Goal: Task Accomplishment & Management: Complete application form

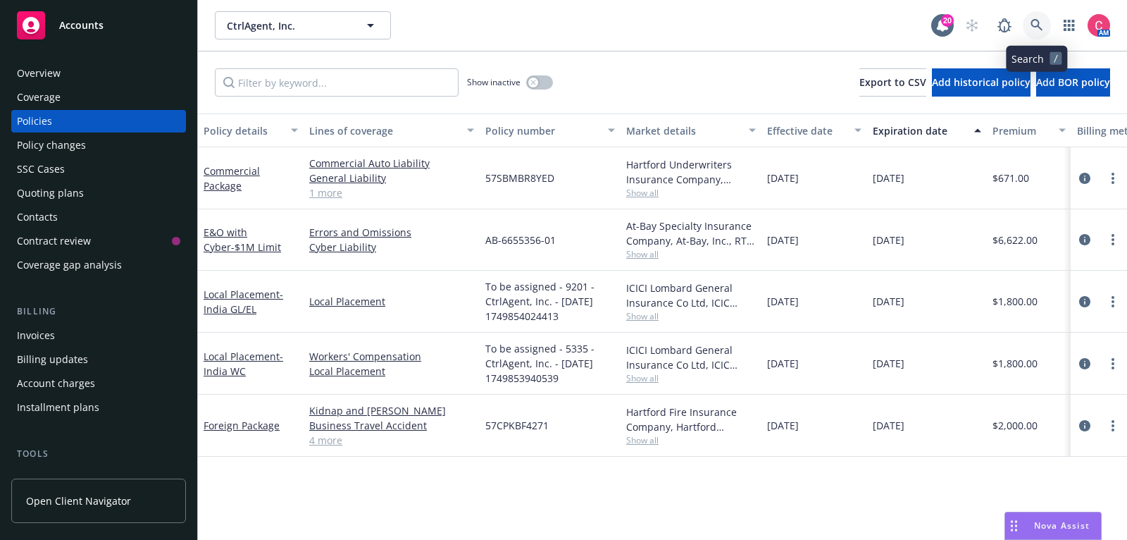
click at [1045, 18] on link at bounding box center [1037, 25] width 28 height 28
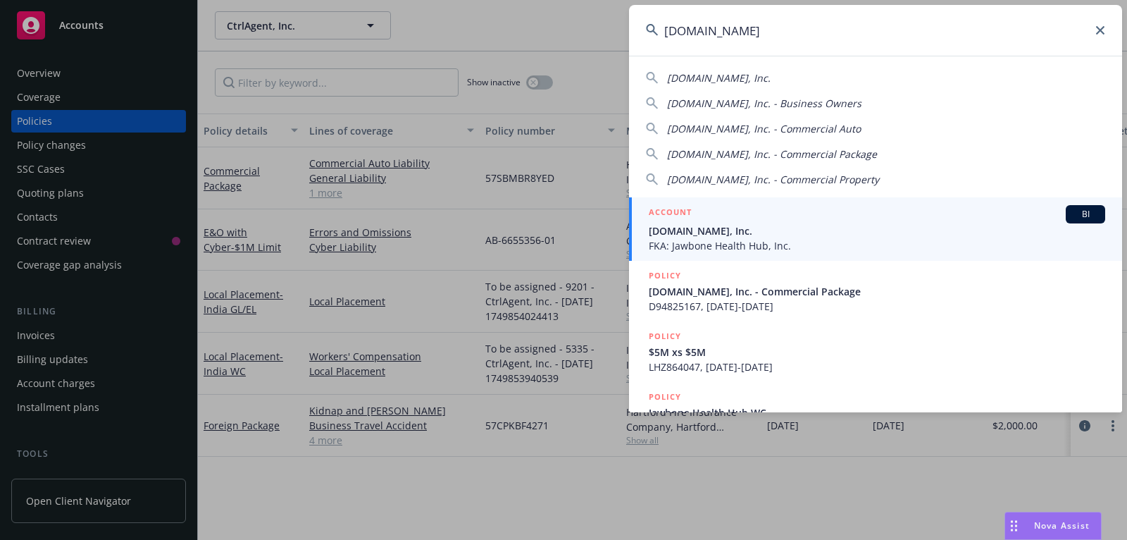
type input "all.health"
click at [852, 233] on span "All.Health, Inc." at bounding box center [877, 230] width 457 height 15
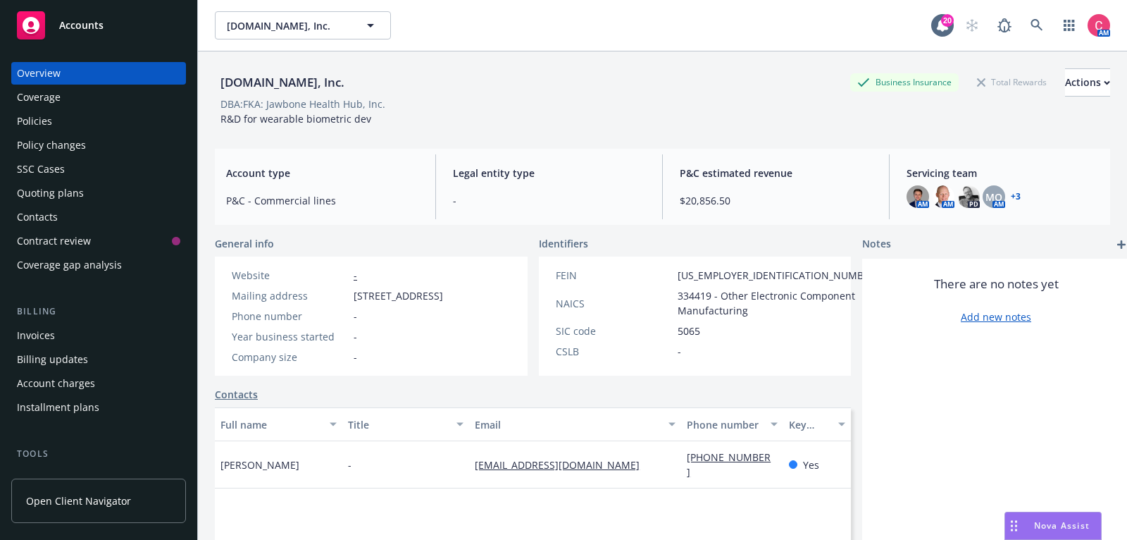
click at [49, 118] on div "Policies" at bounding box center [34, 121] width 35 height 23
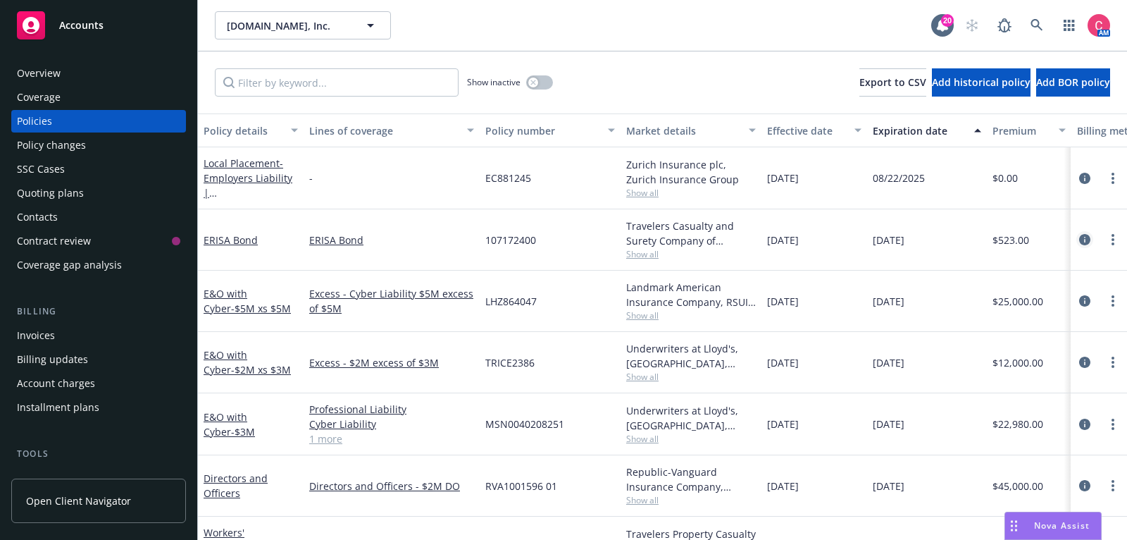
click at [1087, 236] on icon "circleInformation" at bounding box center [1085, 239] width 11 height 11
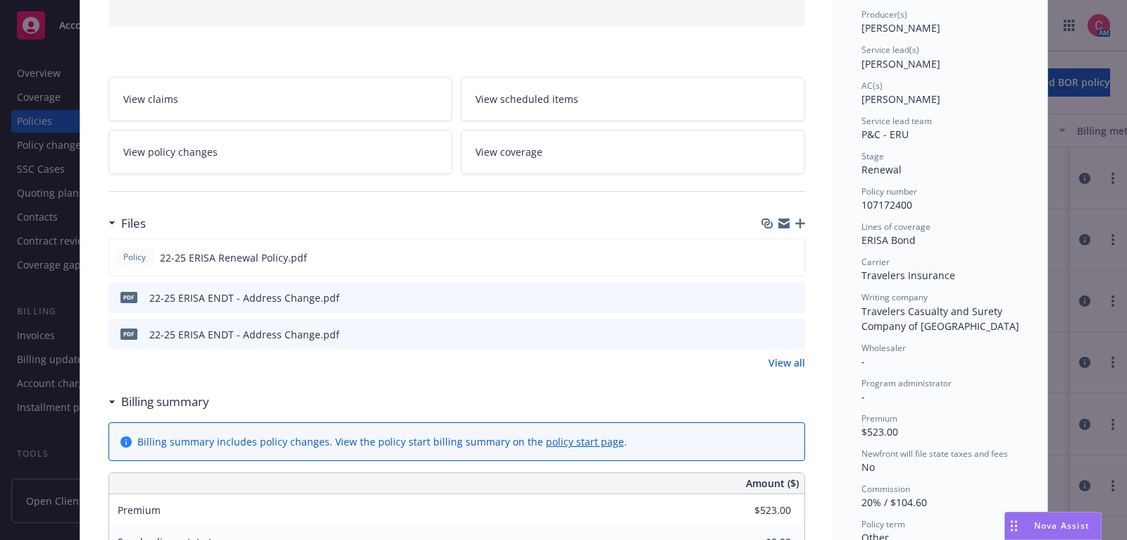
scroll to position [180, 0]
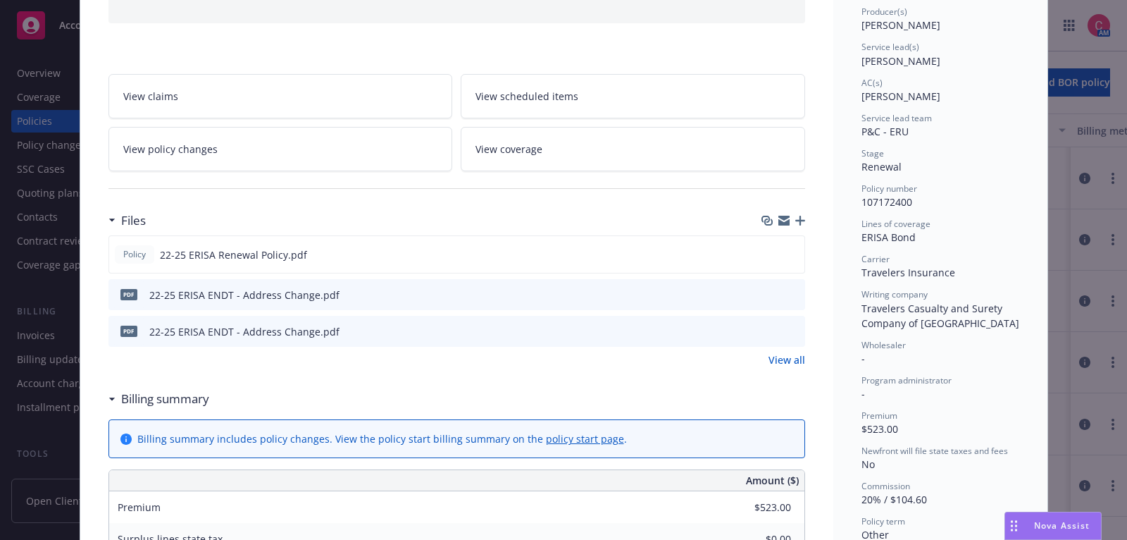
click at [793, 289] on icon "preview file" at bounding box center [792, 294] width 13 height 10
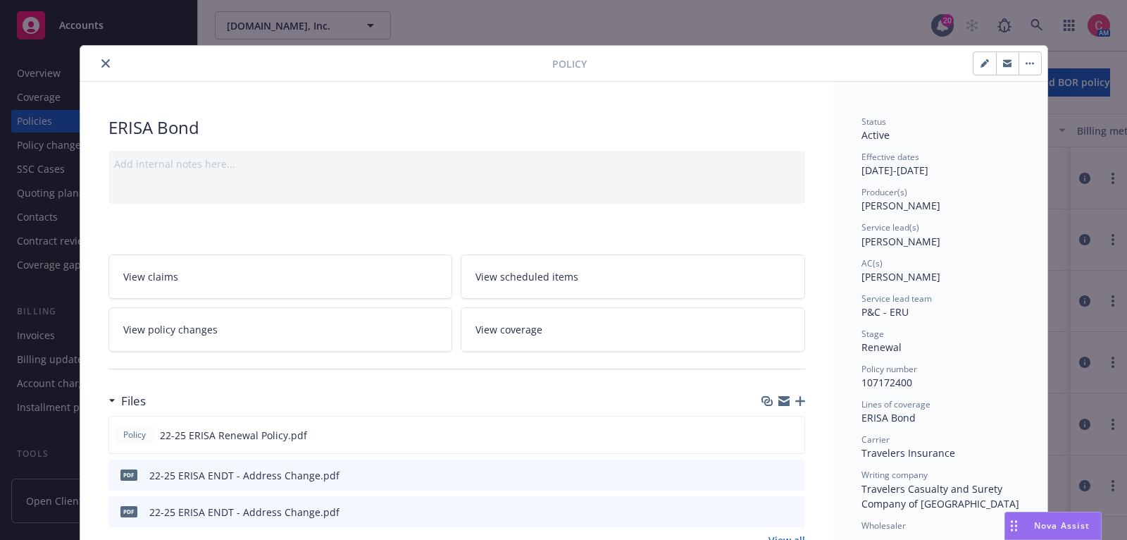
click at [111, 61] on button "close" at bounding box center [105, 63] width 17 height 17
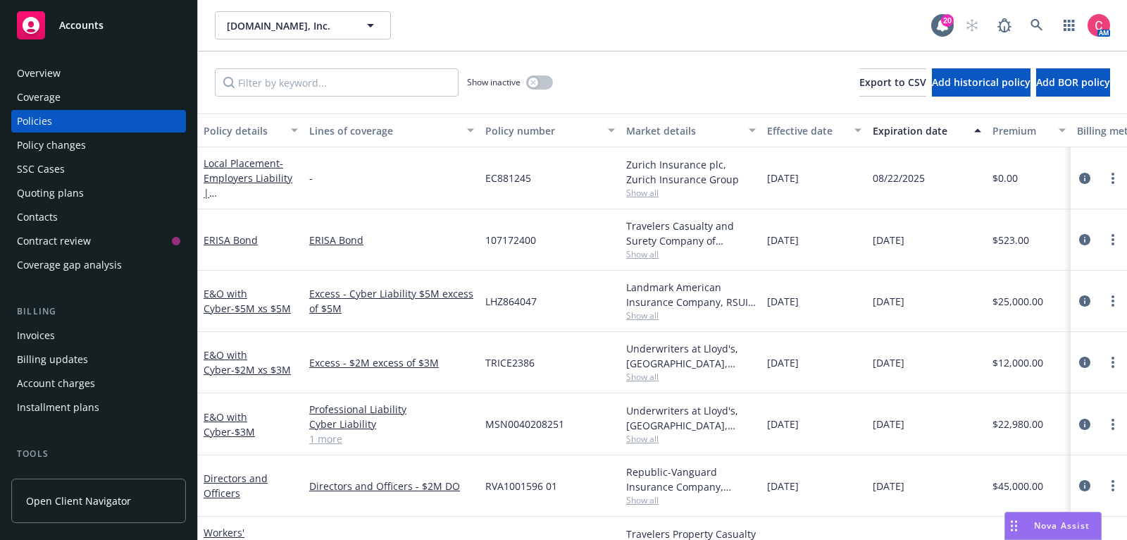
click at [108, 196] on div "Quoting plans" at bounding box center [98, 193] width 163 height 23
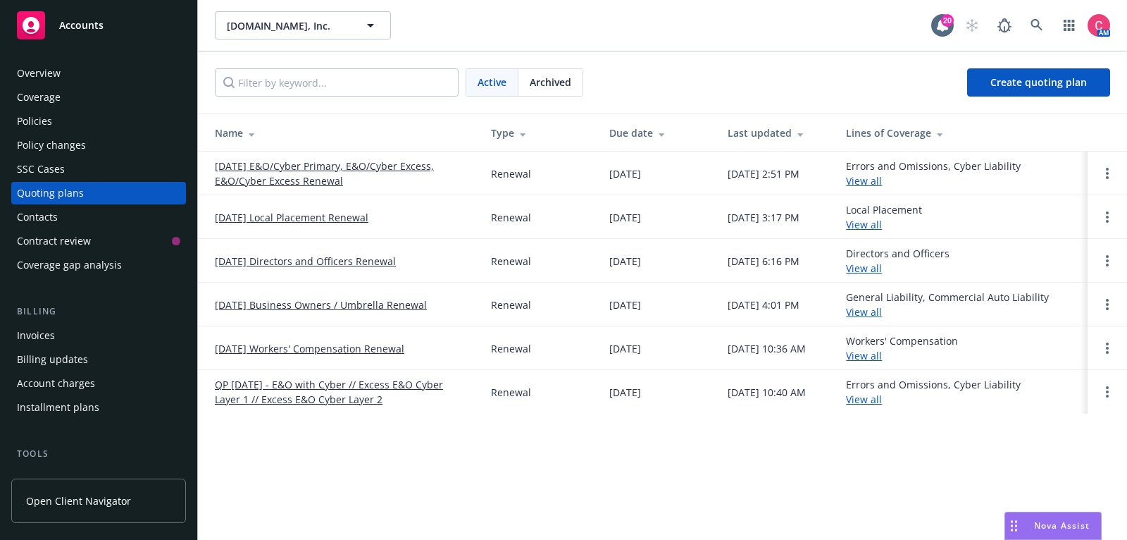
click at [555, 89] on div "Archived" at bounding box center [551, 82] width 64 height 27
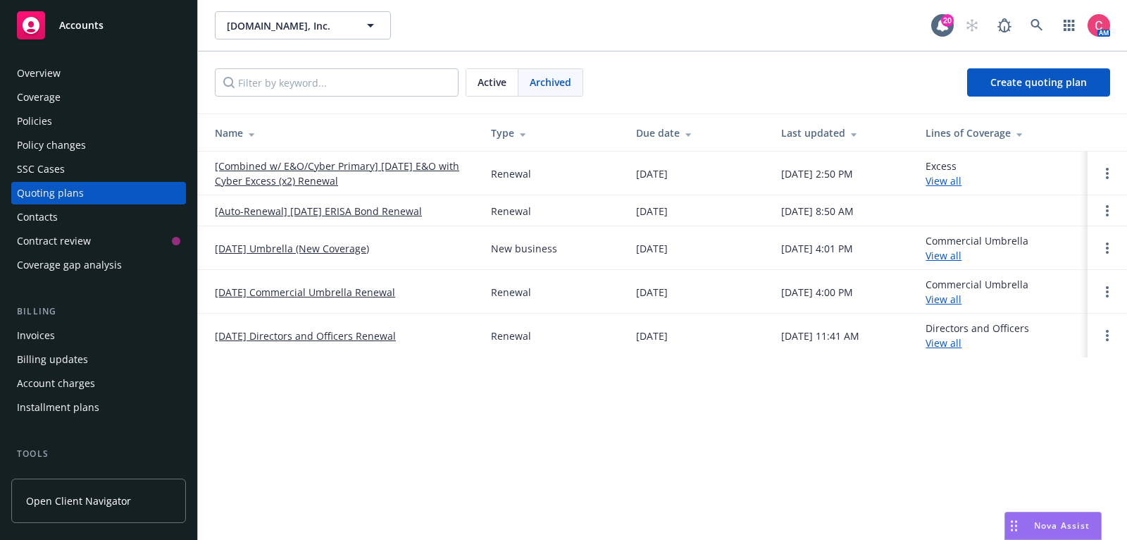
click at [502, 87] on span "Active" at bounding box center [492, 82] width 29 height 15
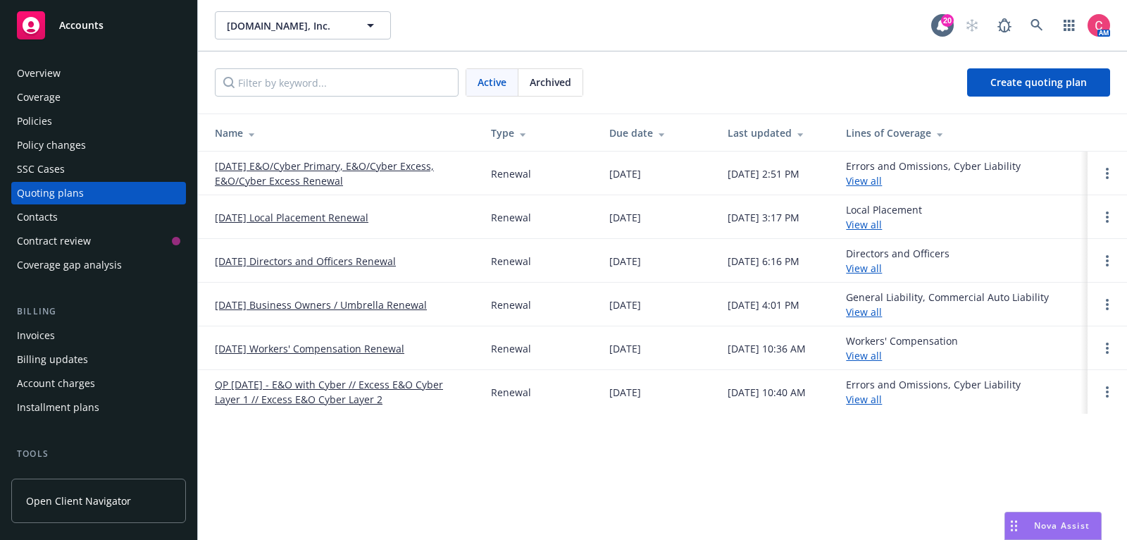
click at [116, 63] on div "Overview" at bounding box center [98, 73] width 163 height 23
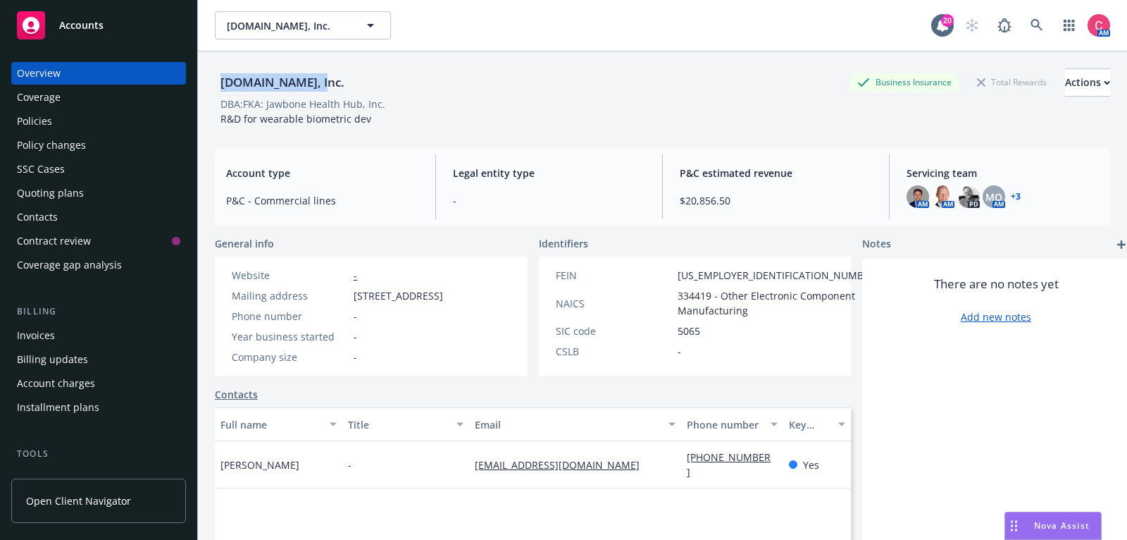
drag, startPoint x: 221, startPoint y: 80, endPoint x: 305, endPoint y: 80, distance: 83.9
click at [305, 80] on div "All.Health, Inc." at bounding box center [282, 82] width 135 height 18
copy div "All.Health, Inc."
click at [106, 128] on div "Policies" at bounding box center [98, 121] width 163 height 23
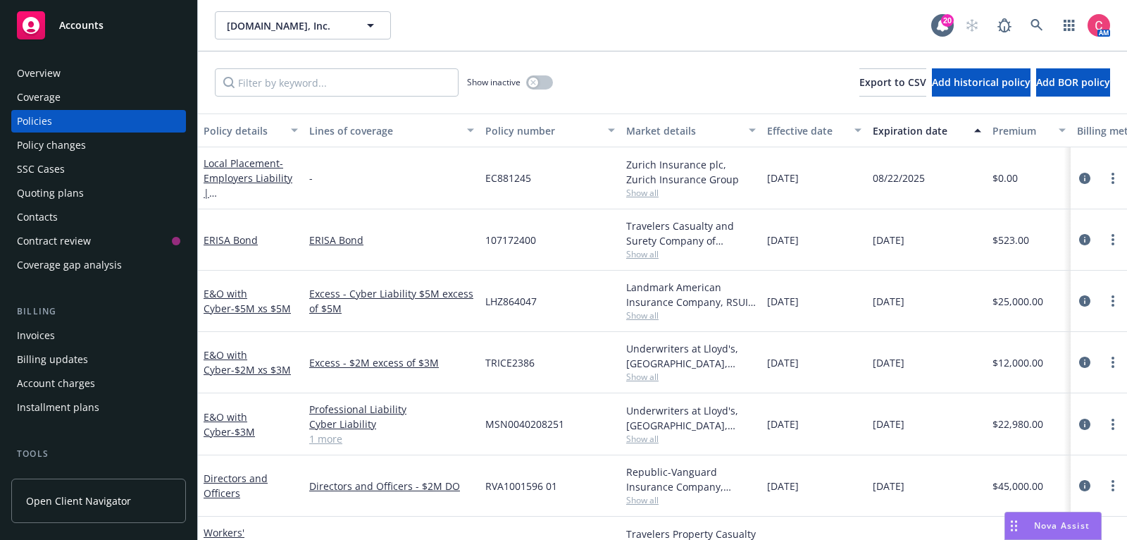
click at [528, 235] on span "107172400" at bounding box center [511, 240] width 51 height 15
copy span "107172400"
click at [525, 235] on span "107172400" at bounding box center [511, 240] width 51 height 15
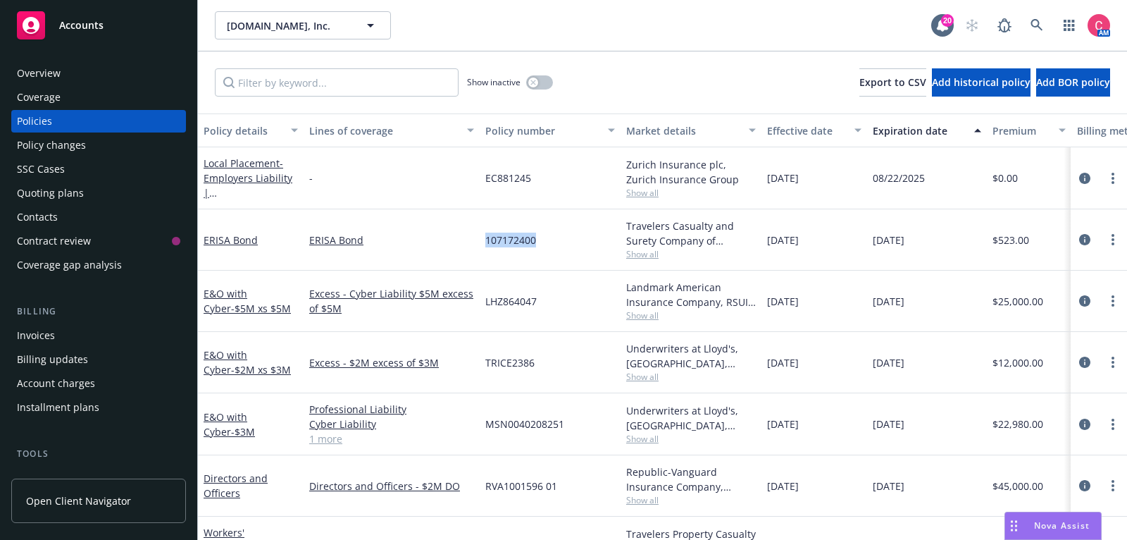
copy span "107172400"
click at [1114, 246] on link "more" at bounding box center [1113, 239] width 17 height 17
click at [1083, 238] on icon "circleInformation" at bounding box center [1085, 239] width 11 height 11
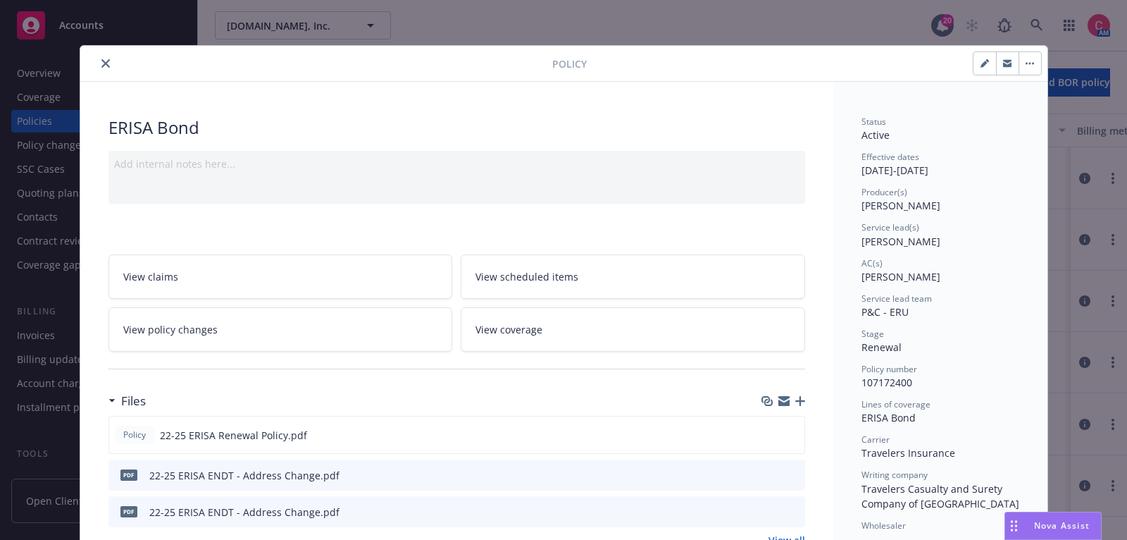
click at [269, 343] on link "View policy changes" at bounding box center [281, 329] width 345 height 44
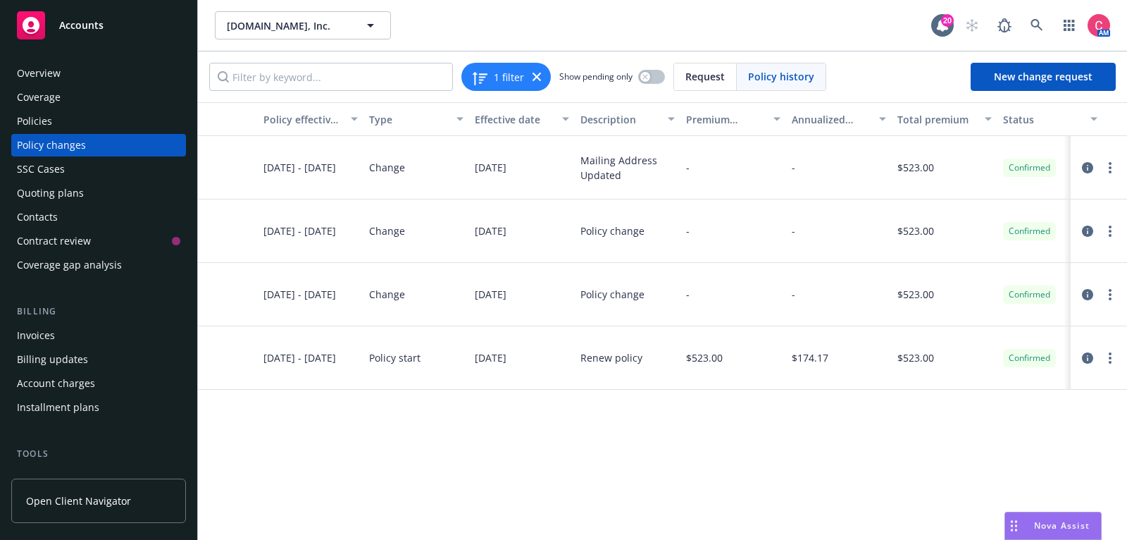
scroll to position [0, 177]
click at [1087, 167] on icon "circleInformation" at bounding box center [1087, 167] width 11 height 11
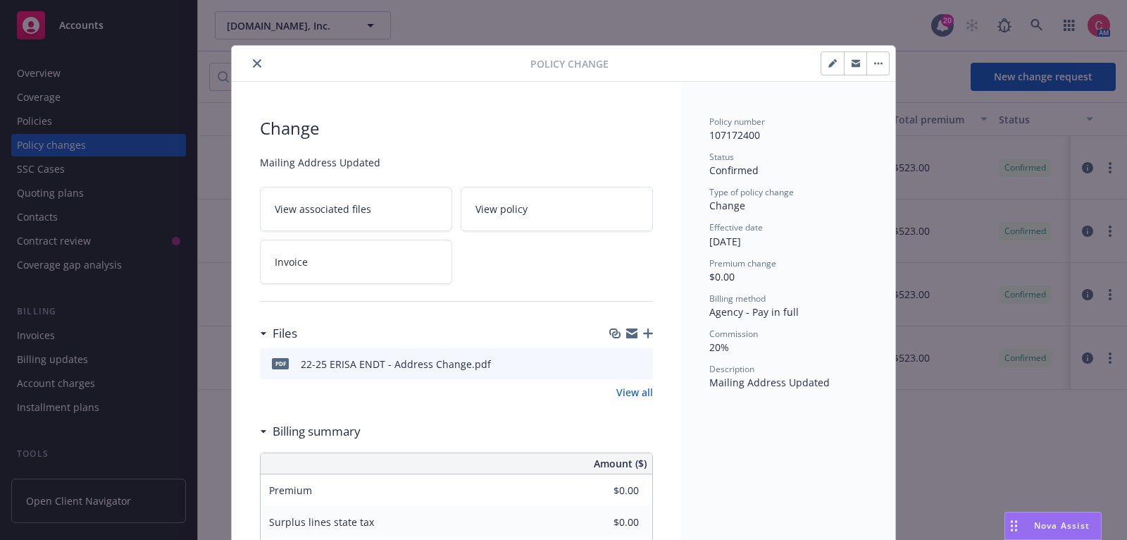
scroll to position [42, 0]
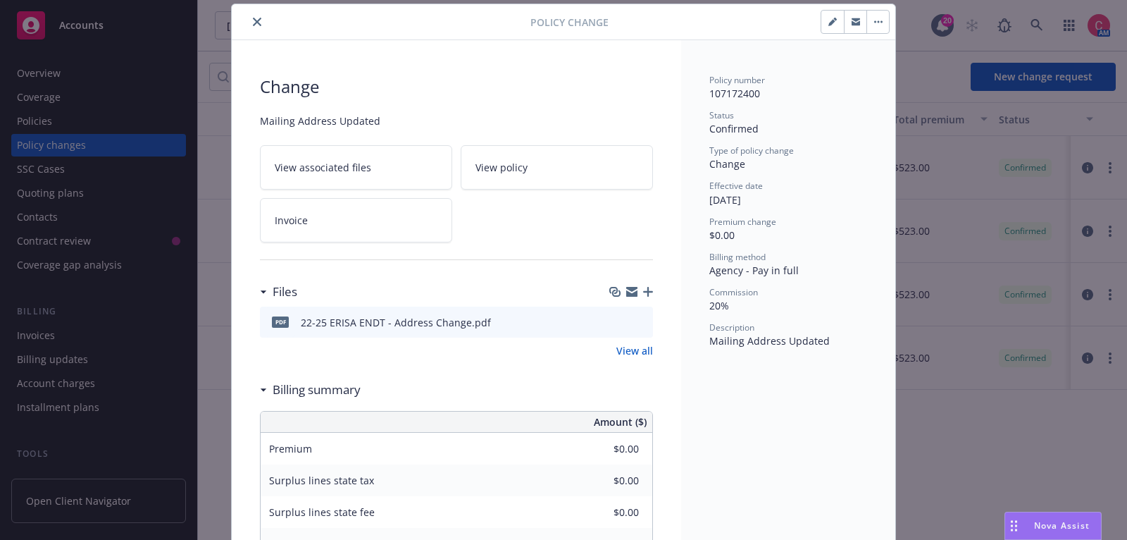
click at [258, 18] on icon "close" at bounding box center [257, 22] width 8 height 8
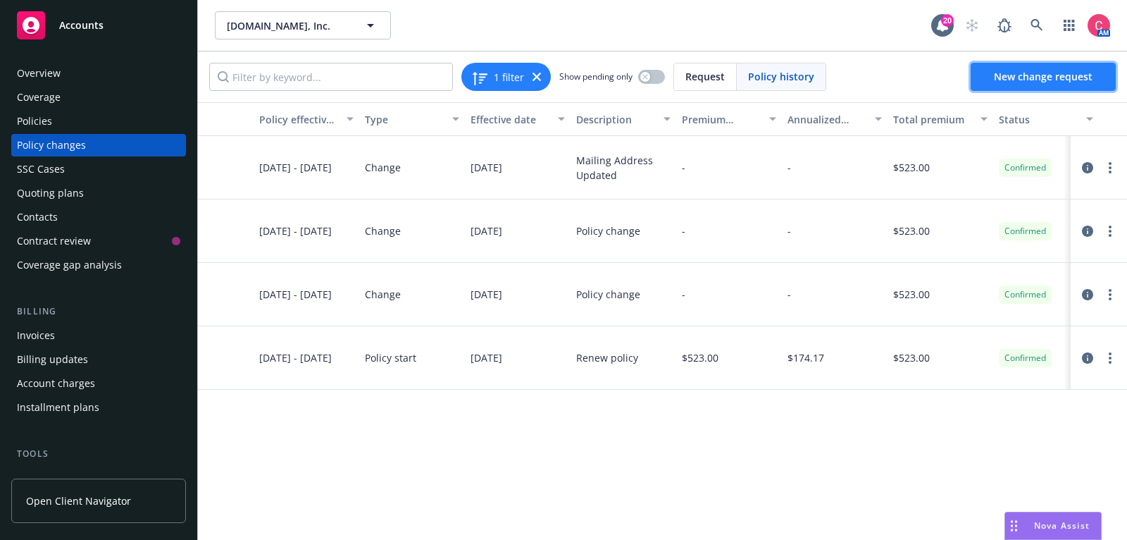
click at [1063, 73] on span "New change request" at bounding box center [1043, 76] width 99 height 13
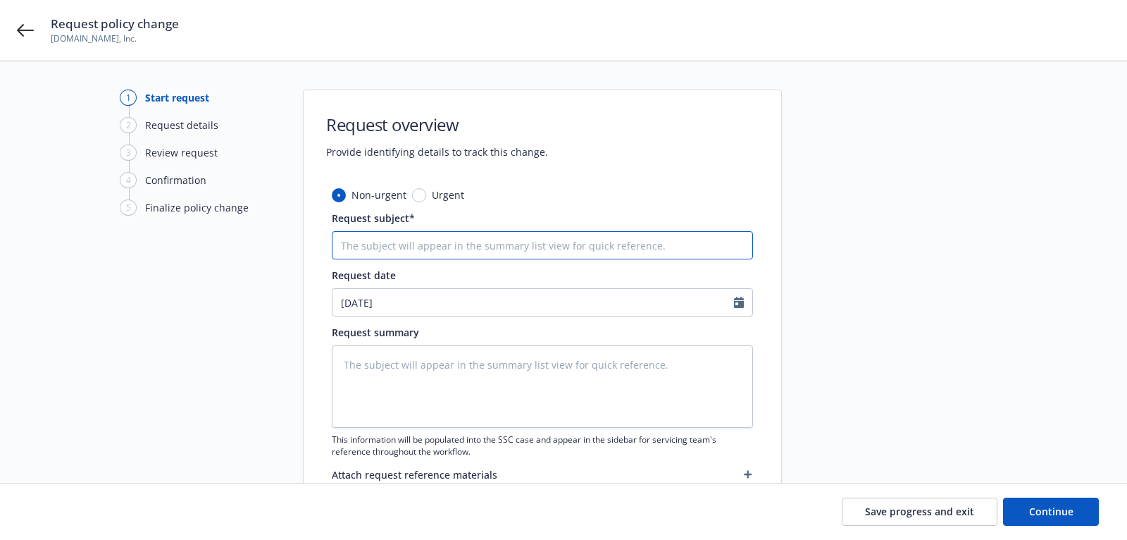
click at [610, 240] on input "Request subject*" at bounding box center [542, 245] width 421 height 28
type textarea "x"
type input "2"
type textarea "x"
type input "22"
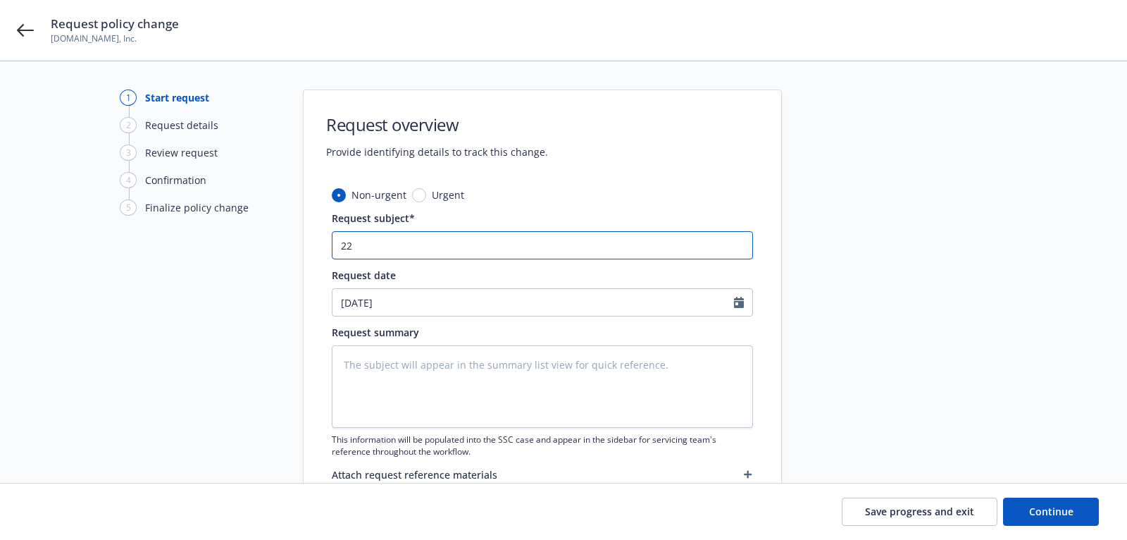
type textarea "x"
type input "22-"
type textarea "x"
type input "22-25"
type textarea "x"
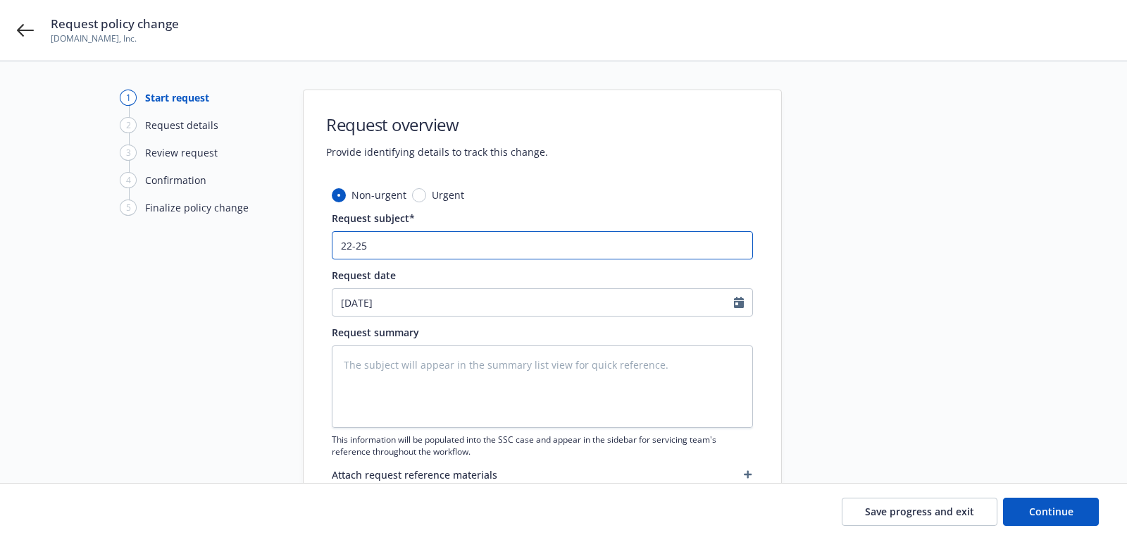
type input "22-25"
type textarea "x"
type input "22-25 E"
type textarea "x"
type input "22-25 ER"
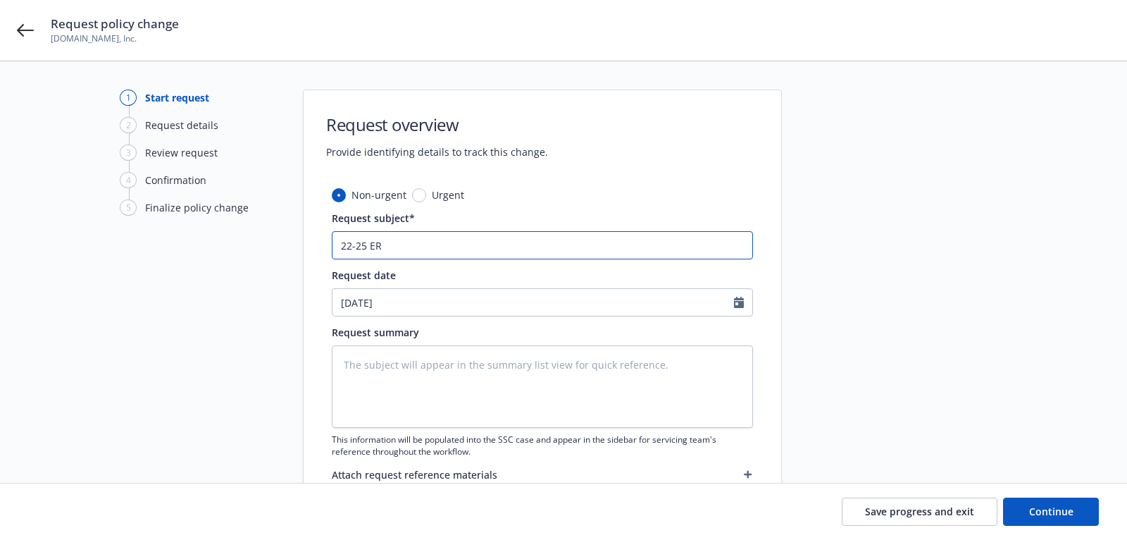
type textarea "x"
type input "22-25 ERI"
type textarea "x"
type input "22-25 ERIS"
type textarea "x"
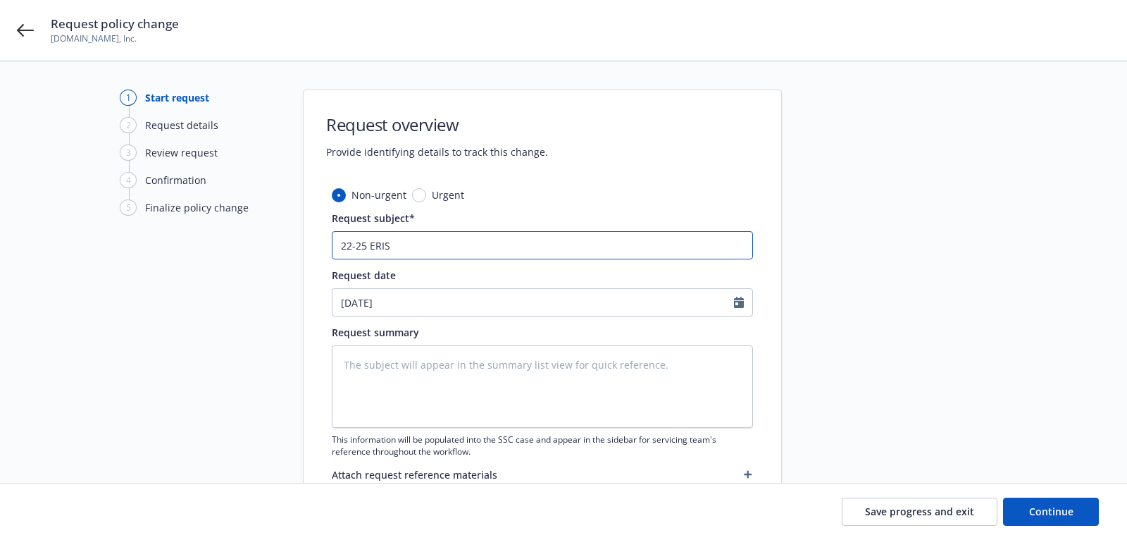
type input "22-25 ERISA"
type textarea "x"
type input "22-25 ERISA"
type textarea "x"
type input "22-25 ERISA -"
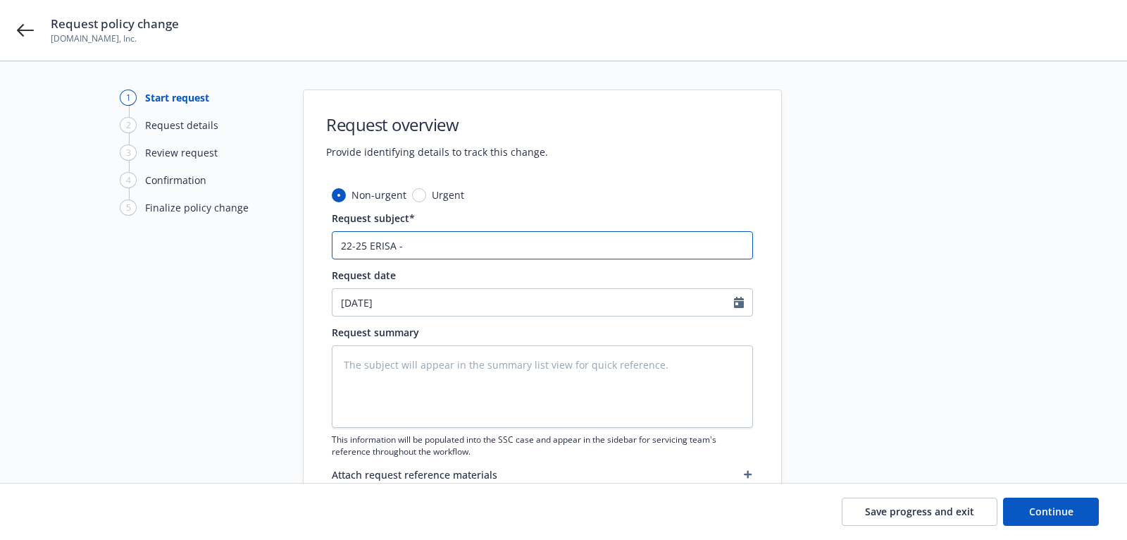
type textarea "x"
type input "22-25 ERISA -"
type textarea "x"
type input "22-25 ERISA - U"
type textarea "x"
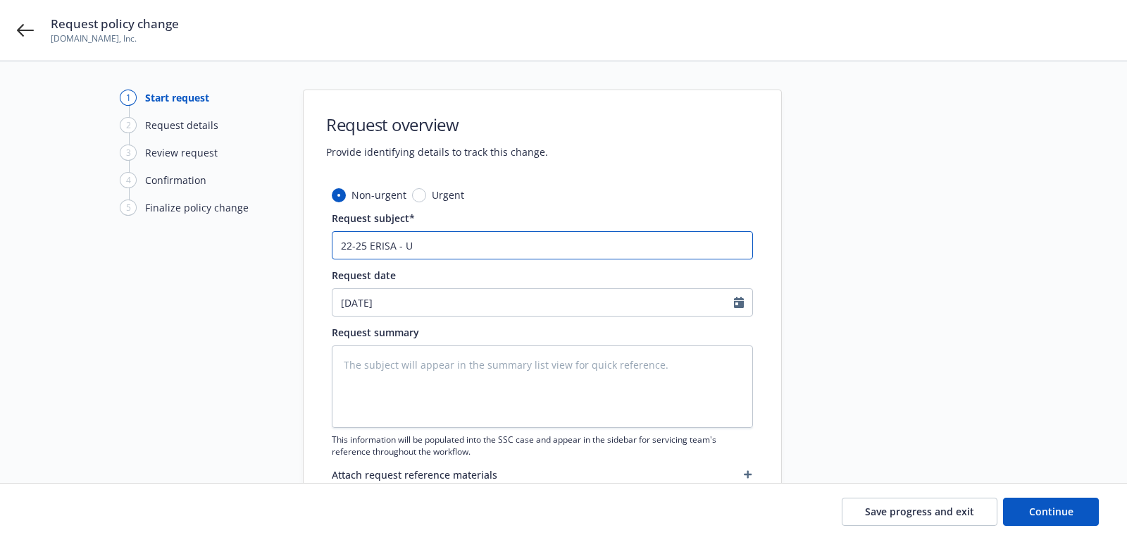
type input "22-25 ERISA - Up"
type textarea "x"
type input "22-25 ERISA - Upda"
type textarea "x"
type input "22-25 ERISA - Update"
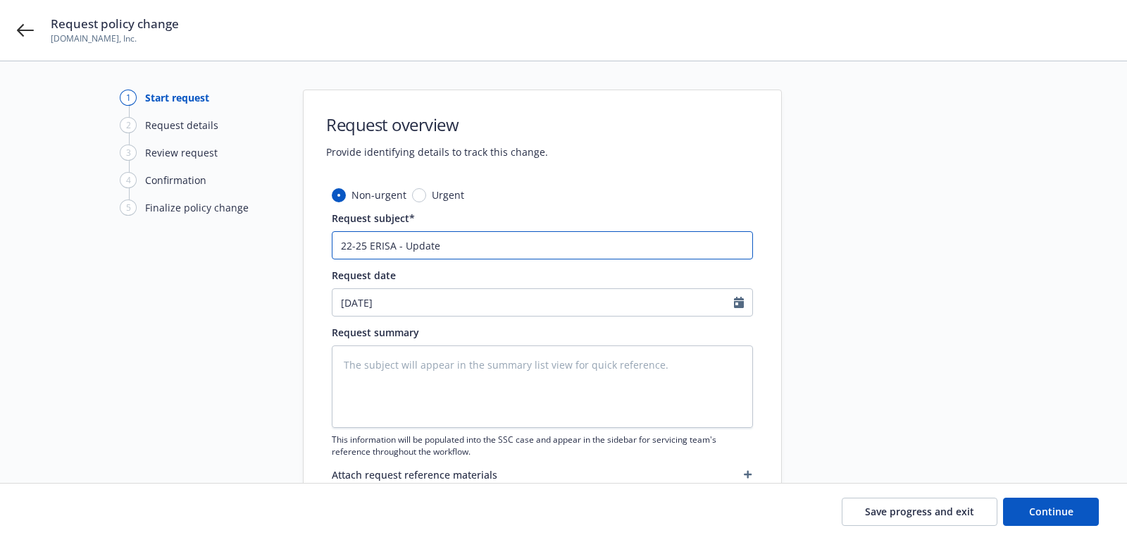
type textarea "x"
type input "22-25 ERISA - Update"
type textarea "x"
type input "22-25 ERISA - Update M"
type textarea "x"
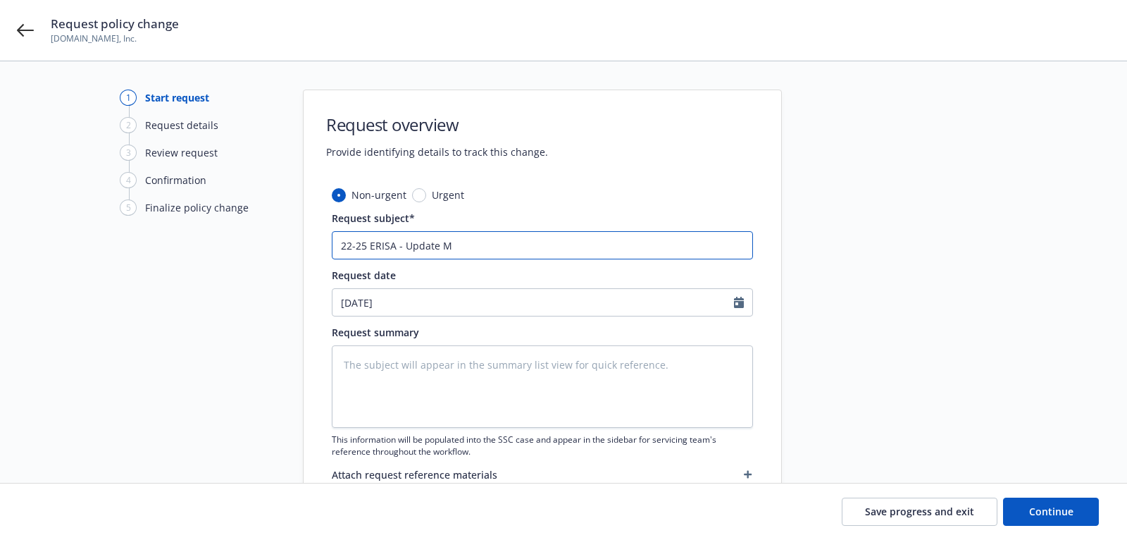
type input "22-25 ERISA - Update Ma"
type textarea "x"
type input "22-25 ERISA - Update Mail"
type textarea "x"
type input "22-25 ERISA - Update Mailin"
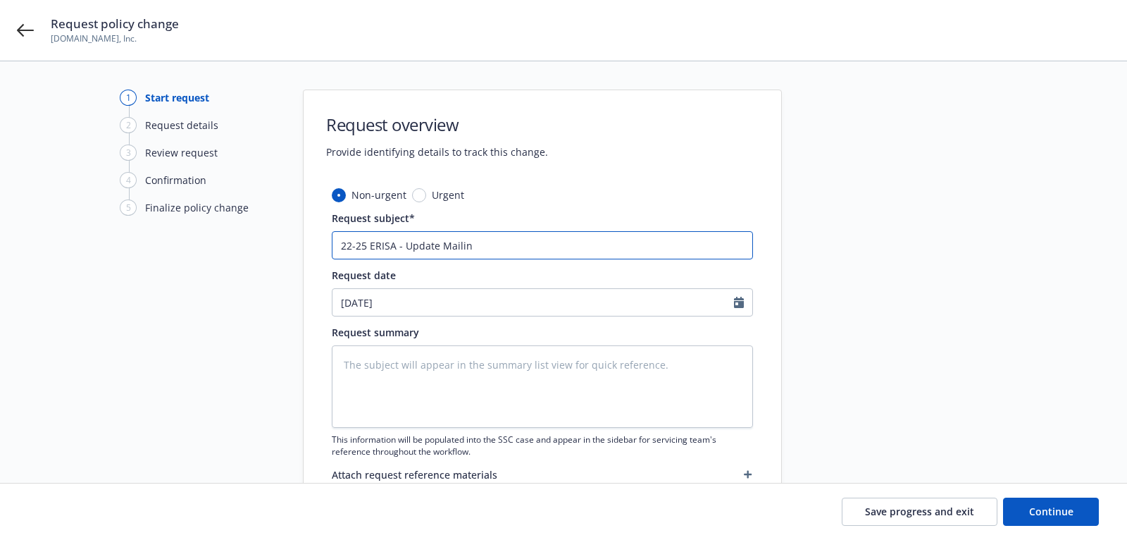
type textarea "x"
type input "22-25 ERISA - Update Mailing"
type textarea "x"
type input "22-25 ERISA - Update Mailing"
type textarea "x"
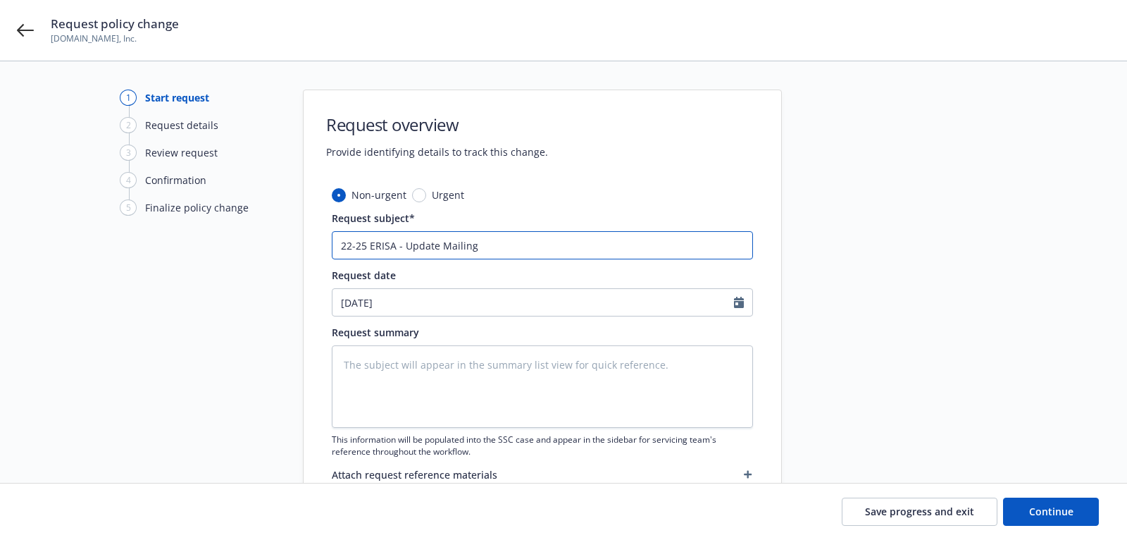
type input "22-25 ERISA - Update Mailing A"
type textarea "x"
type input "22-25 ERISA - Update Mailing Af"
type textarea "x"
type input "22-25 ERISA - Update Mailing Ad"
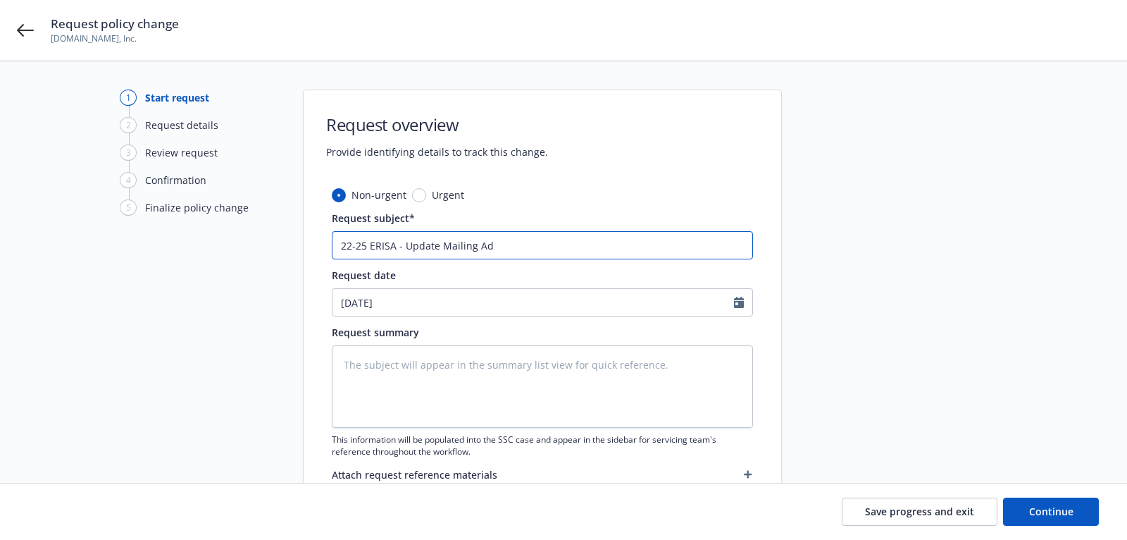
type textarea "x"
type input "22-25 ERISA - Update Mailing Add"
type textarea "x"
type input "22-25 ERISA - Update Mailing Addr"
type textarea "x"
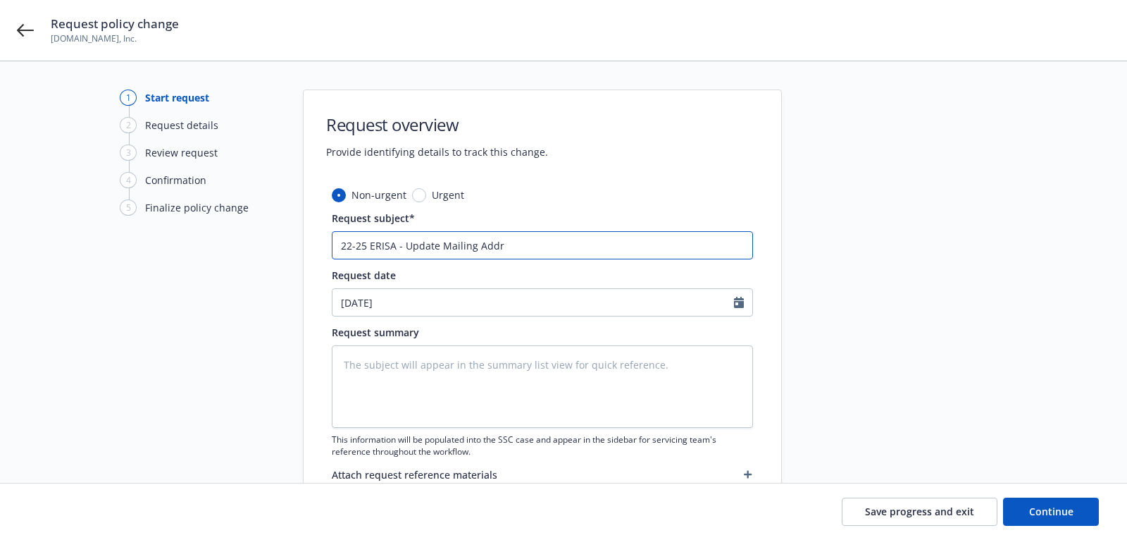
type input "22-25 ERISA - Update Mailing Addre"
type textarea "x"
type input "22-25 ERISA - Update Mailing Addres"
type textarea "x"
type input "22-25 ERISA - Update Mailing Address"
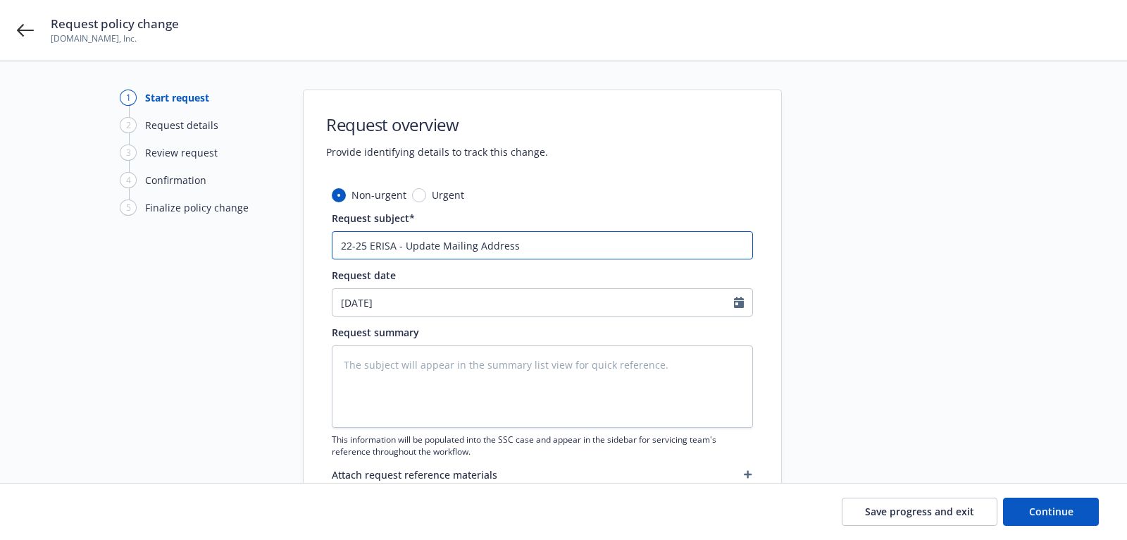
type textarea "x"
type input "22-25 ERISA - Update Mailing Address"
type textarea "x"
type input "22-25 ERISA - Update Mailing Address t"
type textarea "x"
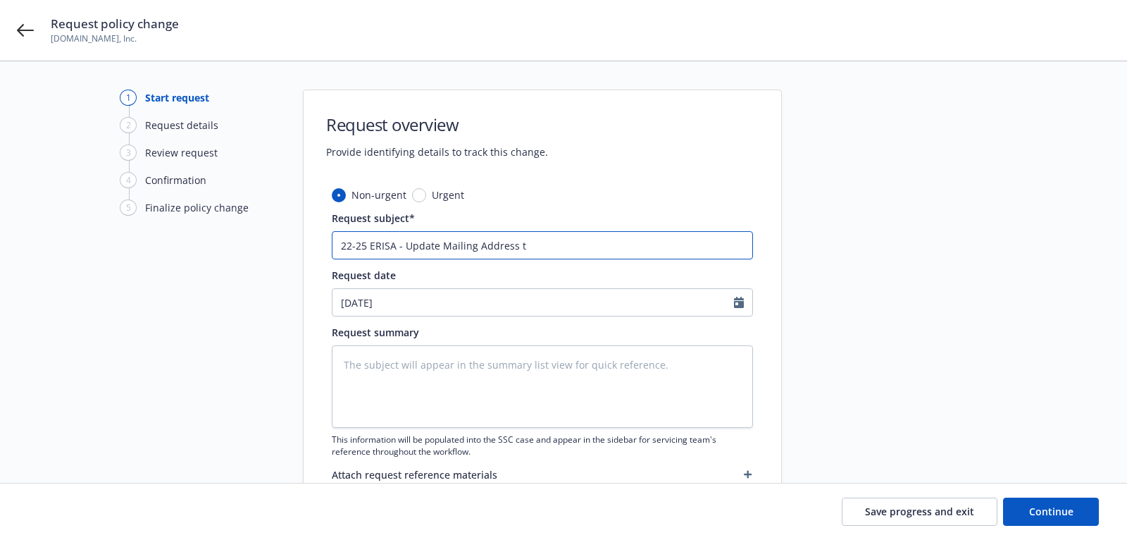
type input "22-25 ERISA - Update Mailing Address to"
type textarea "x"
type input "22-25 ERISA - Update Mailing Address to"
type textarea "x"
type input "22-25 ERISA - Update Mailing Address to 6"
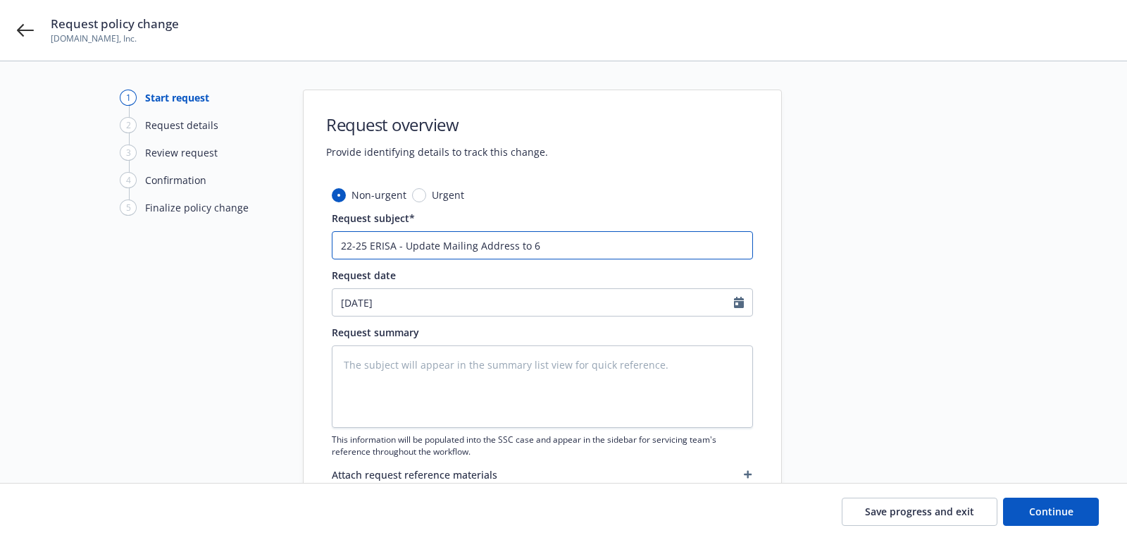
type textarea "x"
type input "22-25 ERISA - Update Mailing Address to 64"
type textarea "x"
type input "22-25 ERISA - Update Mailing Address to 649"
type textarea "x"
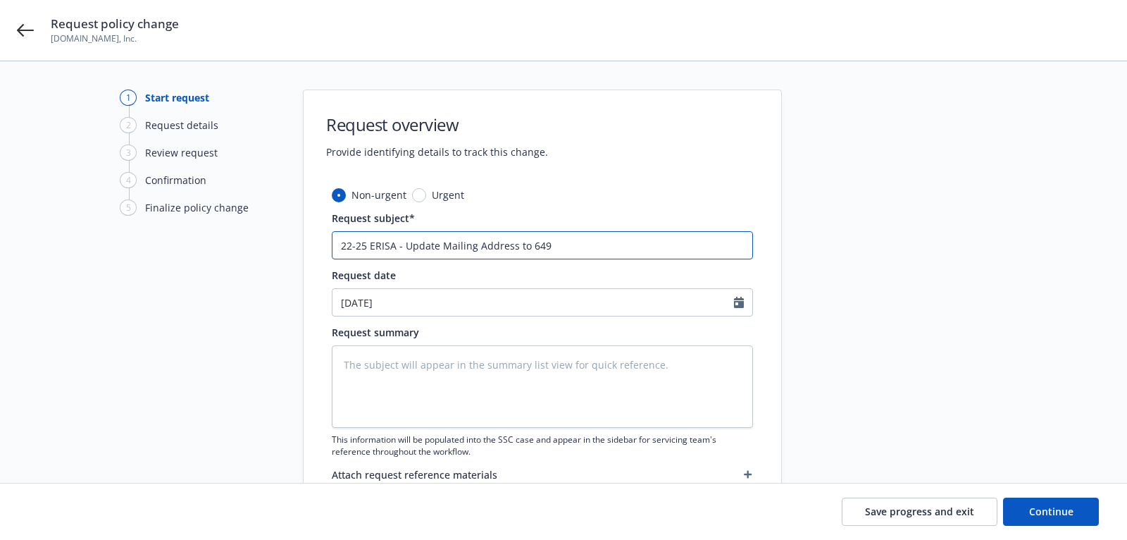
type input "22-25 ERISA - Update Mailing Address to 649"
type textarea "x"
type input "22-25 ERISA - Update Mailing Address to 649 F"
type textarea "x"
type input "22-25 ERISA - Update Mailing Address to 649 Fro"
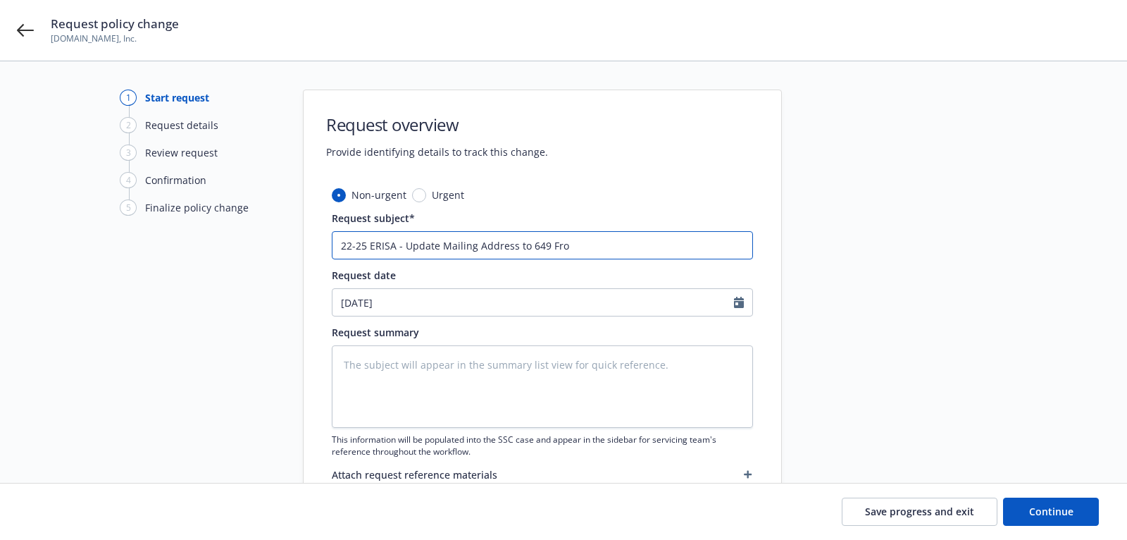
type textarea "x"
type input "22-25 ERISA - Update Mailing Address to 649 Fron"
type textarea "x"
type input "22-25 ERISA - Update Mailing Address to 649 Front"
type textarea "x"
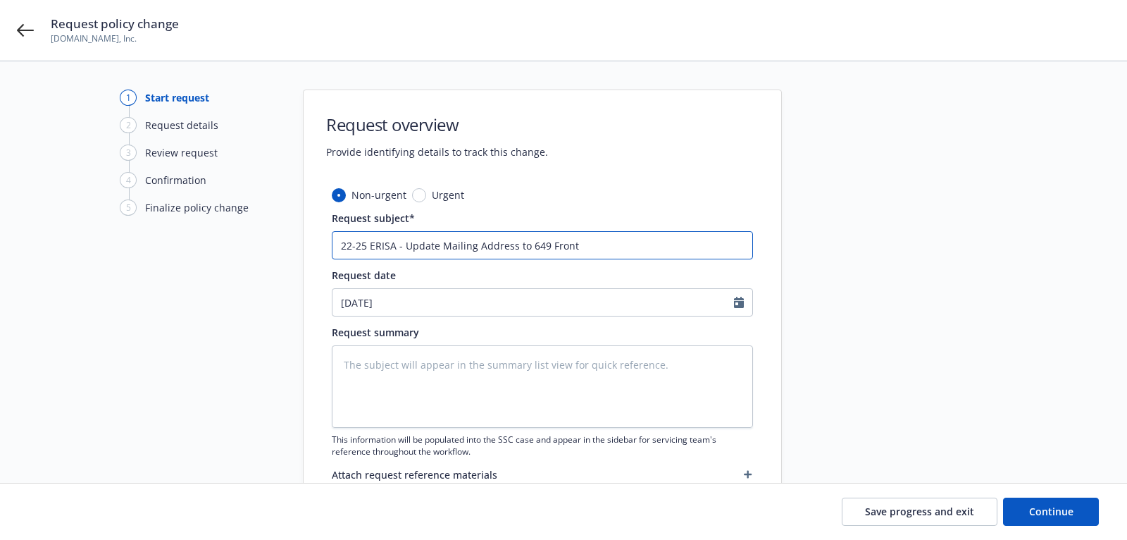
type input "22-25 ERISA - Update Mailing Address to 649 Front"
type textarea "x"
type input "22-25 ERISA - Update Mailing Address to 649 Front S"
type textarea "x"
type input "22-25 ERISA - Update Mailing Address to 649 Front St"
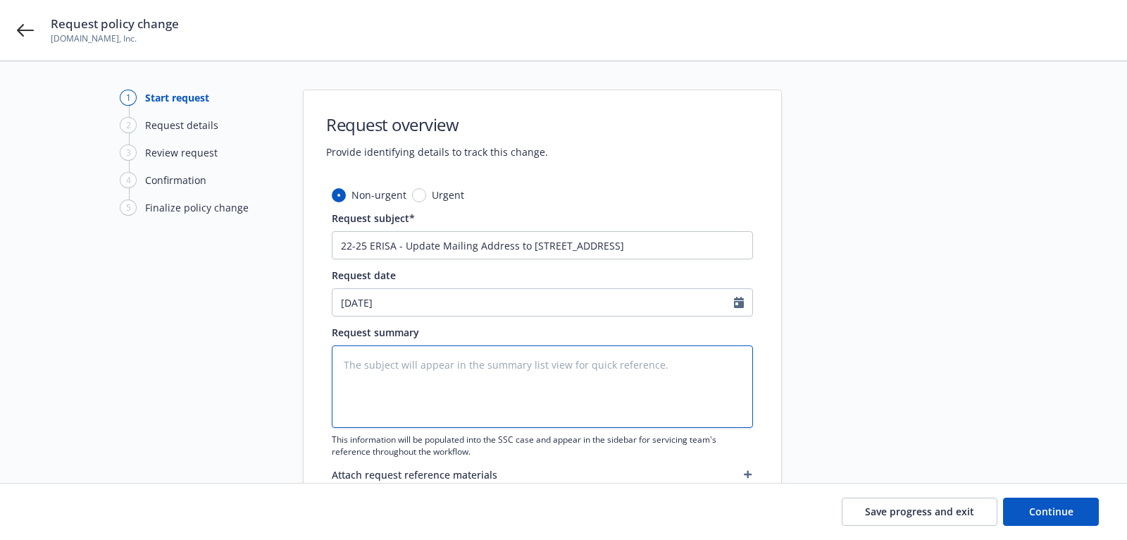
click at [450, 366] on textarea at bounding box center [542, 386] width 421 height 82
type textarea "x"
type textarea "U"
type textarea "x"
type textarea "Upd"
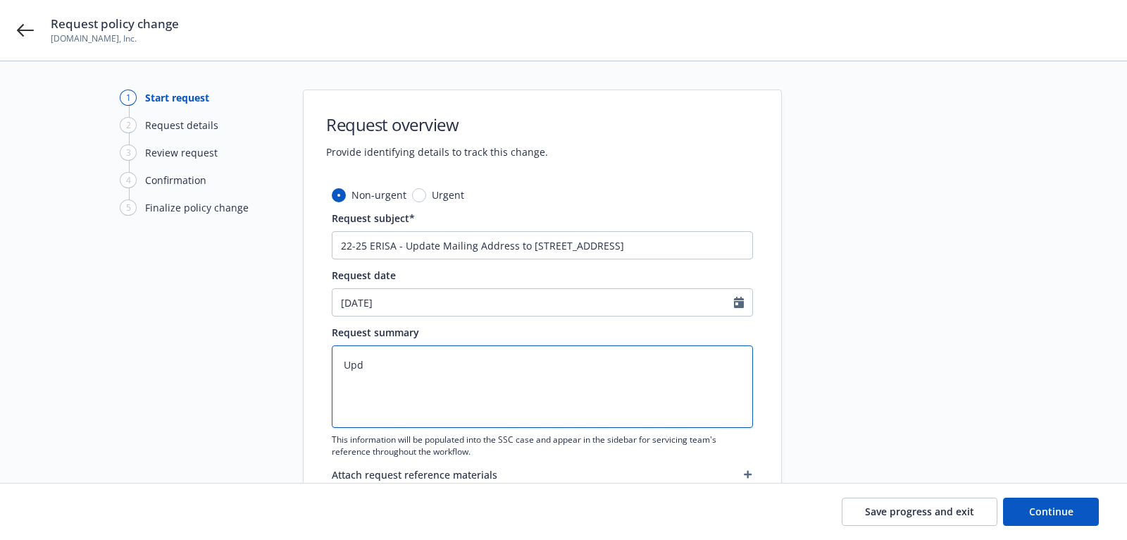
type textarea "x"
type textarea "Upda"
type textarea "x"
type textarea "Update"
type textarea "x"
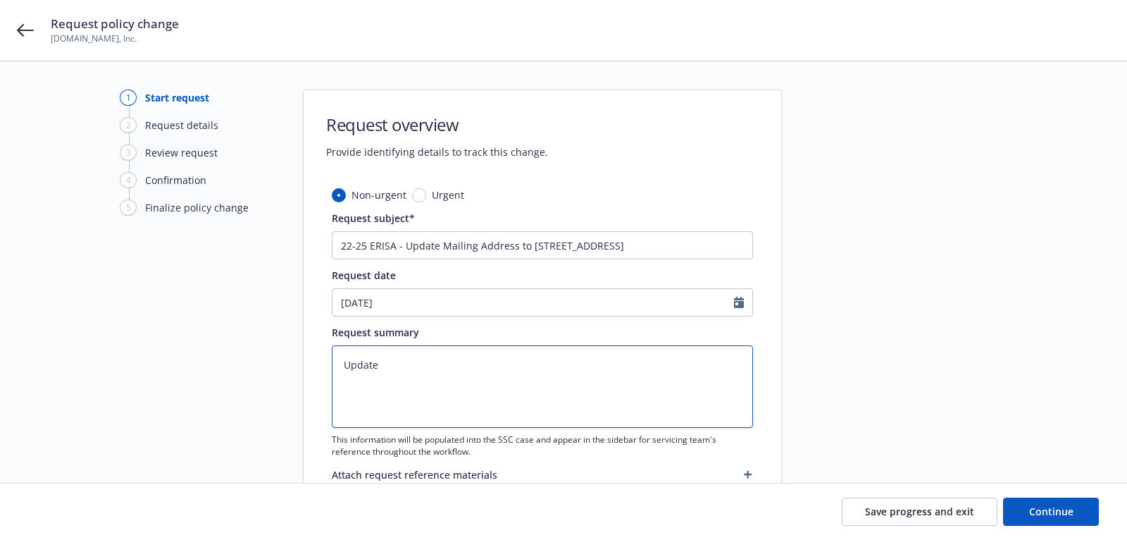
type textarea "Update"
type textarea "x"
type textarea "Update m"
type textarea "x"
type textarea "Update ma"
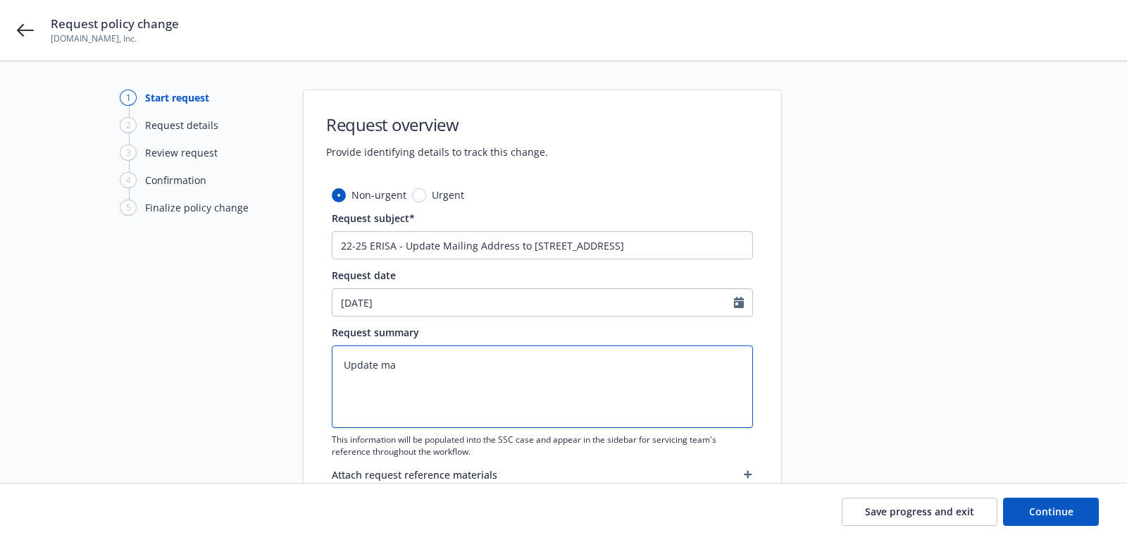
type textarea "x"
type textarea "Update mal"
type textarea "x"
type textarea "Update ma"
type textarea "x"
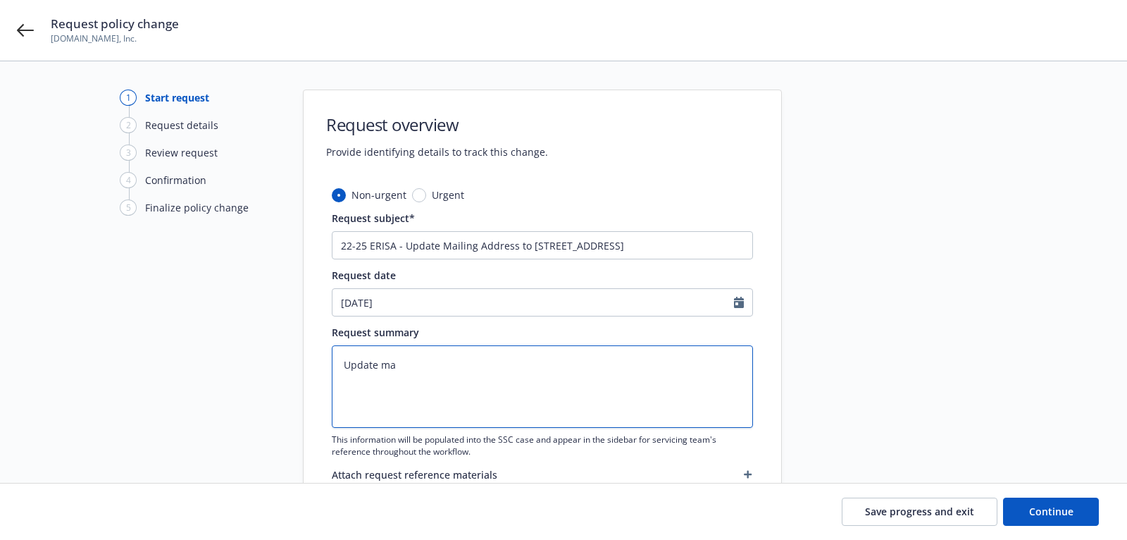
type textarea "Update mai"
type textarea "x"
type textarea "Update mail"
type textarea "x"
type textarea "Update maili"
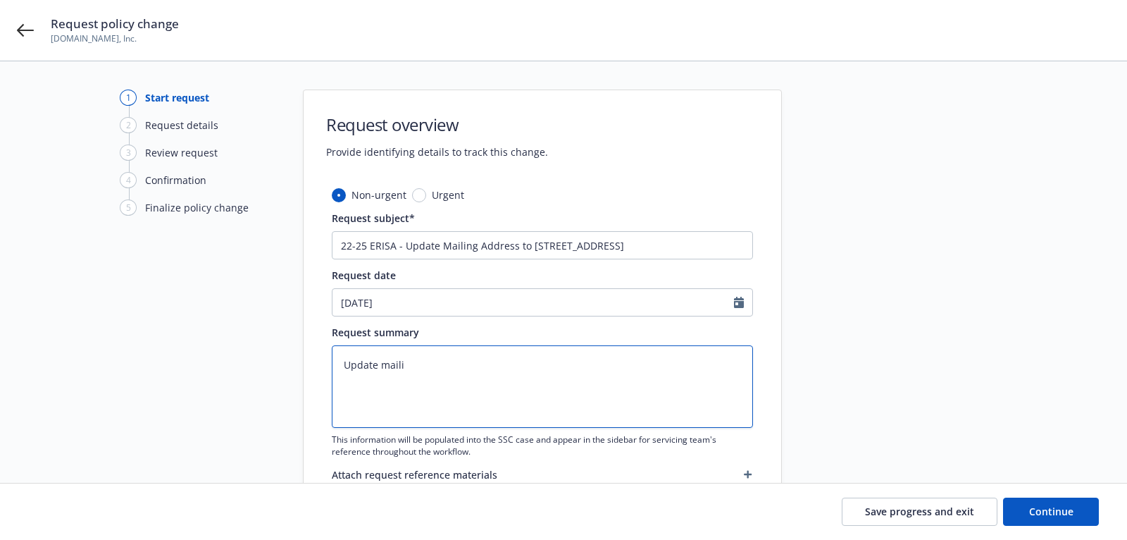
type textarea "x"
type textarea "Update mailin"
type textarea "x"
type textarea "Update mailing"
type textarea "x"
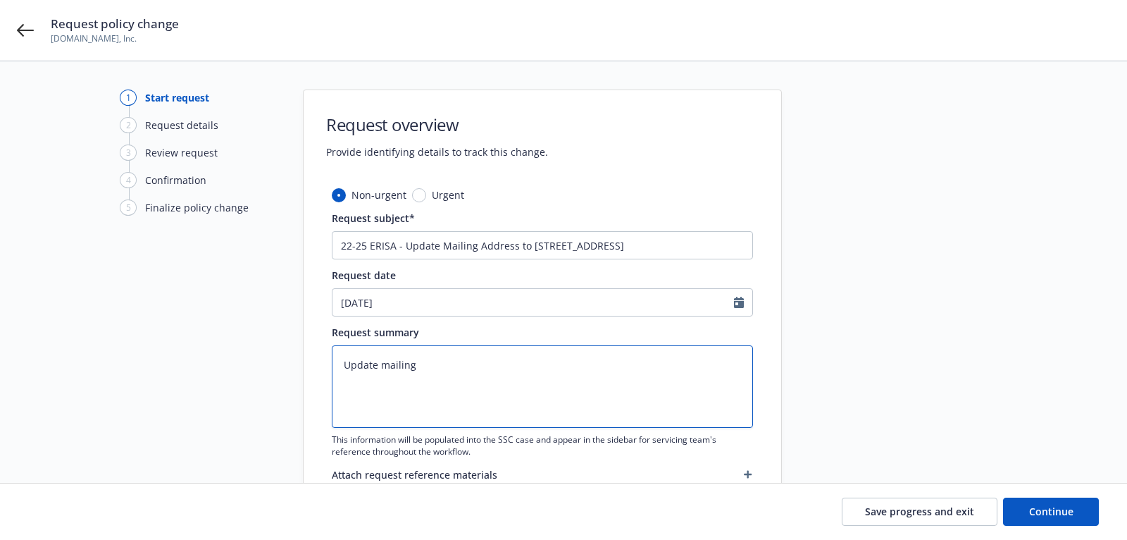
type textarea "Update mailing"
type textarea "x"
type textarea "Update mailing a"
type textarea "x"
type textarea "Update mailing ad"
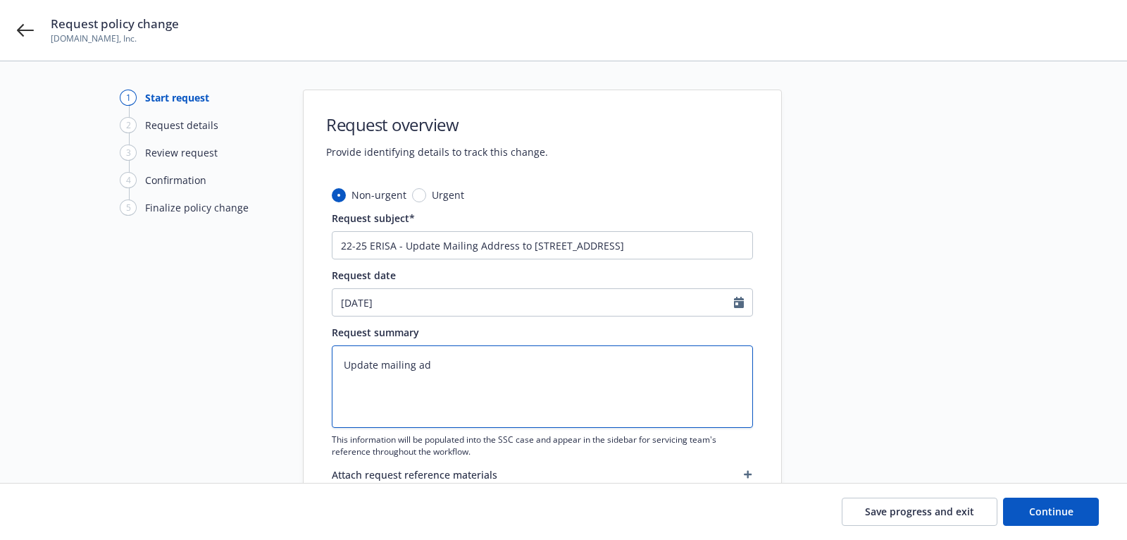
type textarea "x"
type textarea "Update mailing add"
type textarea "x"
type textarea "Update mailing addr"
type textarea "x"
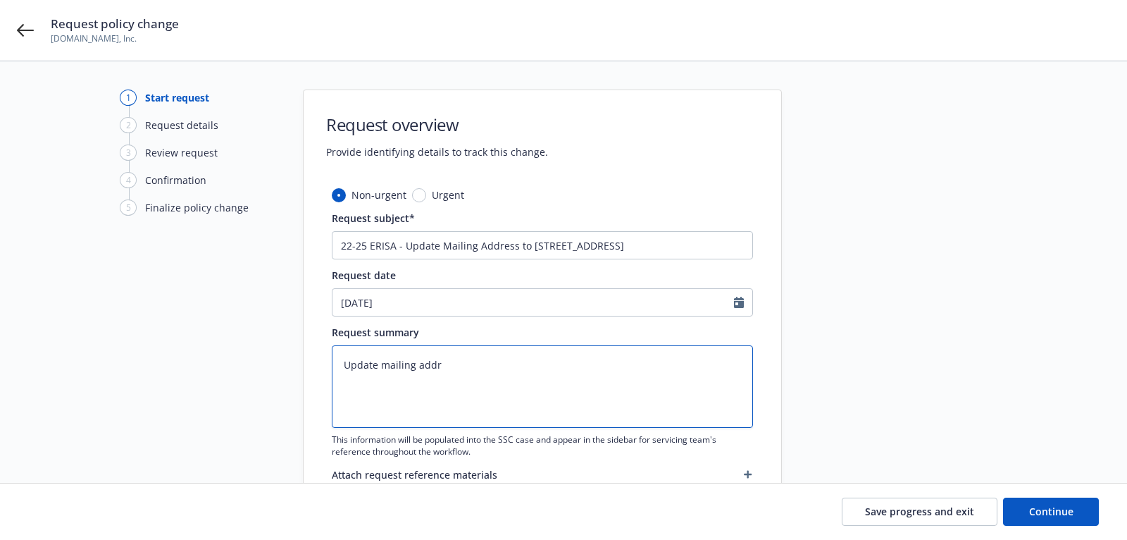
type textarea "Update mailing addre"
type textarea "x"
type textarea "Update mailing addres"
type textarea "x"
type textarea "Update mailing address"
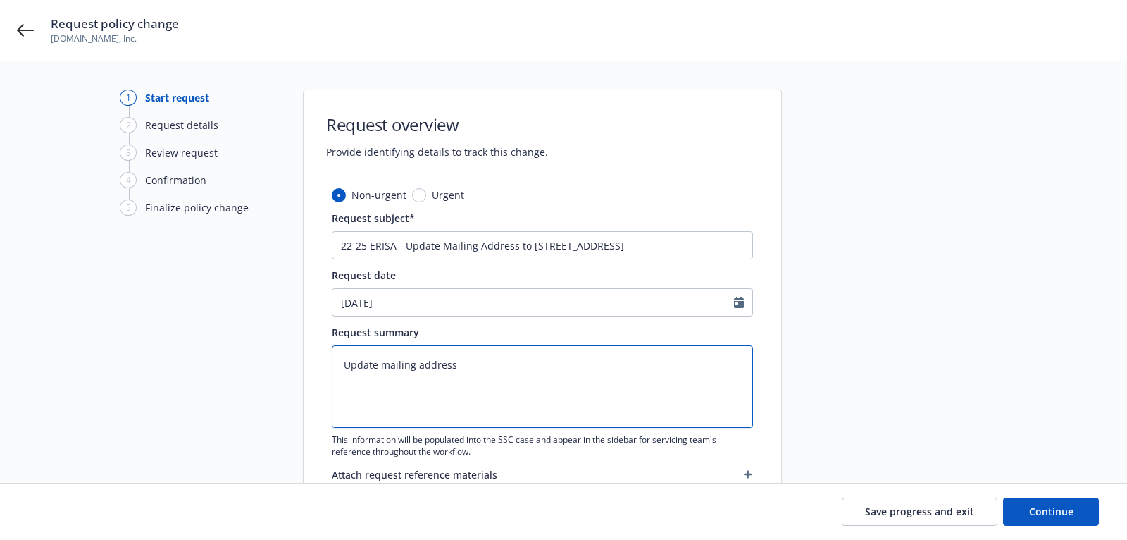
type textarea "x"
type textarea "Update mailing address t"
type textarea "x"
type textarea "Update mailing address to"
type textarea "x"
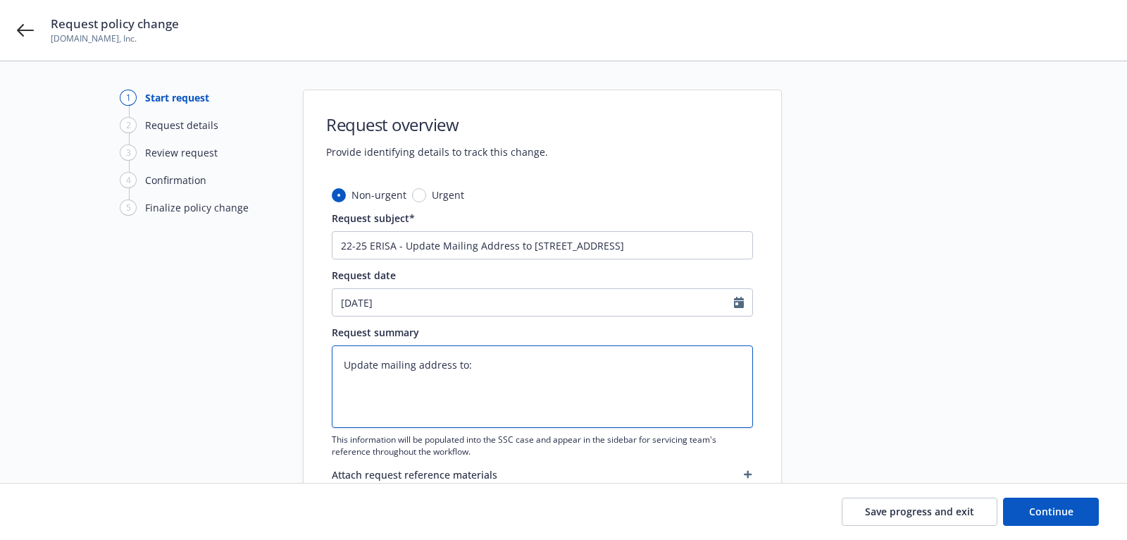
type textarea "Update mailing address to:"
paste textarea "649 Front St., 2nd Fl., San Francisco, CA, 94111"
type textarea "x"
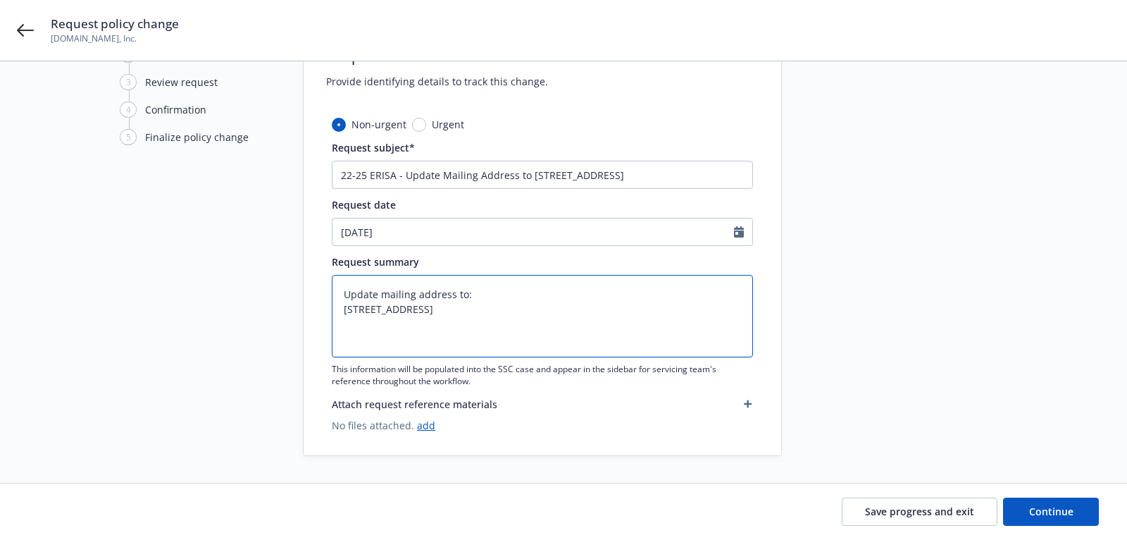
type textarea "Update mailing address to: 649 Front St., 2nd Fl., San Francisco, CA, 94111"
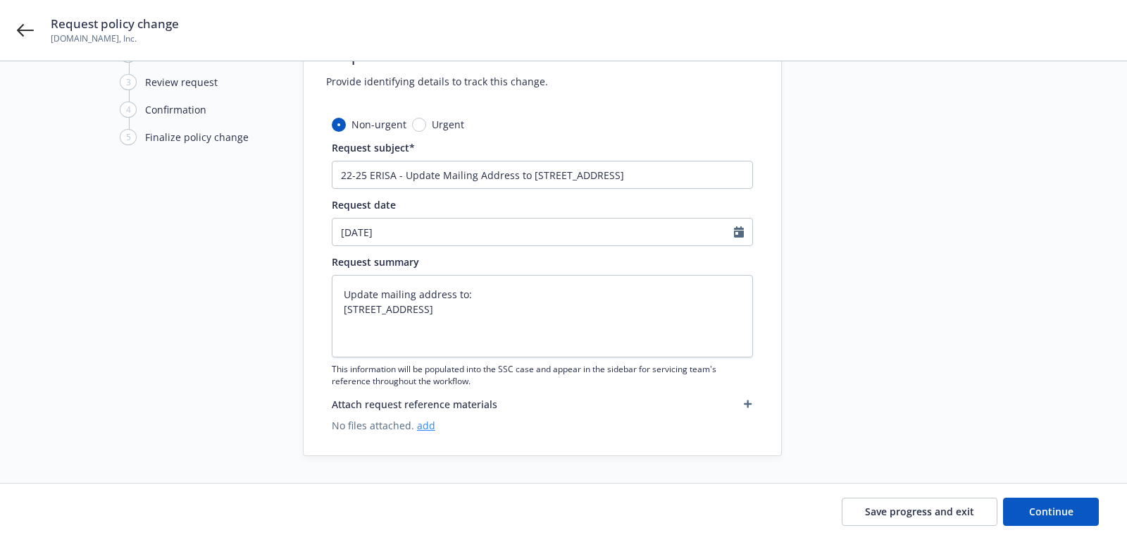
click at [422, 426] on link "add" at bounding box center [426, 425] width 18 height 13
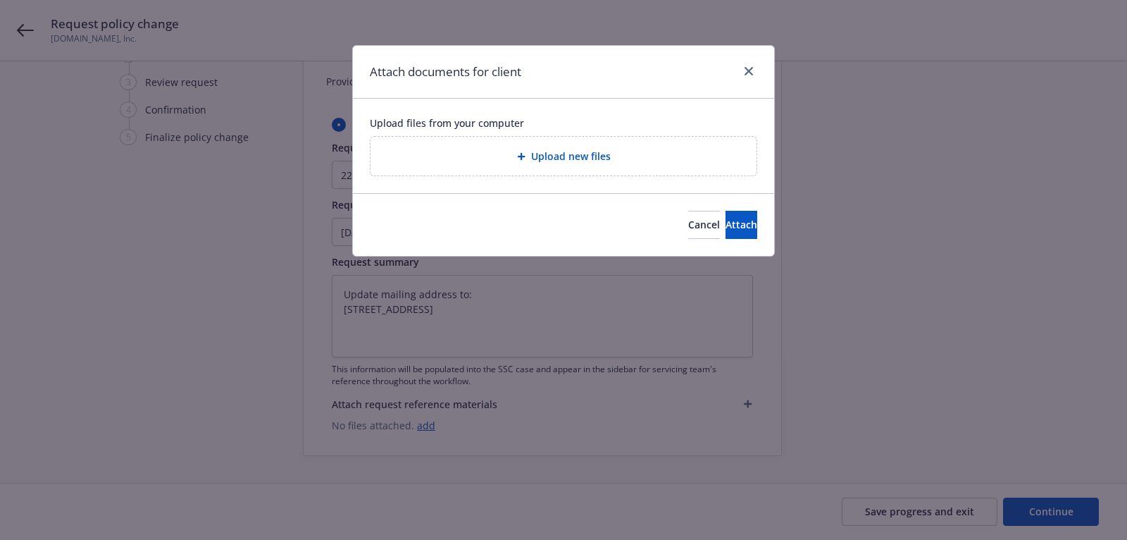
click at [454, 137] on div "Upload new files" at bounding box center [564, 156] width 386 height 39
type textarea "x"
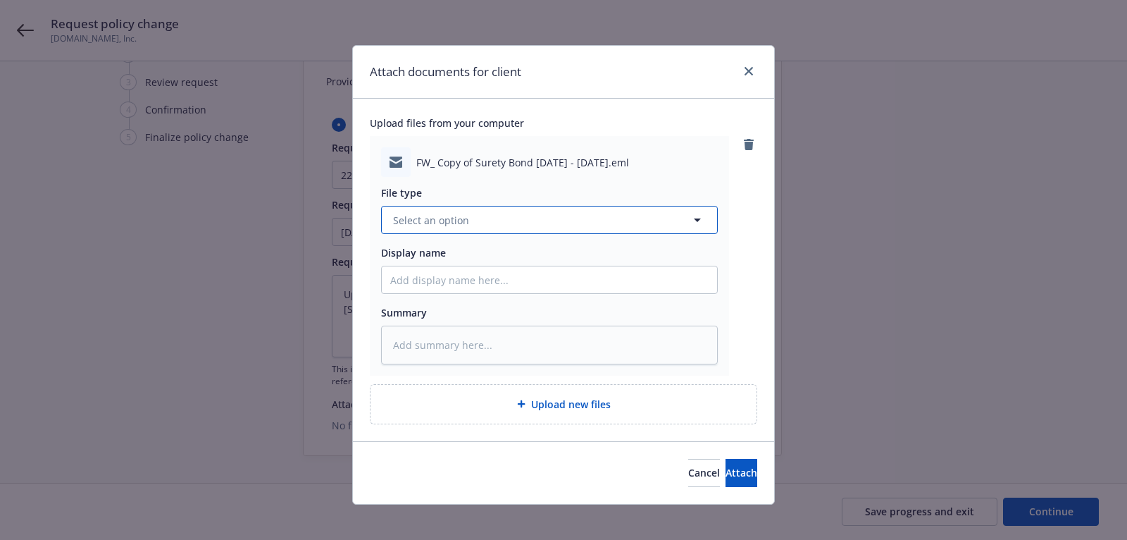
click at [534, 225] on button "Select an option" at bounding box center [549, 220] width 337 height 28
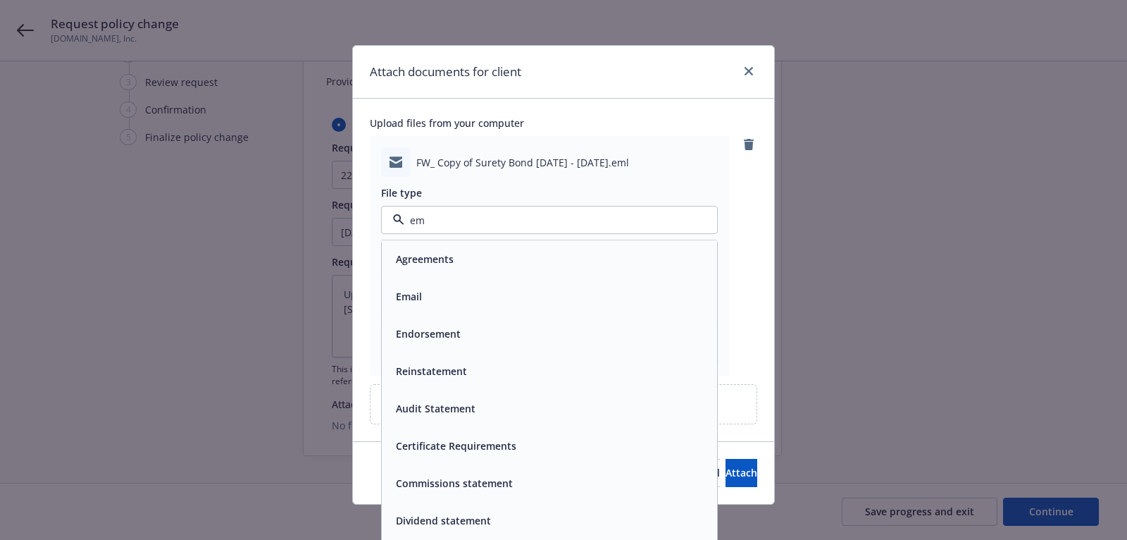
type input "ema"
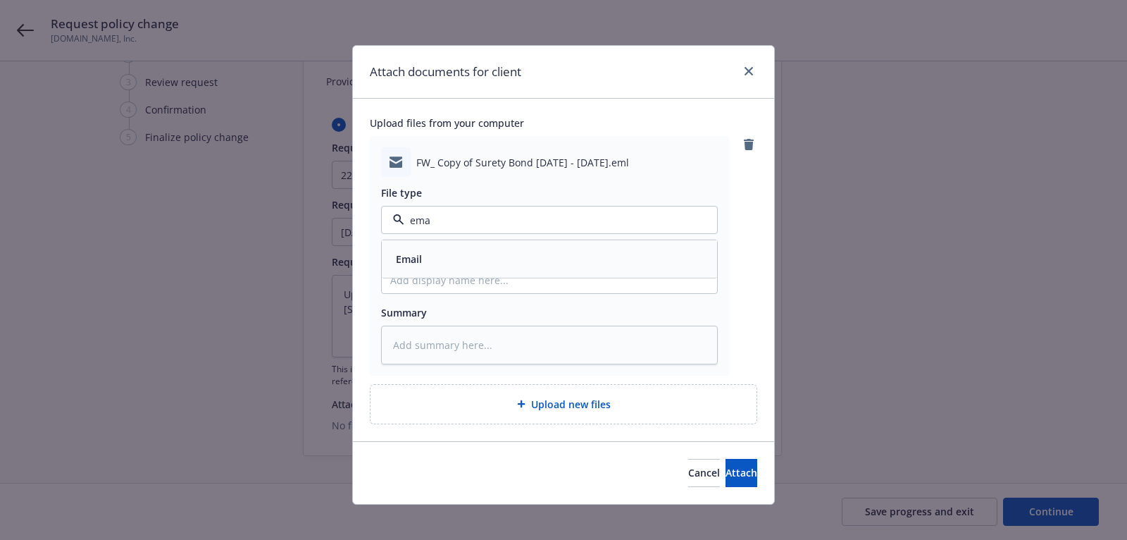
click at [537, 250] on div "Email" at bounding box center [549, 259] width 319 height 20
click at [540, 279] on input "Display name" at bounding box center [549, 279] width 335 height 27
type textarea "x"
type input "R"
type textarea "x"
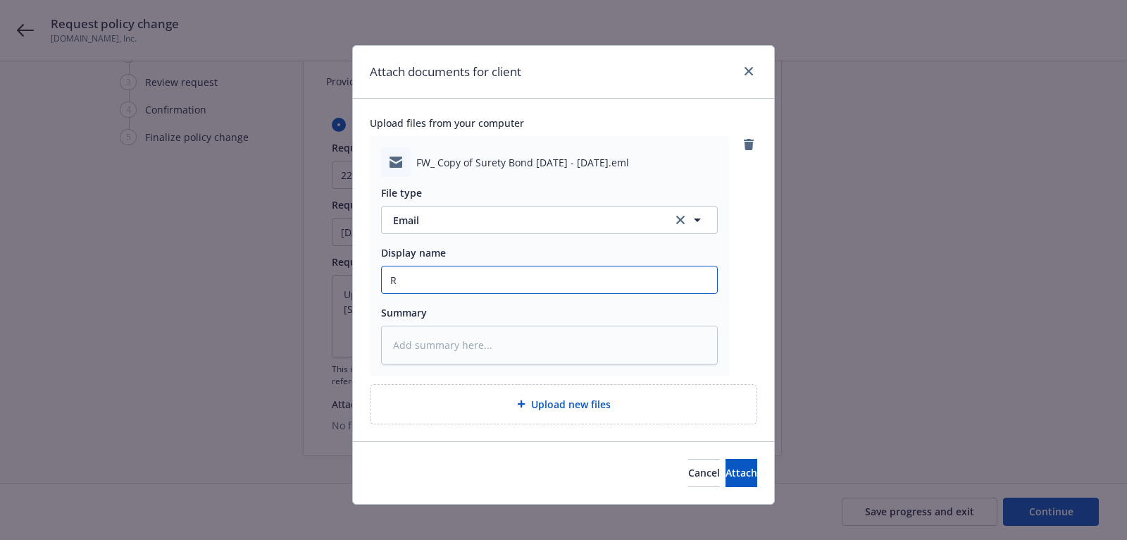
type input "Re"
type textarea "x"
type input "Req"
type textarea "x"
type input "Requ"
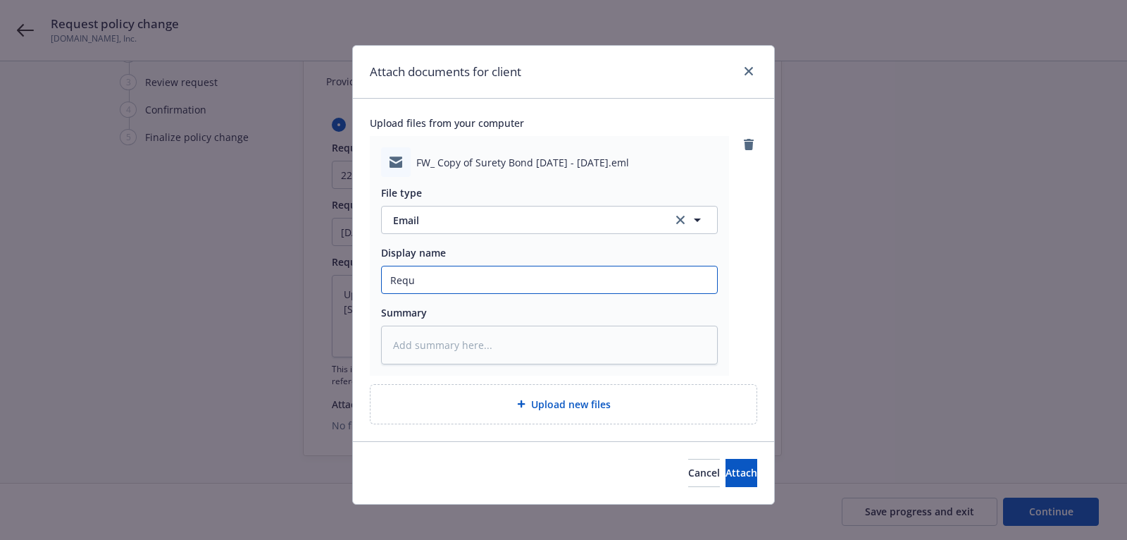
type textarea "x"
type input "Reque"
type textarea "x"
type input "Reques"
type textarea "x"
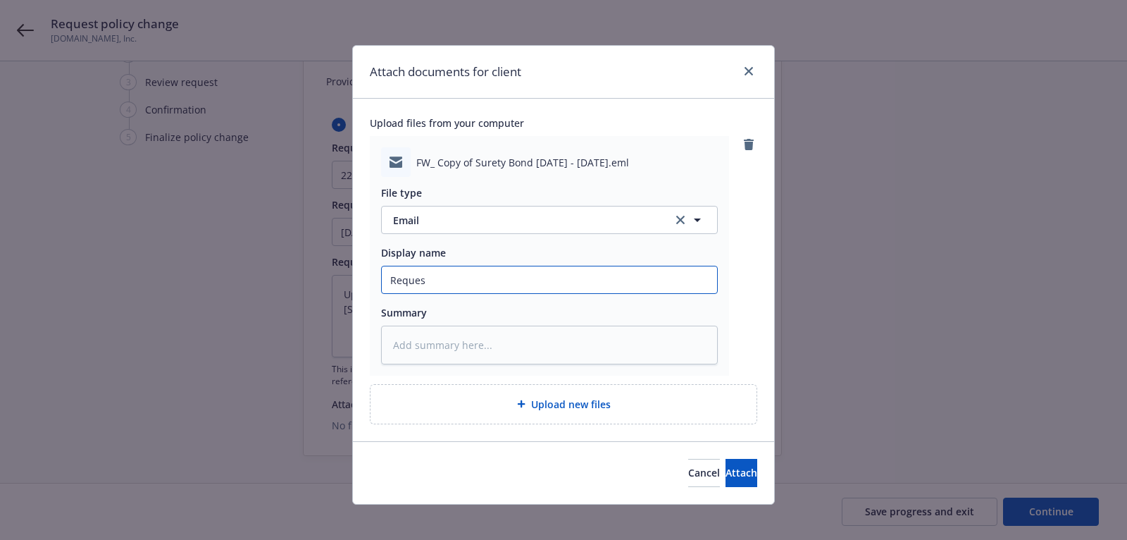
type input "Request"
type textarea "x"
type input "Request"
type textarea "x"
type input "Request fr"
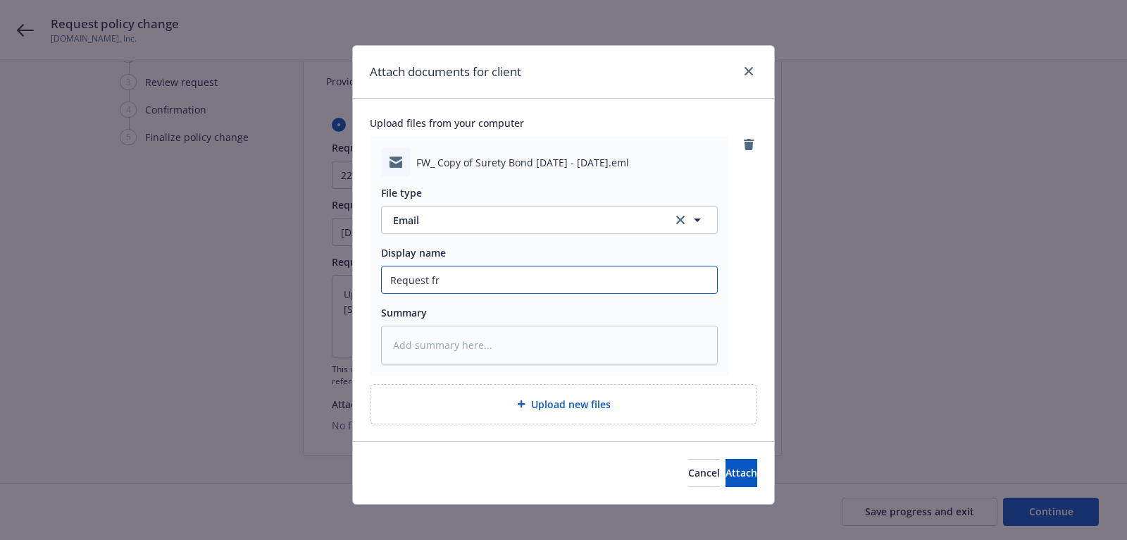
type textarea "x"
type input "Request fro"
type textarea "x"
type input "Request from"
type textarea "x"
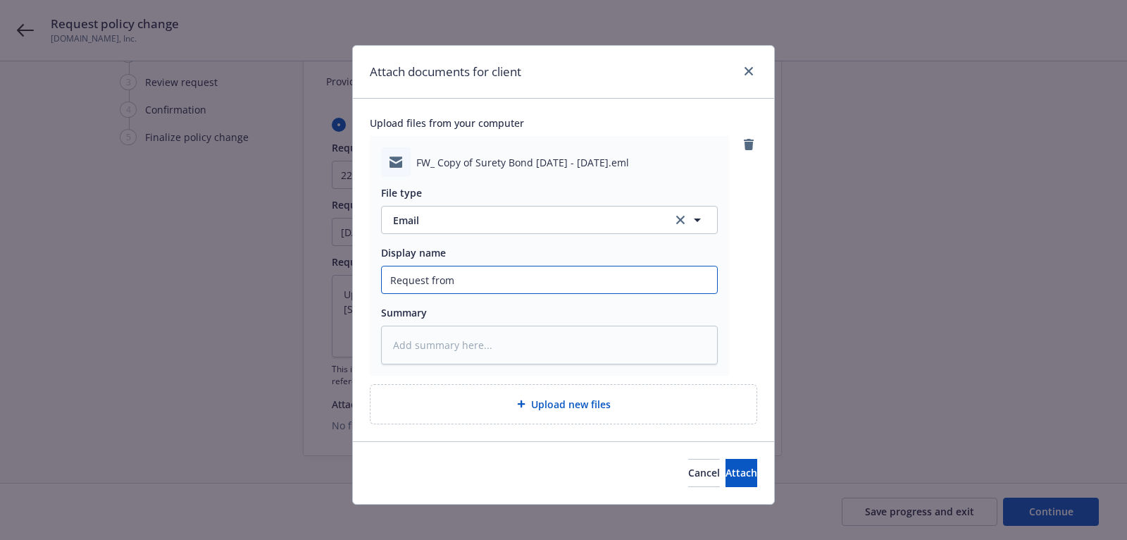
type input "Request from"
type textarea "x"
type input "Request from n"
type textarea "x"
type input "Request from"
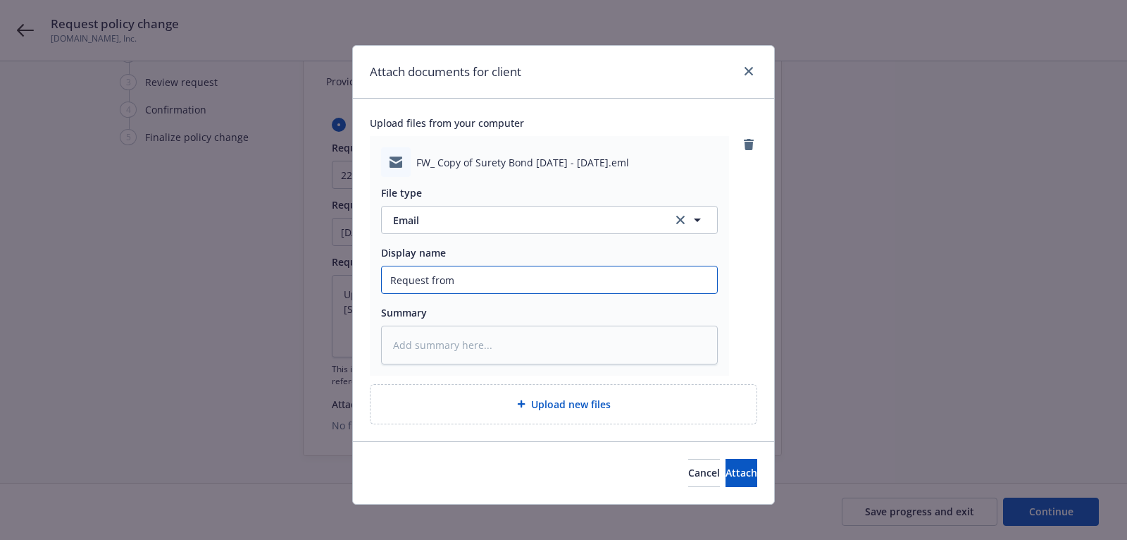
type textarea "x"
type input "Request from"
type textarea "x"
type input "Request fro"
type textarea "x"
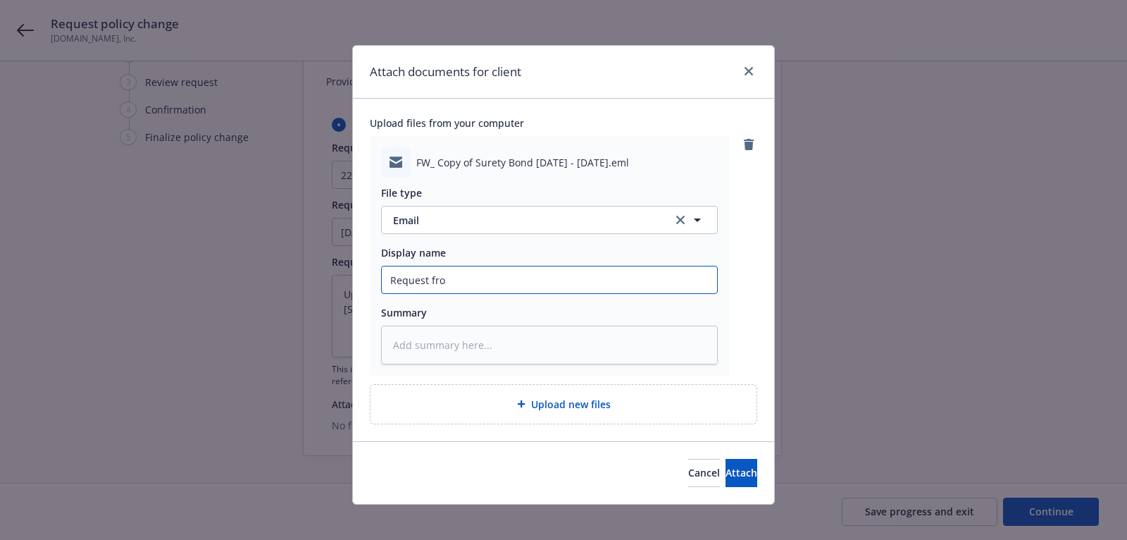
type input "Request fr"
type textarea "x"
type input "Request f"
type textarea "x"
type input "Request"
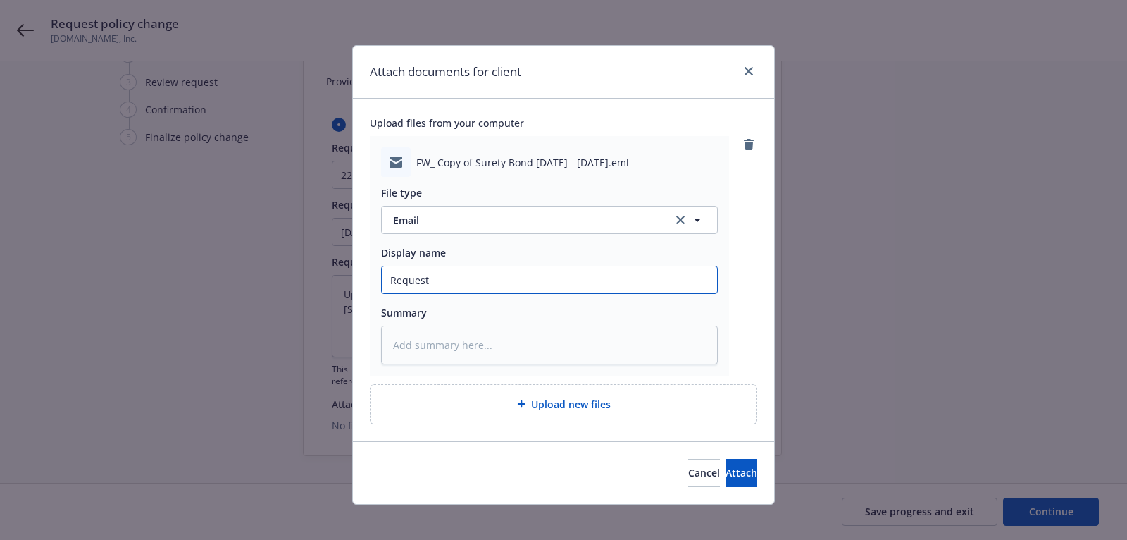
type textarea "x"
type input "Request t"
type textarea "x"
type input "Request to"
type textarea "x"
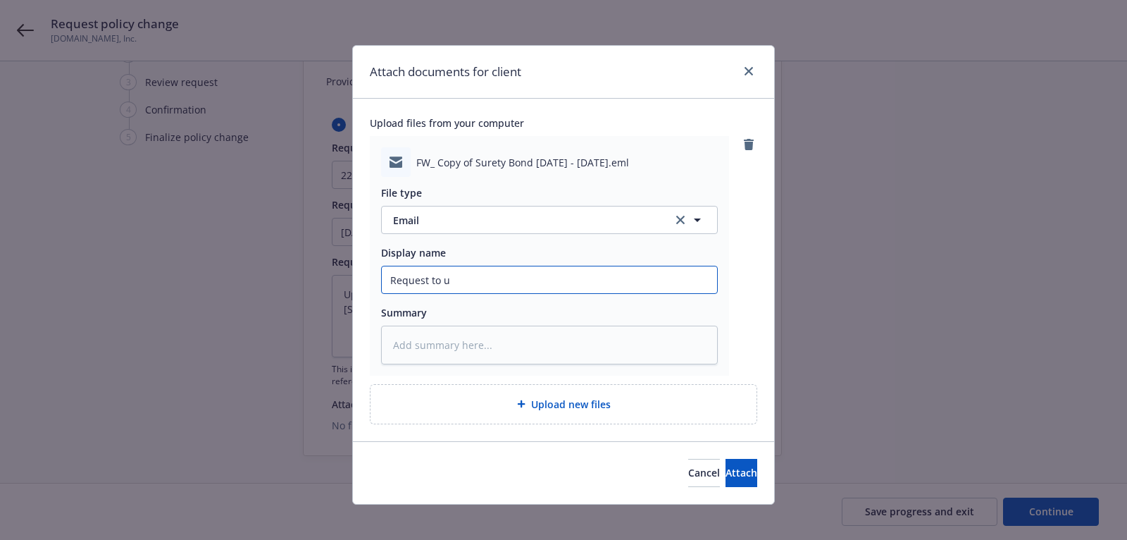
type input "Request to up"
type textarea "x"
type input "Request to upda"
type textarea "x"
type input "Request to updat"
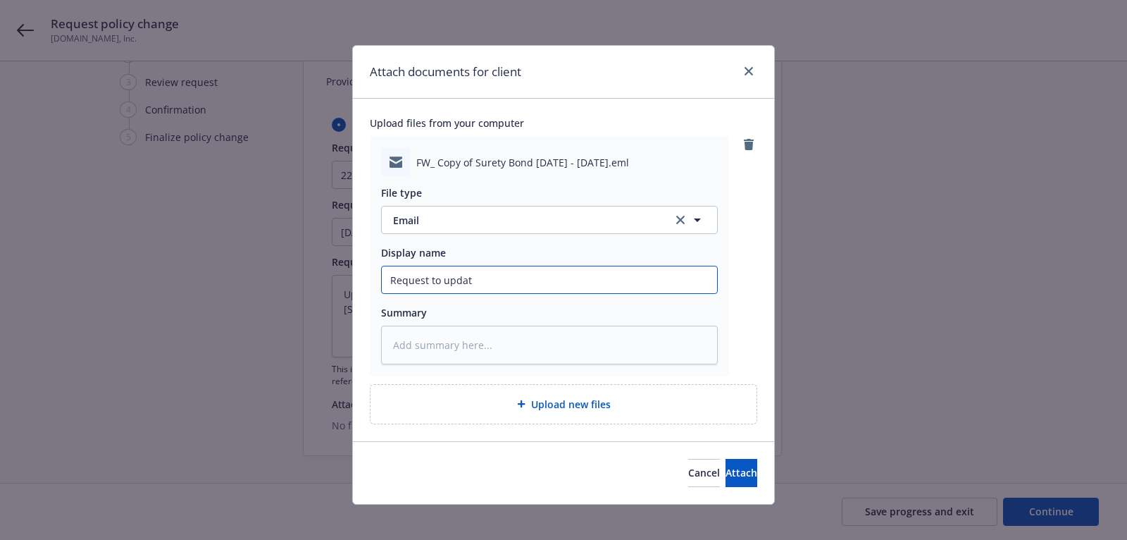
type textarea "x"
type input "Request to update"
type textarea "x"
click at [726, 476] on button "Attach" at bounding box center [742, 473] width 32 height 28
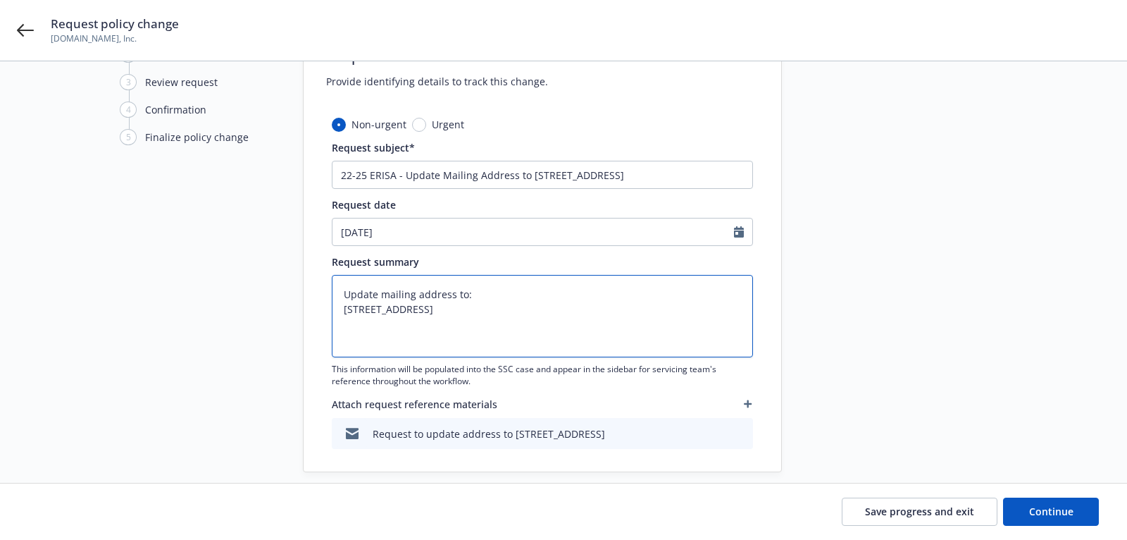
click at [386, 290] on textarea "Update mailing address to: 649 Front St., 2nd Fl., San Francisco, CA, 94111" at bounding box center [542, 316] width 421 height 82
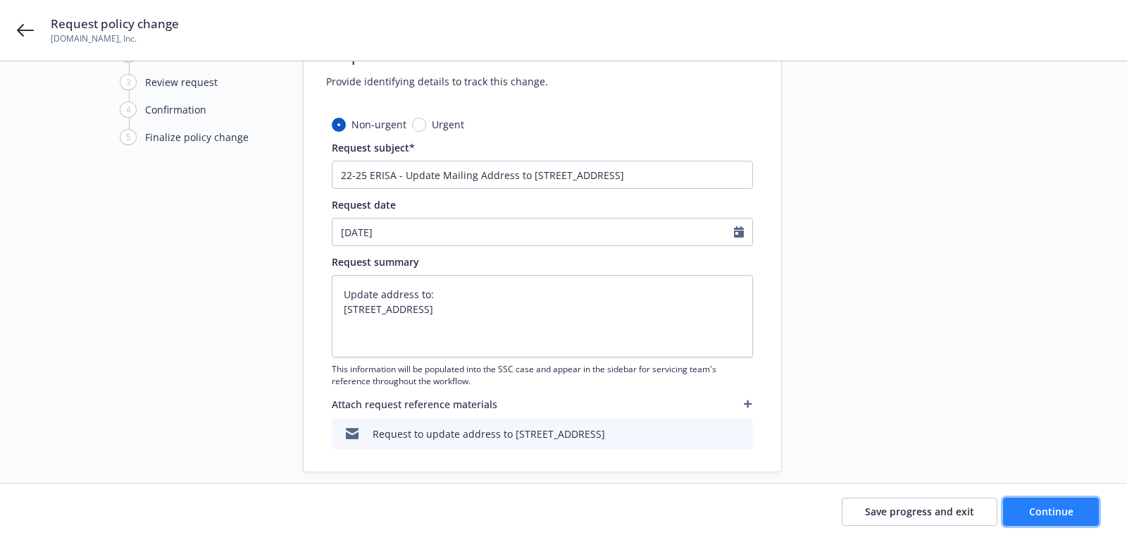
click at [1084, 523] on button "Continue" at bounding box center [1051, 511] width 96 height 28
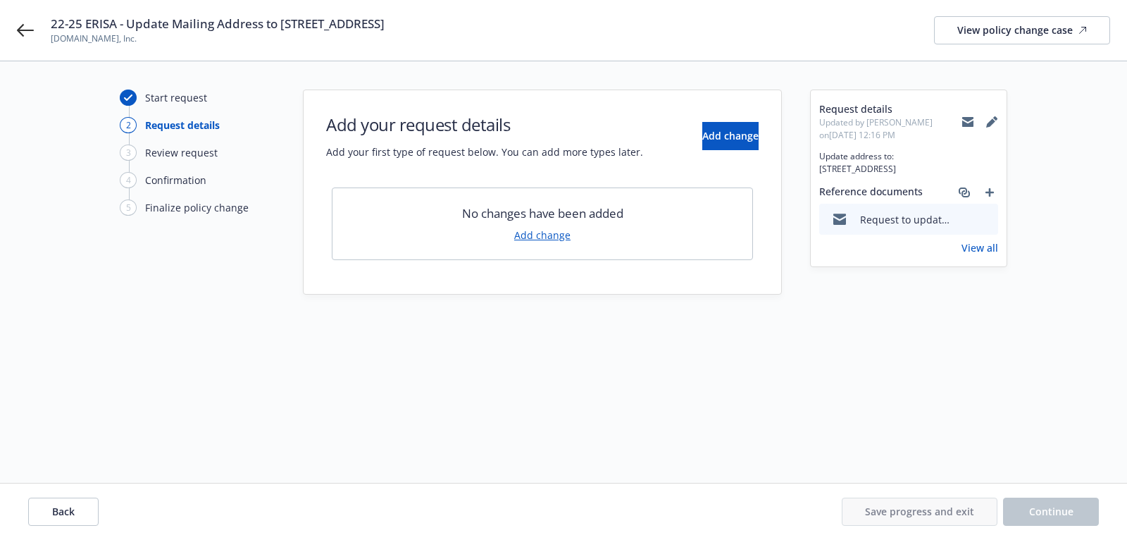
click at [548, 234] on link "Add change" at bounding box center [542, 235] width 56 height 15
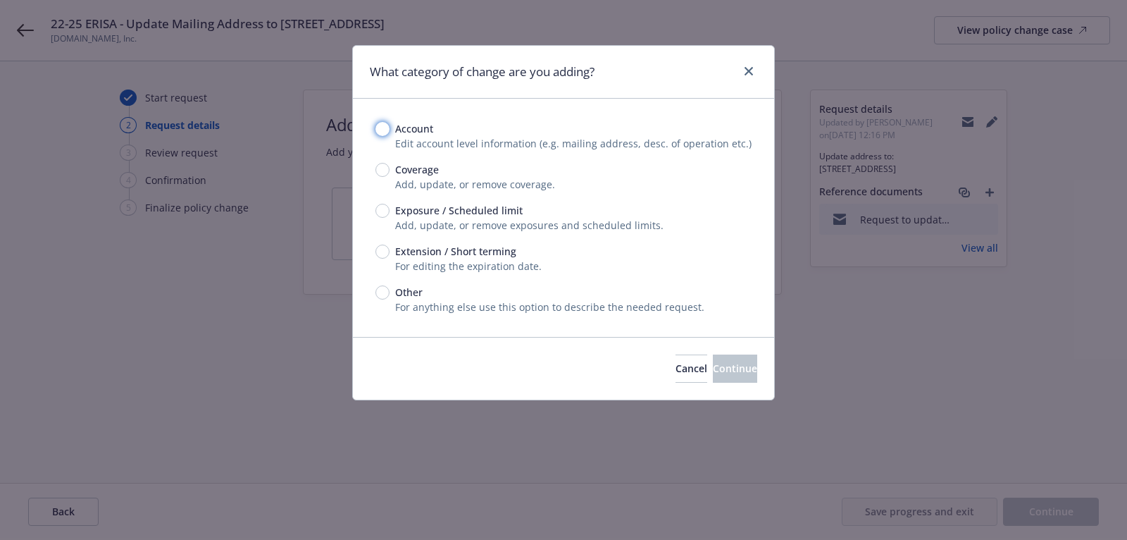
click at [384, 133] on input "Account" at bounding box center [383, 129] width 14 height 14
click at [713, 379] on button "Continue" at bounding box center [735, 368] width 44 height 28
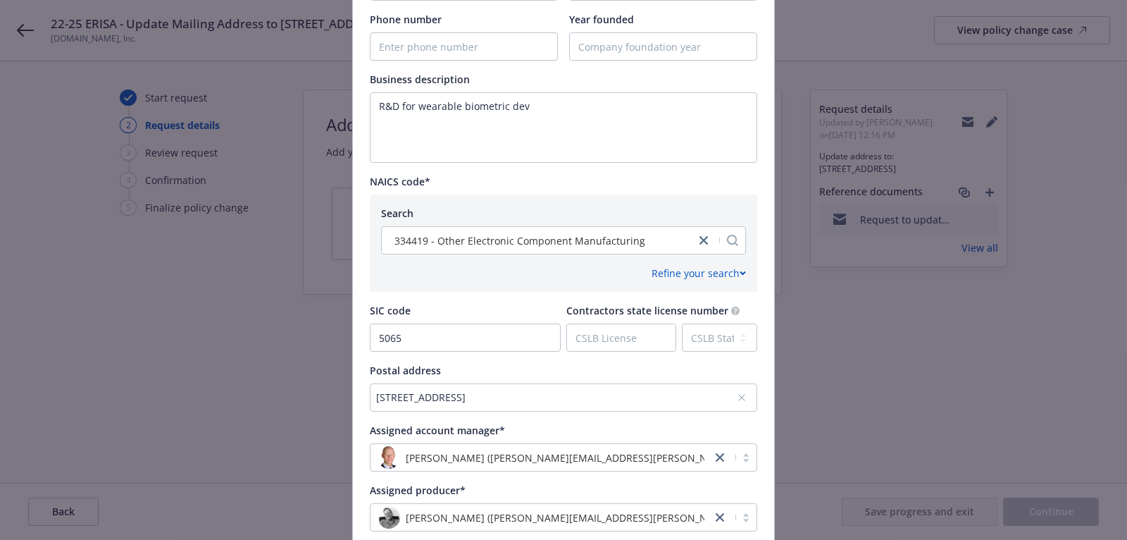
scroll to position [608, 0]
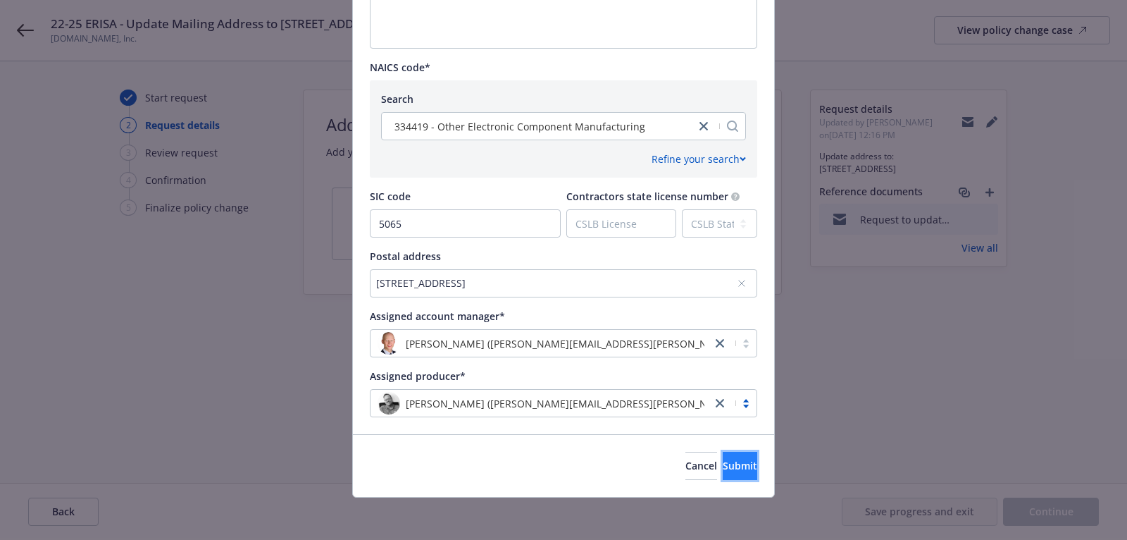
click at [737, 472] on button "Submit" at bounding box center [740, 466] width 35 height 28
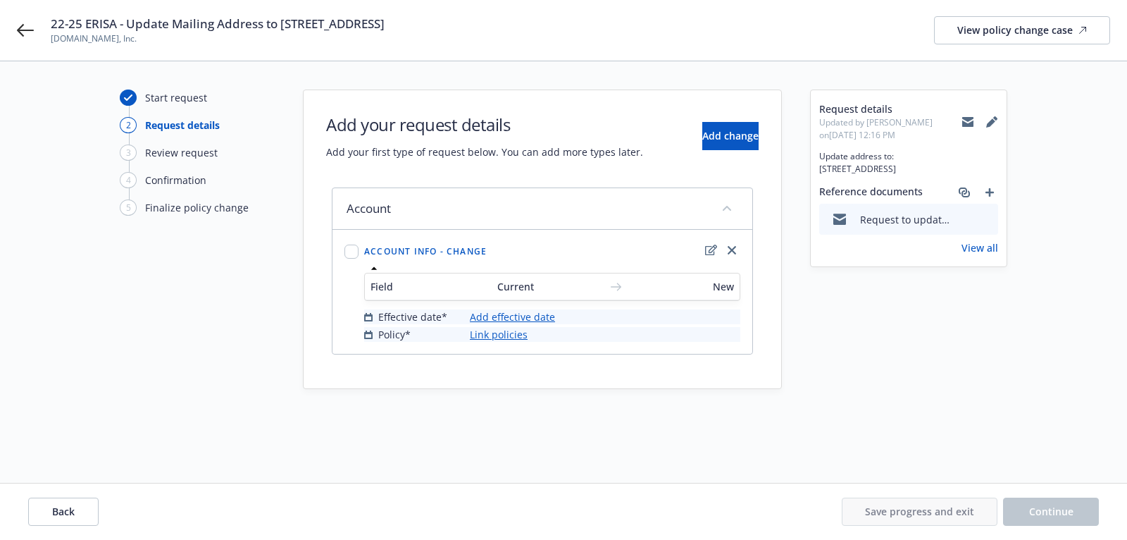
click at [529, 316] on link "Add effective date" at bounding box center [512, 316] width 85 height 15
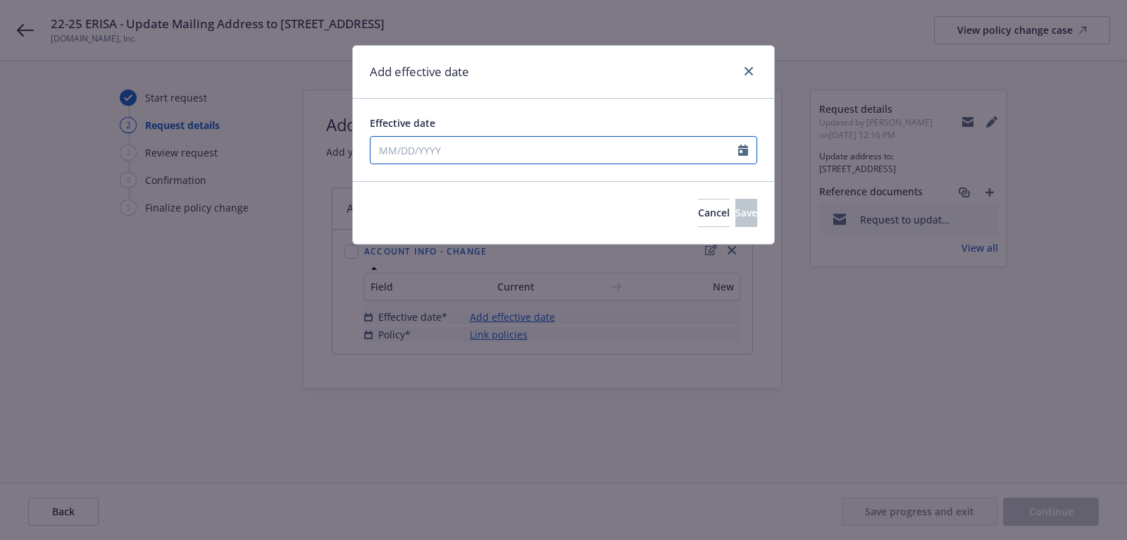
click at [563, 156] on input "Effective date" at bounding box center [555, 150] width 368 height 27
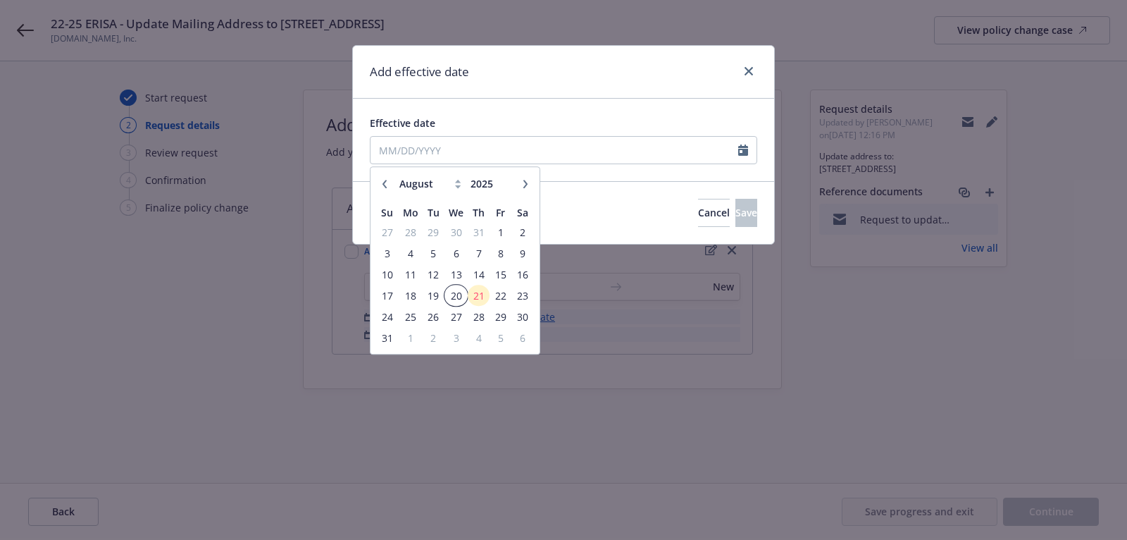
click at [462, 298] on span "20" at bounding box center [456, 296] width 20 height 18
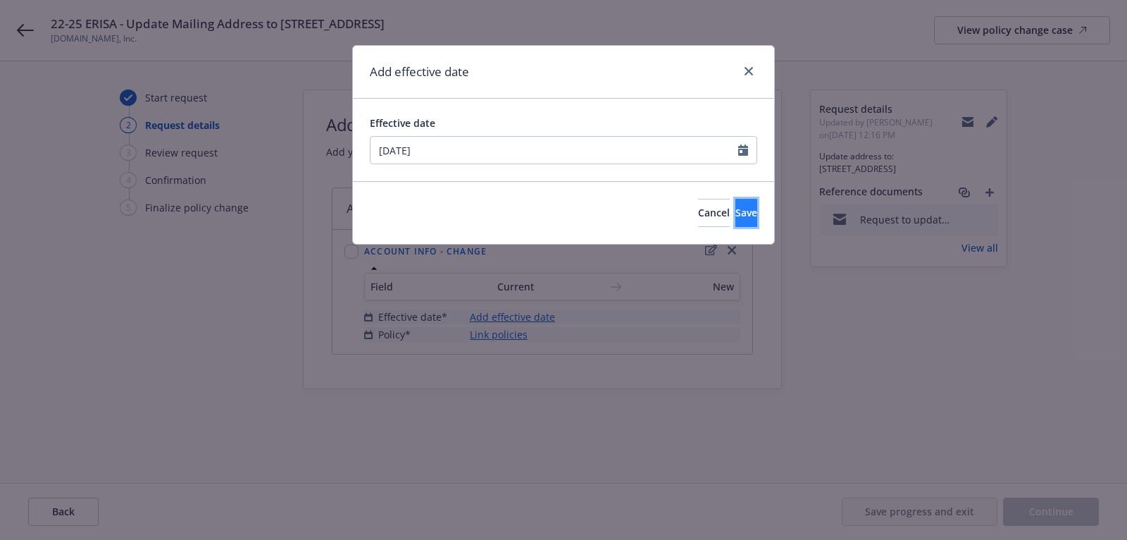
click at [736, 221] on button "Save" at bounding box center [747, 213] width 22 height 28
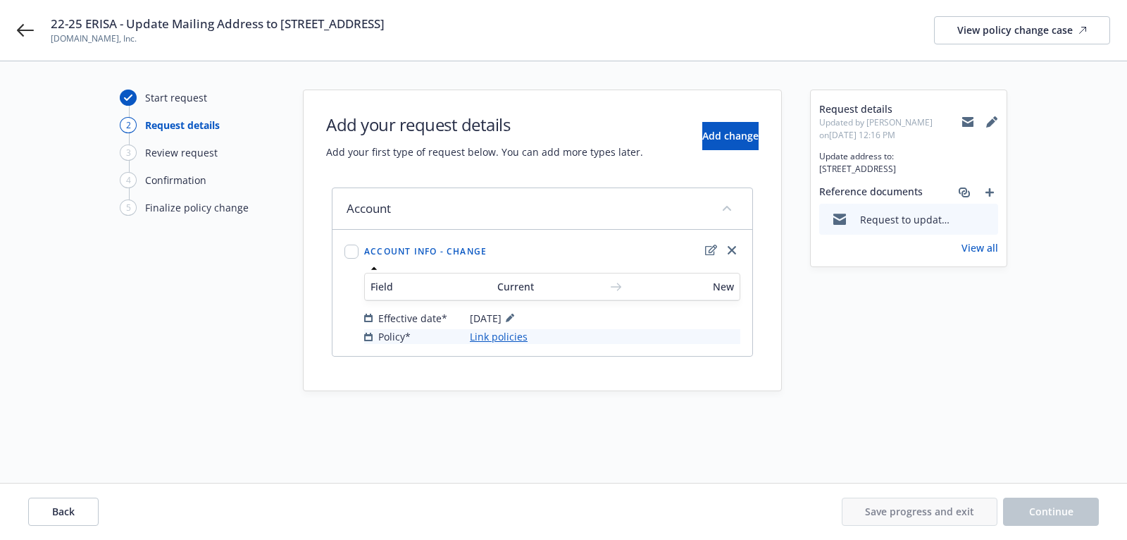
click at [514, 333] on link "Link policies" at bounding box center [499, 336] width 58 height 15
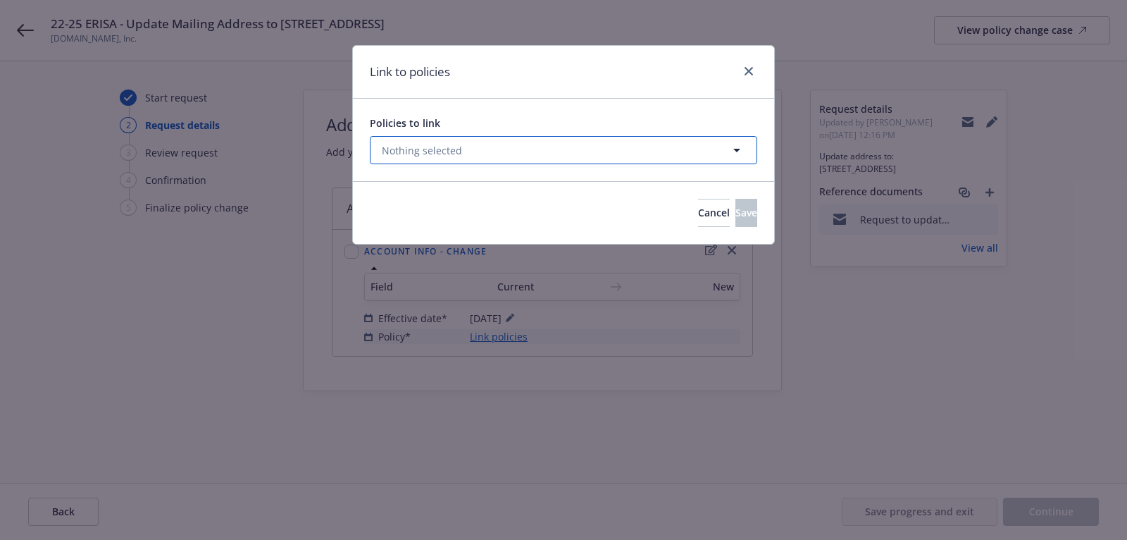
click at [508, 149] on button "Nothing selected" at bounding box center [564, 150] width 388 height 28
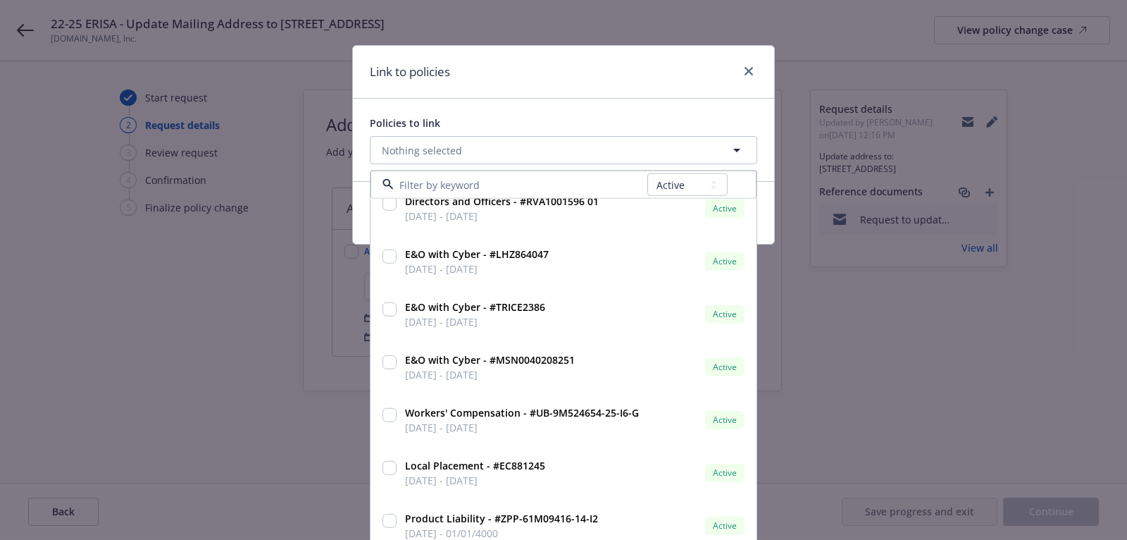
scroll to position [176, 0]
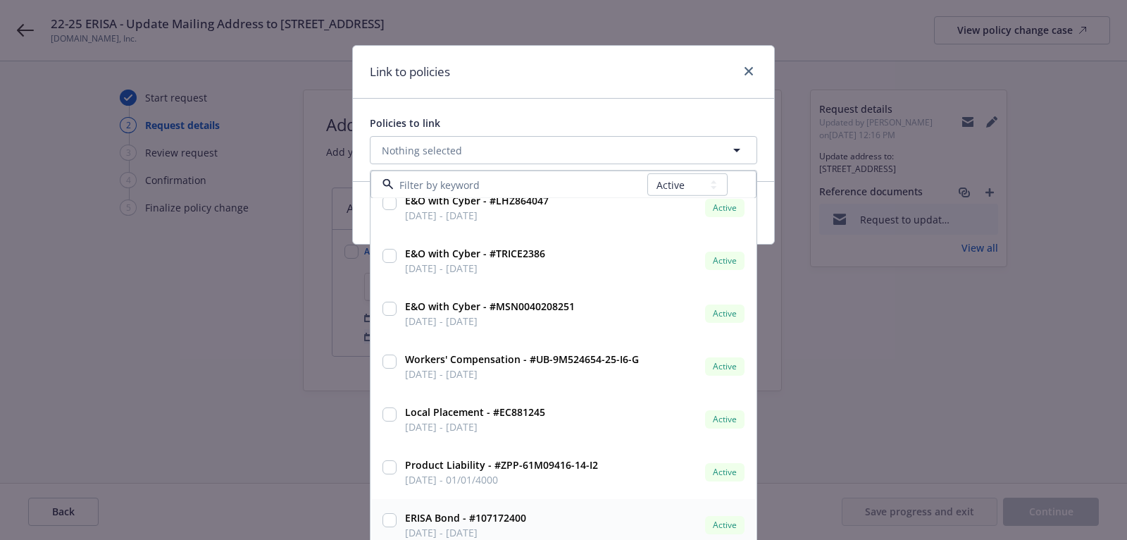
click at [388, 517] on input "checkbox" at bounding box center [390, 520] width 14 height 14
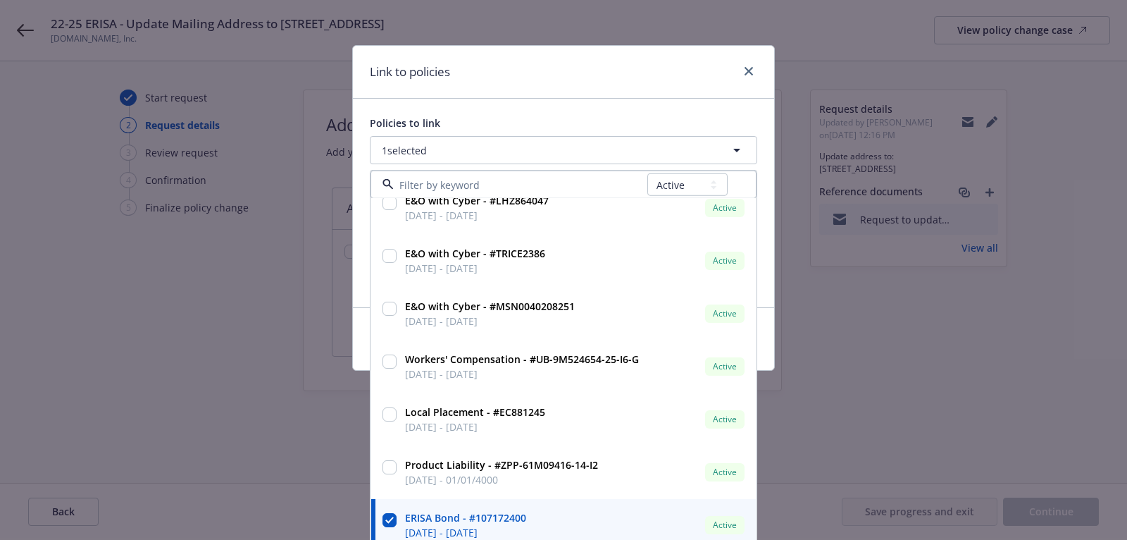
click at [646, 77] on div "Link to policies" at bounding box center [563, 72] width 421 height 53
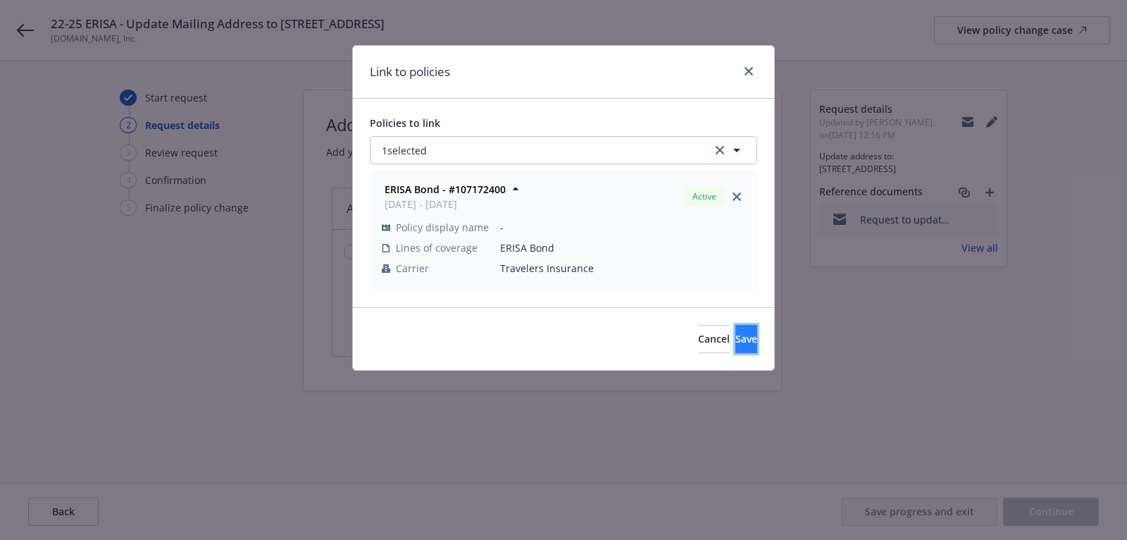
click at [736, 336] on span "Save" at bounding box center [747, 338] width 22 height 13
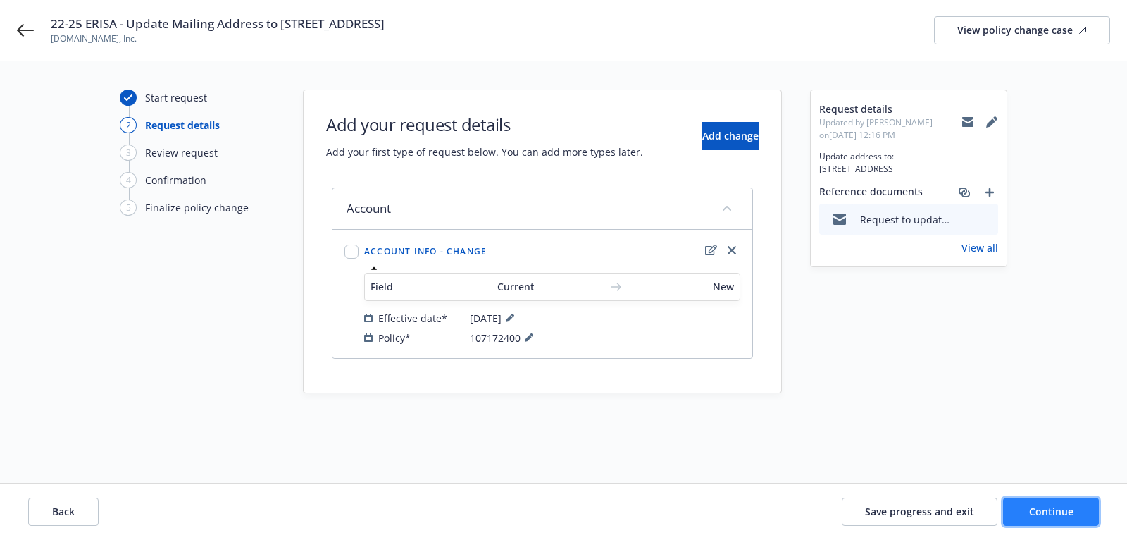
click at [1052, 519] on button "Continue" at bounding box center [1051, 511] width 96 height 28
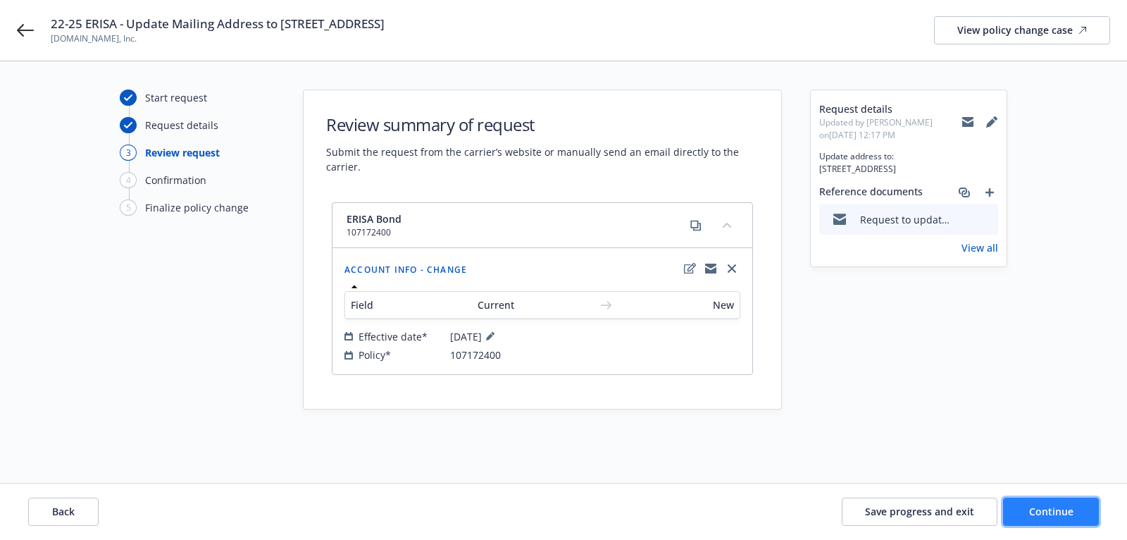
click at [1032, 522] on button "Continue" at bounding box center [1051, 511] width 96 height 28
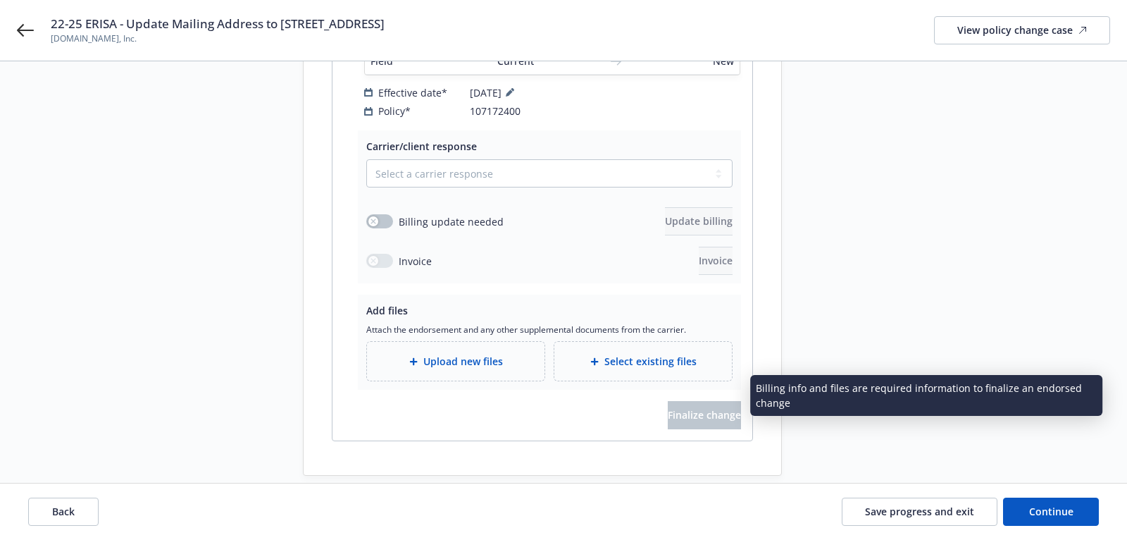
scroll to position [245, 0]
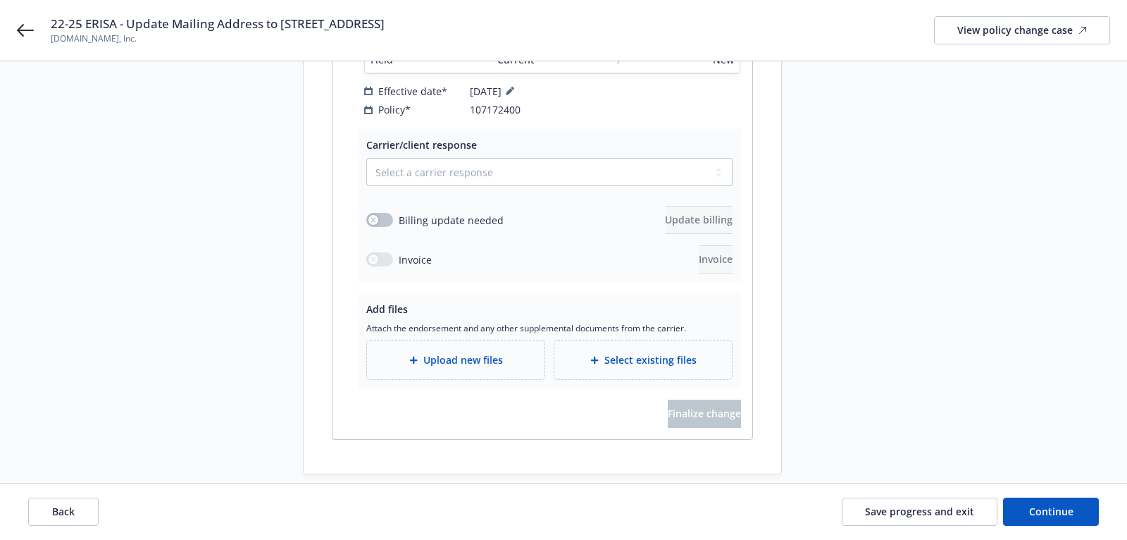
click at [502, 359] on div "Upload new files" at bounding box center [456, 359] width 178 height 39
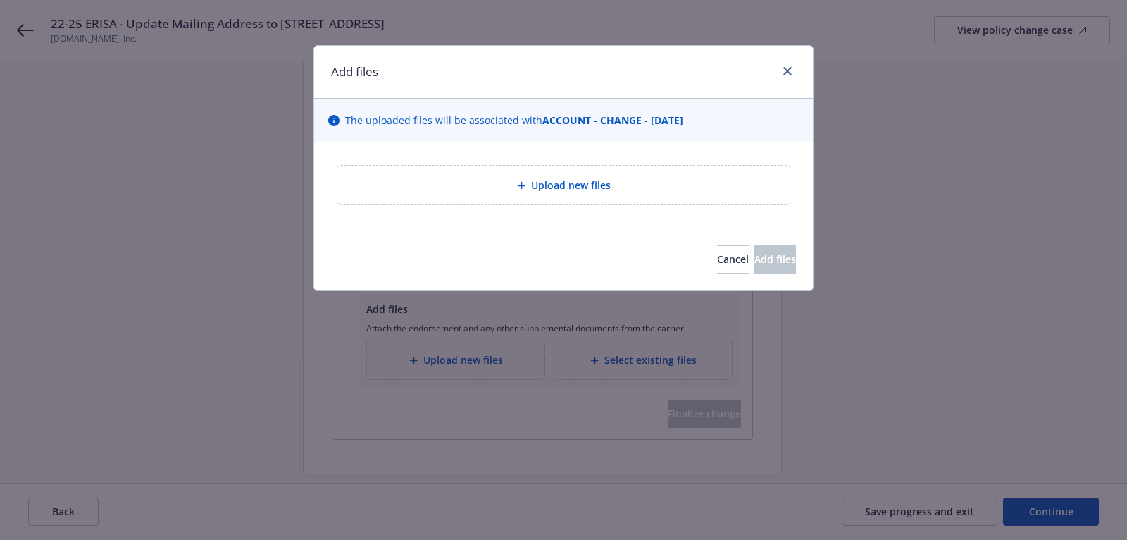
click at [667, 273] on div "Cancel Add files" at bounding box center [563, 259] width 499 height 63
click at [717, 266] on button "Cancel" at bounding box center [733, 259] width 32 height 28
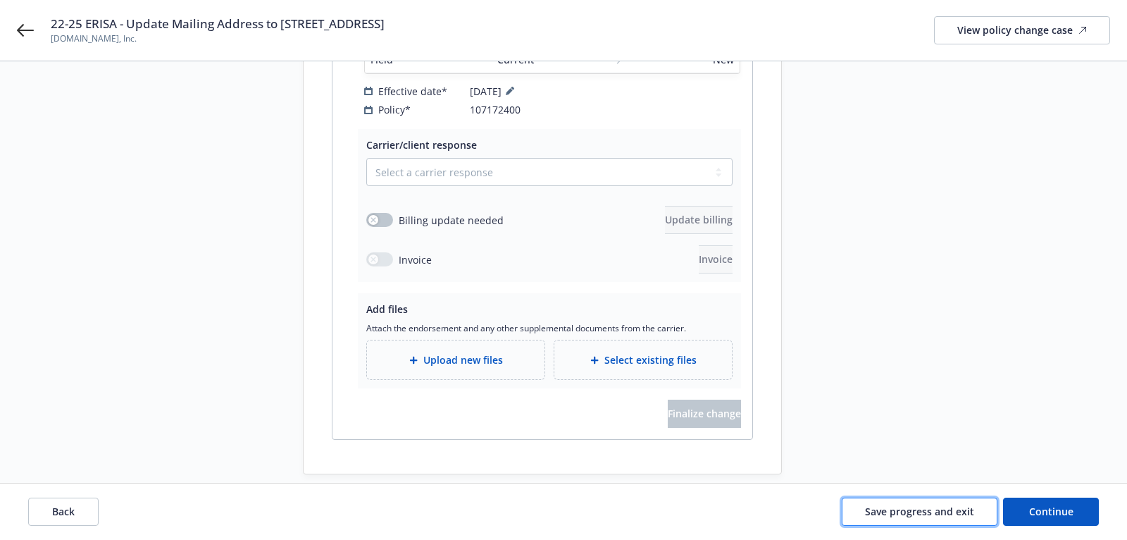
click at [959, 514] on span "Save progress and exit" at bounding box center [919, 511] width 109 height 13
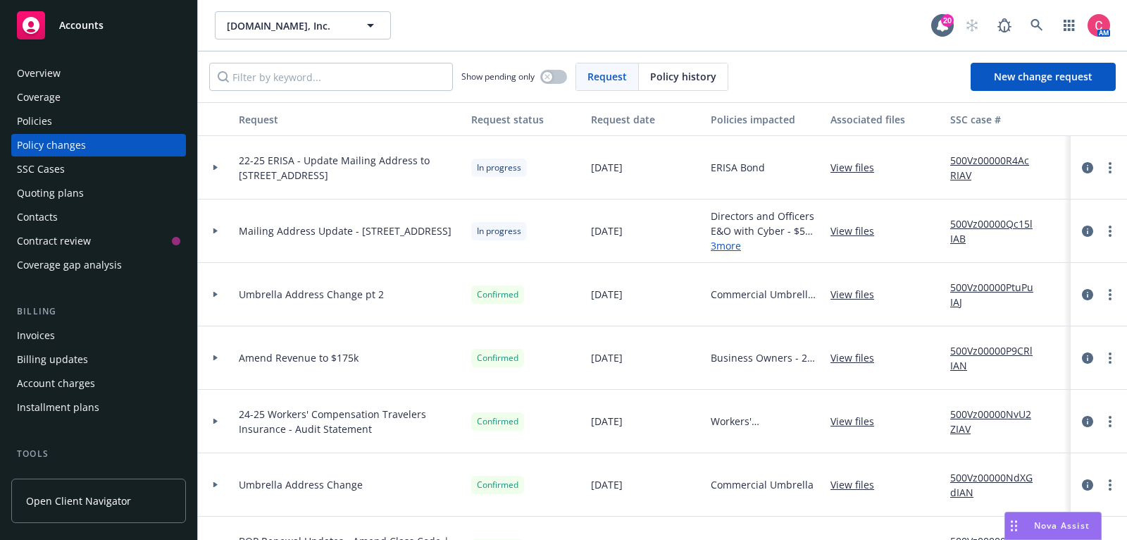
click at [715, 241] on link "3 more" at bounding box center [765, 245] width 109 height 15
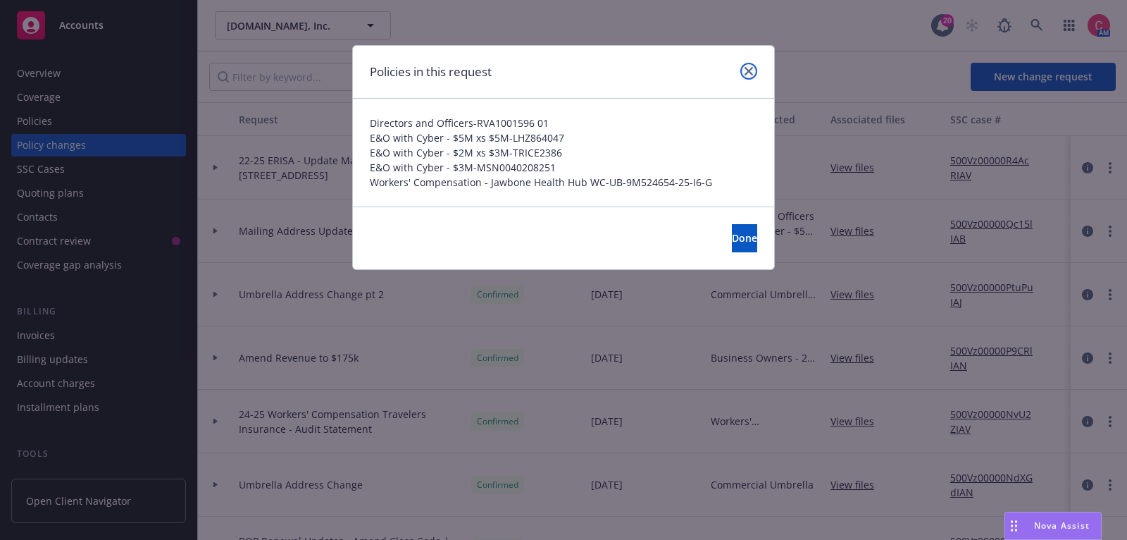
click at [754, 66] on link "close" at bounding box center [749, 71] width 17 height 17
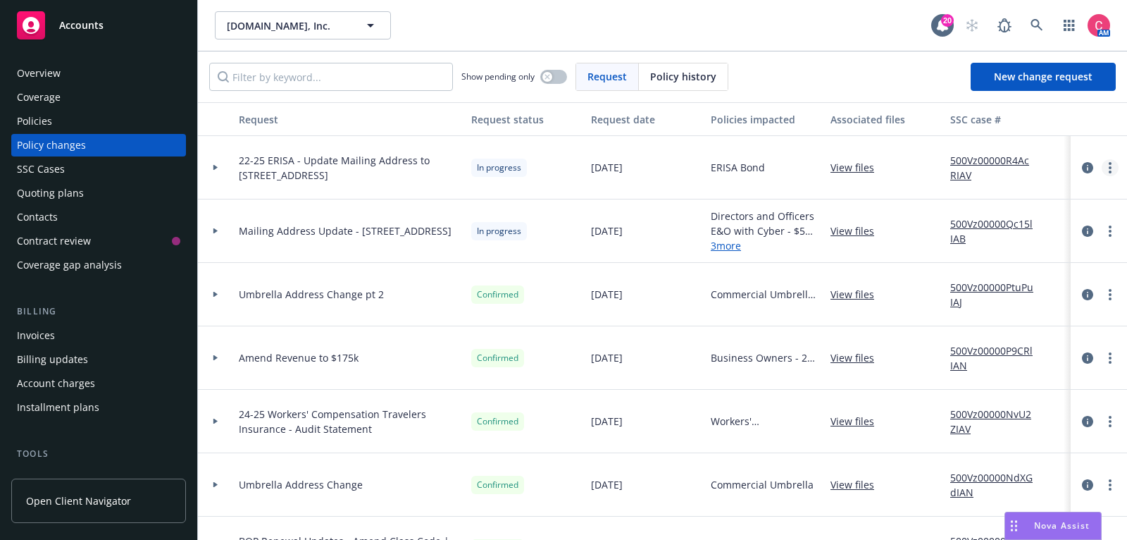
click at [1113, 171] on link "more" at bounding box center [1110, 167] width 17 height 17
click at [1087, 170] on icon "circleInformation" at bounding box center [1087, 167] width 11 height 11
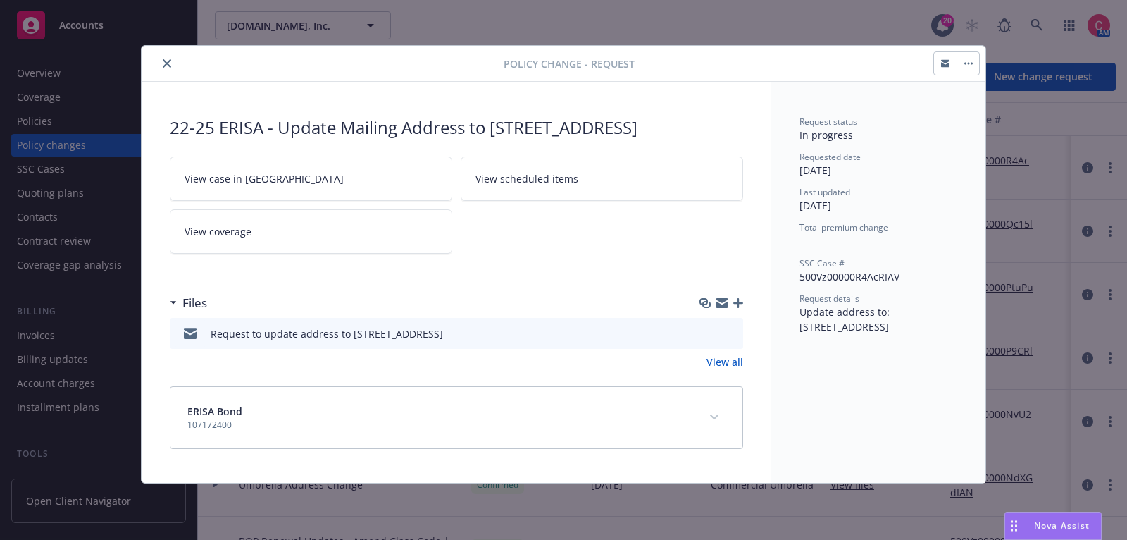
click at [724, 302] on icon "button" at bounding box center [722, 305] width 11 height 6
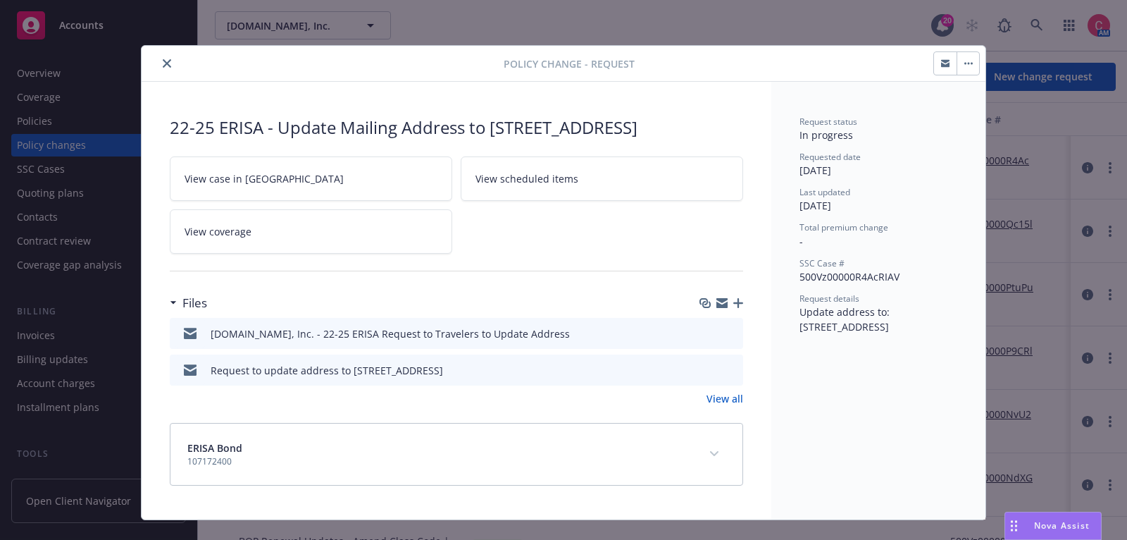
click at [174, 78] on div "Policy change - Request" at bounding box center [564, 64] width 844 height 36
click at [174, 69] on div at bounding box center [325, 63] width 357 height 17
click at [165, 63] on icon "close" at bounding box center [167, 63] width 8 height 8
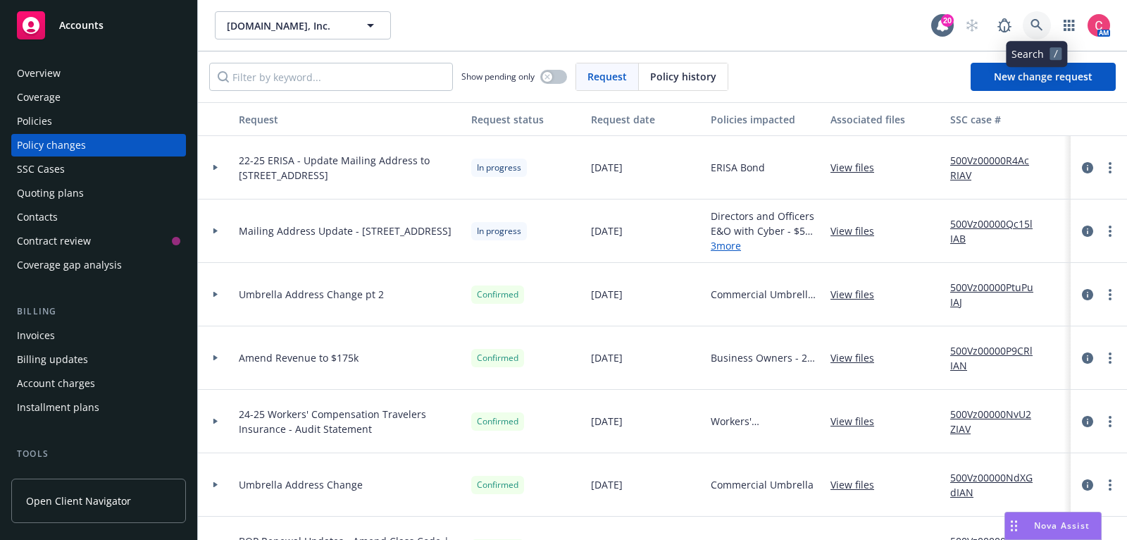
click at [1038, 27] on icon at bounding box center [1037, 25] width 13 height 13
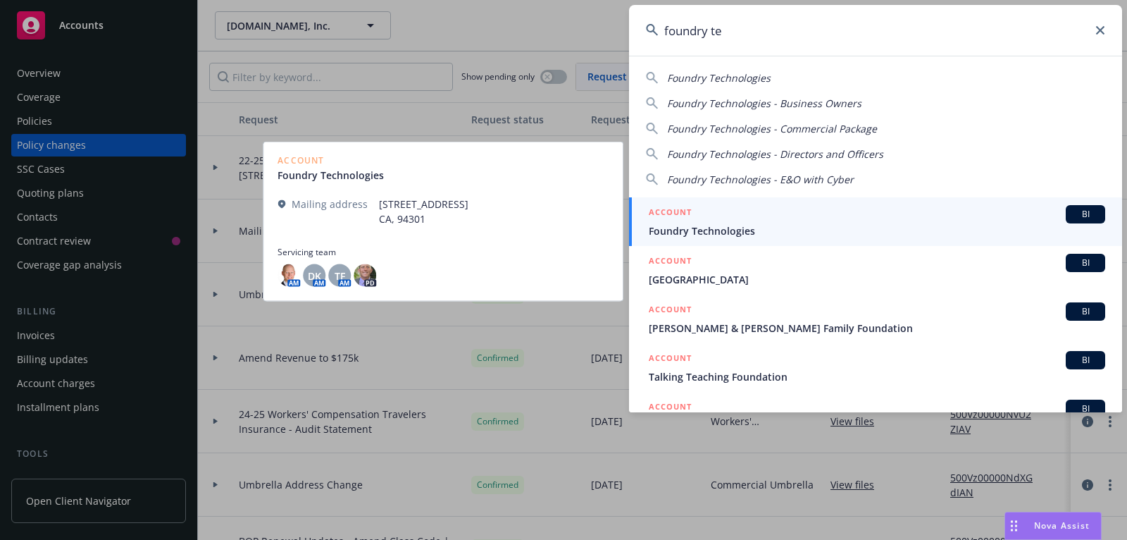
click at [938, 245] on link "ACCOUNT BI Foundry Technologies" at bounding box center [875, 221] width 493 height 49
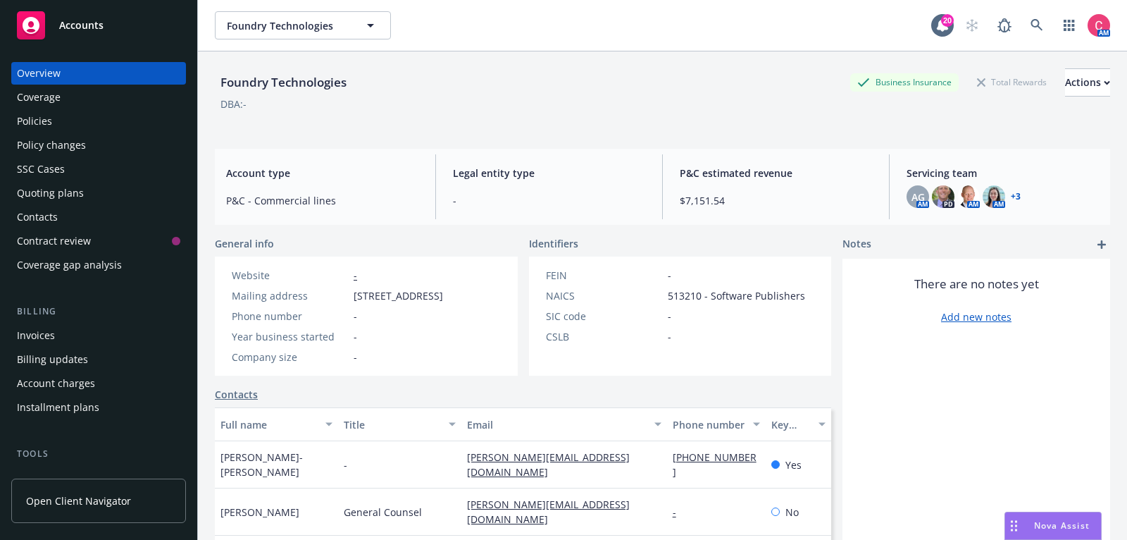
click at [165, 121] on div "Policies" at bounding box center [98, 121] width 163 height 23
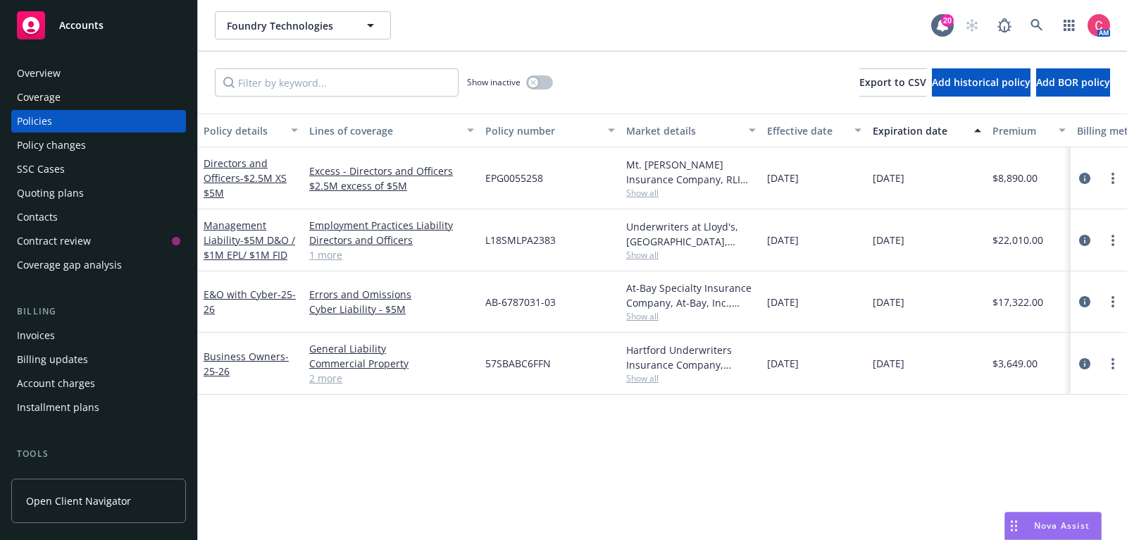
click at [93, 339] on div "Invoices" at bounding box center [98, 335] width 163 height 23
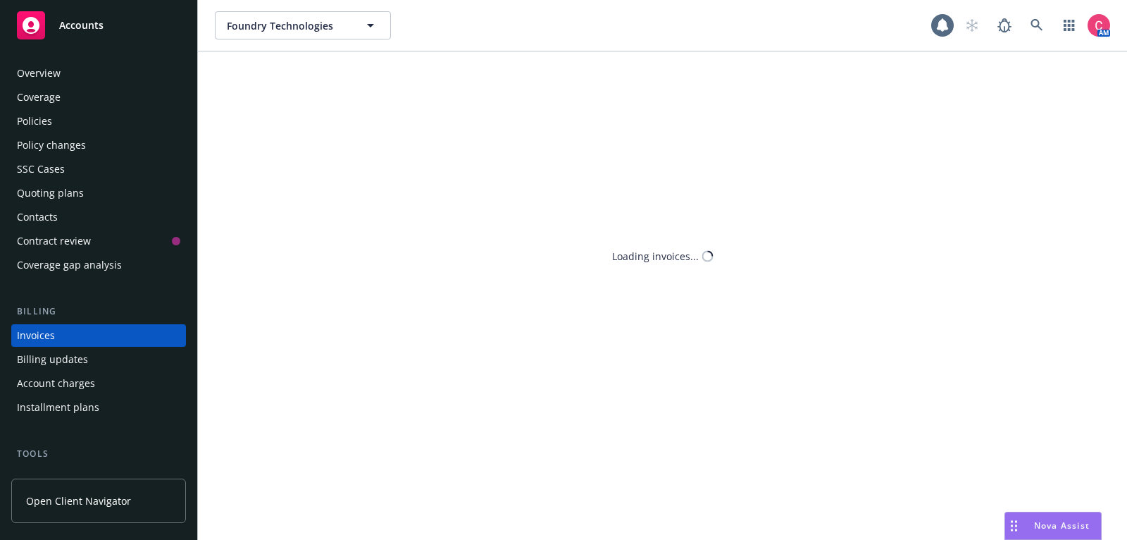
scroll to position [42, 0]
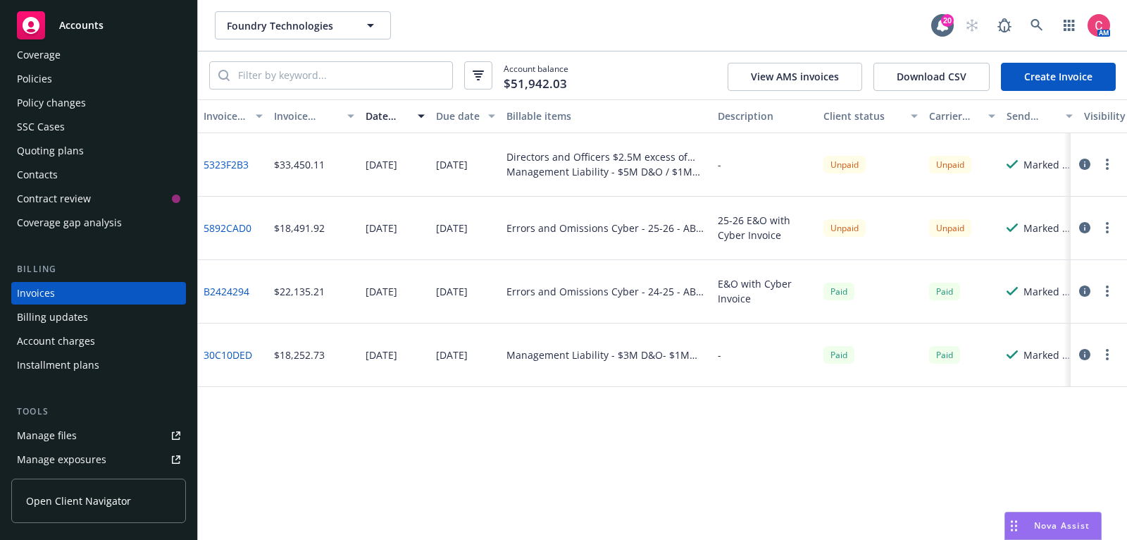
click at [1085, 226] on icon "button" at bounding box center [1085, 227] width 11 height 11
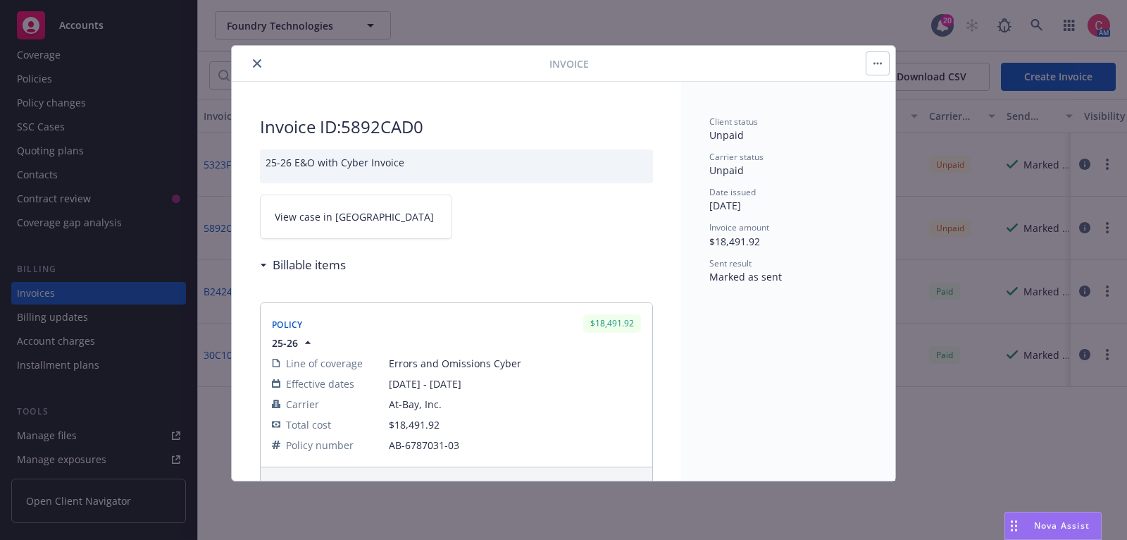
click at [405, 235] on link "View case in SSC" at bounding box center [356, 216] width 192 height 44
click at [249, 62] on button "close" at bounding box center [257, 63] width 17 height 17
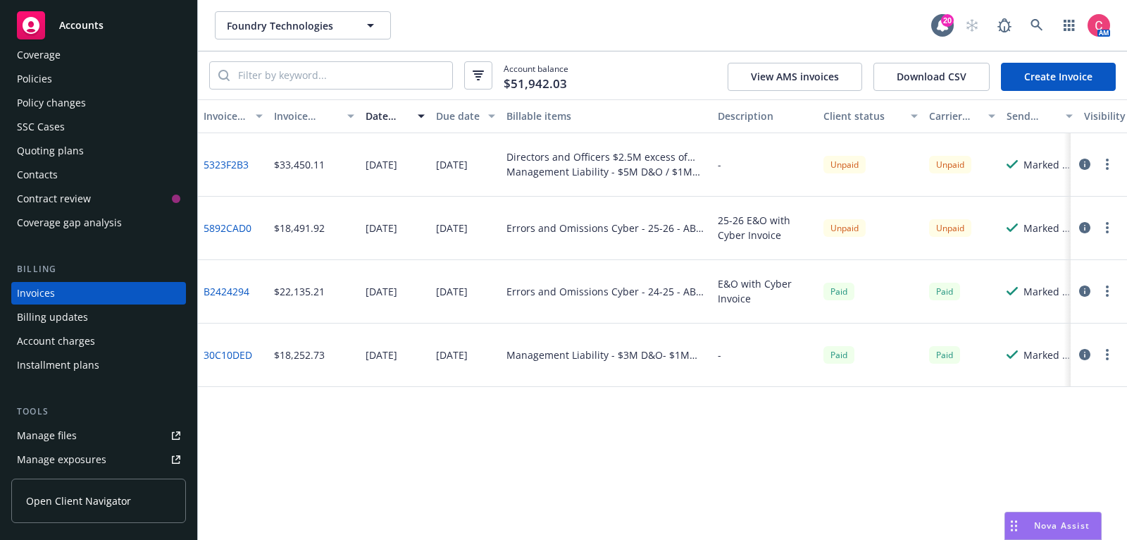
click at [156, 73] on div "Policies" at bounding box center [98, 79] width 163 height 23
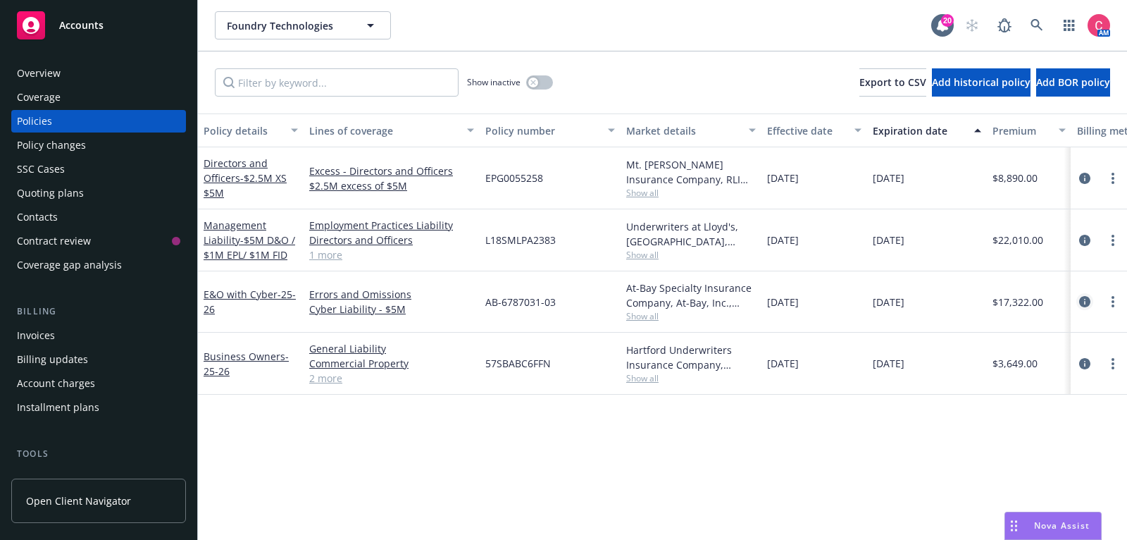
click at [1087, 303] on icon "circleInformation" at bounding box center [1085, 301] width 11 height 11
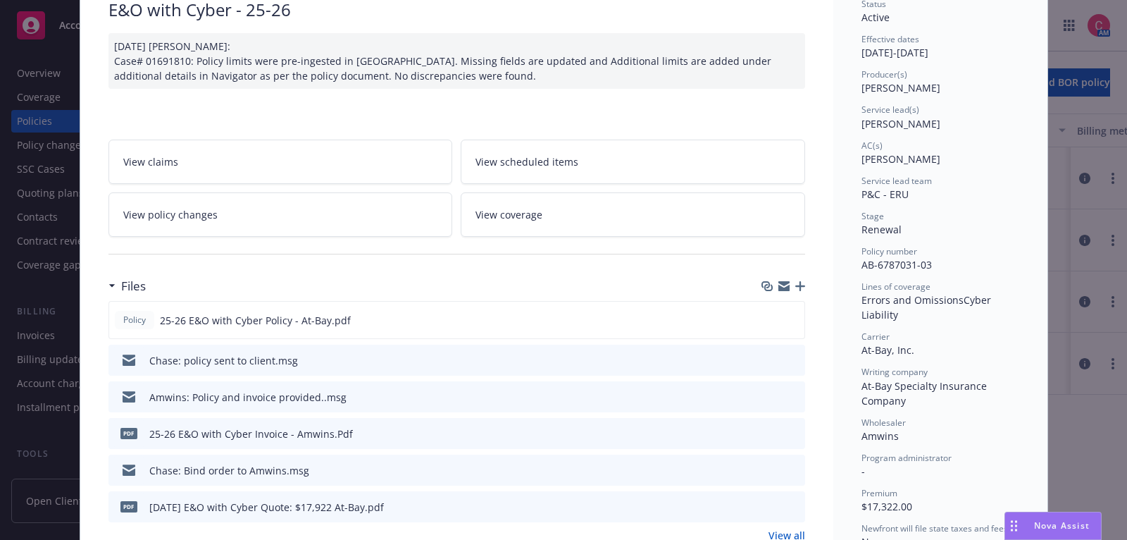
scroll to position [226, 0]
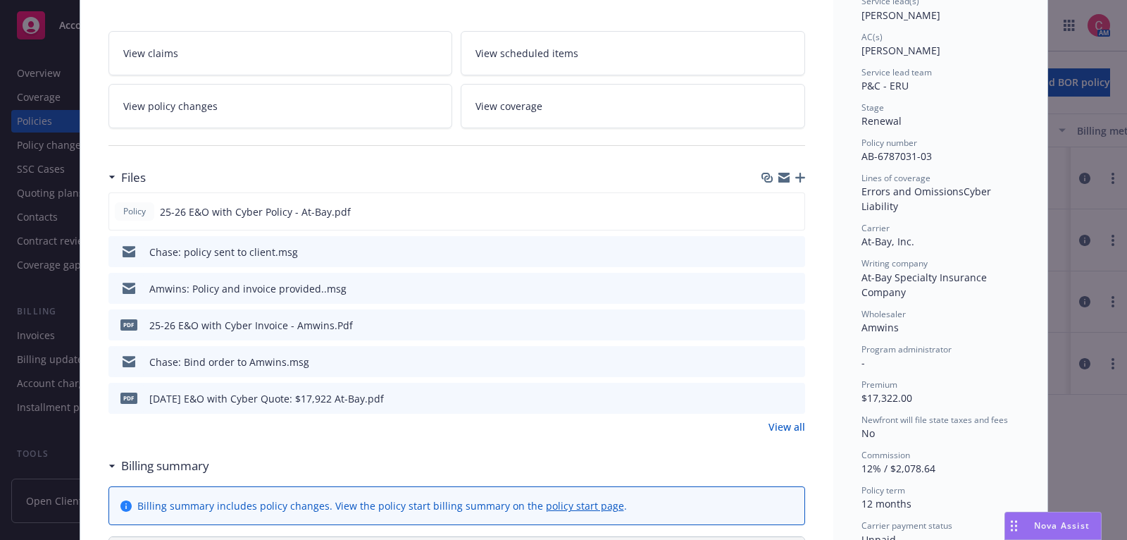
click at [801, 248] on div "Chase: policy sent to client.msg" at bounding box center [457, 251] width 697 height 31
click at [796, 248] on icon "preview file" at bounding box center [792, 251] width 13 height 10
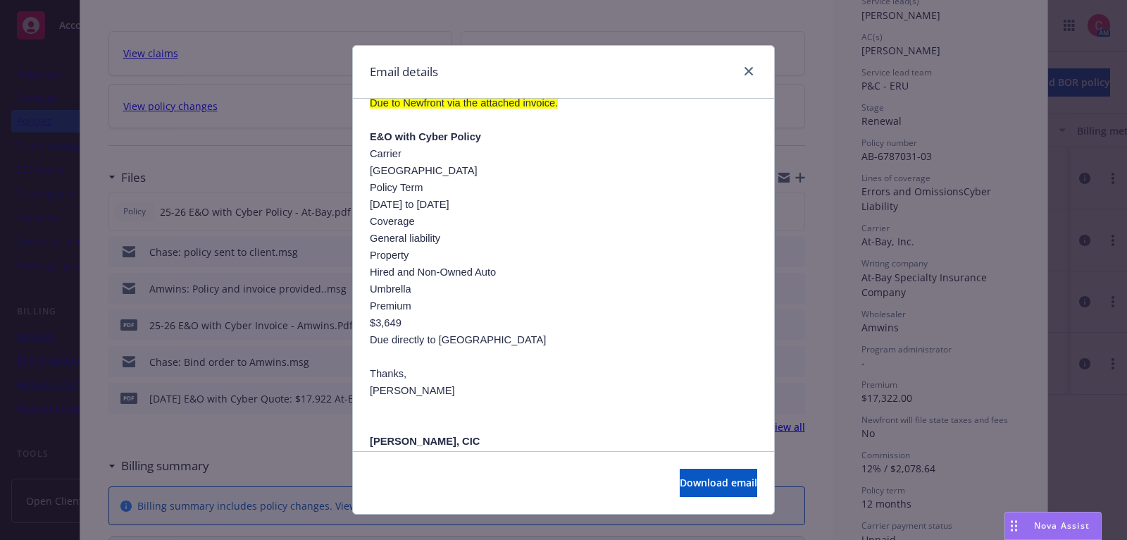
scroll to position [0, 0]
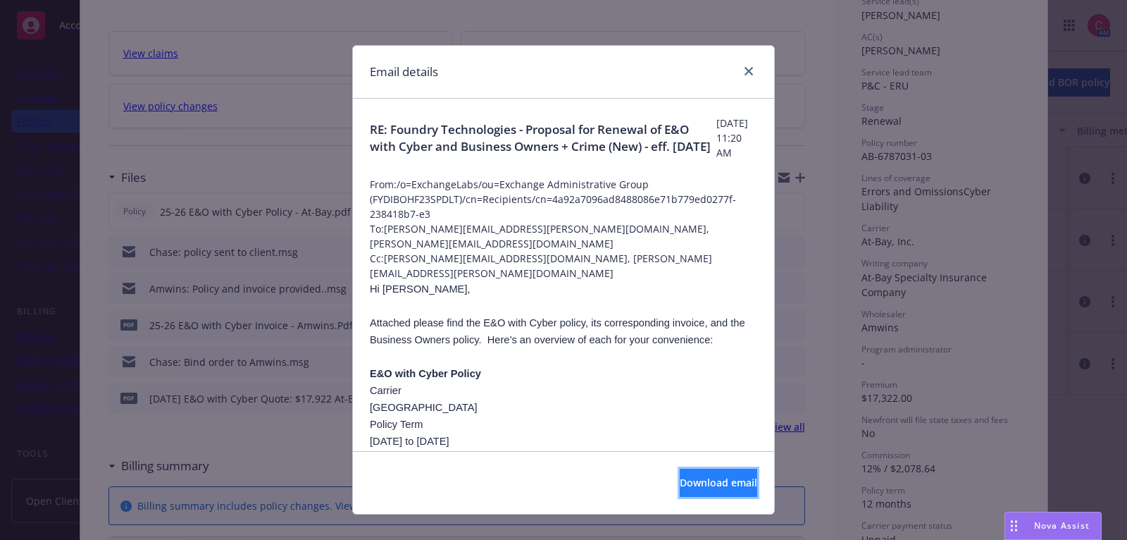
click at [680, 472] on button "Download email" at bounding box center [719, 483] width 78 height 28
click at [750, 73] on icon "close" at bounding box center [749, 71] width 8 height 8
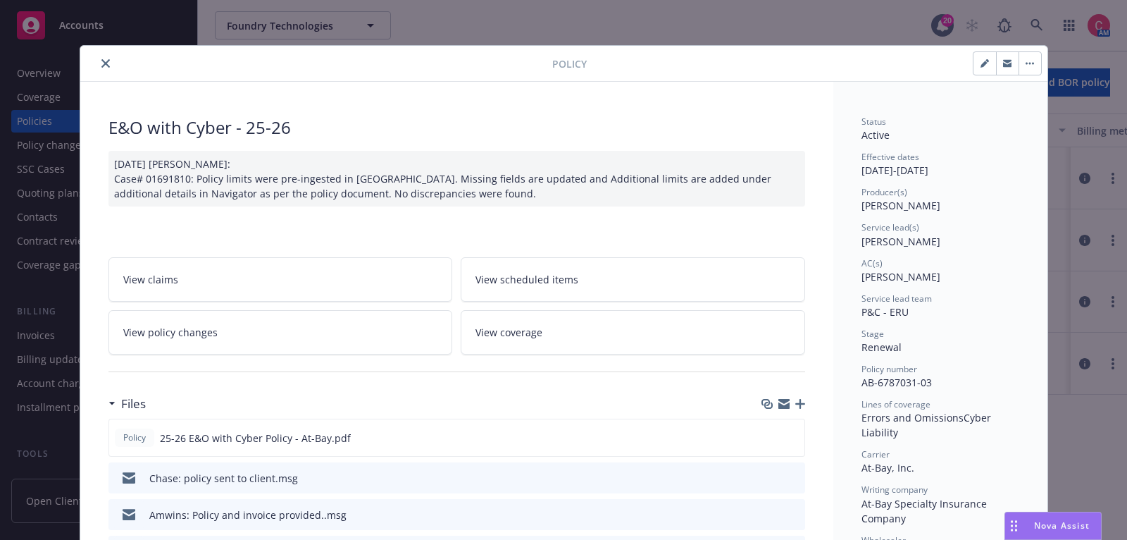
click at [108, 64] on icon "close" at bounding box center [105, 63] width 8 height 8
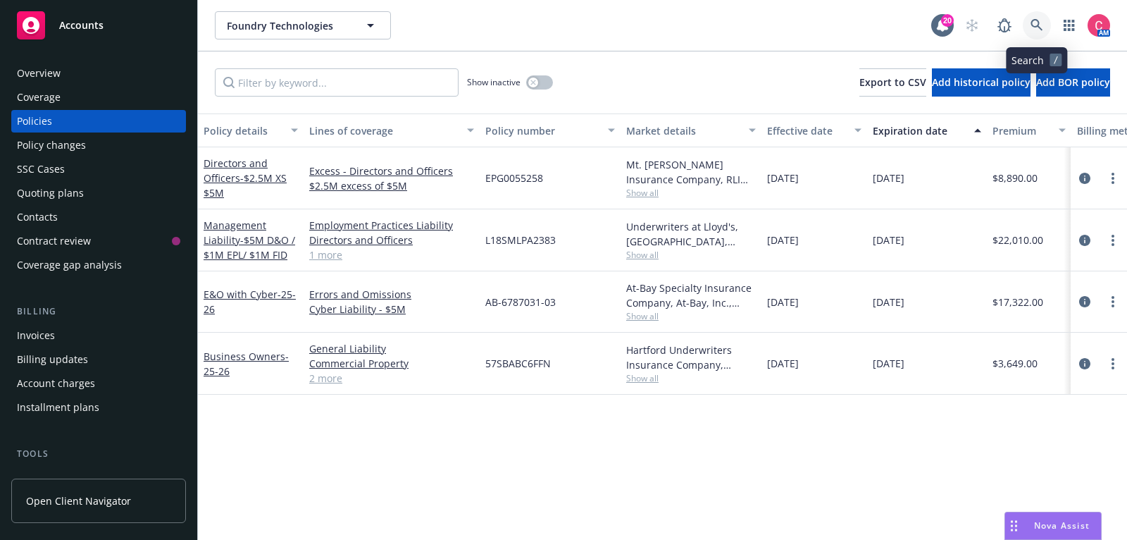
click at [1031, 23] on icon at bounding box center [1037, 25] width 13 height 13
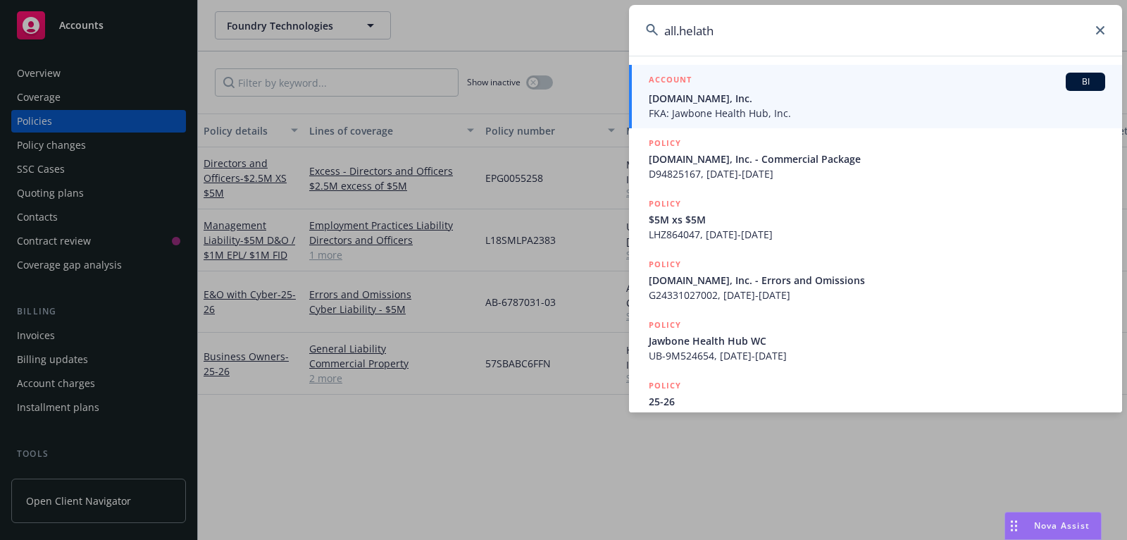
click at [931, 101] on span "All.Health, Inc." at bounding box center [877, 98] width 457 height 15
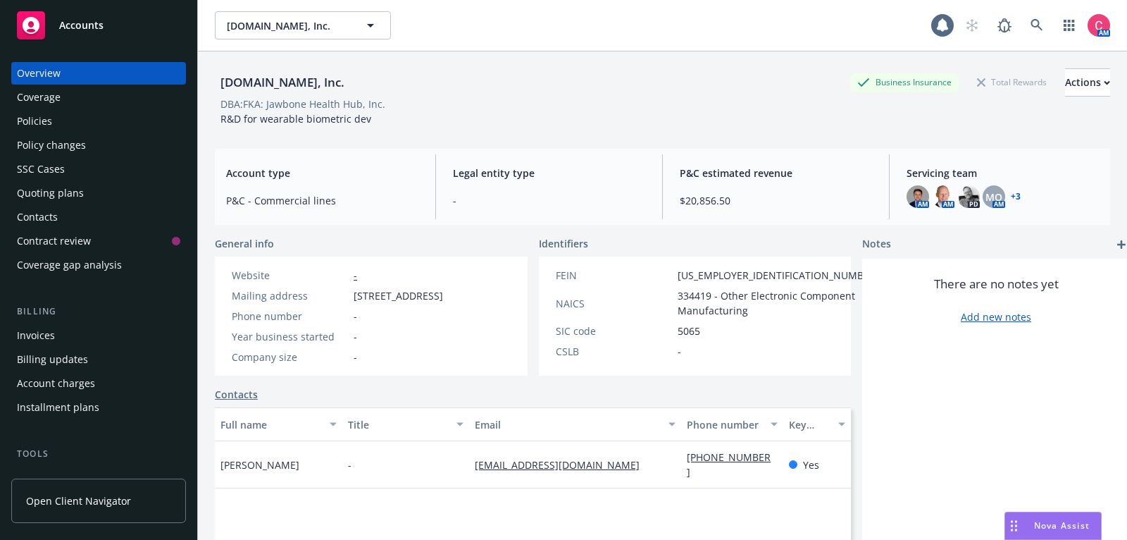
click at [168, 123] on div "Policies" at bounding box center [98, 121] width 163 height 23
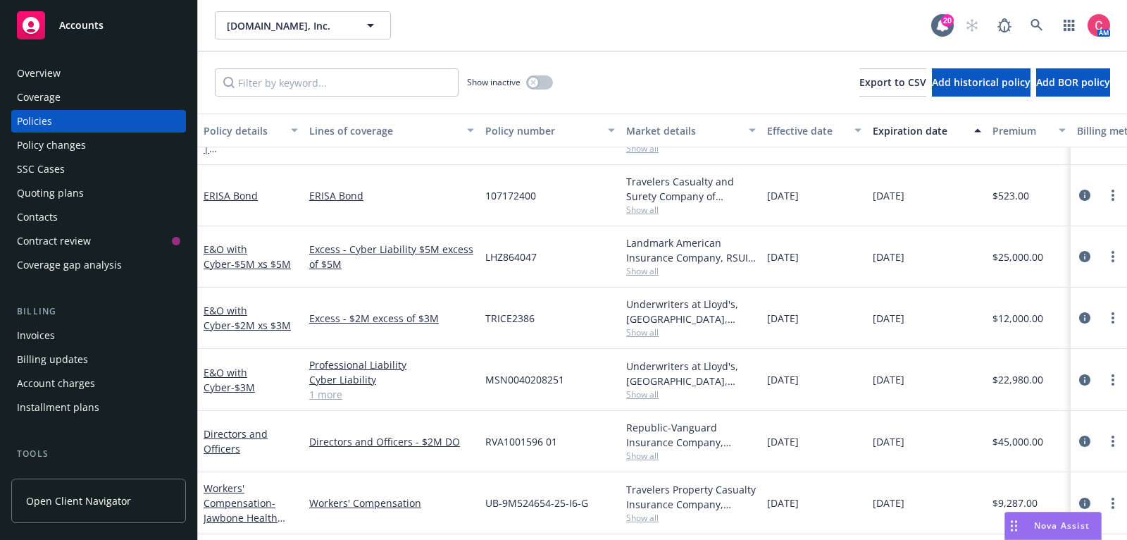
scroll to position [51, 0]
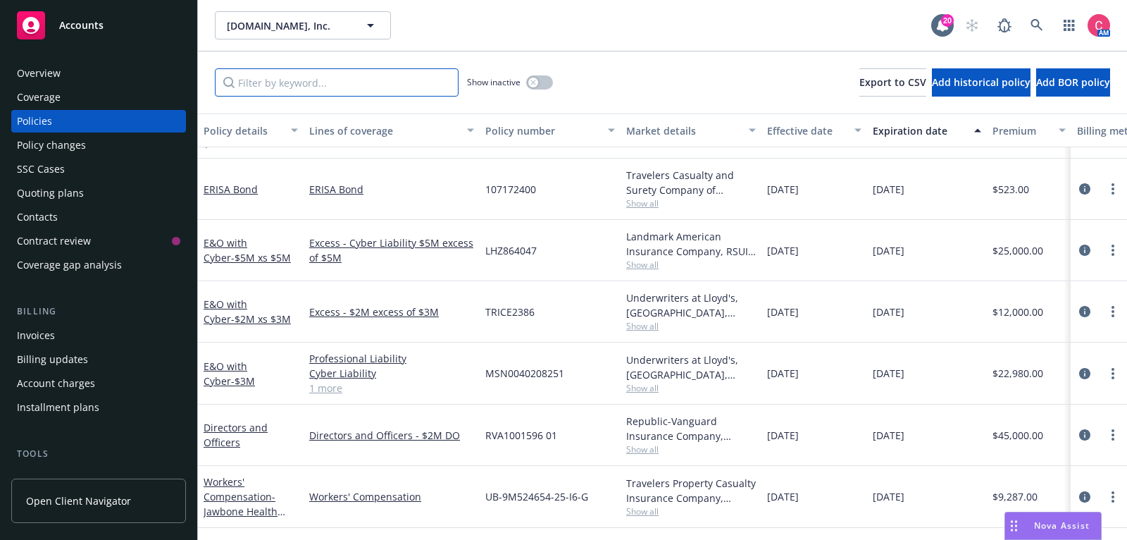
click at [377, 91] on input "Filter by keyword..." at bounding box center [337, 82] width 244 height 28
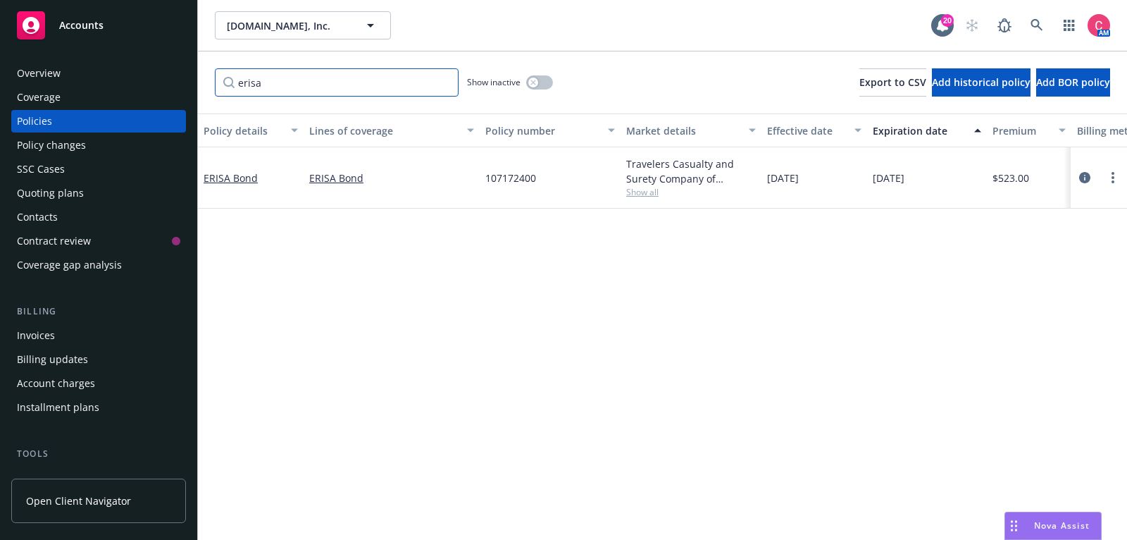
scroll to position [0, 0]
click at [1082, 179] on icon "circleInformation" at bounding box center [1085, 177] width 11 height 11
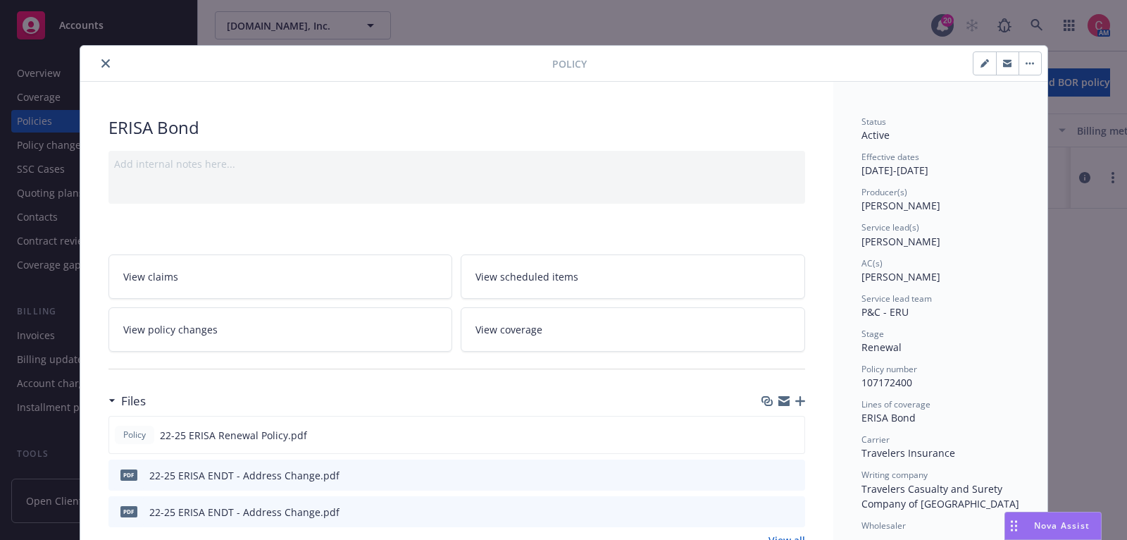
click at [328, 335] on link "View policy changes" at bounding box center [281, 329] width 345 height 44
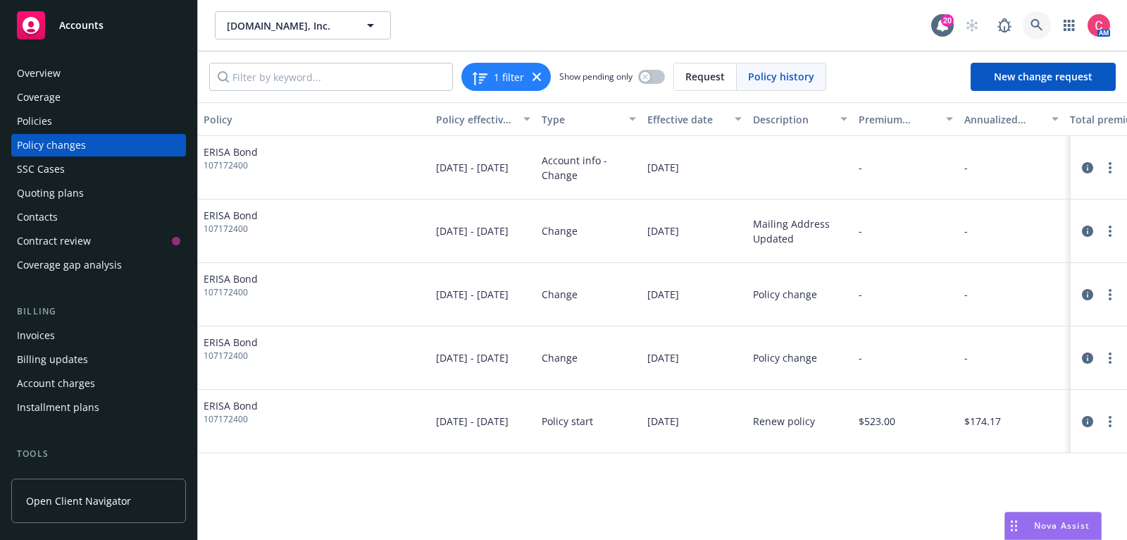
click at [1034, 23] on icon at bounding box center [1037, 25] width 13 height 13
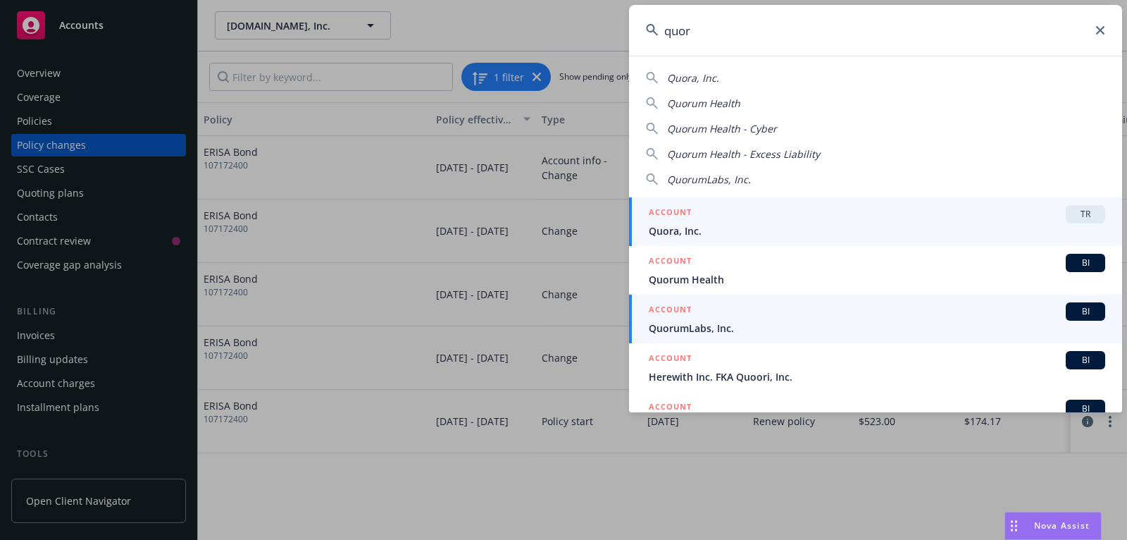
click at [916, 308] on div "ACCOUNT BI" at bounding box center [877, 311] width 457 height 18
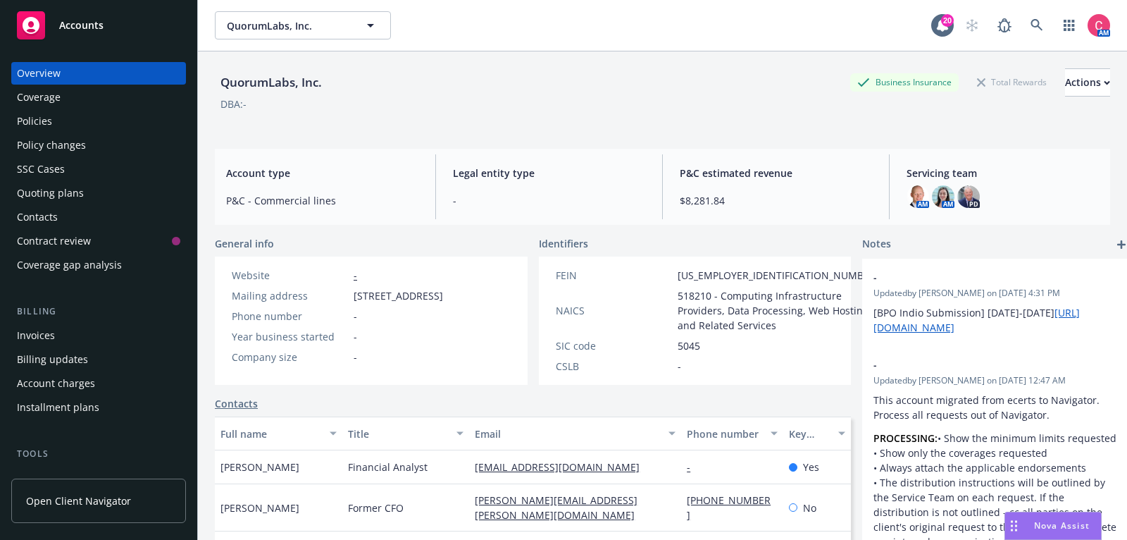
click at [164, 120] on div "Policies" at bounding box center [98, 121] width 163 height 23
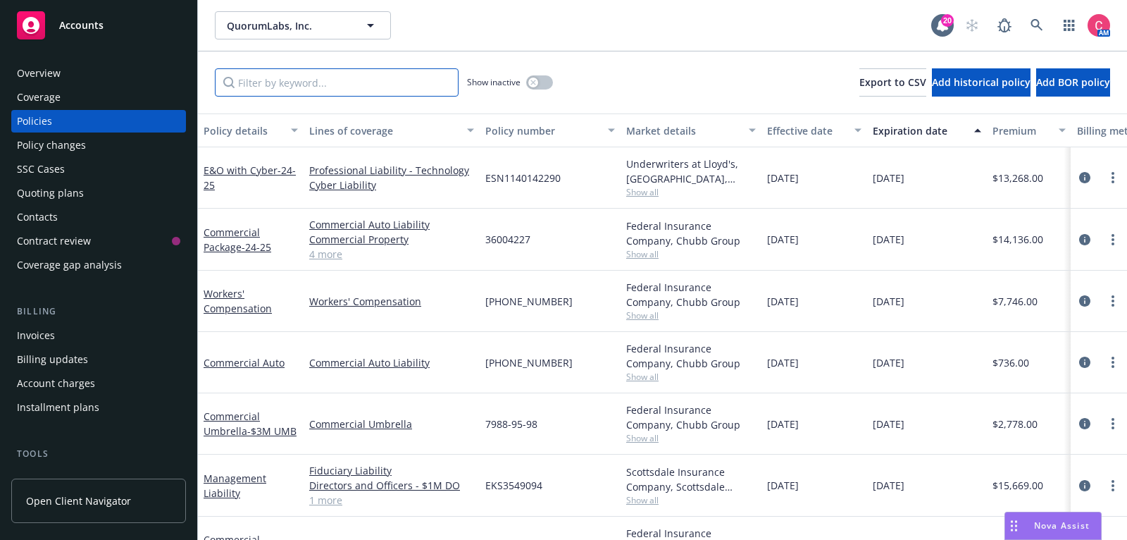
click at [345, 78] on input "Filter by keyword..." at bounding box center [337, 82] width 244 height 28
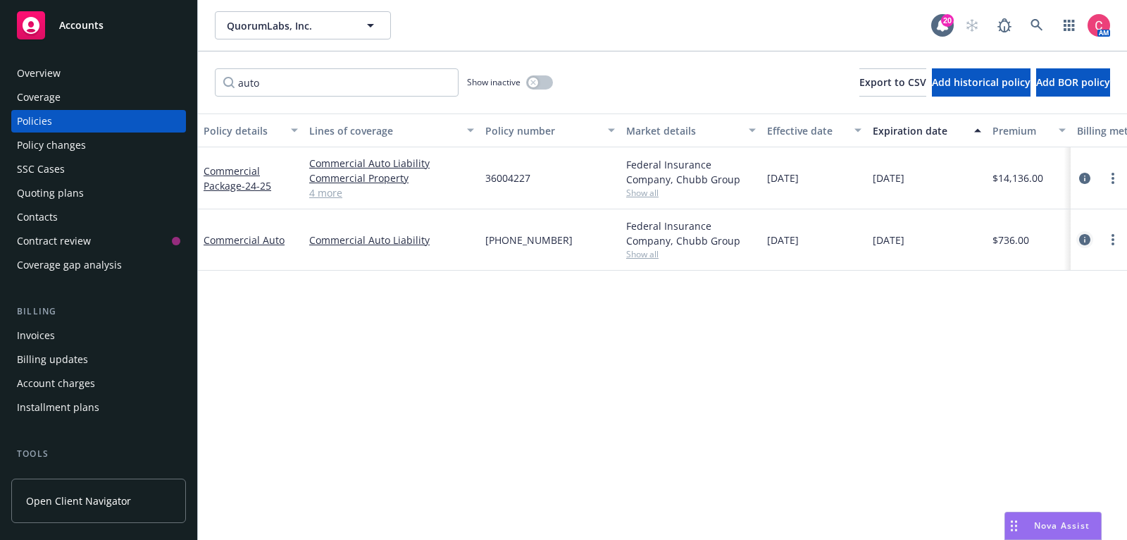
click at [1083, 236] on icon "circleInformation" at bounding box center [1085, 239] width 11 height 11
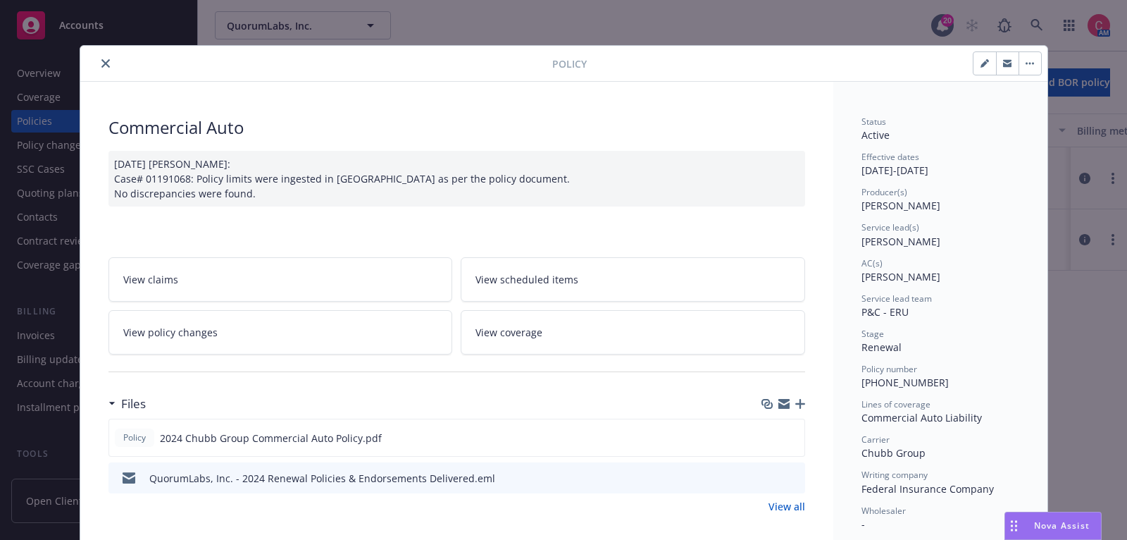
click at [800, 402] on icon "button" at bounding box center [801, 404] width 10 height 10
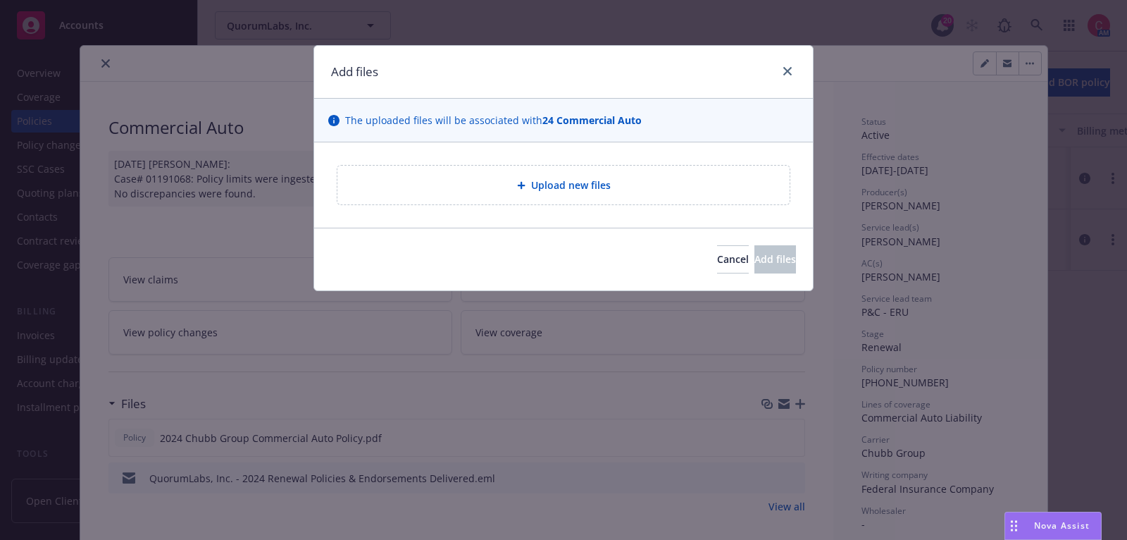
click at [536, 193] on div "Upload new files" at bounding box center [564, 185] width 452 height 39
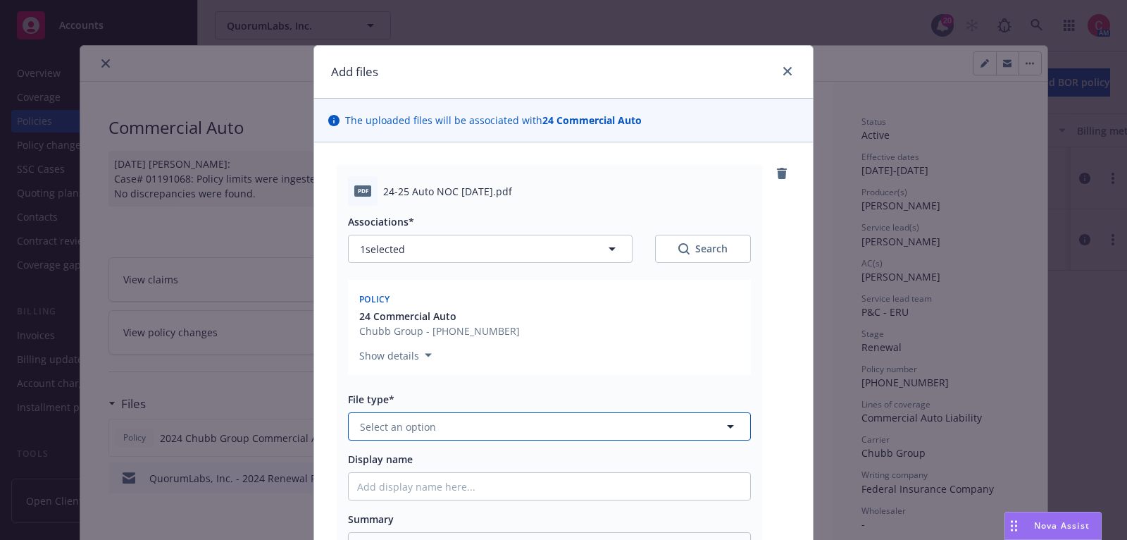
click at [502, 435] on button "Select an option" at bounding box center [549, 426] width 403 height 28
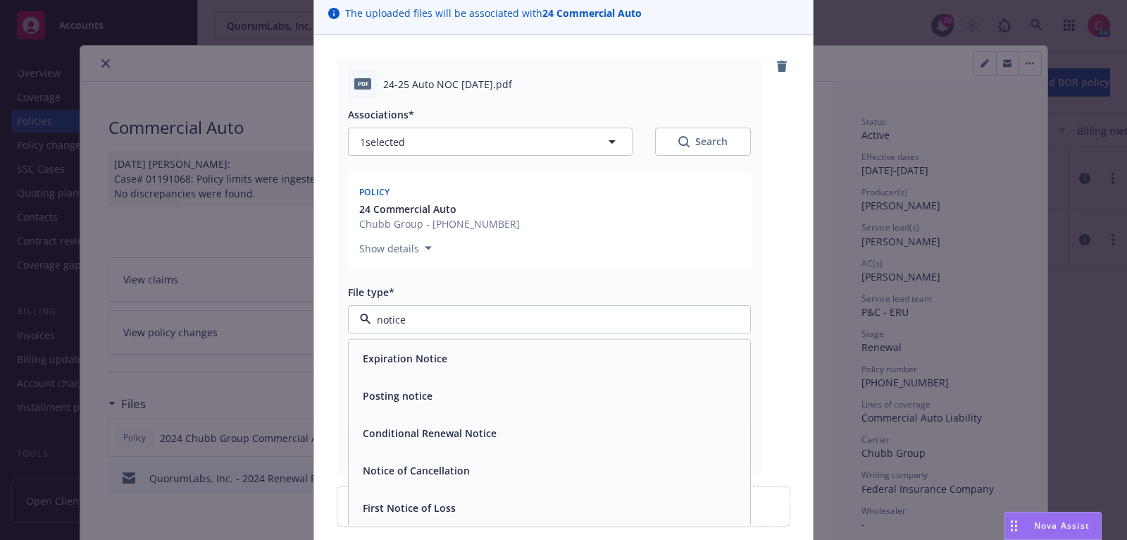
scroll to position [132, 0]
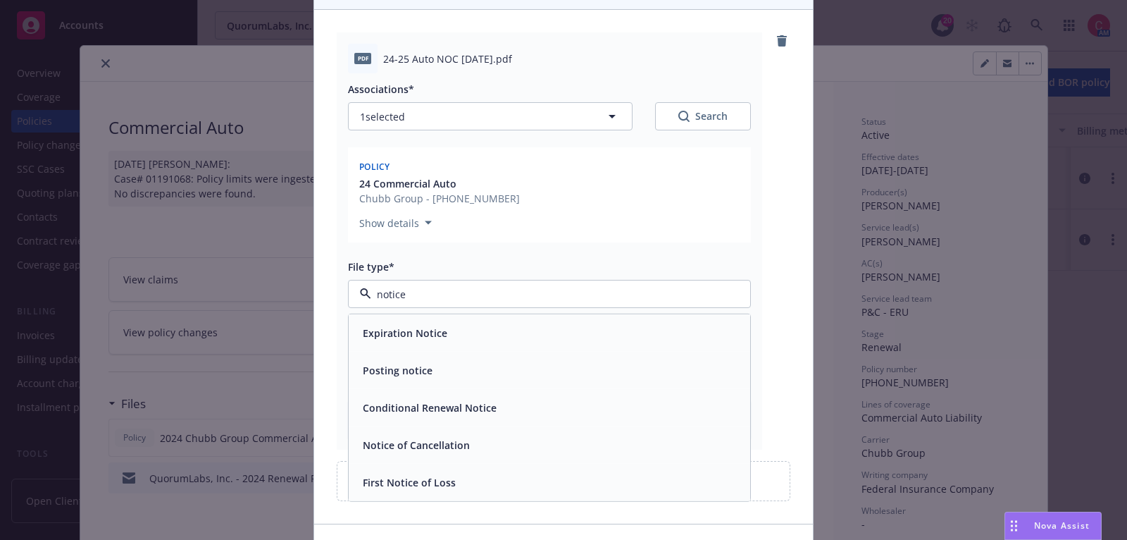
click at [489, 453] on div "Notice of Cancellation" at bounding box center [549, 445] width 385 height 20
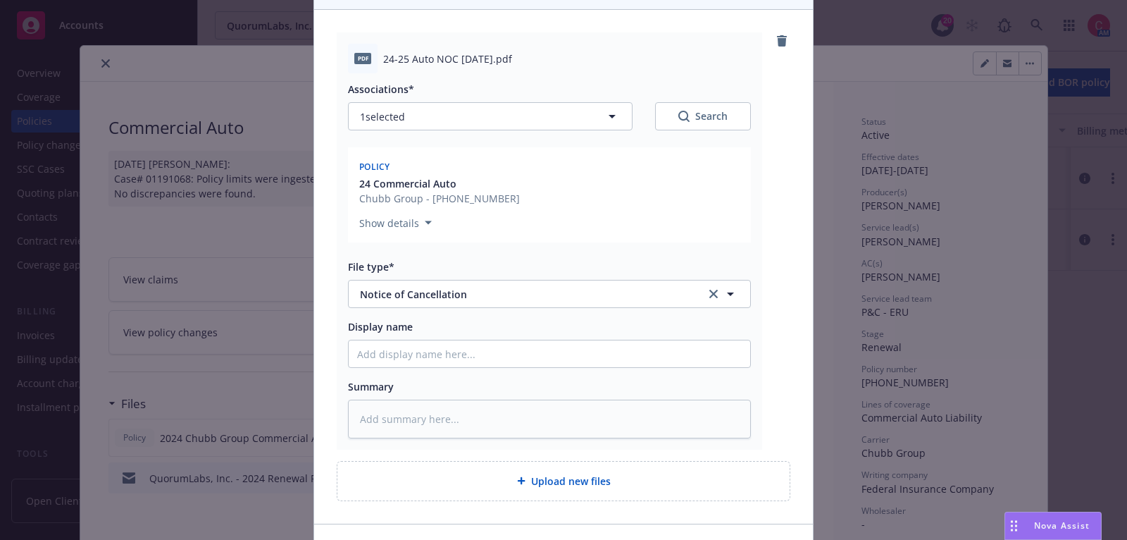
scroll to position [188, 0]
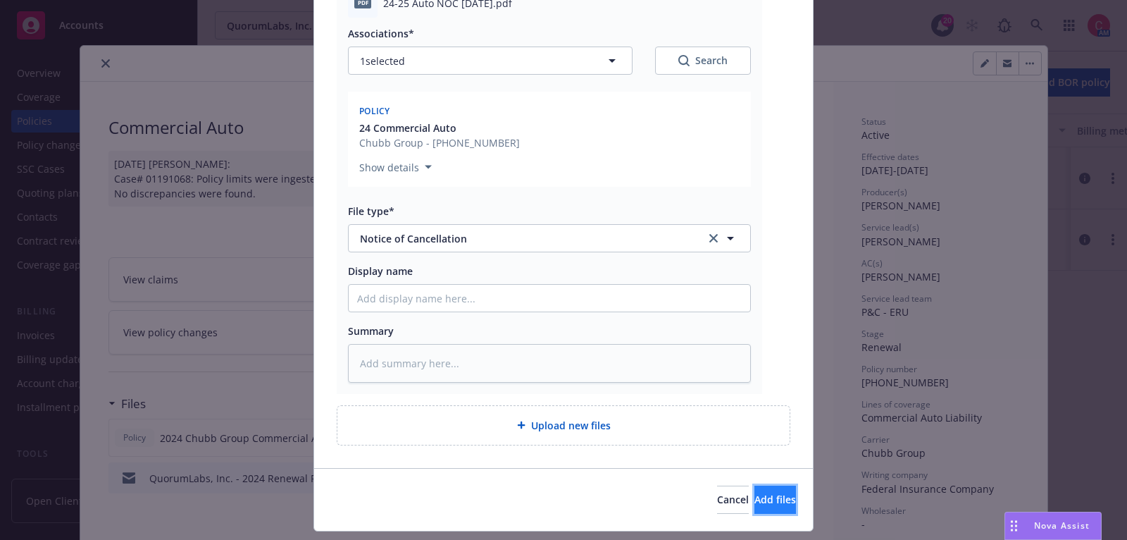
click at [755, 500] on span "Add files" at bounding box center [776, 499] width 42 height 13
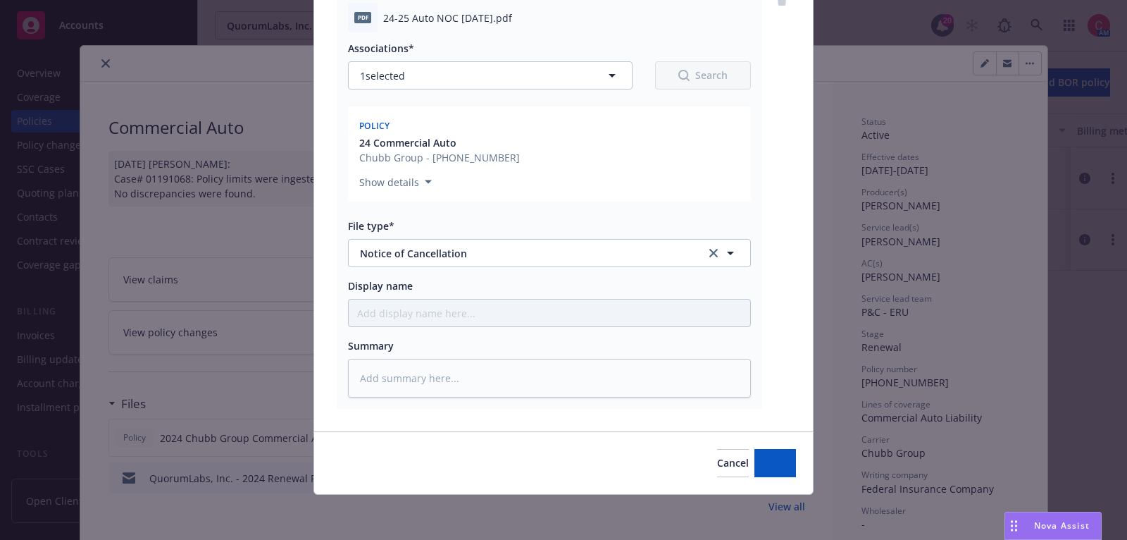
scroll to position [171, 0]
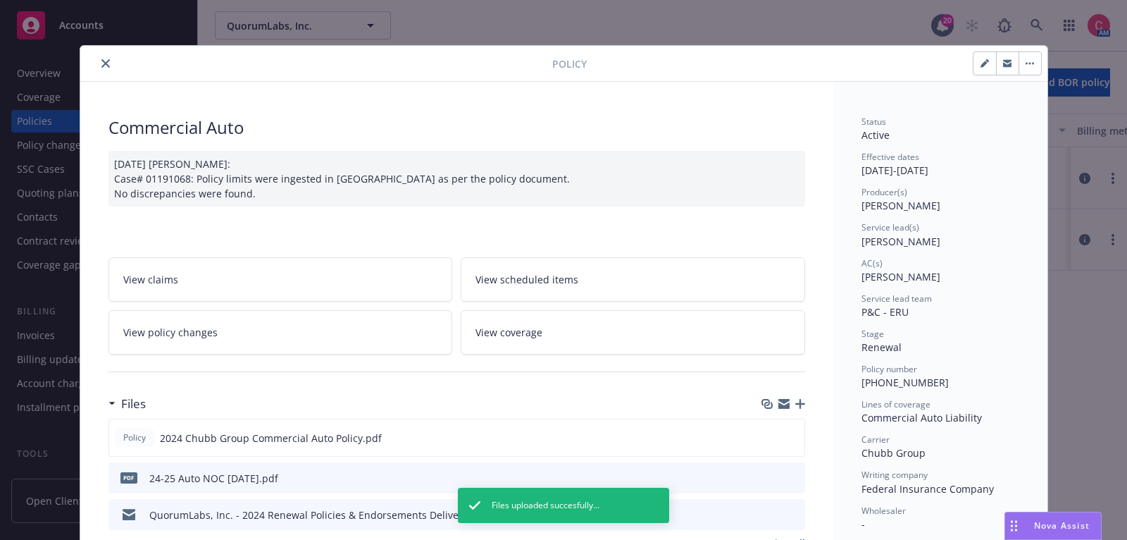
click at [802, 402] on icon "button" at bounding box center [801, 404] width 10 height 10
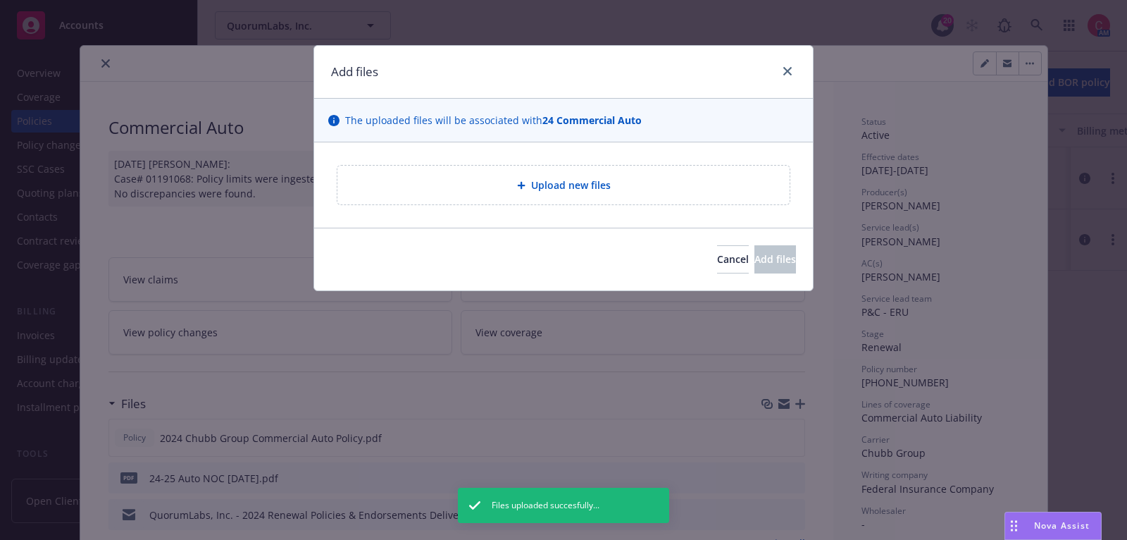
click at [615, 193] on div "Upload new files" at bounding box center [564, 185] width 452 height 39
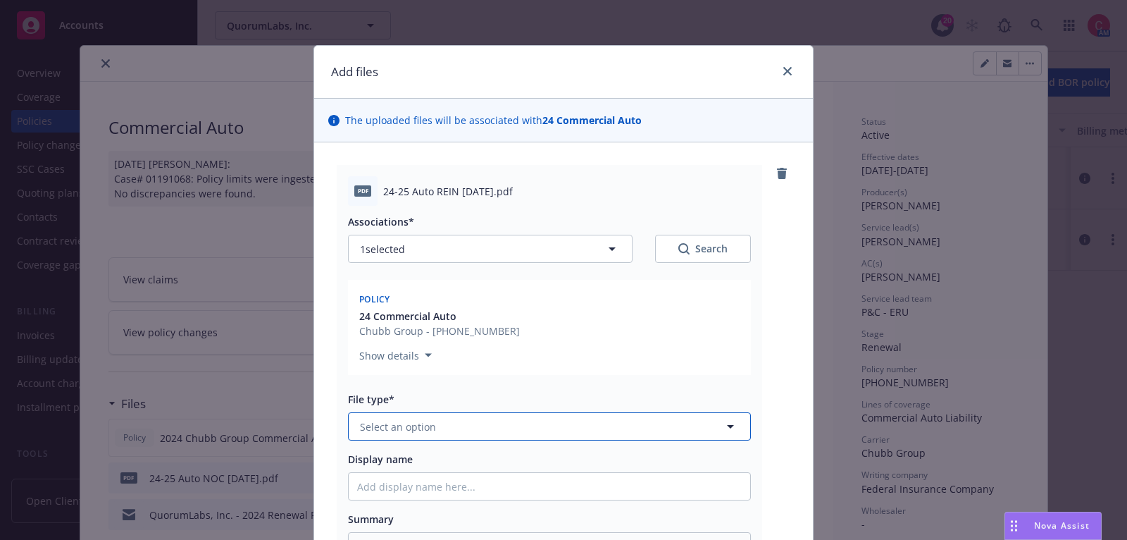
click at [594, 412] on button "Select an option" at bounding box center [549, 426] width 403 height 28
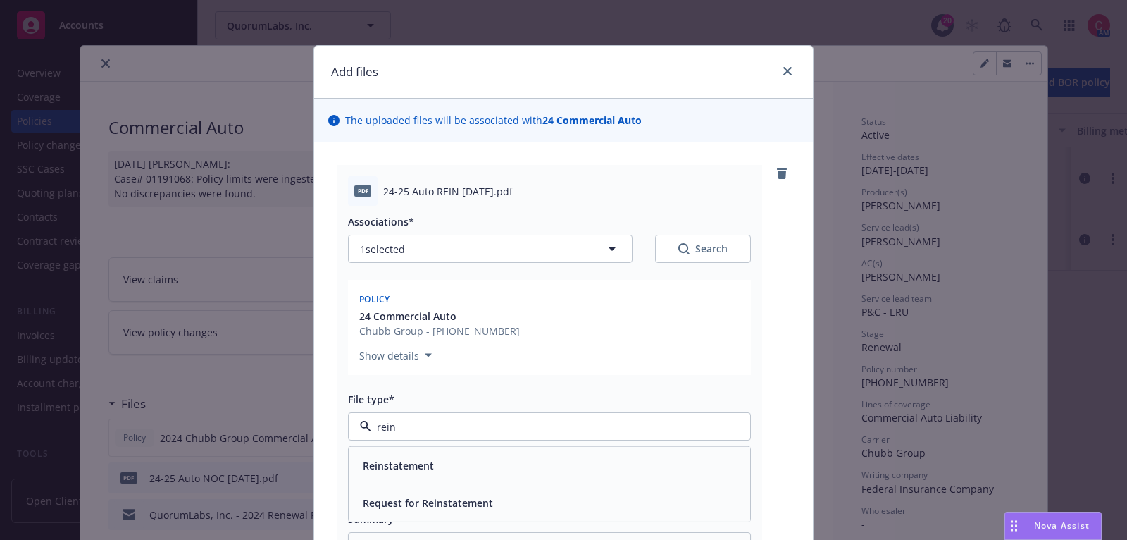
click at [591, 453] on div "Reinstatement" at bounding box center [550, 465] width 402 height 37
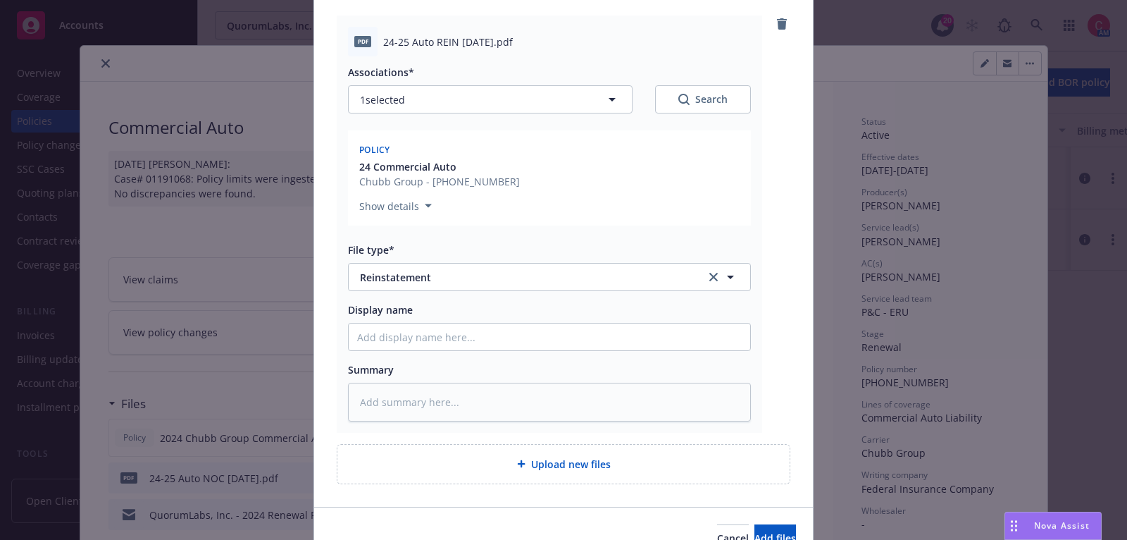
scroll to position [221, 0]
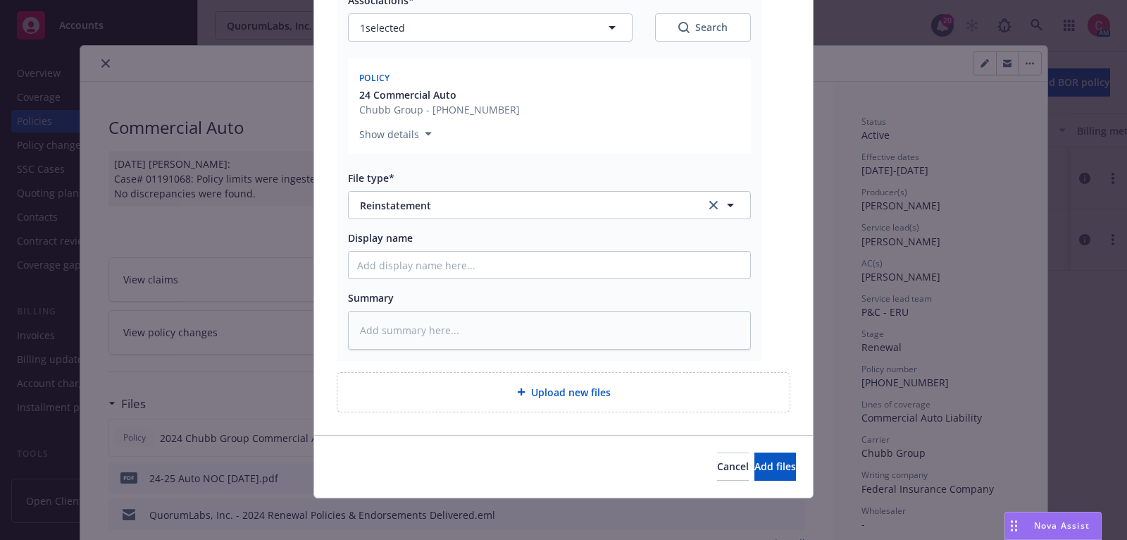
click at [706, 458] on div "Cancel Add files" at bounding box center [563, 466] width 465 height 28
click at [709, 459] on div "Cancel Add files" at bounding box center [563, 466] width 465 height 28
click at [755, 459] on button "Add files" at bounding box center [776, 466] width 42 height 28
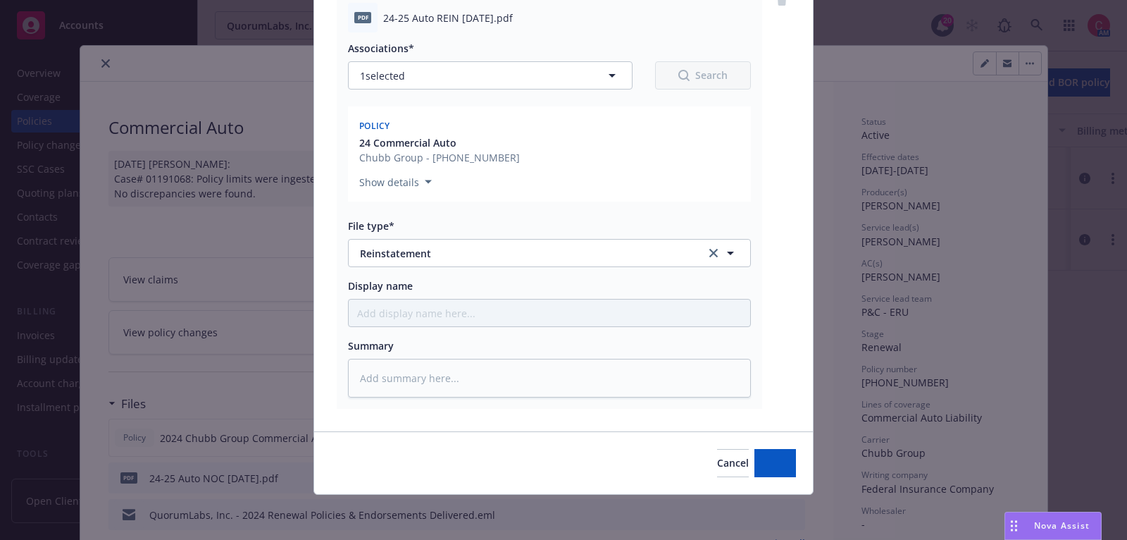
scroll to position [171, 0]
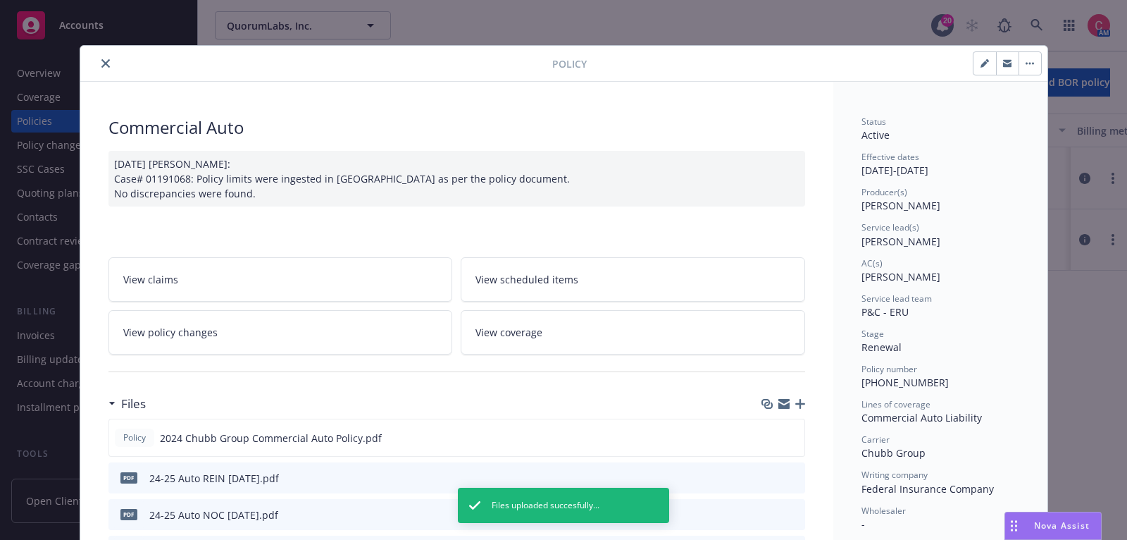
click at [102, 68] on button "close" at bounding box center [105, 63] width 17 height 17
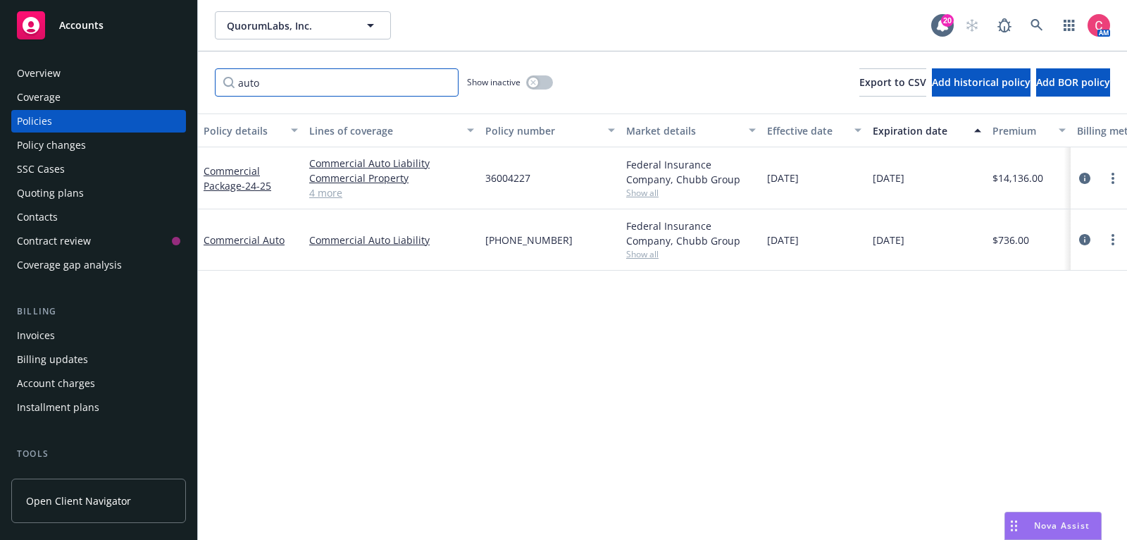
click at [390, 80] on input "auto" at bounding box center [337, 82] width 244 height 28
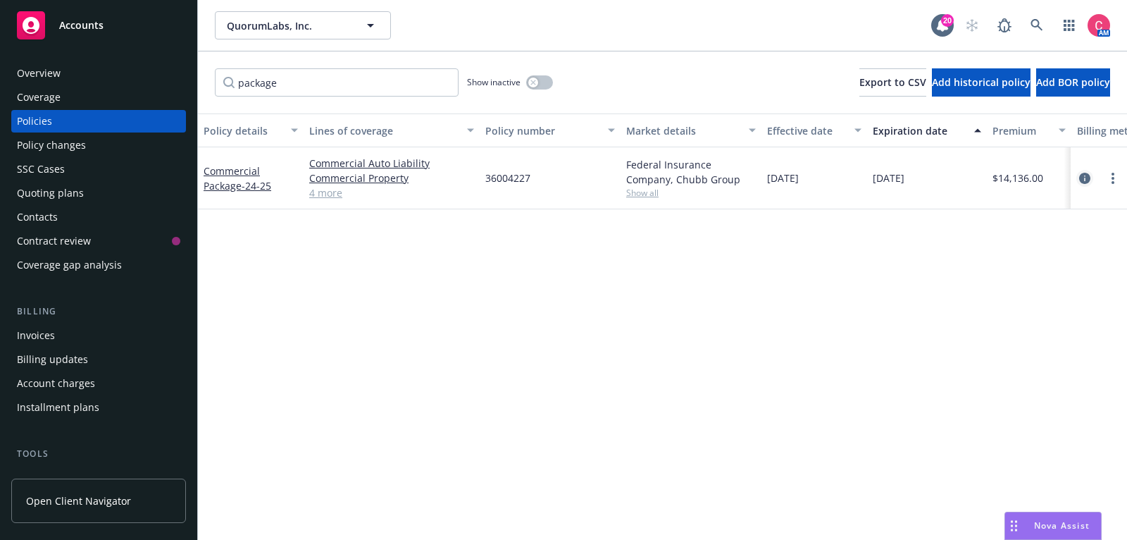
click at [1092, 180] on link "circleInformation" at bounding box center [1085, 178] width 17 height 17
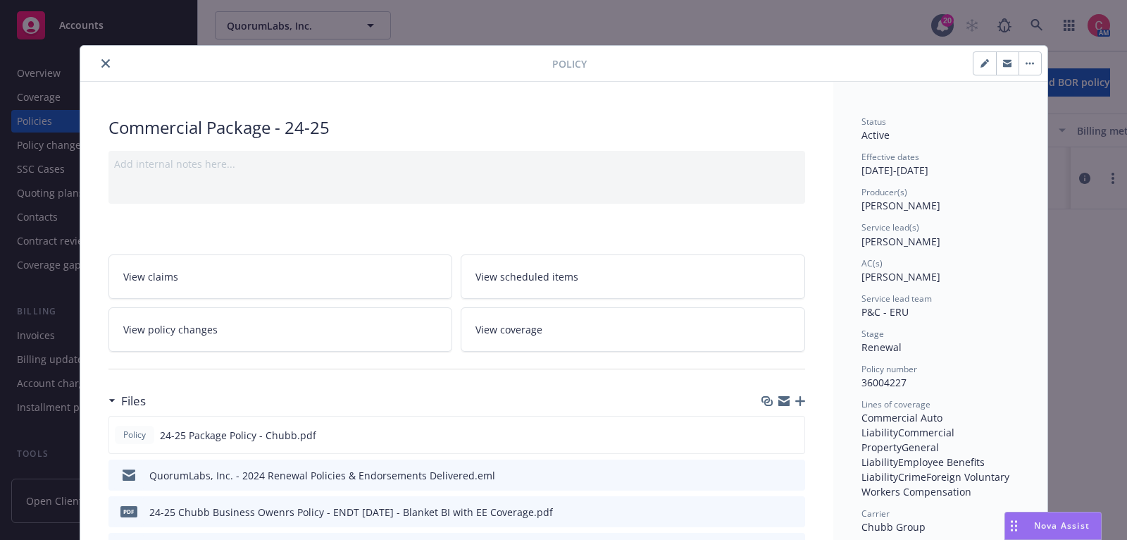
click at [799, 400] on icon "button" at bounding box center [801, 401] width 10 height 10
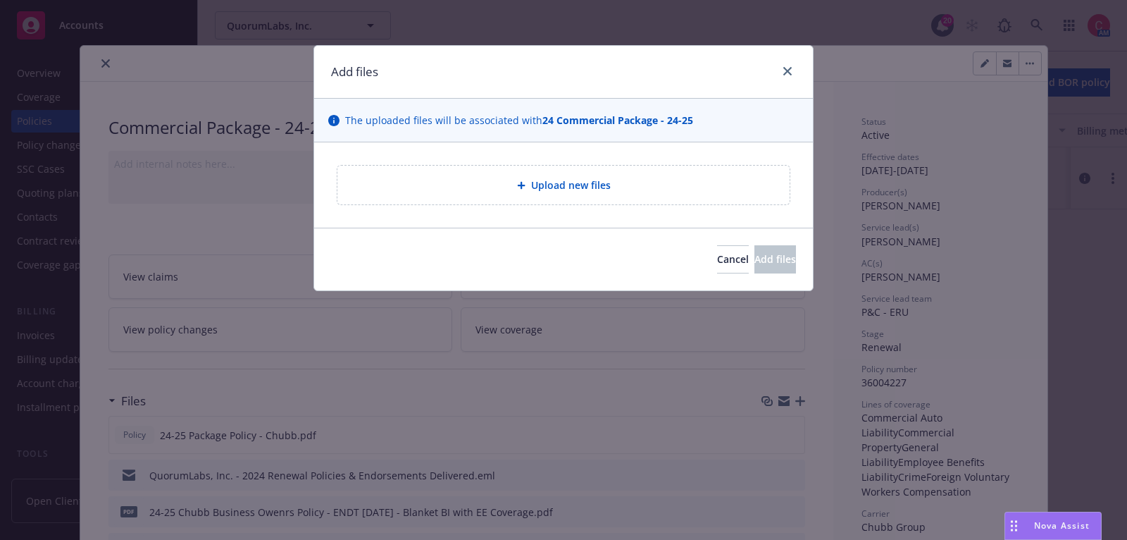
click at [586, 178] on span "Upload new files" at bounding box center [571, 185] width 80 height 15
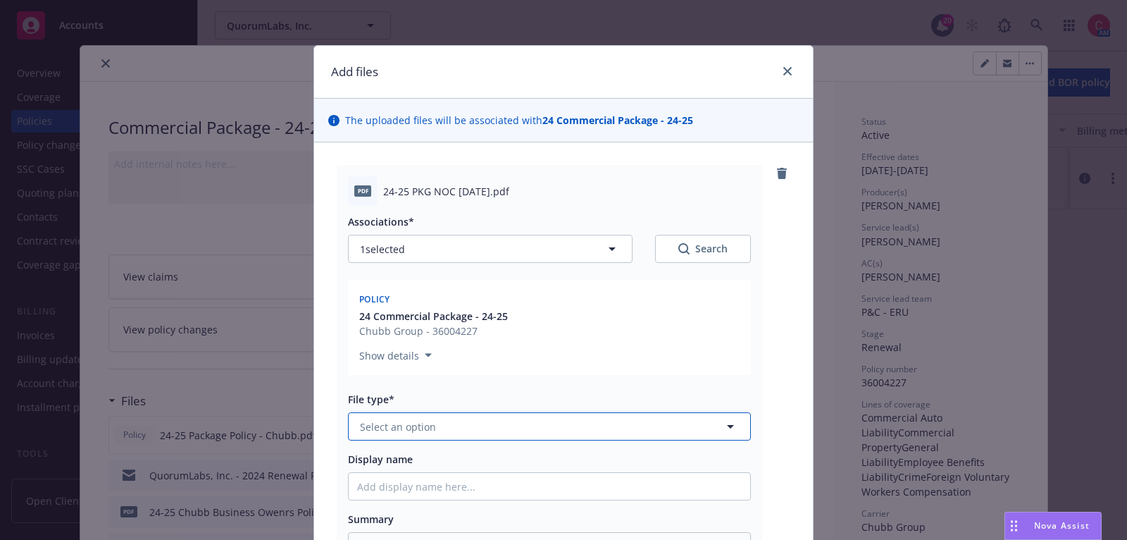
click at [599, 421] on button "Select an option" at bounding box center [549, 426] width 403 height 28
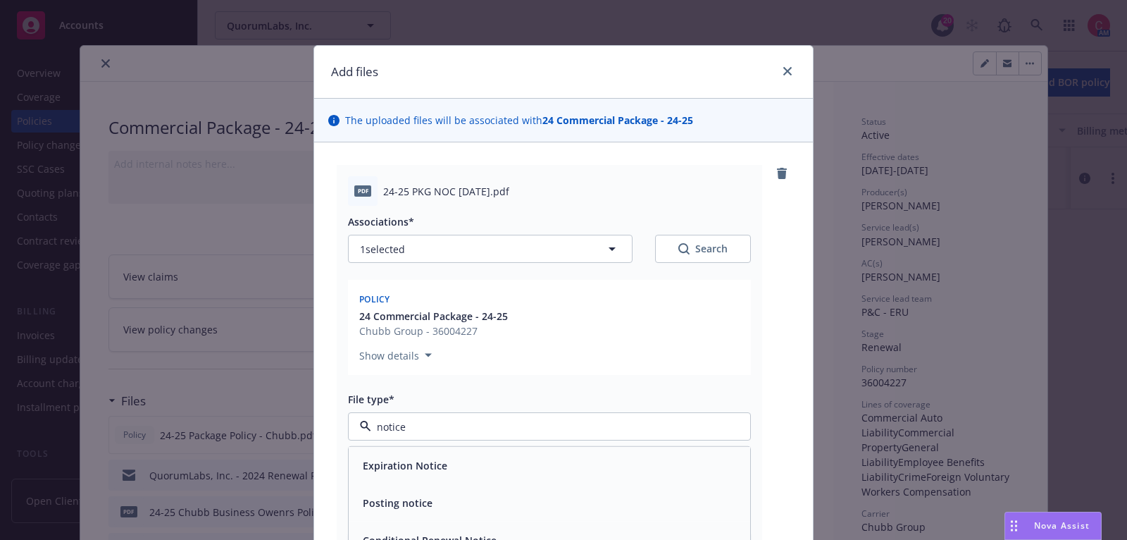
scroll to position [82, 0]
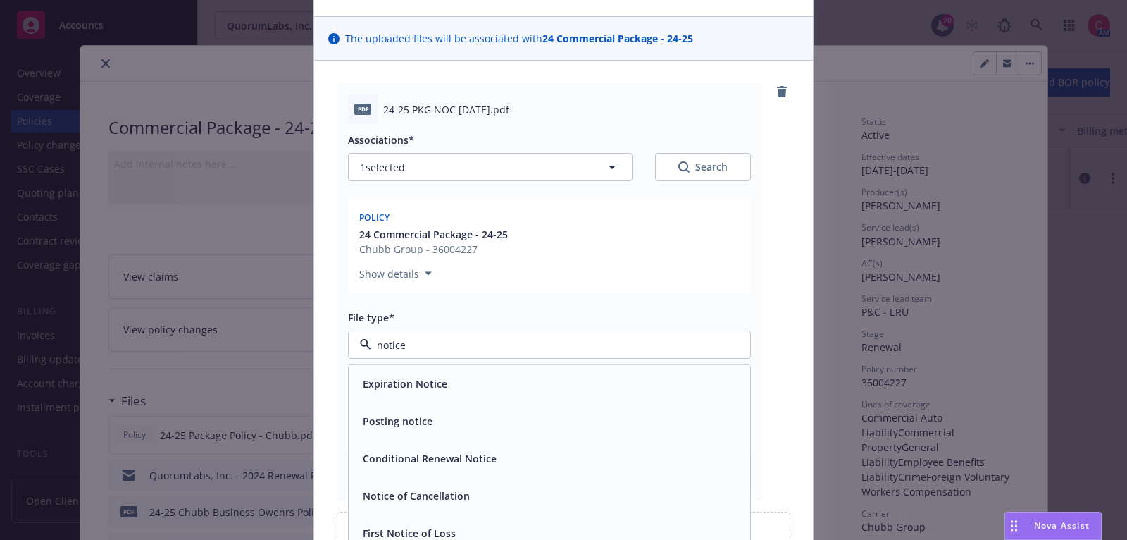
click at [591, 505] on div "Notice of Cancellation" at bounding box center [550, 495] width 402 height 37
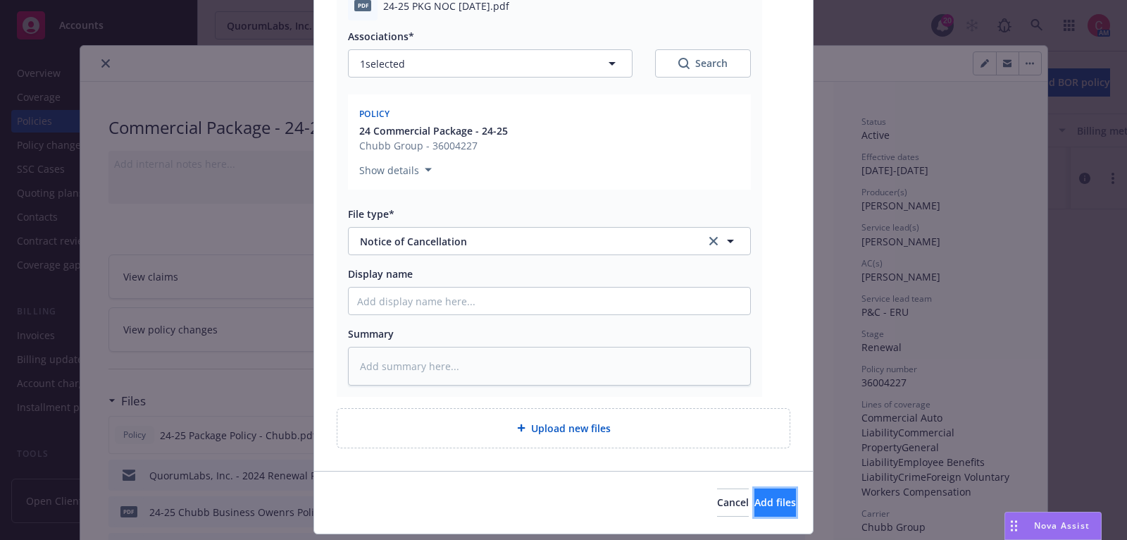
click at [755, 497] on button "Add files" at bounding box center [776, 502] width 42 height 28
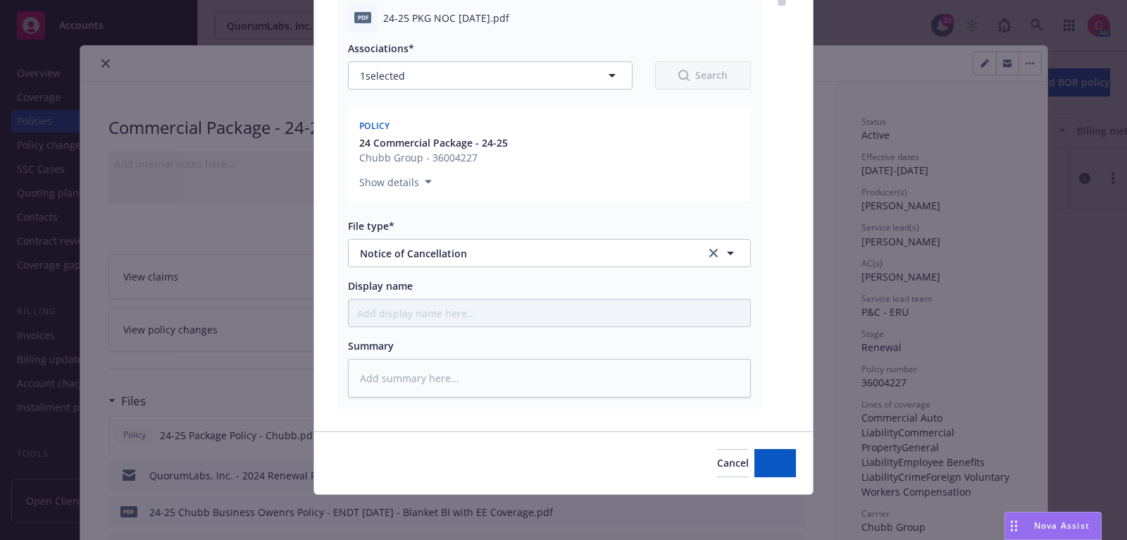
scroll to position [171, 0]
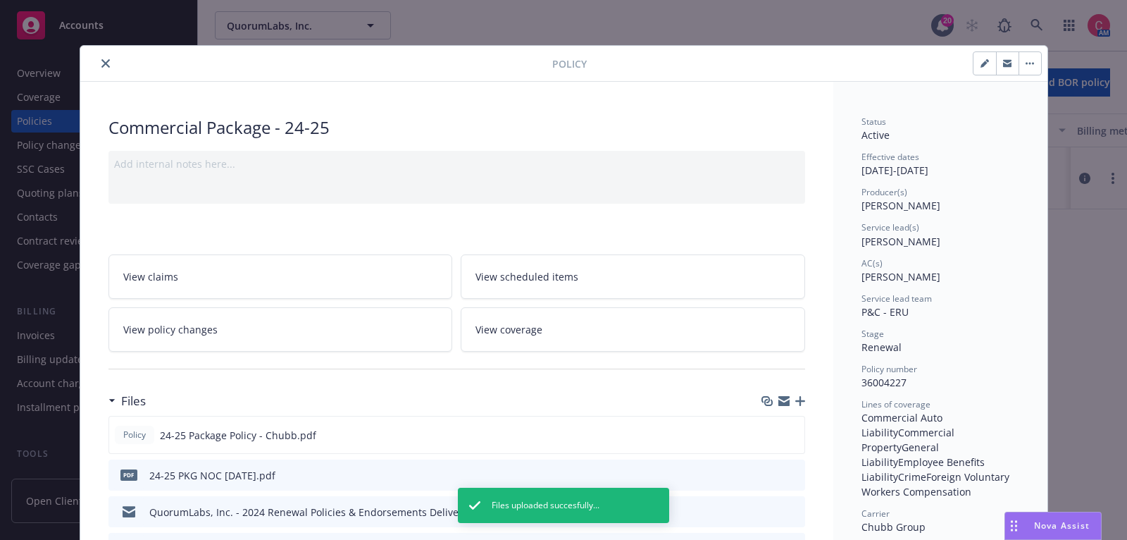
click at [804, 404] on div "Files" at bounding box center [457, 401] width 697 height 30
click at [803, 400] on icon "button" at bounding box center [801, 401] width 10 height 10
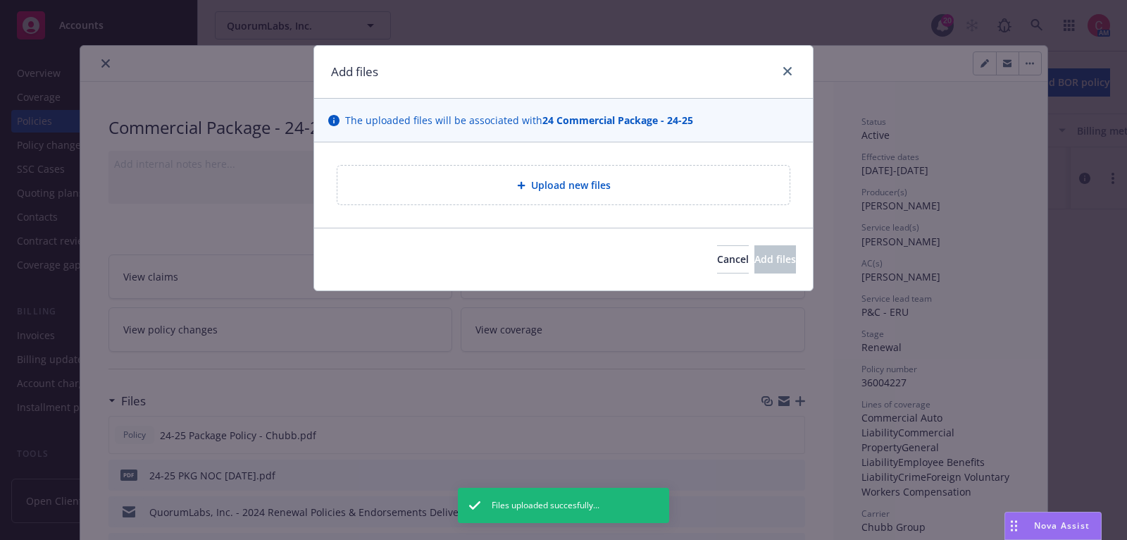
click at [644, 206] on div "Upload new files" at bounding box center [563, 184] width 499 height 85
click at [642, 194] on div "Upload new files" at bounding box center [564, 185] width 452 height 39
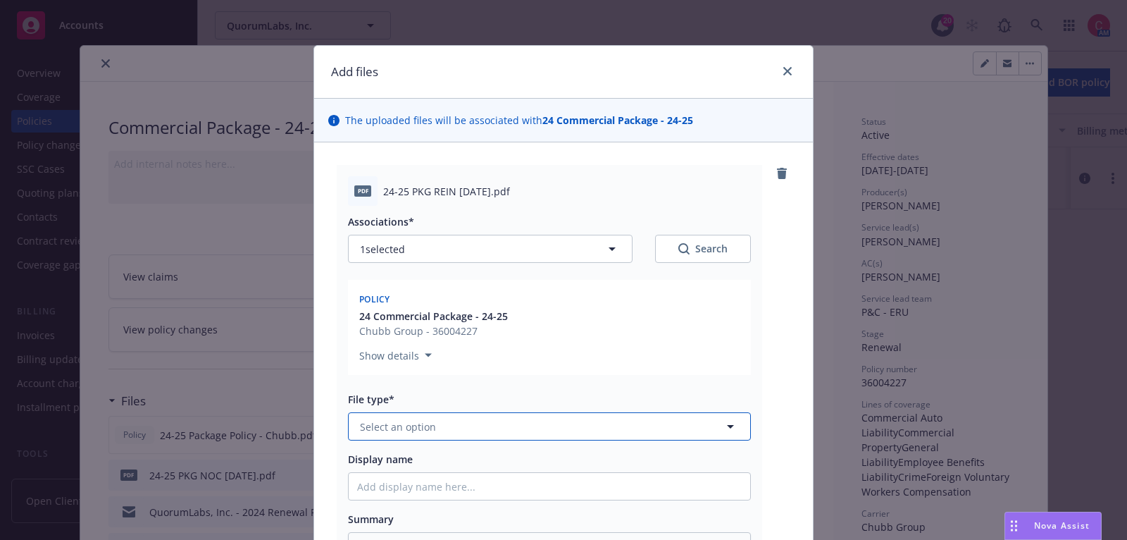
click at [571, 427] on button "Select an option" at bounding box center [549, 426] width 403 height 28
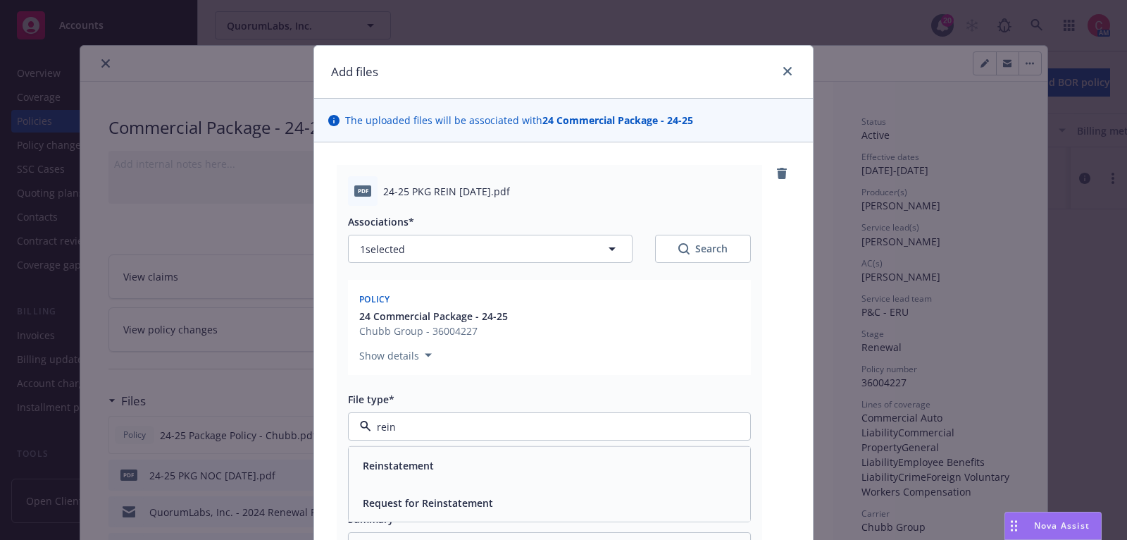
click at [574, 460] on div "Reinstatement" at bounding box center [549, 465] width 385 height 20
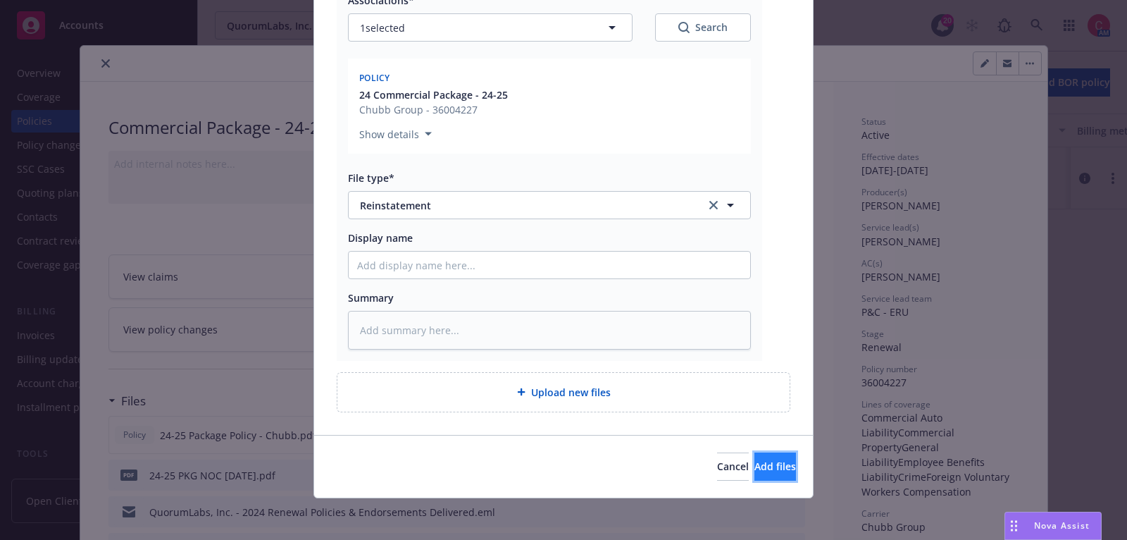
click at [755, 464] on button "Add files" at bounding box center [776, 466] width 42 height 28
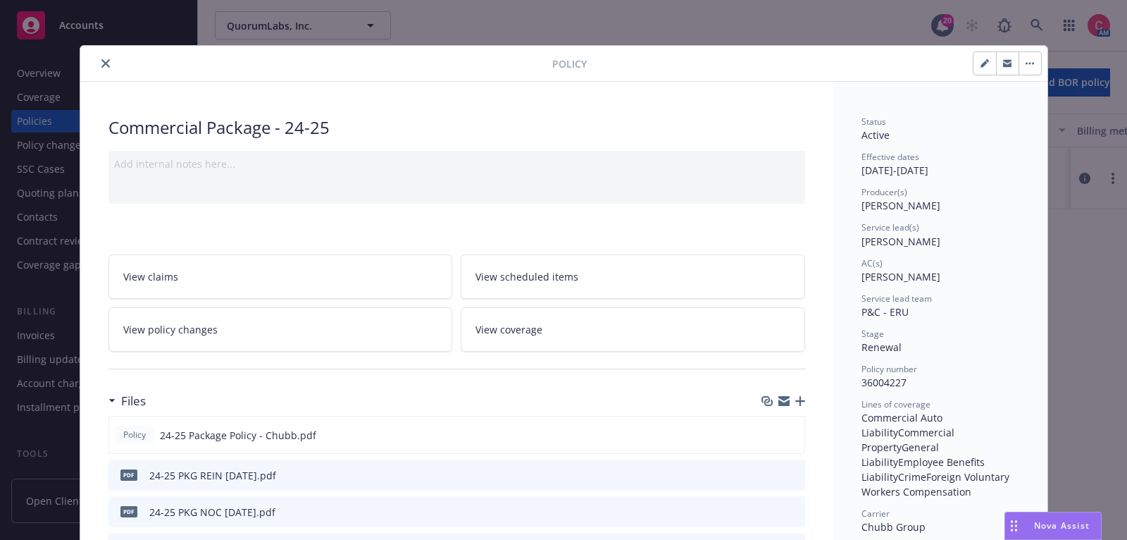
click at [104, 70] on button "close" at bounding box center [105, 63] width 17 height 17
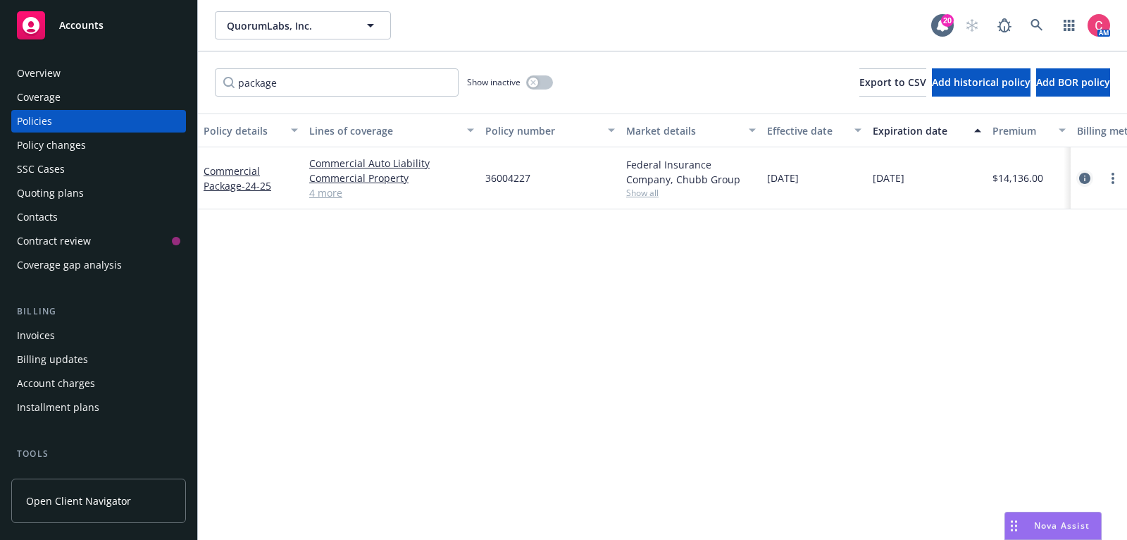
click at [1085, 175] on icon "circleInformation" at bounding box center [1085, 178] width 11 height 11
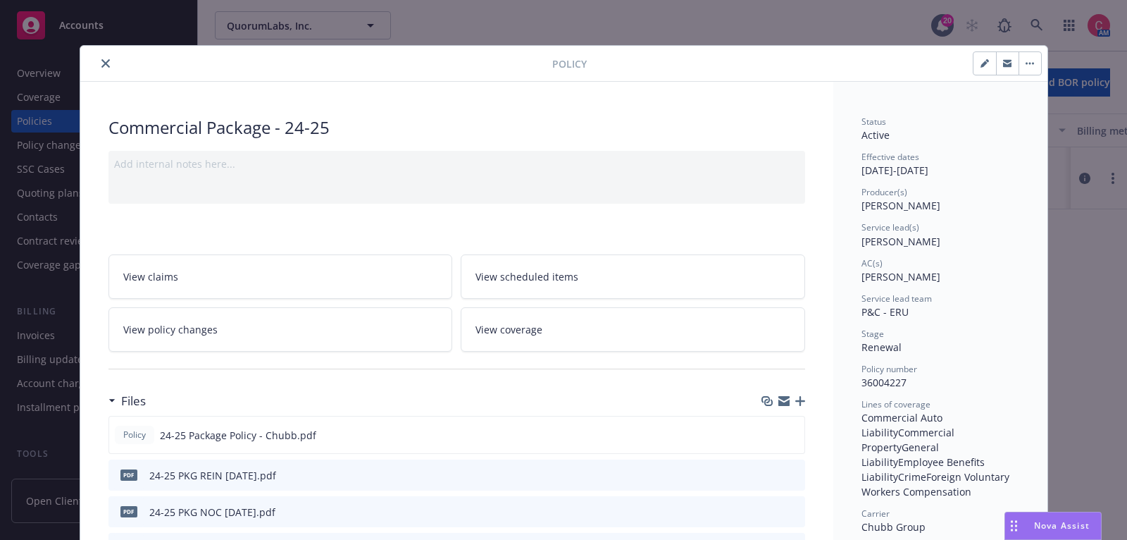
scroll to position [42, 0]
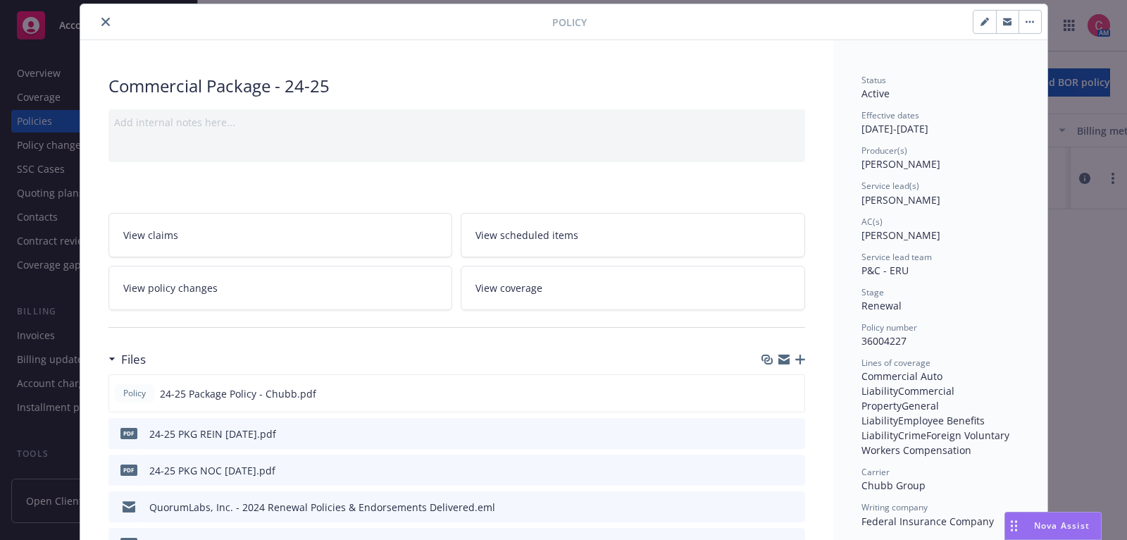
click at [104, 20] on icon "close" at bounding box center [105, 22] width 8 height 8
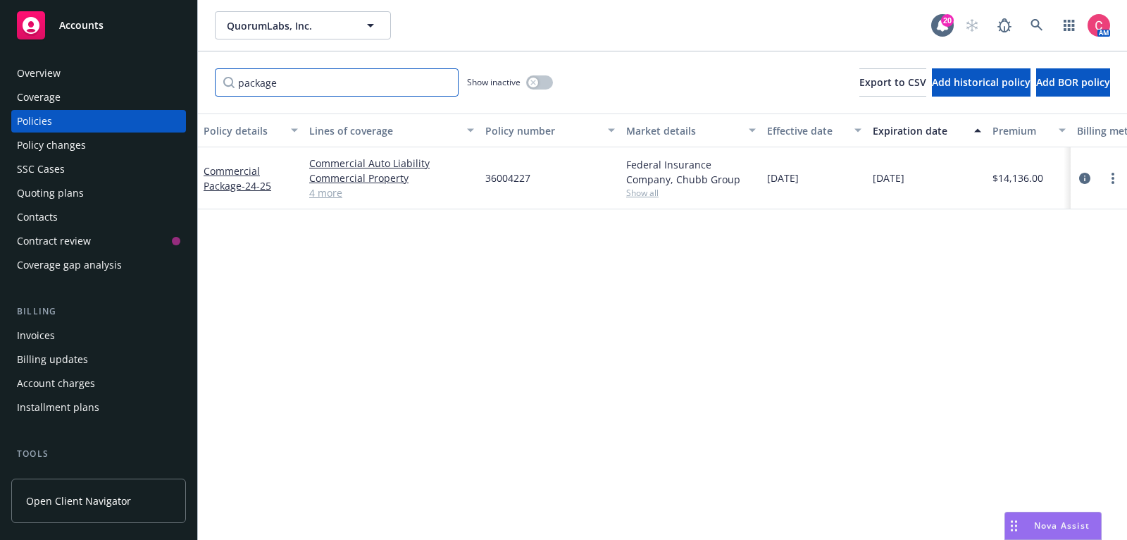
click at [446, 80] on input "package" at bounding box center [337, 82] width 244 height 28
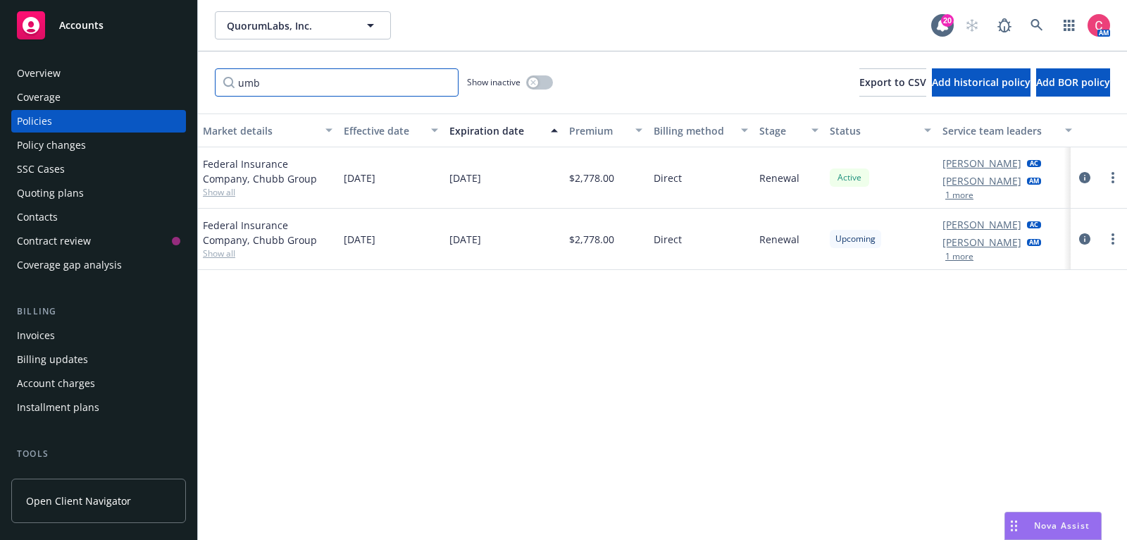
scroll to position [0, 430]
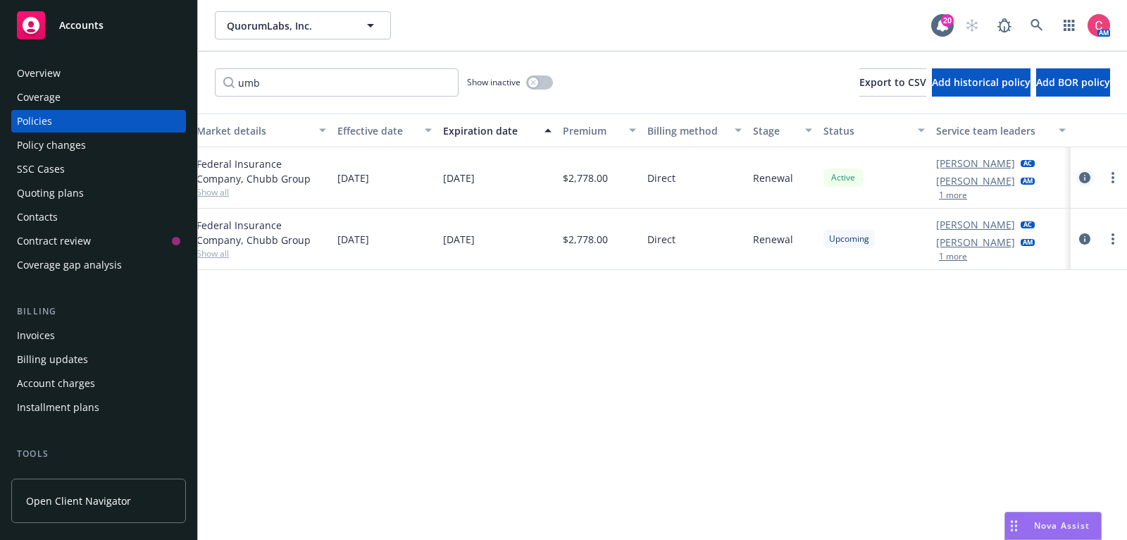
click at [1080, 181] on icon "circleInformation" at bounding box center [1085, 177] width 11 height 11
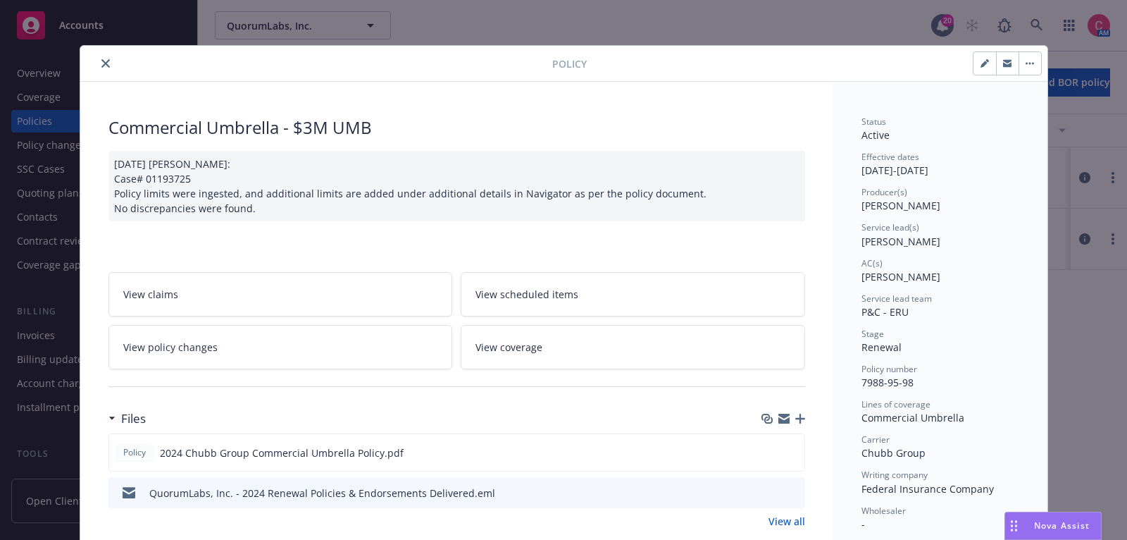
click at [800, 414] on icon "button" at bounding box center [801, 419] width 10 height 10
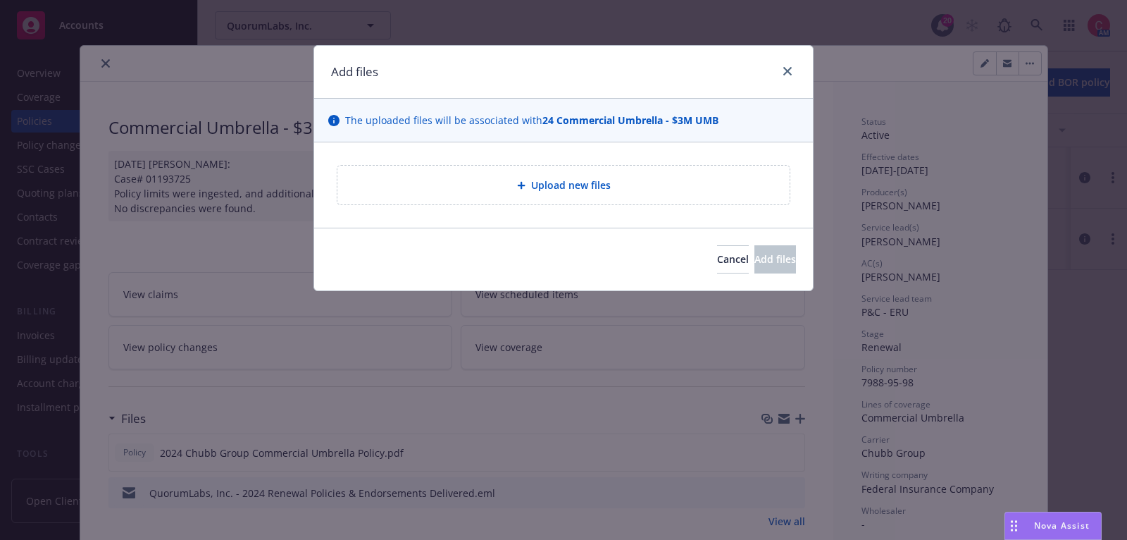
click at [529, 194] on div "Upload new files" at bounding box center [564, 185] width 452 height 39
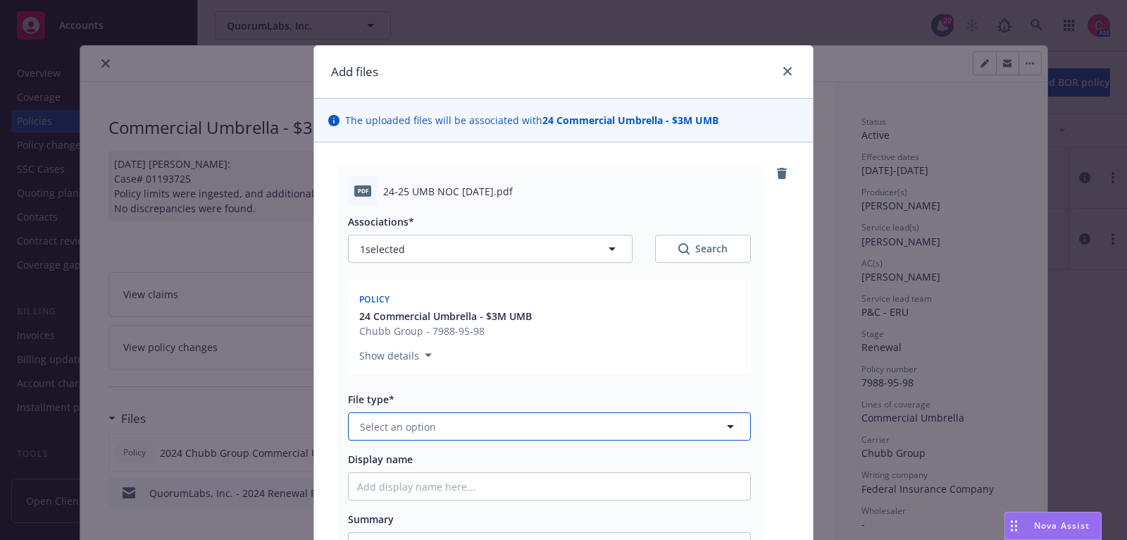
click at [445, 433] on button "Select an option" at bounding box center [549, 426] width 403 height 28
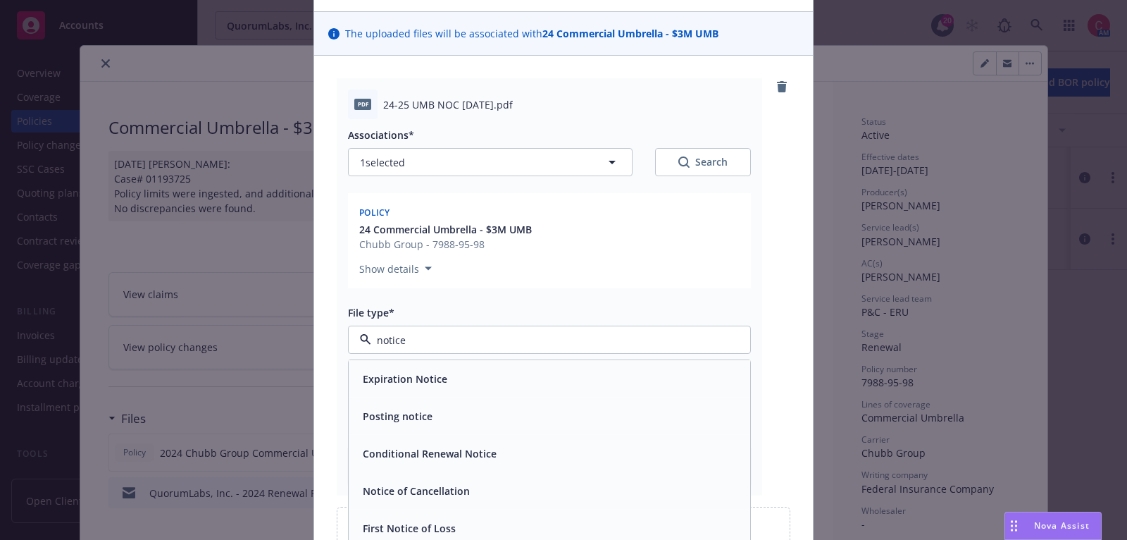
click at [441, 501] on div "Notice of Cancellation" at bounding box center [550, 490] width 402 height 37
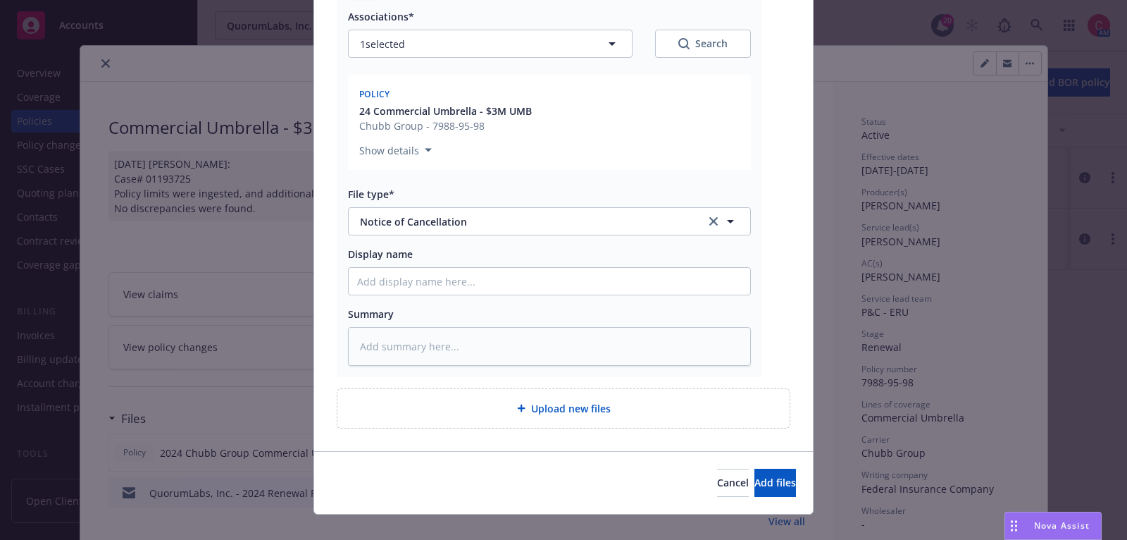
scroll to position [221, 0]
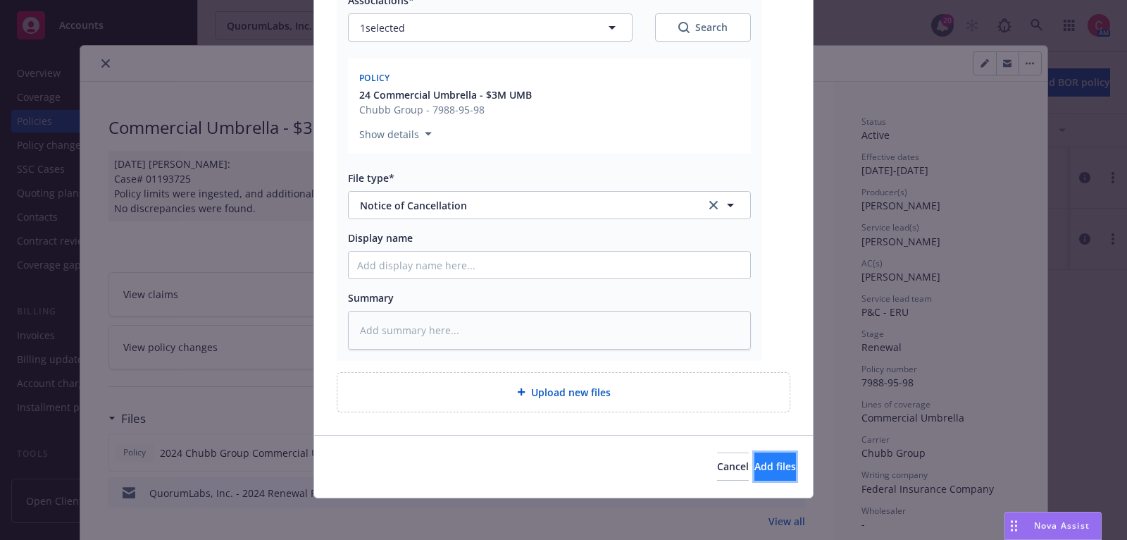
click at [755, 473] on button "Add files" at bounding box center [776, 466] width 42 height 28
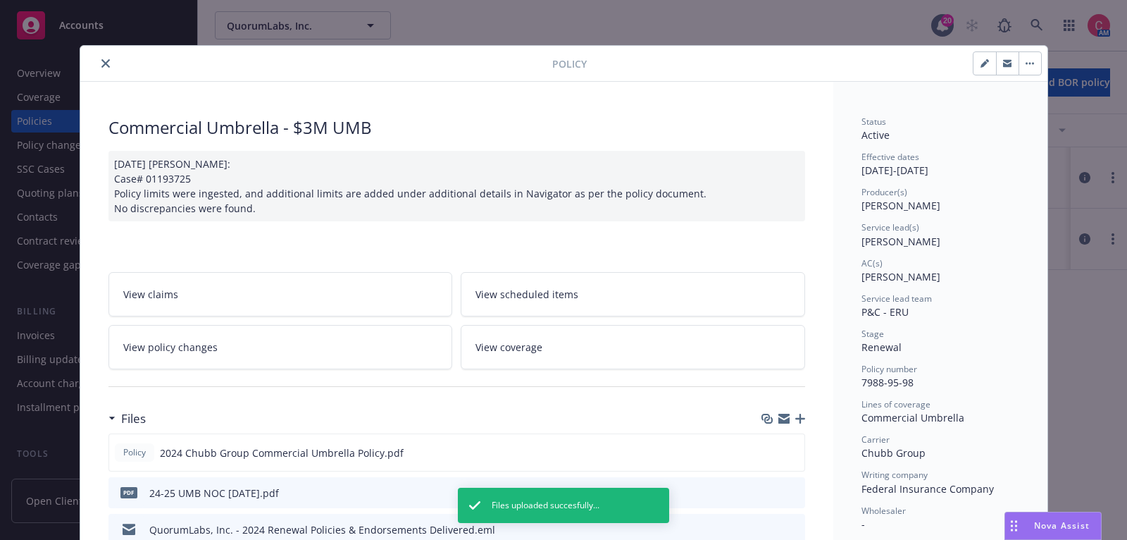
click at [799, 419] on icon "button" at bounding box center [801, 419] width 10 height 10
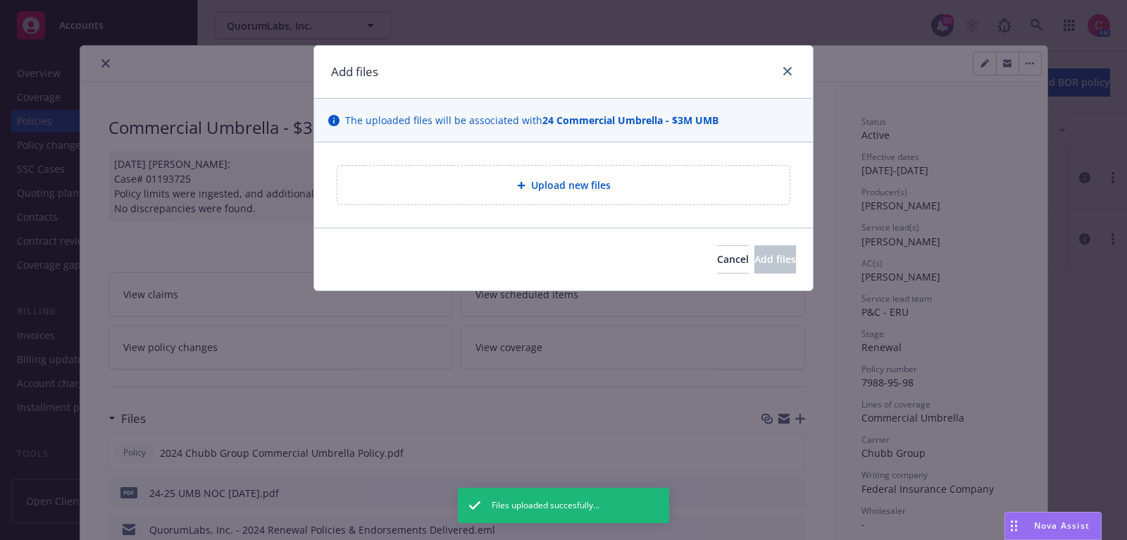
click at [557, 189] on span "Upload new files" at bounding box center [571, 185] width 80 height 15
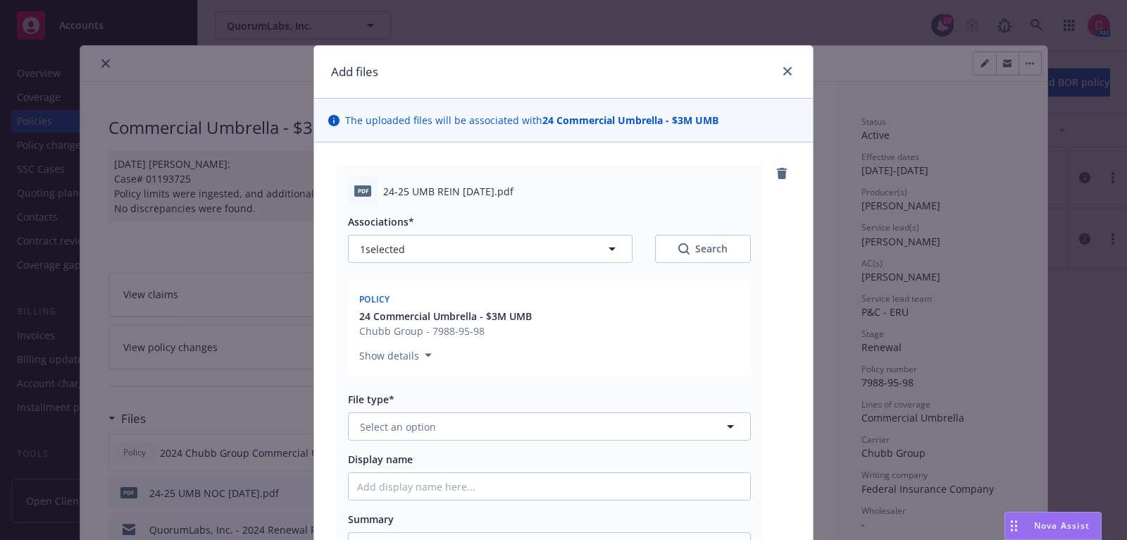
click at [562, 443] on div "Associations* 1 selected Search Policy 24 Commercial Umbrella - $3M UMB Chubb G…" at bounding box center [549, 388] width 403 height 364
click at [557, 427] on button "Select an option" at bounding box center [549, 426] width 403 height 28
click at [563, 459] on div "Reinstatement" at bounding box center [549, 465] width 385 height 20
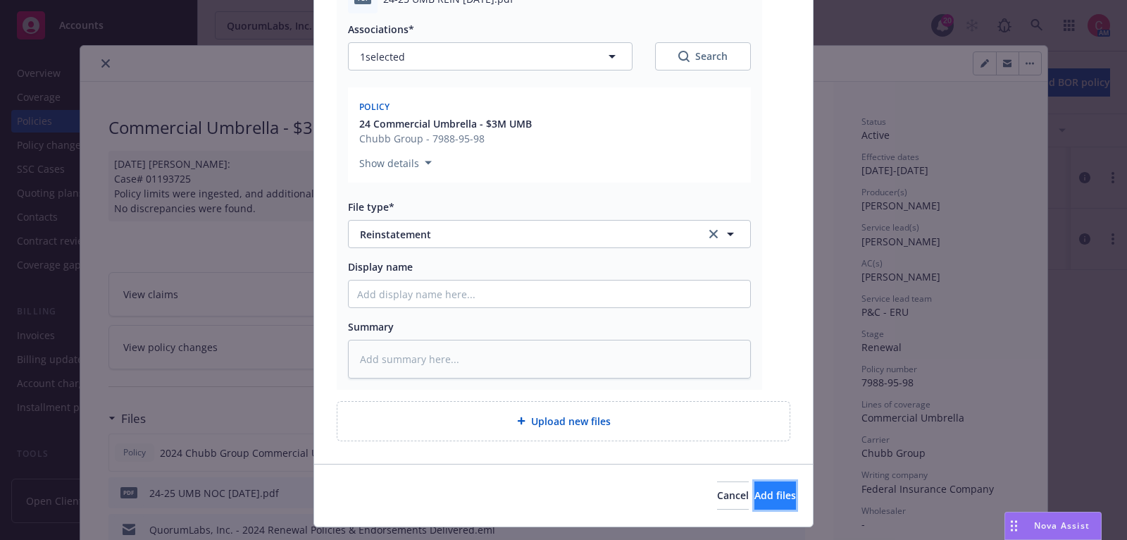
click at [755, 492] on span "Add files" at bounding box center [776, 494] width 42 height 13
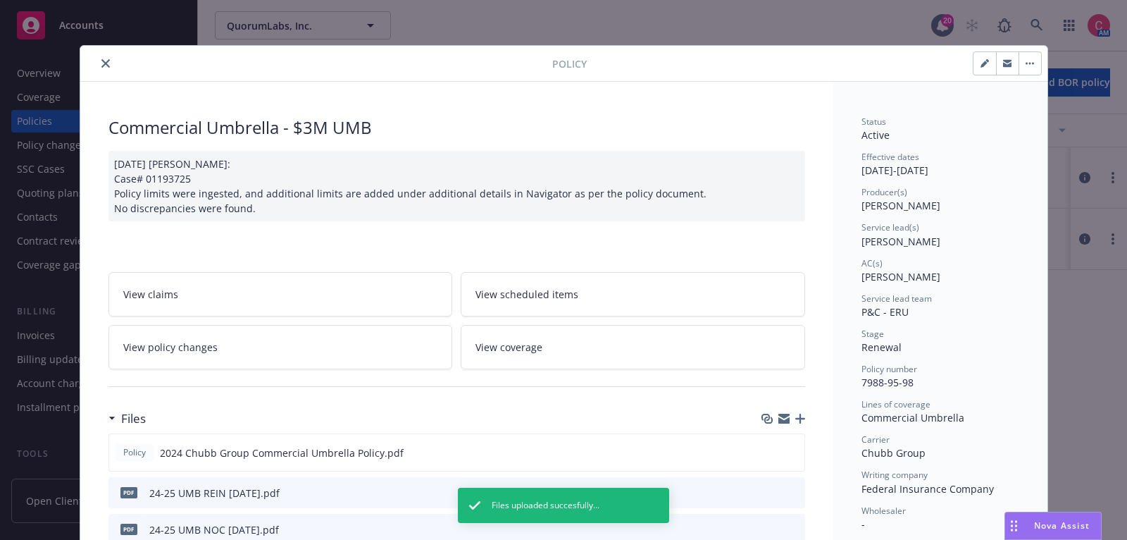
click at [104, 56] on button "close" at bounding box center [105, 63] width 17 height 17
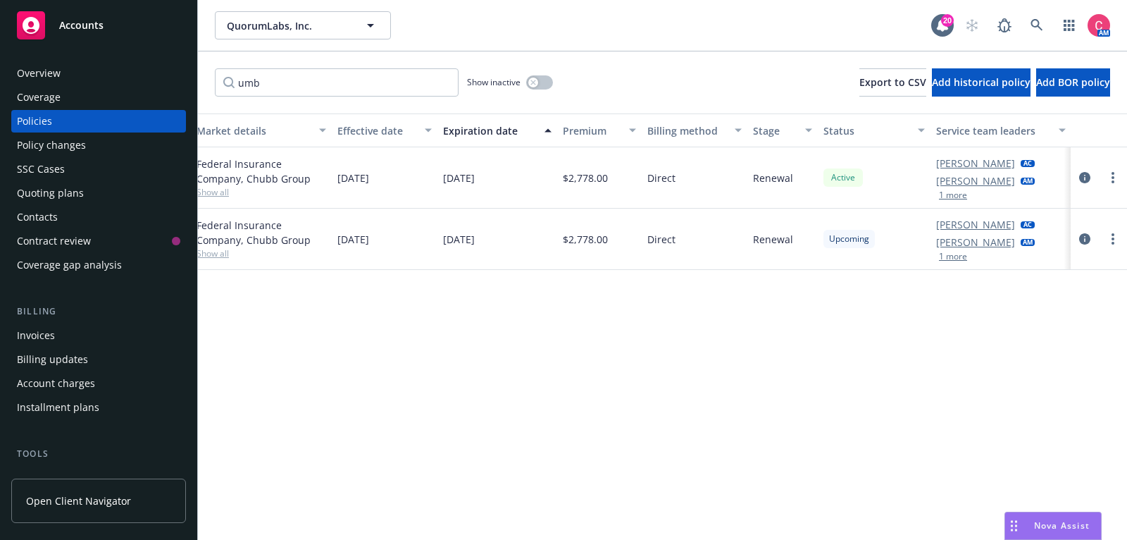
click at [109, 193] on div "Quoting plans" at bounding box center [98, 193] width 163 height 23
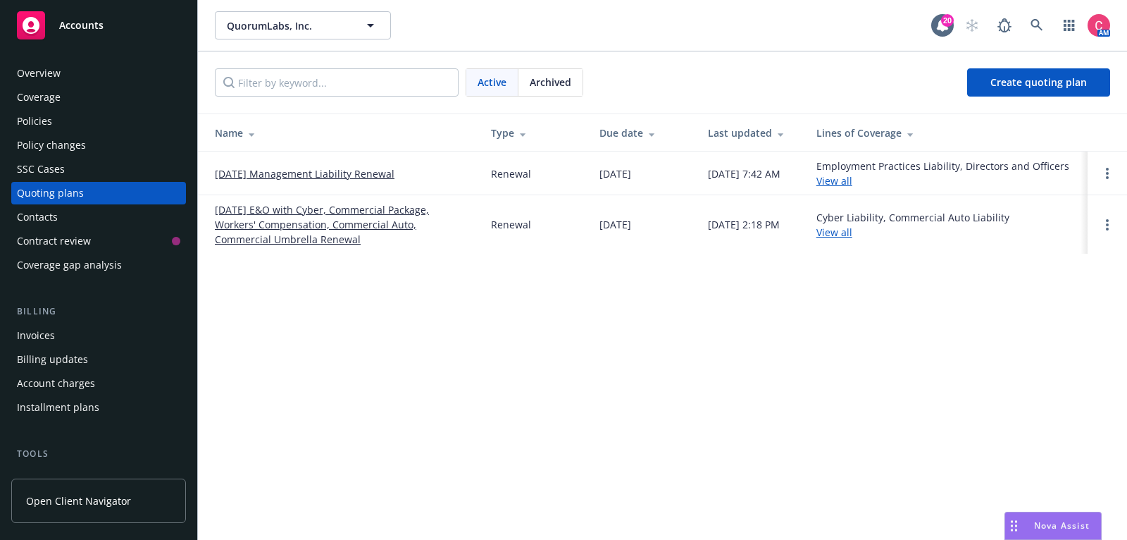
click at [225, 235] on link "10/15/25 E&O with Cyber, Commercial Package, Workers' Compensation, Commercial …" at bounding box center [342, 224] width 254 height 44
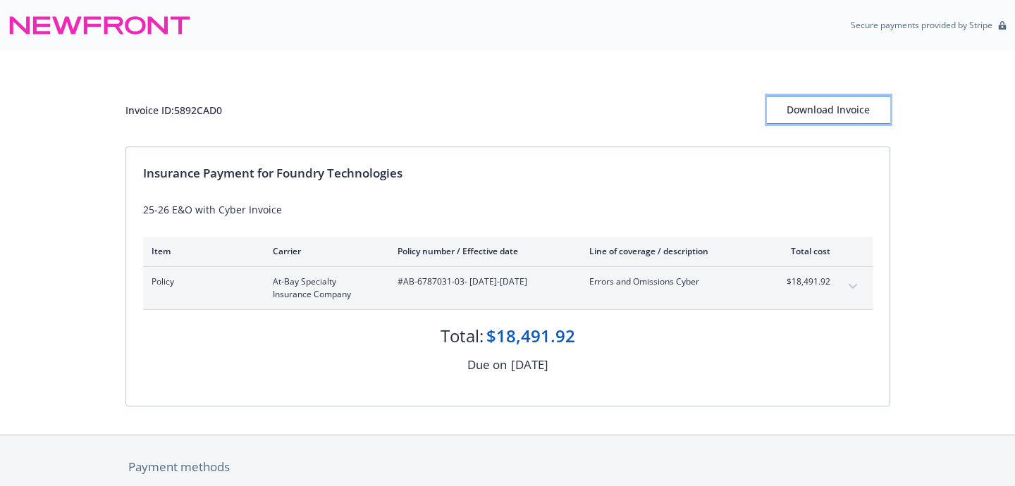
click at [775, 99] on button "Download Invoice" at bounding box center [828, 110] width 123 height 28
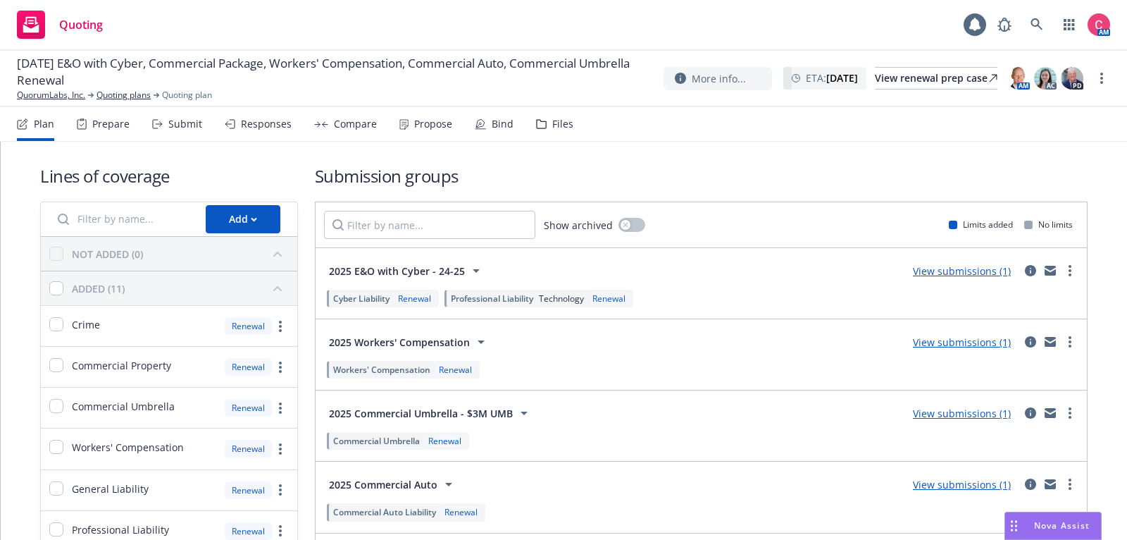
click at [565, 123] on div "Files" at bounding box center [562, 123] width 21 height 11
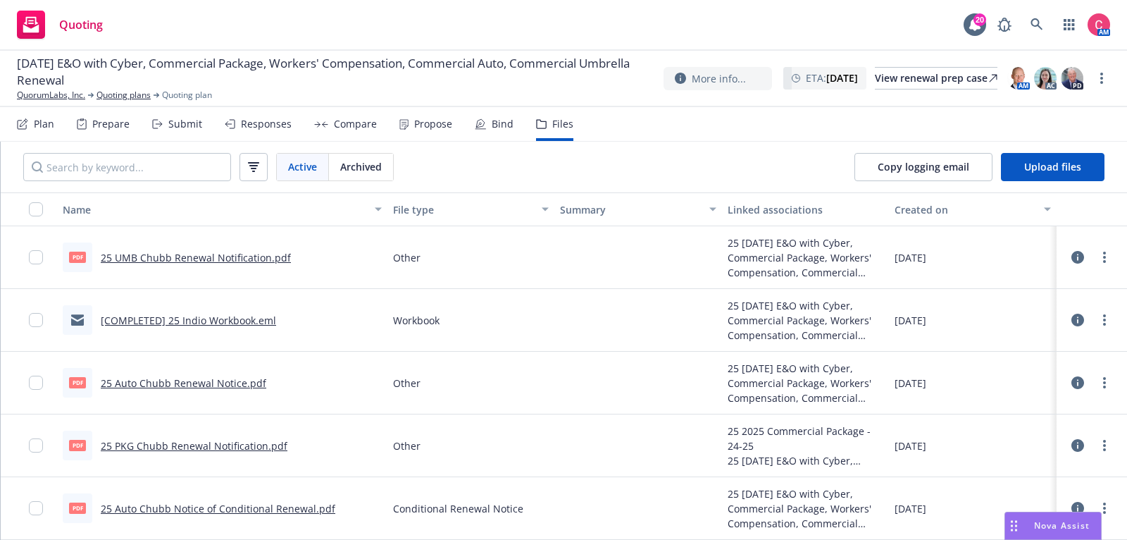
click at [51, 137] on div "Plan" at bounding box center [35, 124] width 37 height 34
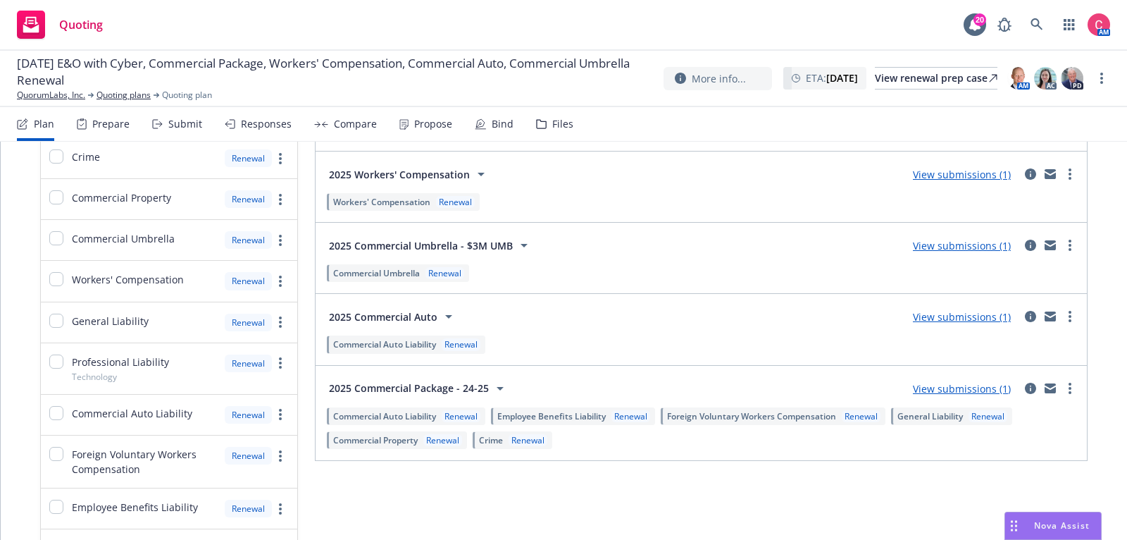
scroll to position [170, 0]
click at [1049, 381] on icon "mail" at bounding box center [1050, 383] width 11 height 5
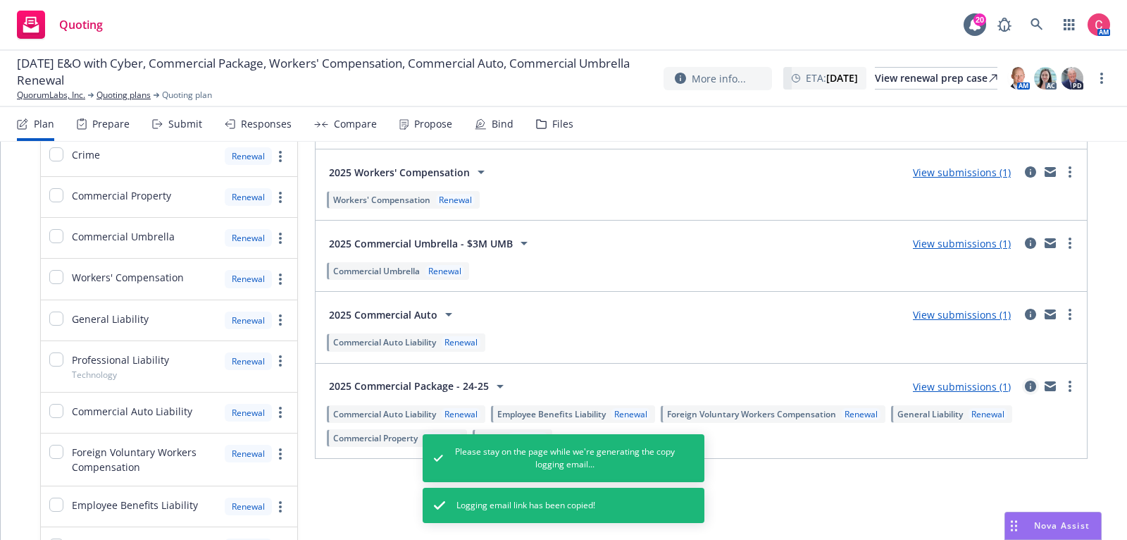
click at [1035, 381] on icon "circleInformation" at bounding box center [1030, 386] width 11 height 11
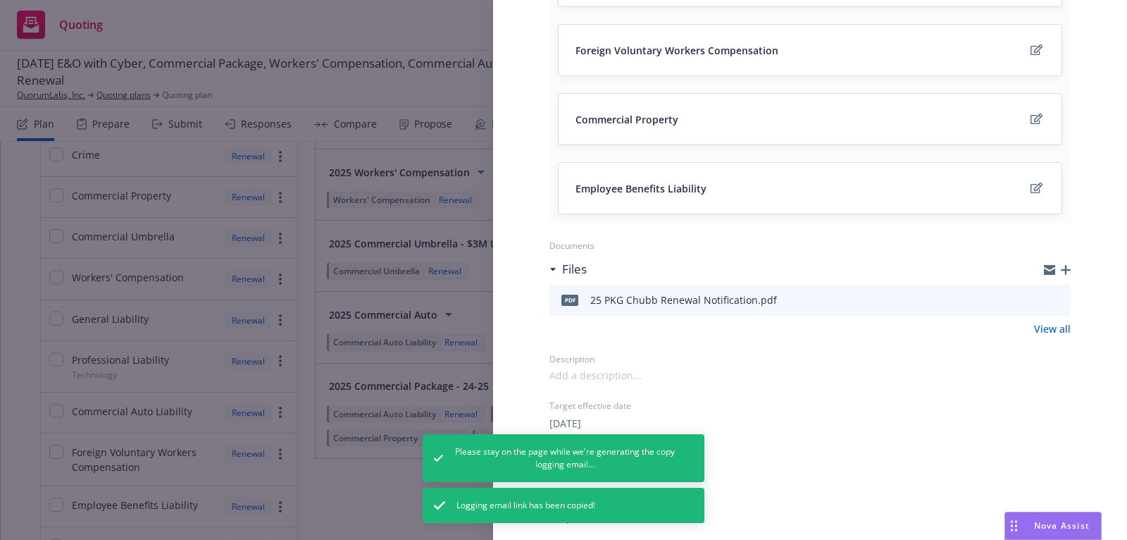
scroll to position [382, 0]
click at [1067, 266] on icon "button" at bounding box center [1066, 269] width 10 height 10
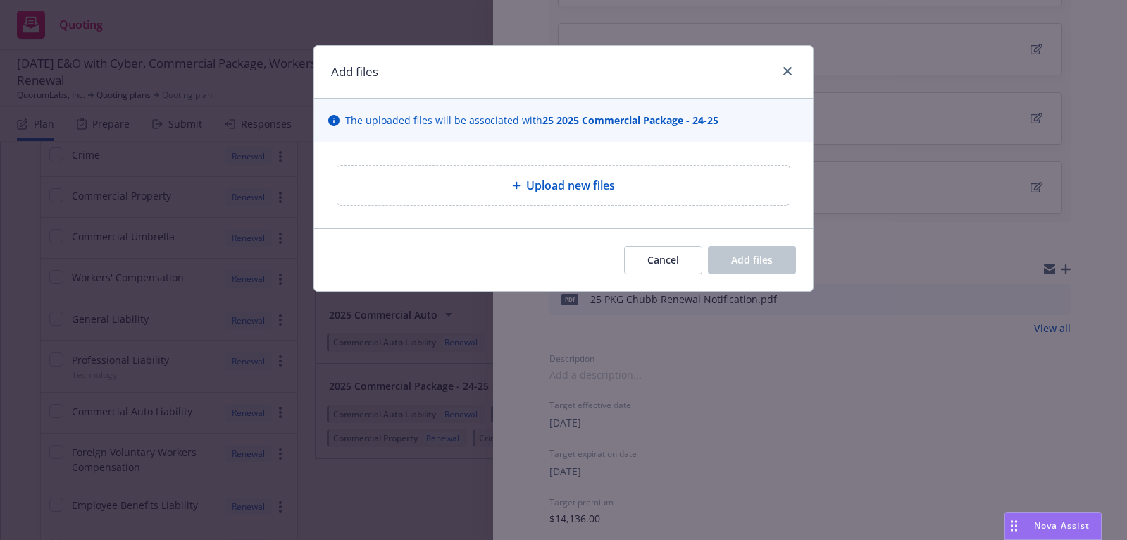
click at [503, 190] on div "Upload new files" at bounding box center [564, 185] width 430 height 17
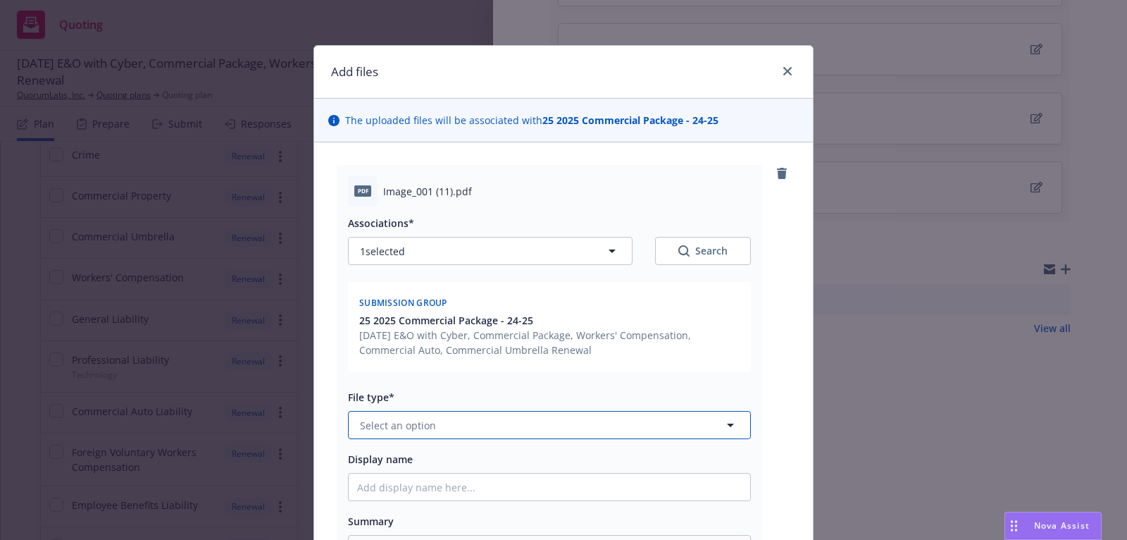
click at [433, 424] on span "Select an option" at bounding box center [398, 425] width 76 height 15
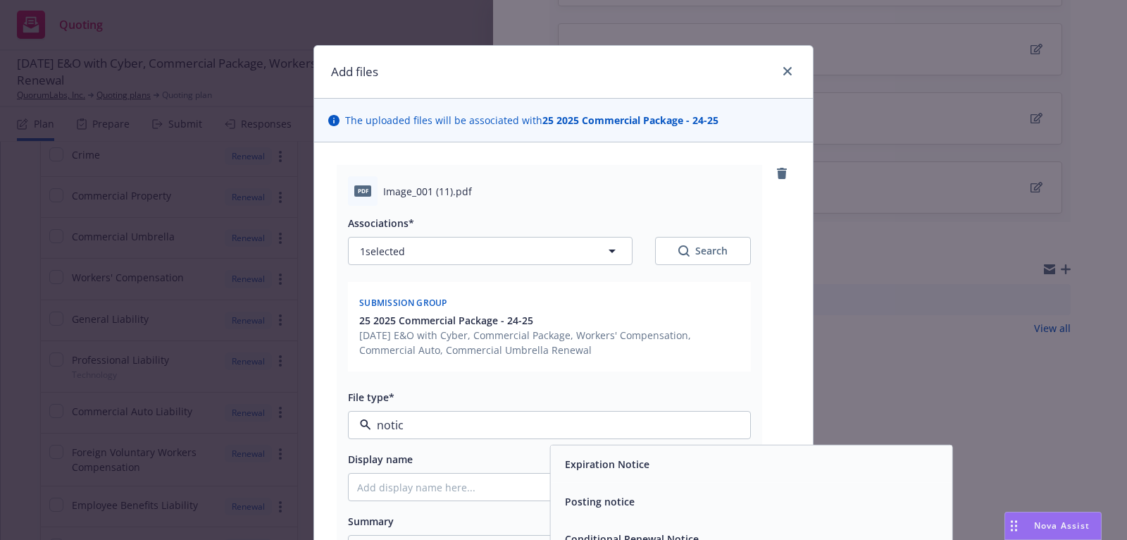
type input "notice"
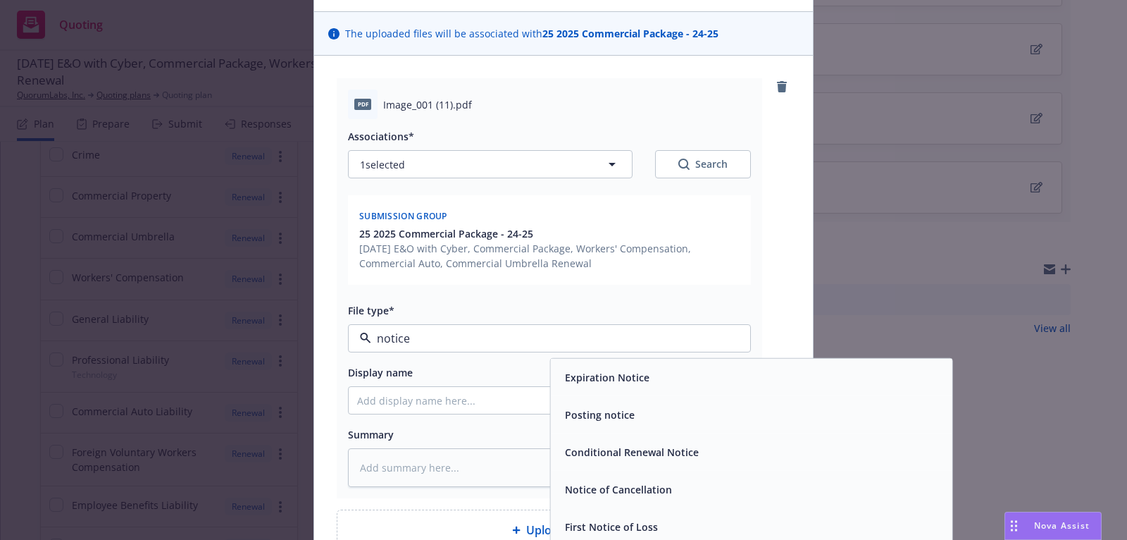
scroll to position [88, 0]
click at [569, 464] on div "Conditional Renewal Notice" at bounding box center [752, 450] width 402 height 37
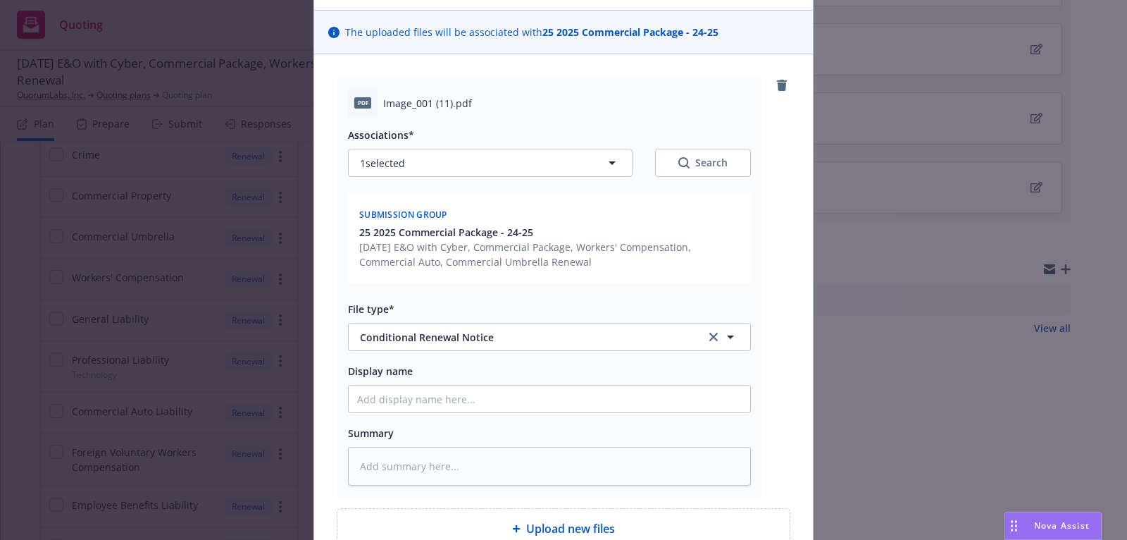
click at [559, 416] on div "Associations* 1 selected Search Submission group 25 2025 Commercial Package - 2…" at bounding box center [549, 301] width 403 height 367
click at [558, 406] on input "Display name" at bounding box center [550, 398] width 402 height 27
type textarea "x"
type input "2"
type textarea "x"
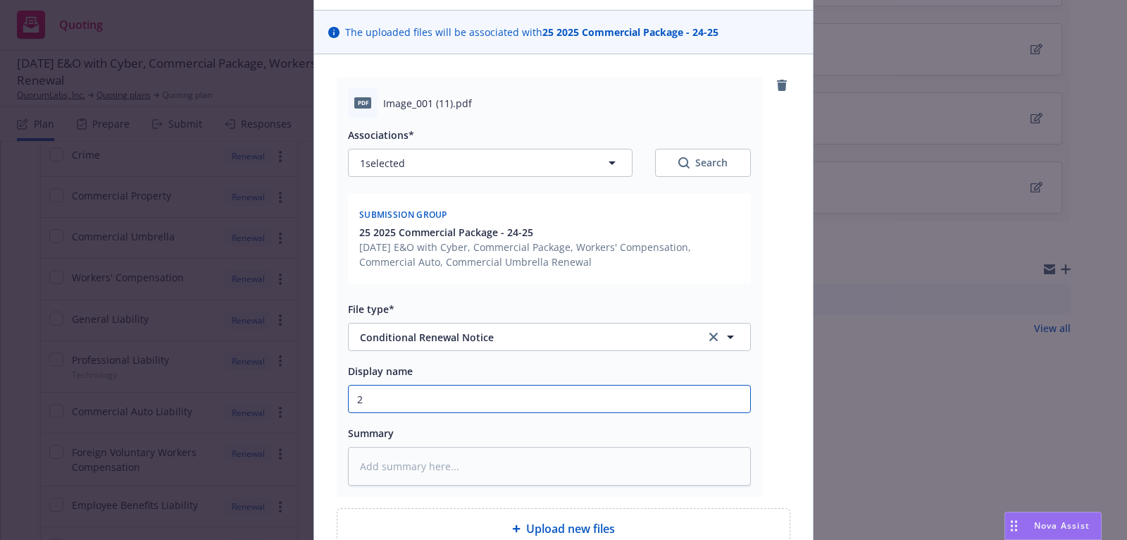
type input "25"
type textarea "x"
type input "25"
type textarea "x"
type input "25 C"
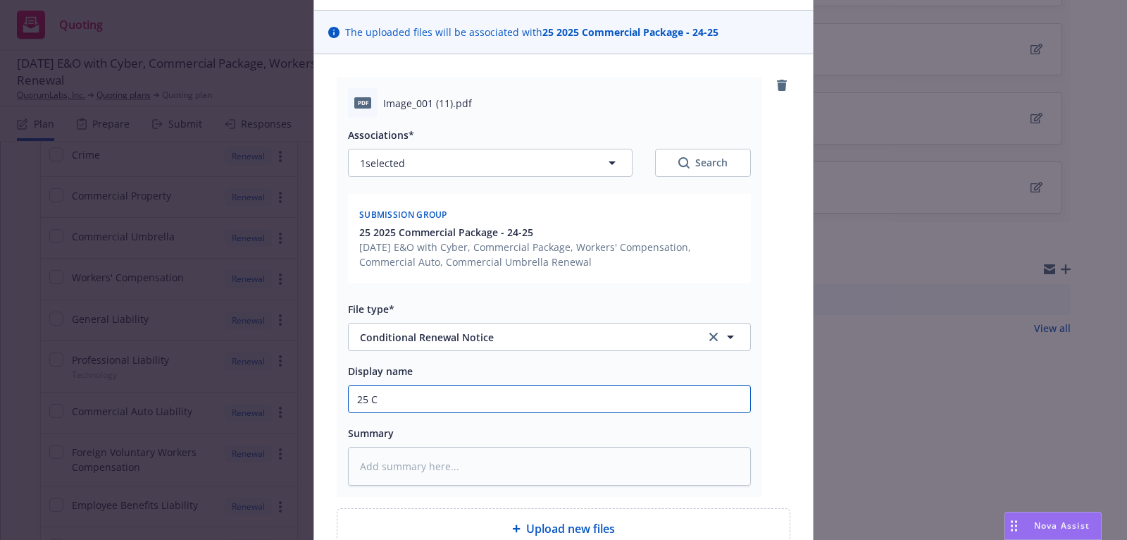
type textarea "x"
type input "25 Ch"
type textarea "x"
type input "25 Chu"
type textarea "x"
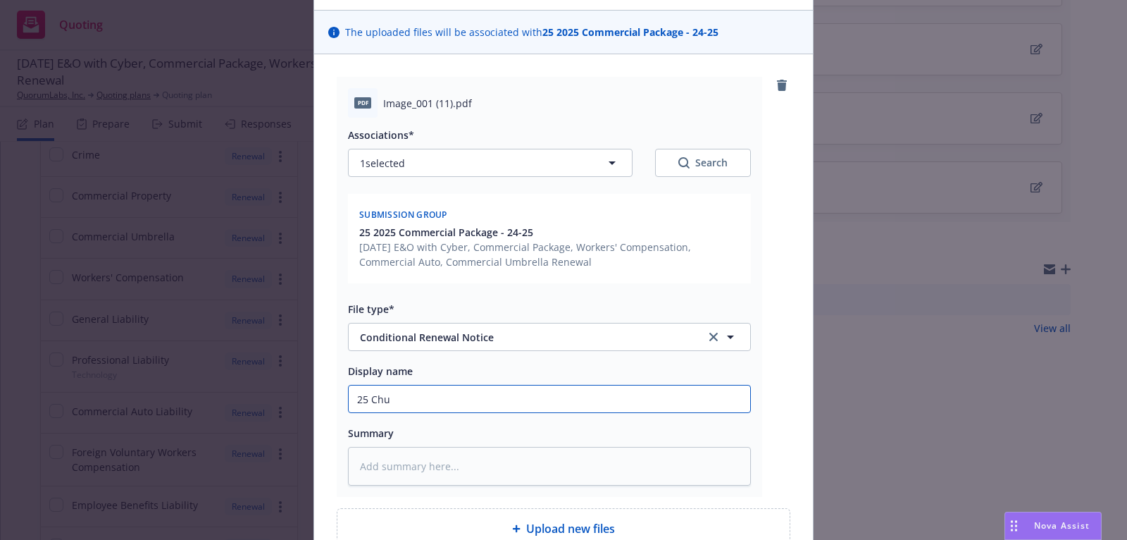
type input "25 Chub"
type textarea "x"
type input "25 Chubb"
type textarea "x"
type input "25 Chubb"
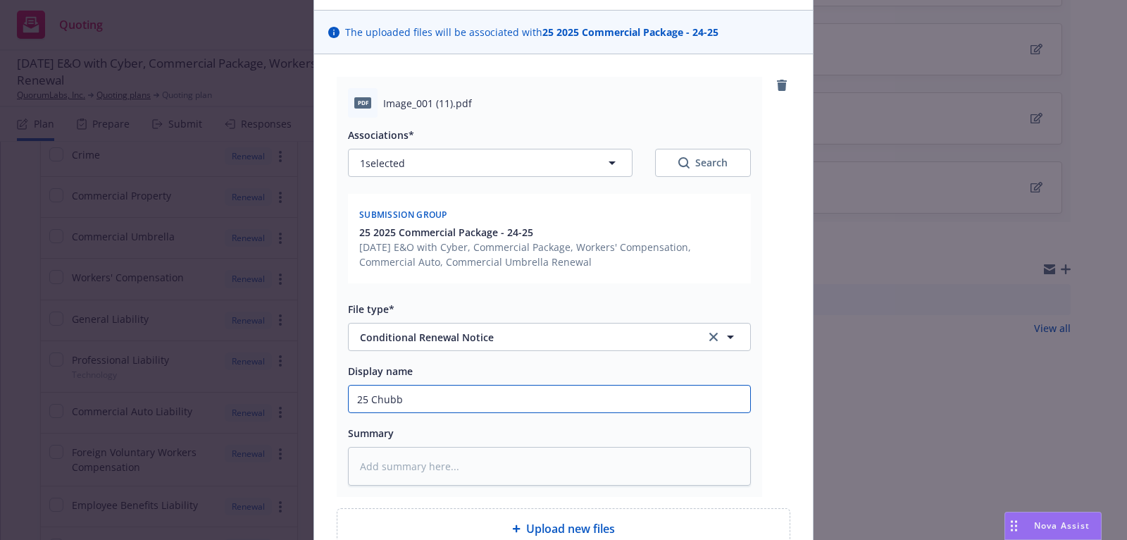
type textarea "x"
type input "25 Chubb P"
type textarea "x"
type input "25 Chubb PKG"
type textarea "x"
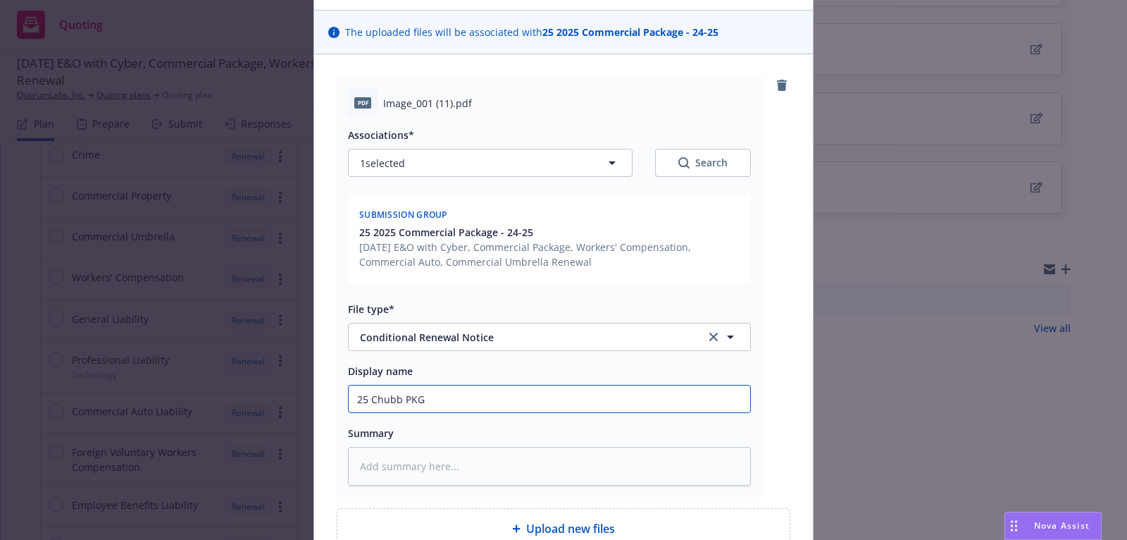
type input "25 Chubb PKG"
type textarea "x"
type input "25 Chubb PKG N"
type textarea "x"
type input "25 Chubb PKG No"
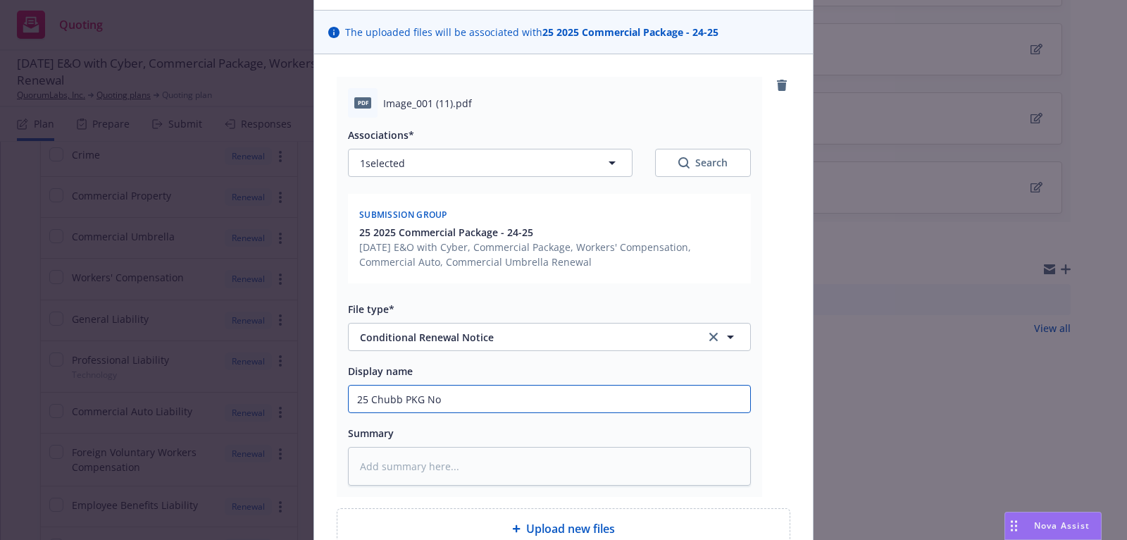
type textarea "x"
type input "25 Chubb PKG Not"
type textarea "x"
type input "25 Chubb PKG Noti"
type textarea "x"
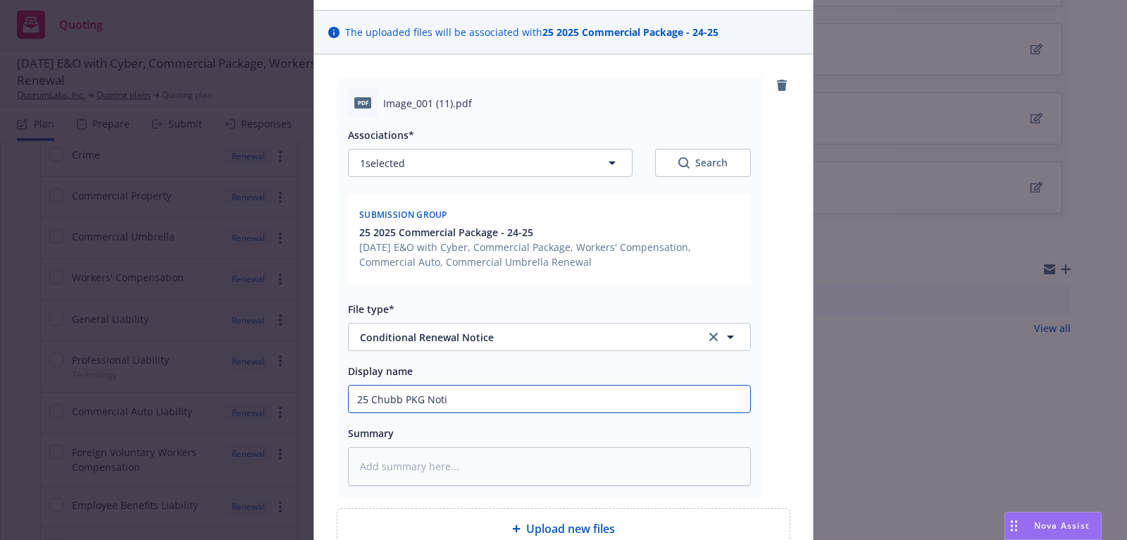
type input "25 Chubb PKG Notic"
type textarea "x"
type input "25 Chubb PKG Notice"
type textarea "x"
type input "25 Chubb PKG Notice"
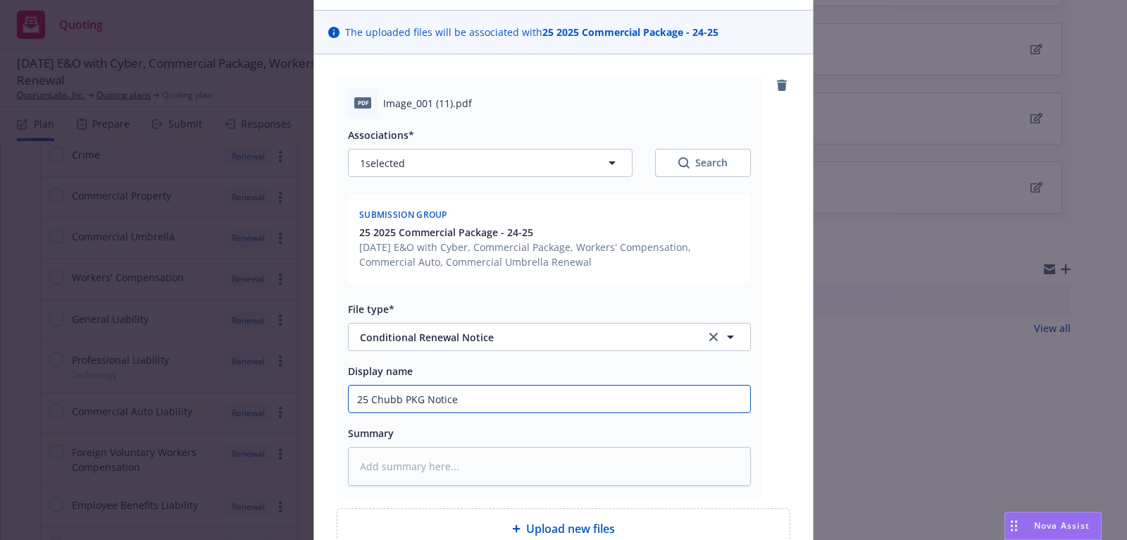
type textarea "x"
type input "25 Chubb PKG Notice o"
type textarea "x"
type input "25 Chubb PKG Notice of"
type textarea "x"
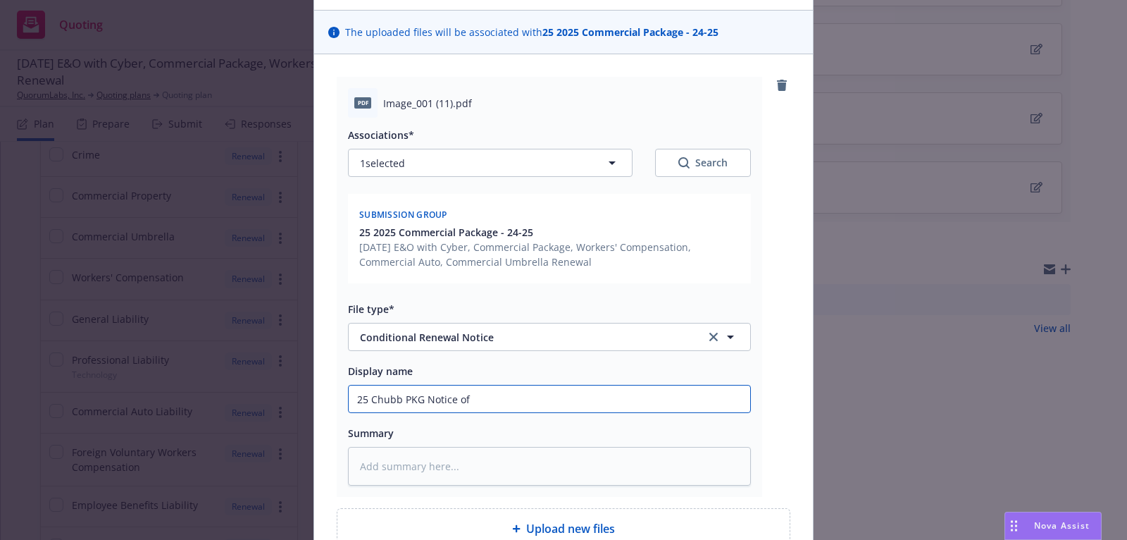
type input "25 Chubb PKG Notice of"
type textarea "x"
type input "25 Chubb PKG Notice of C"
type textarea "x"
type input "25 Chubb PKG Notice of Co"
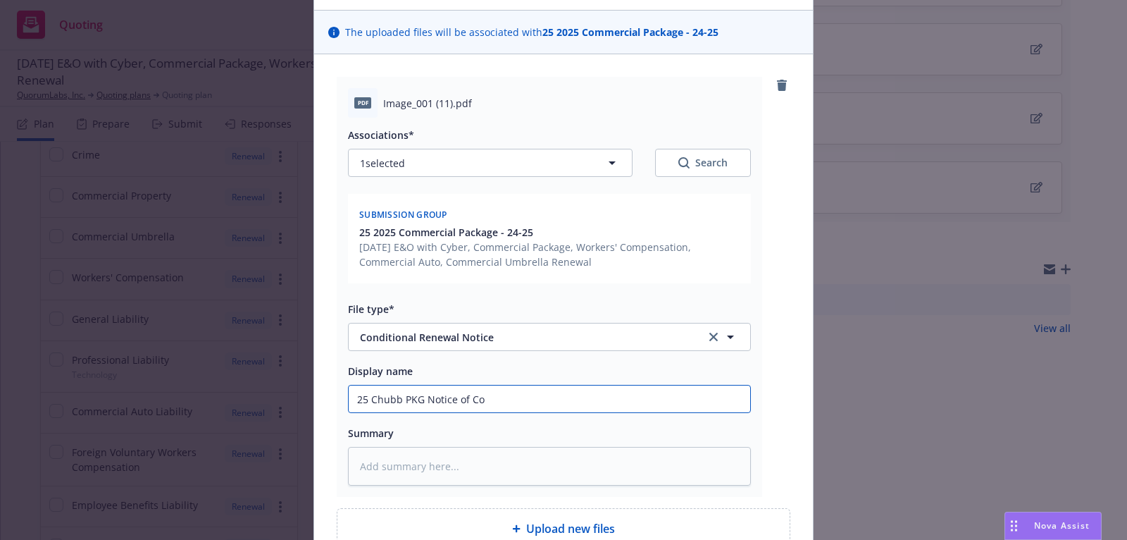
type textarea "x"
type input "25 Chubb PKG Notice of Con"
type textarea "x"
type input "25 Chubb PKG Notice of Cond"
type textarea "x"
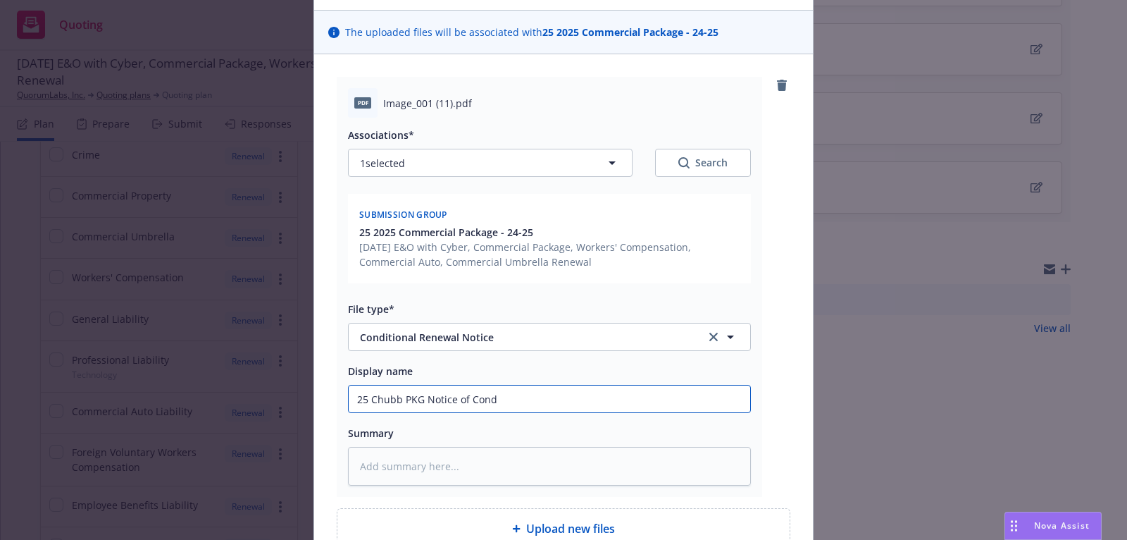
type input "25 Chubb PKG Notice of Condi"
type textarea "x"
type input "25 Chubb PKG Notice of Condit"
type textarea "x"
type input "25 Chubb PKG Notice of Conditi"
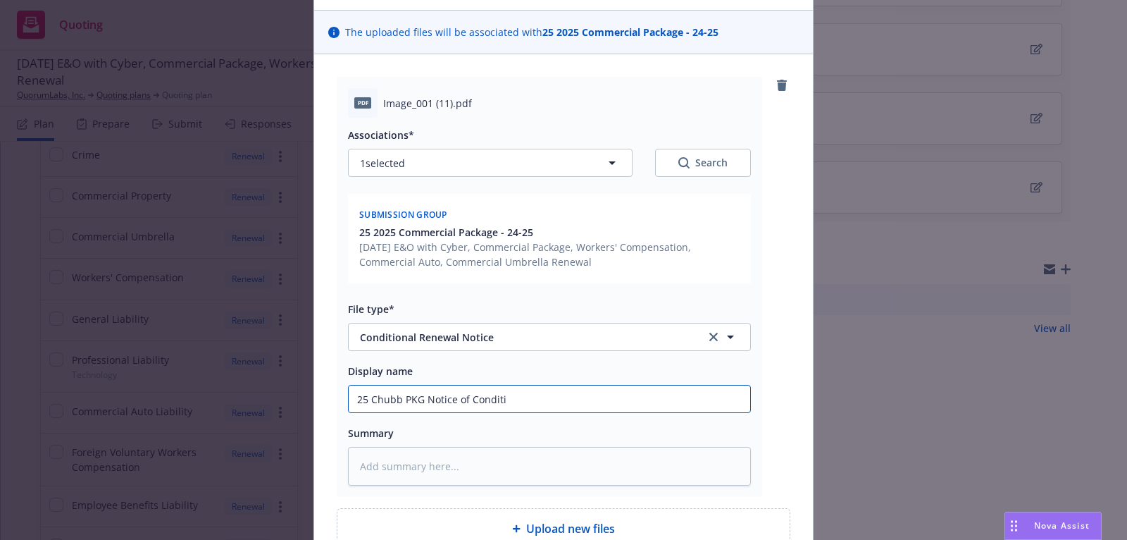
type textarea "x"
type input "25 Chubb PKG Notice of Conditio"
type textarea "x"
type input "25 Chubb PKG Notice of Condition"
type textarea "x"
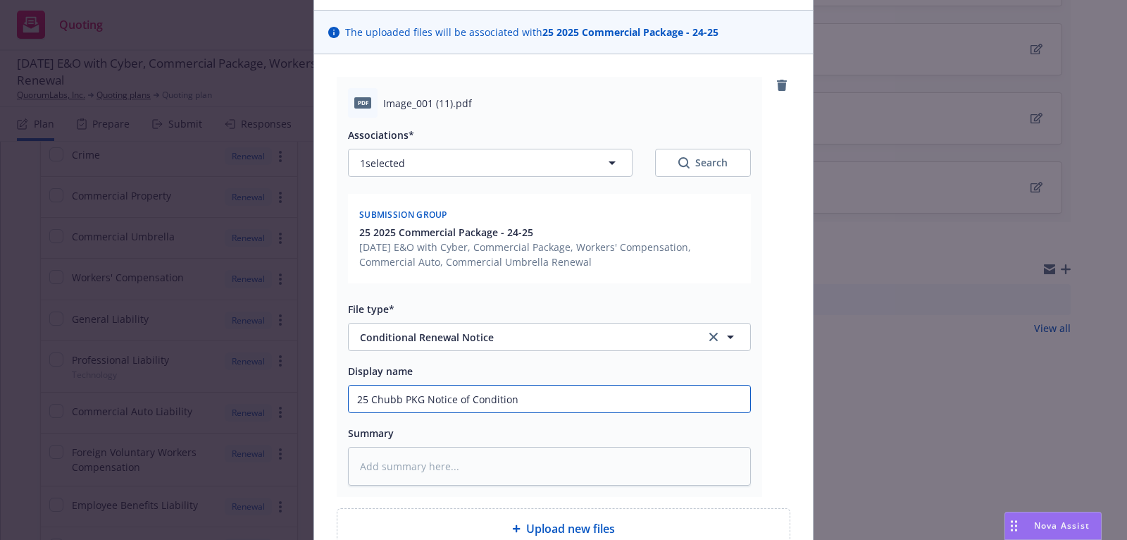
type input "25 Chubb PKG Notice of Conditiona"
type textarea "x"
type input "25 Chubb PKG Notice of Conditional"
type textarea "x"
type input "25 Chubb PKG Notice of Conditional"
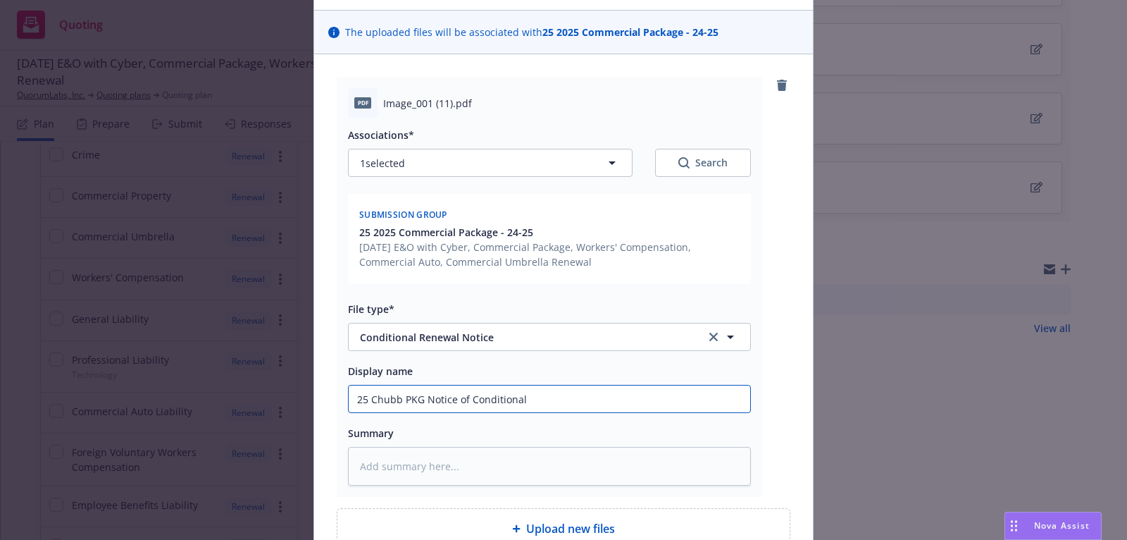
type textarea "x"
type input "25 Chubb PKG Notice of Conditional R"
type textarea "x"
type input "25 Chubb PKG Notice of Conditional Re"
type textarea "x"
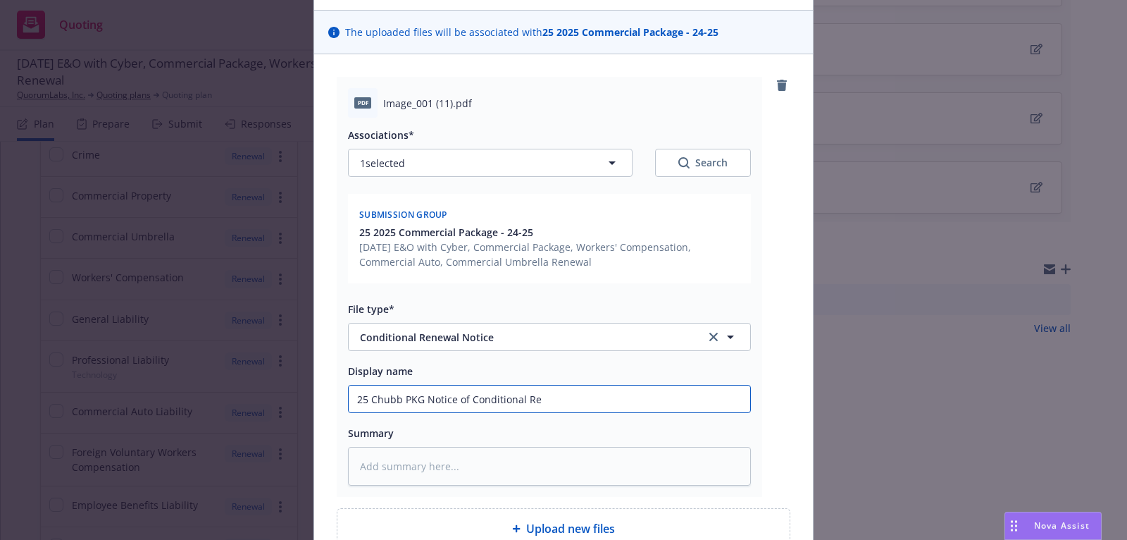
type input "25 Chubb PKG Notice of Conditional Ren"
type textarea "x"
type input "25 Chubb PKG Notice of Conditional Renew"
type textarea "x"
type input "25 Chubb PKG Notice of Conditional Renewa"
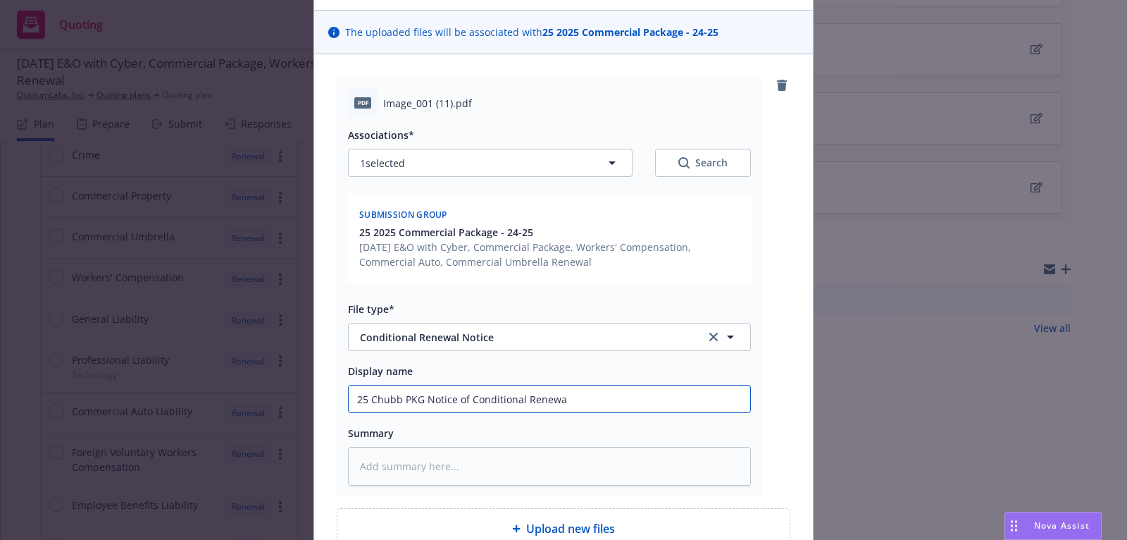
type textarea "x"
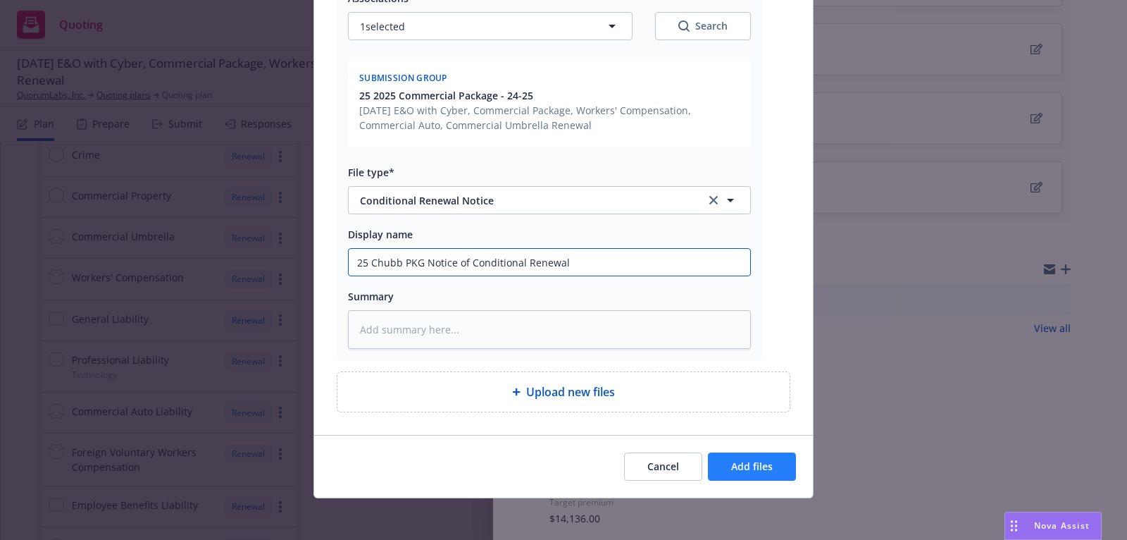
type input "25 Chubb PKG Notice of Conditional Renewal"
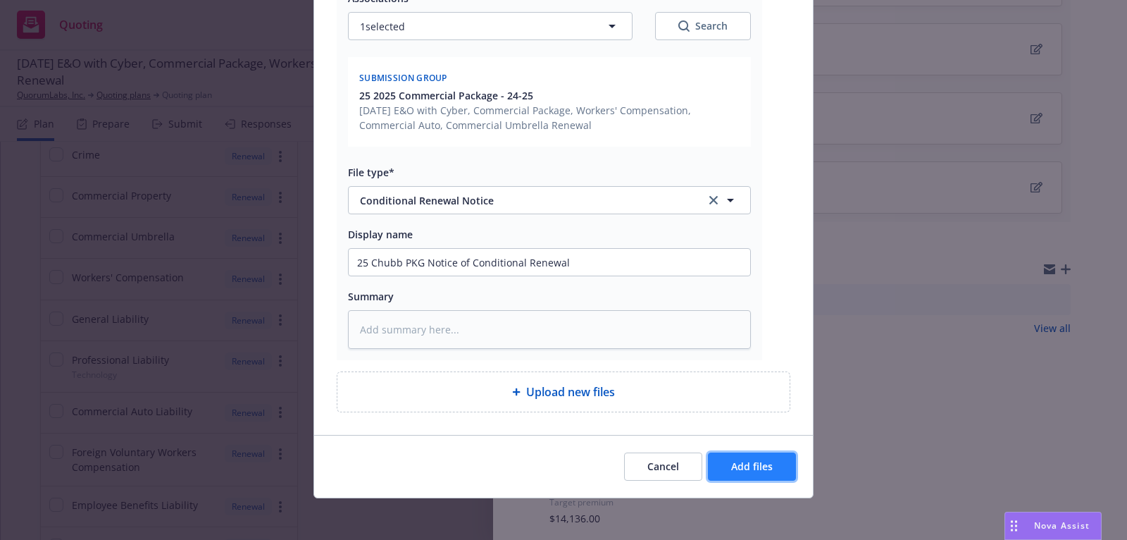
click at [742, 461] on span "Add files" at bounding box center [752, 465] width 42 height 13
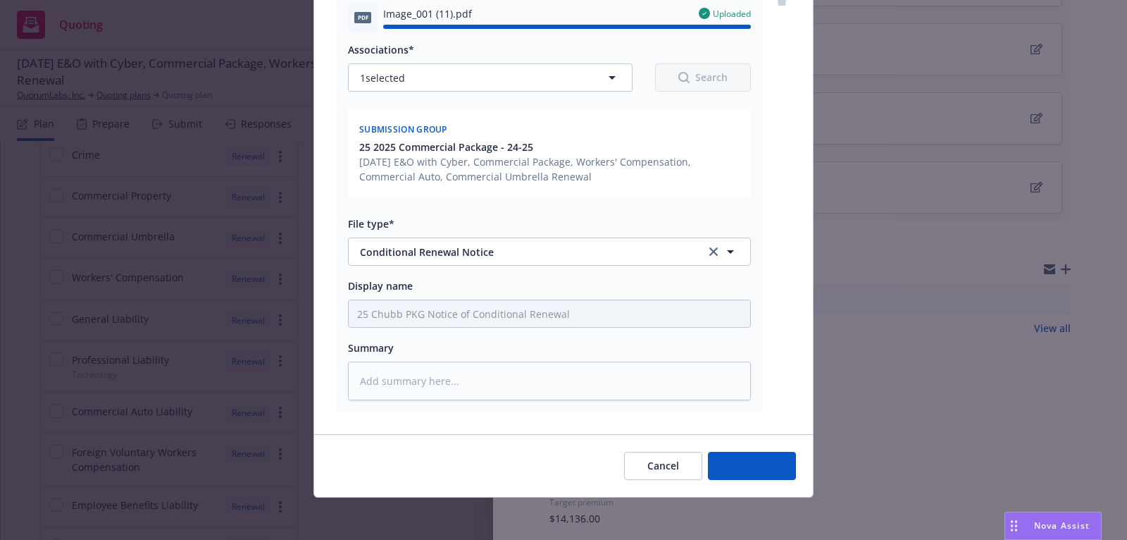
type textarea "x"
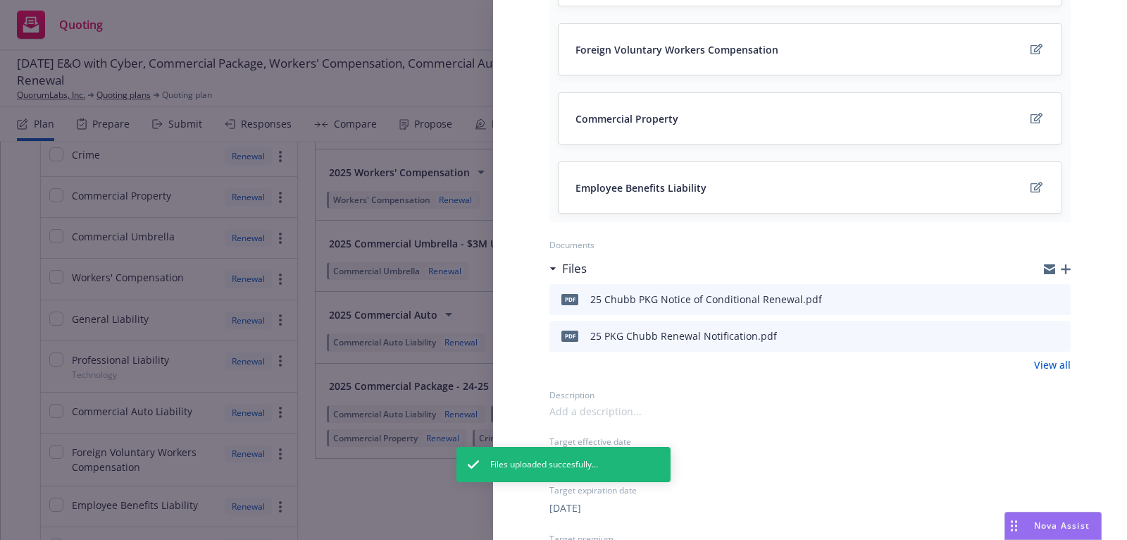
scroll to position [0, 0]
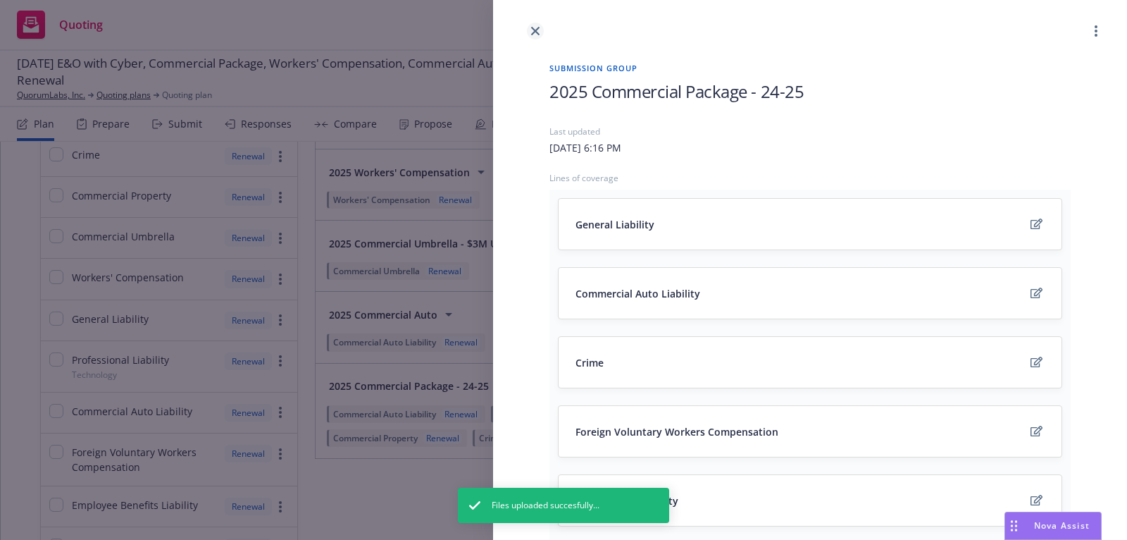
click at [538, 32] on icon "close" at bounding box center [535, 31] width 8 height 8
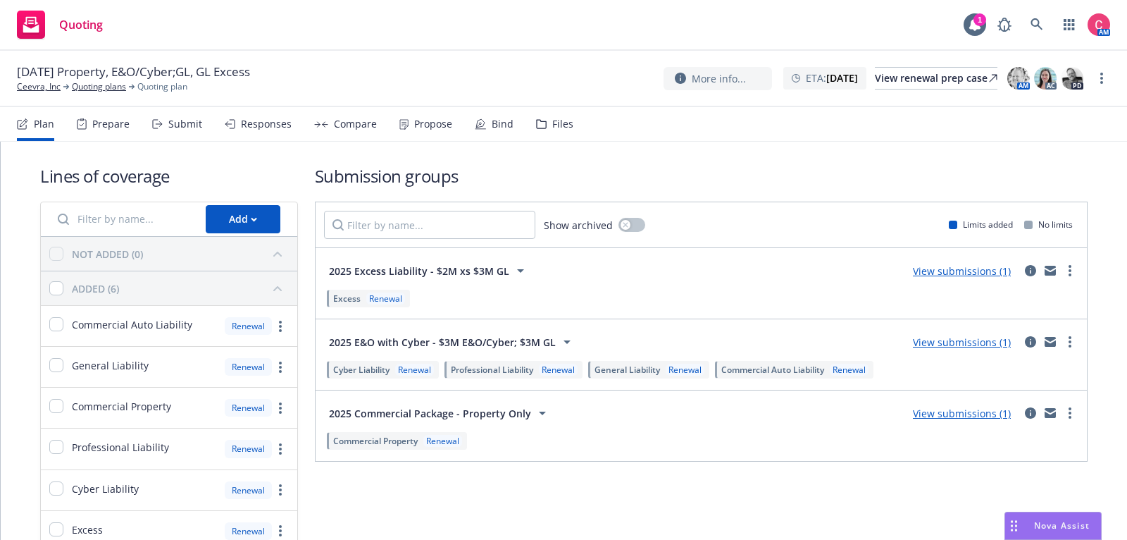
click at [544, 119] on div "Files" at bounding box center [554, 124] width 37 height 34
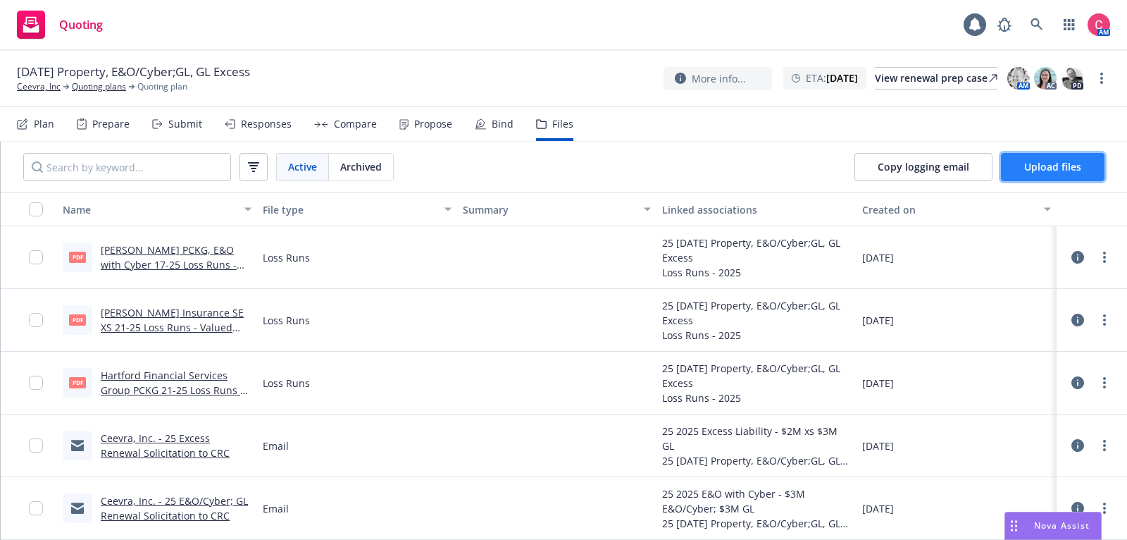
click at [1049, 172] on span "Upload files" at bounding box center [1053, 166] width 57 height 13
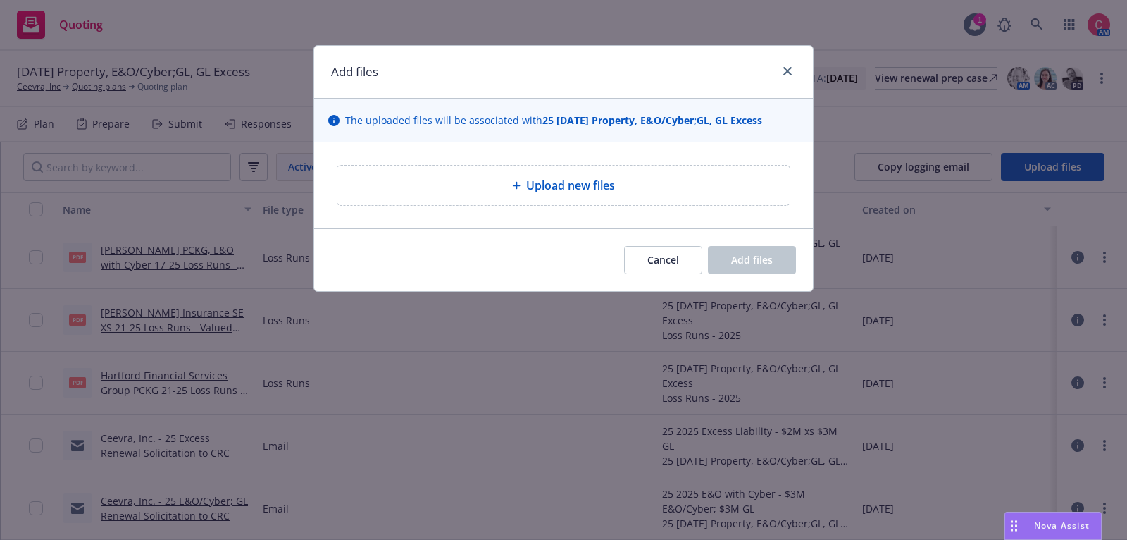
click at [453, 163] on div "Upload new files" at bounding box center [563, 185] width 499 height 86
click at [455, 185] on div "Upload new files" at bounding box center [564, 185] width 430 height 17
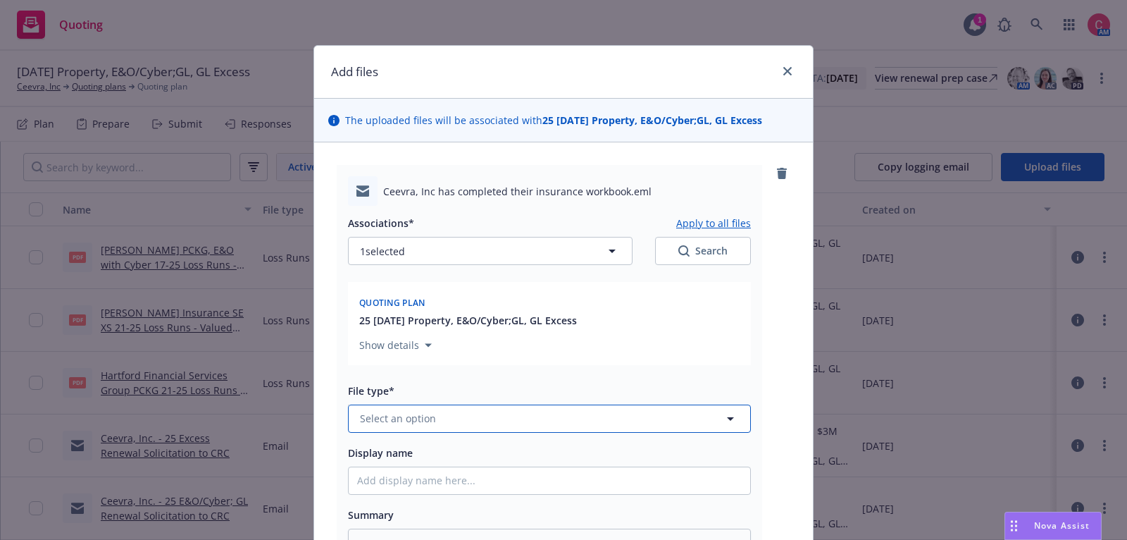
click at [407, 414] on span "Select an option" at bounding box center [398, 418] width 76 height 15
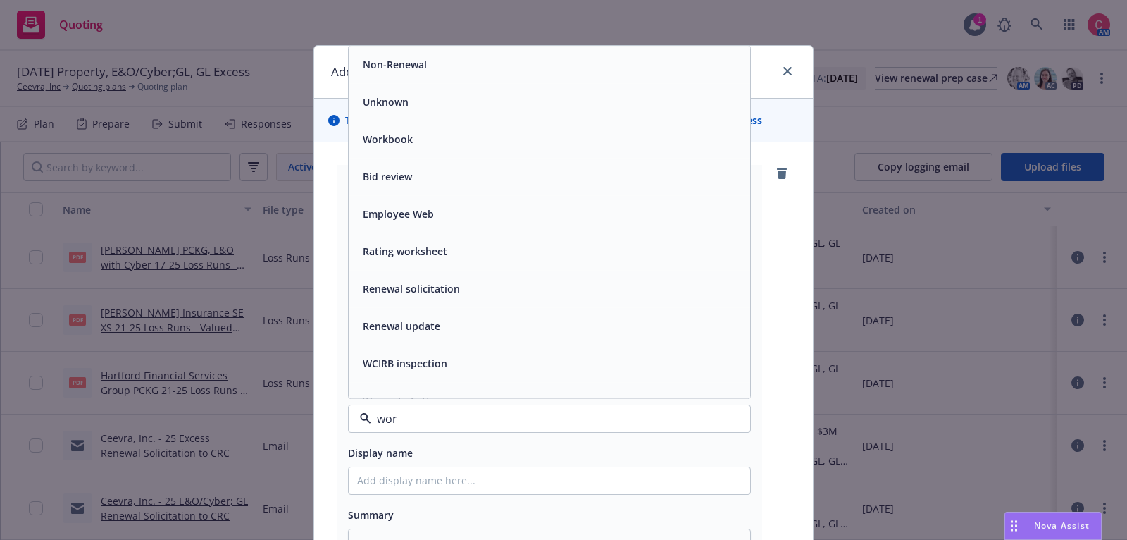
type input "work"
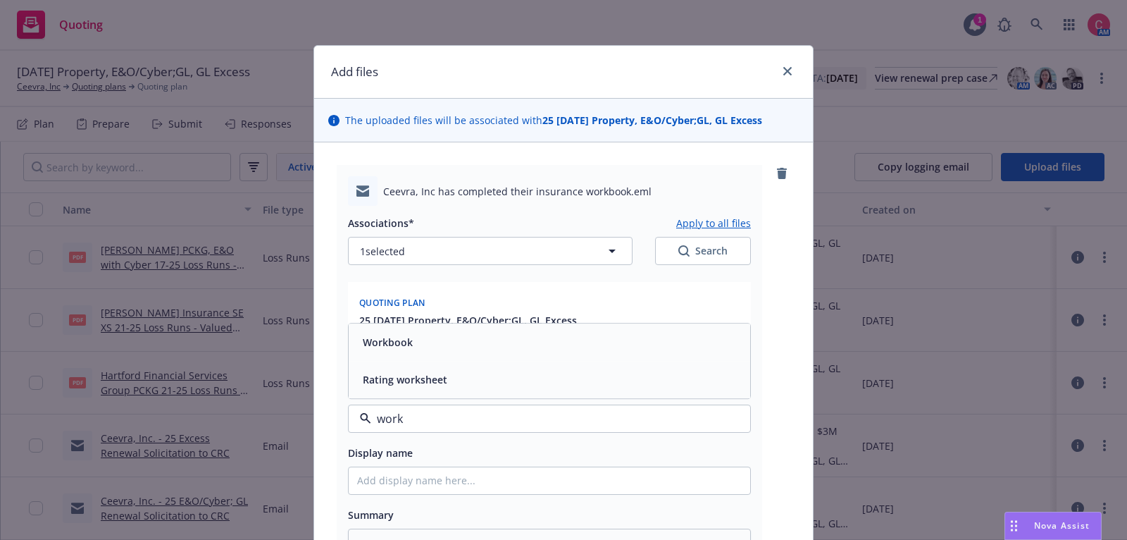
click at [422, 345] on div "Workbook" at bounding box center [549, 342] width 385 height 20
click at [431, 493] on input "Display name" at bounding box center [550, 480] width 402 height 27
type textarea "x"
type input "["
type textarea "x"
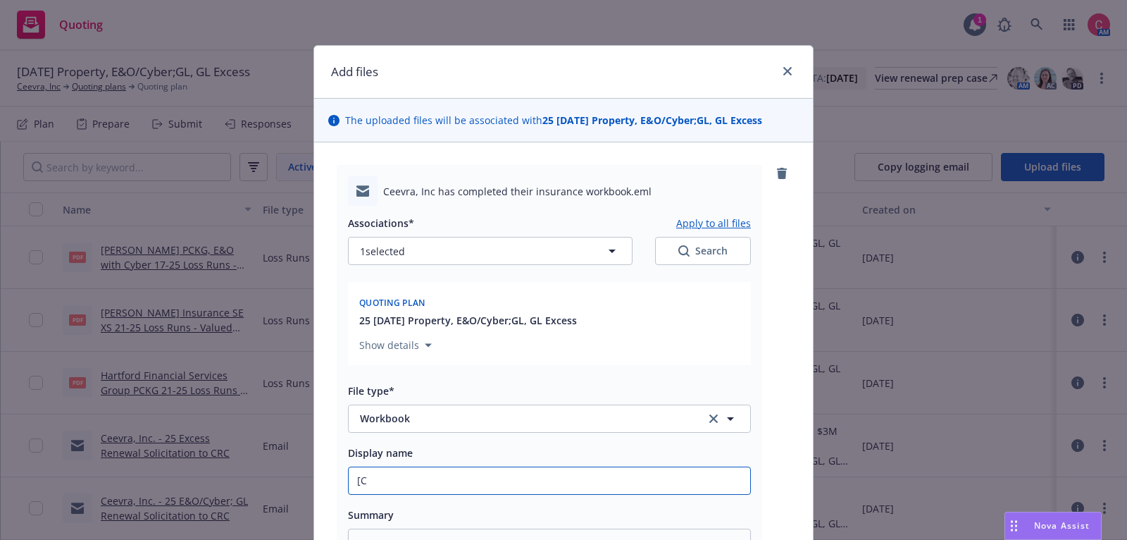
type input "[CO"
type textarea "x"
type input "[COMP"
type textarea "x"
type input "[COMPL"
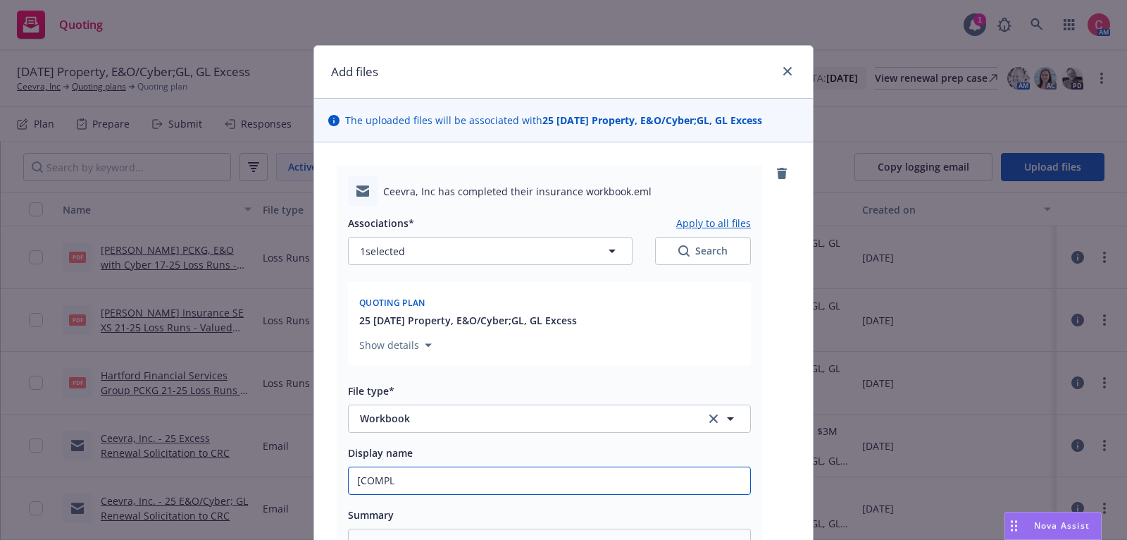
type textarea "x"
type input "[COMPLE"
type textarea "x"
type input "[COMPLET"
type textarea "x"
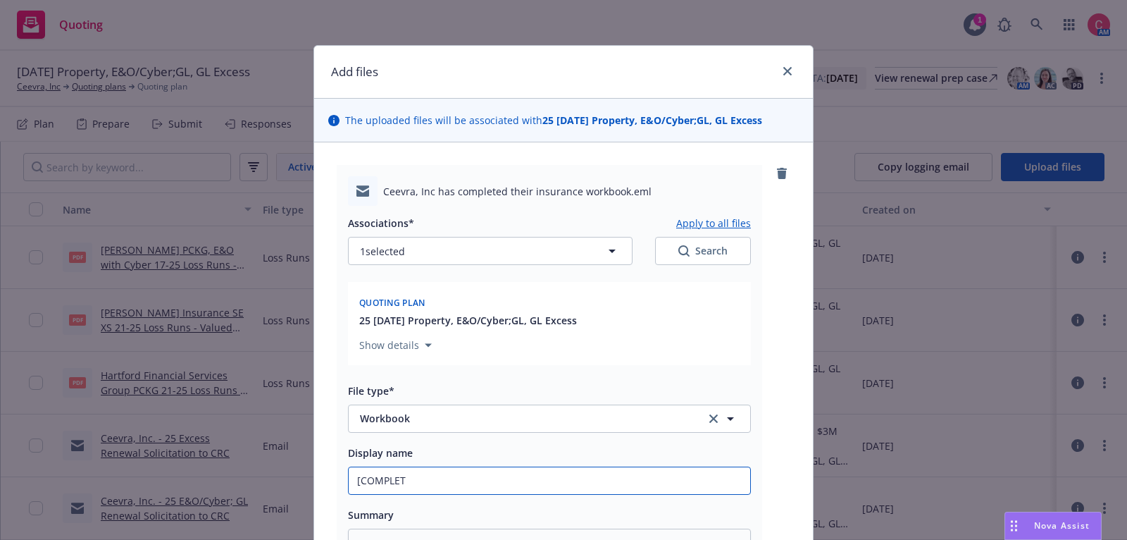
type input "[COMPLETE"
type textarea "x"
type input "[COMPLETED"
type textarea "x"
type input "[COMPLETED]"
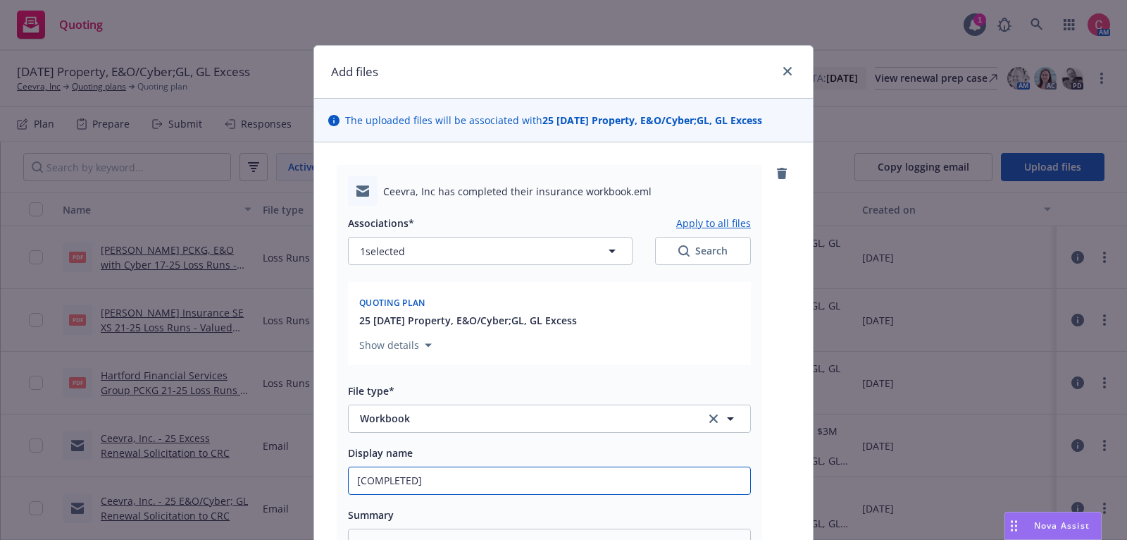
type textarea "x"
type input "[COMPLETED]"
type textarea "x"
type input "[COMPLETED] 2"
type textarea "x"
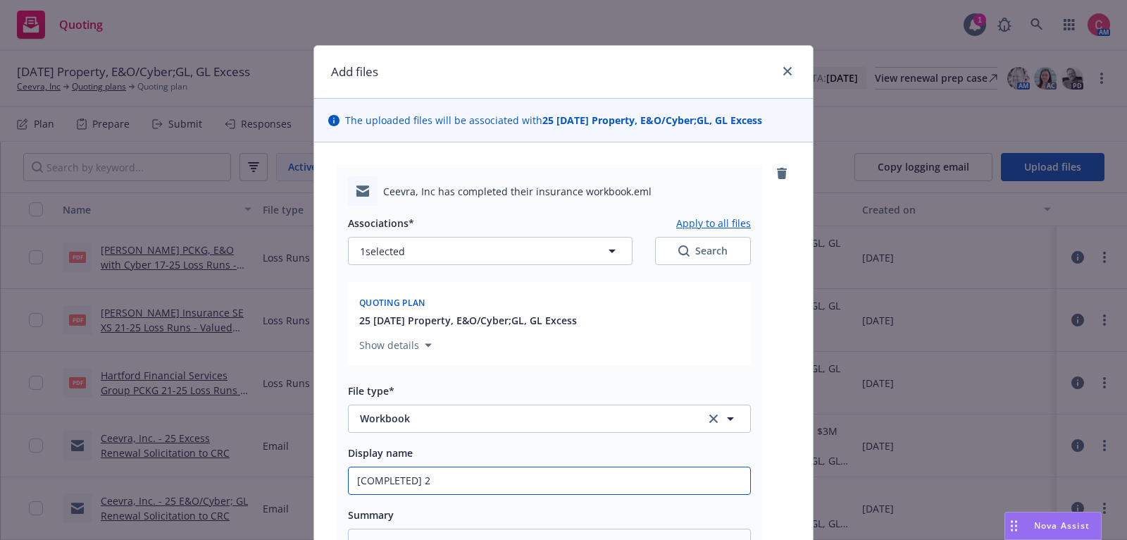
type input "[COMPLETED] 25"
type textarea "x"
type input "[COMPLETED] 25"
type textarea "x"
type input "[COMPLETED] 25 I"
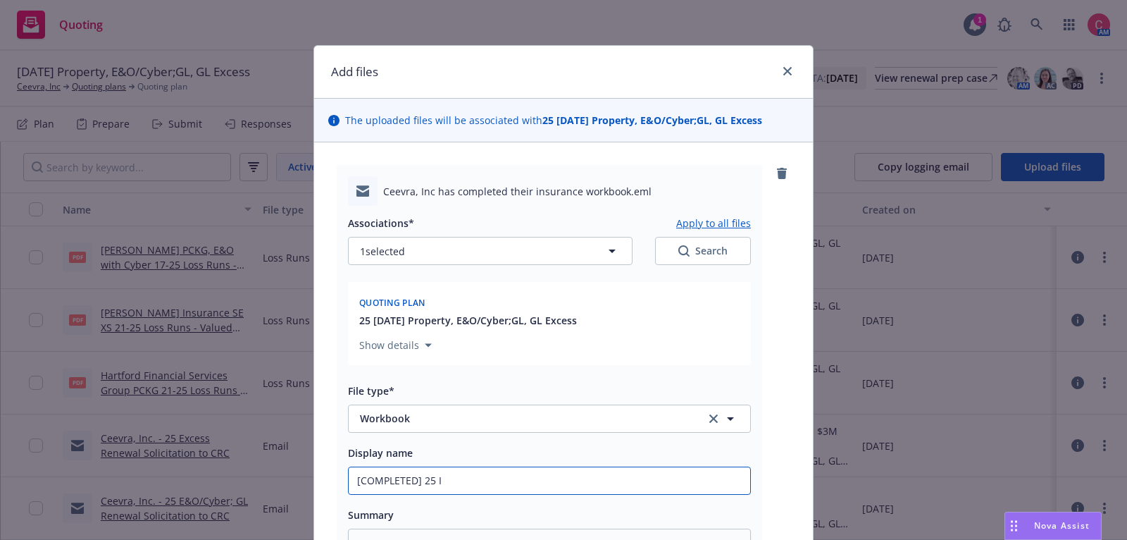
type textarea "x"
type input "[COMPLETED] 25 In"
type textarea "x"
type input "[COMPLETED] 25 Ind"
type textarea "x"
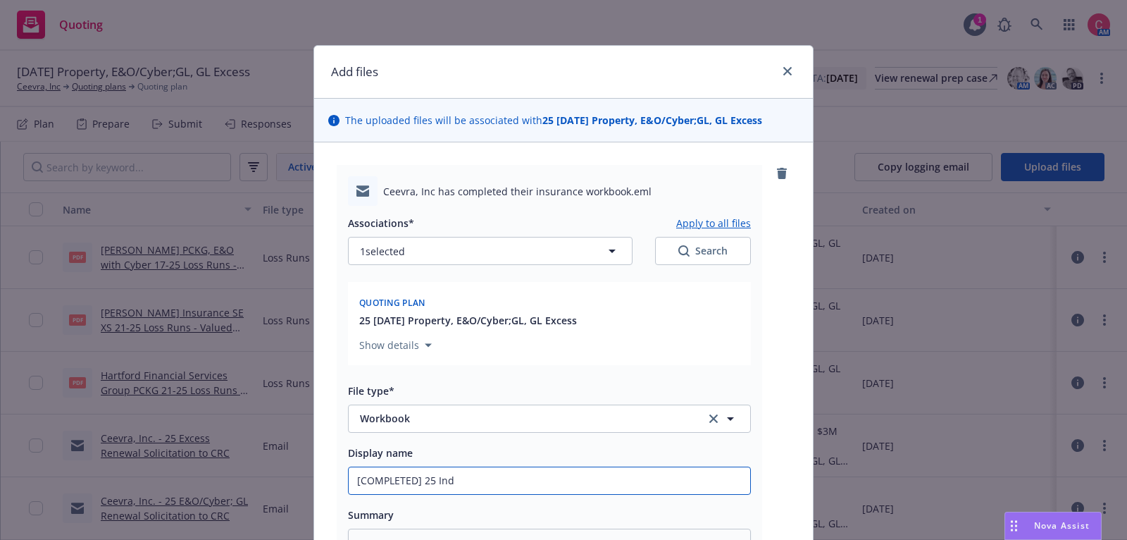
type input "[COMPLETED] 25 Indi"
type textarea "x"
type input "[COMPLETED] 25 Indio"
type textarea "x"
type input "[COMPLETED] 25 Indio"
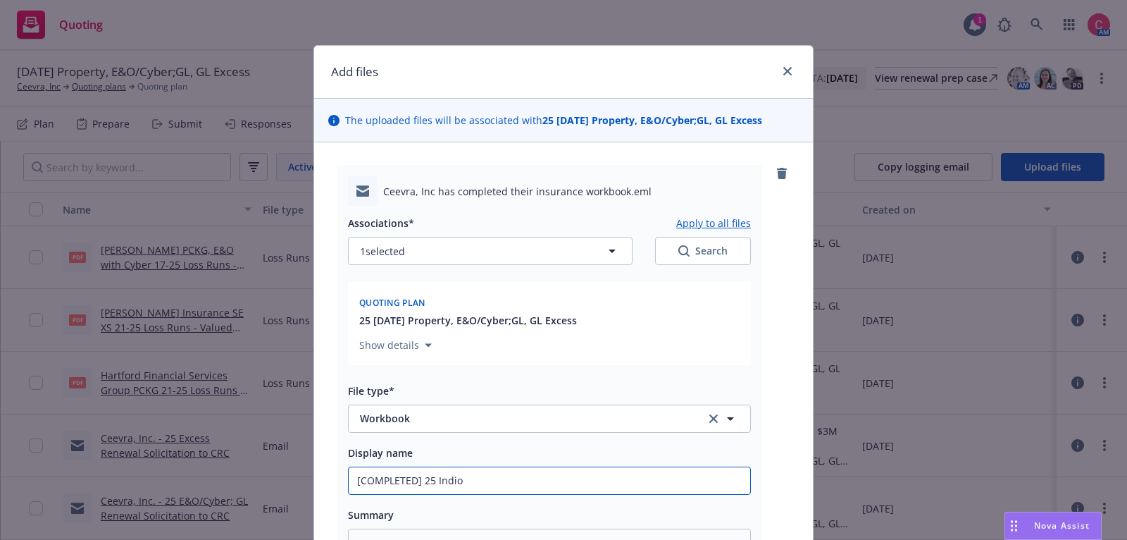
type textarea "x"
type input "[COMPLETED] 25 Indio W"
type textarea "x"
type input "[COMPLETED] 25 Indio Wo"
type textarea "x"
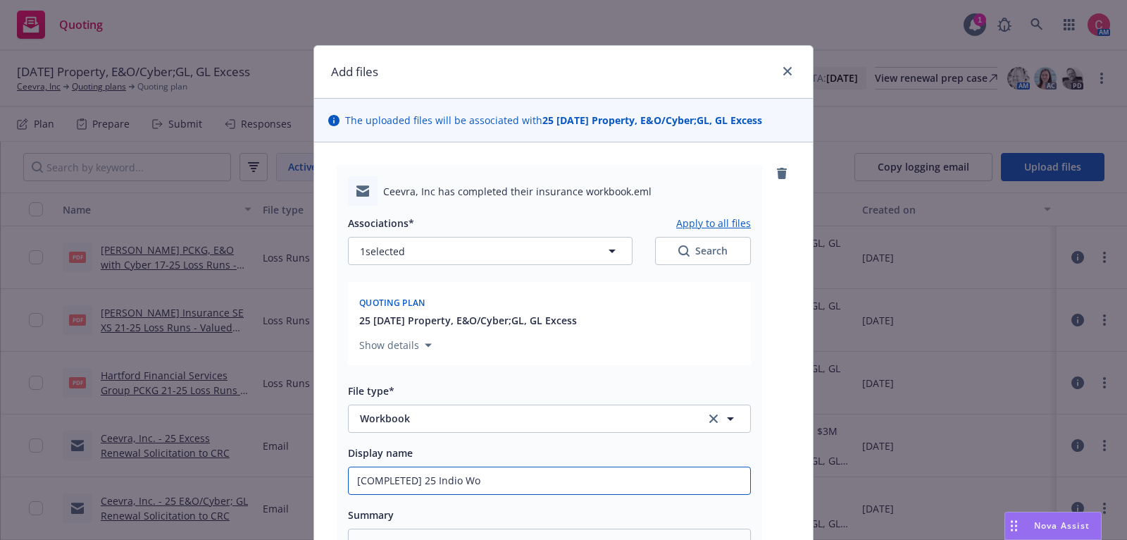
type input "[COMPLETED] 25 Indio Wor"
type textarea "x"
type input "[COMPLETED] 25 Indio Work"
type textarea "x"
type input "[COMPLETED] 25 Indio Worker"
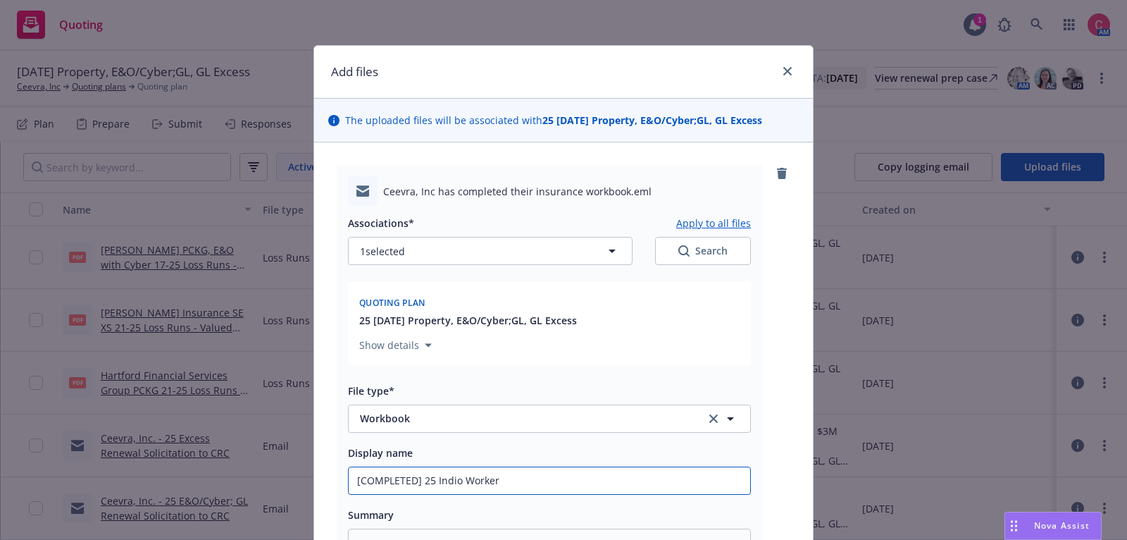
type textarea "x"
type input "[COMPLETED] 25 Indio Worke"
type textarea "x"
type input "[COMPLETED] 25 Indio Work"
type textarea "x"
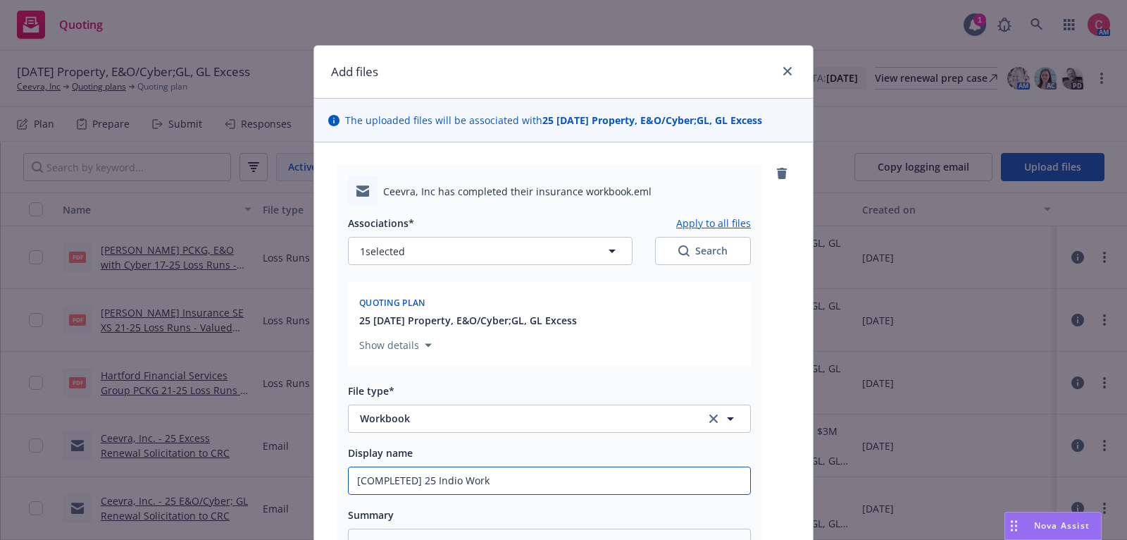
type input "[COMPLETED] 25 Indio Workb"
type textarea "x"
type input "[COMPLETED] 25 Indio Workbo"
type textarea "x"
type input "[COMPLETED] 25 Indio Workboo"
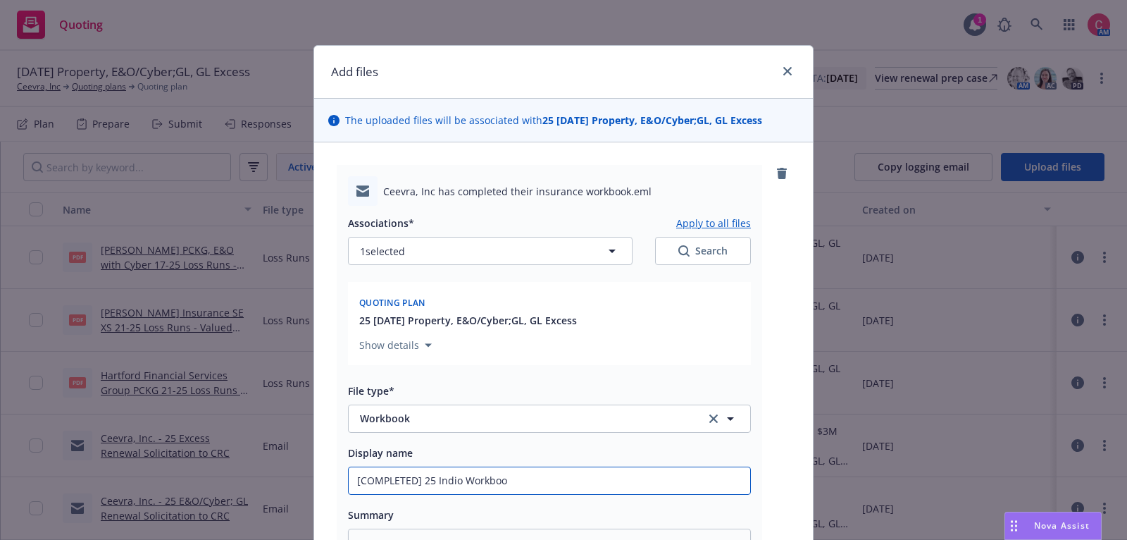
type textarea "x"
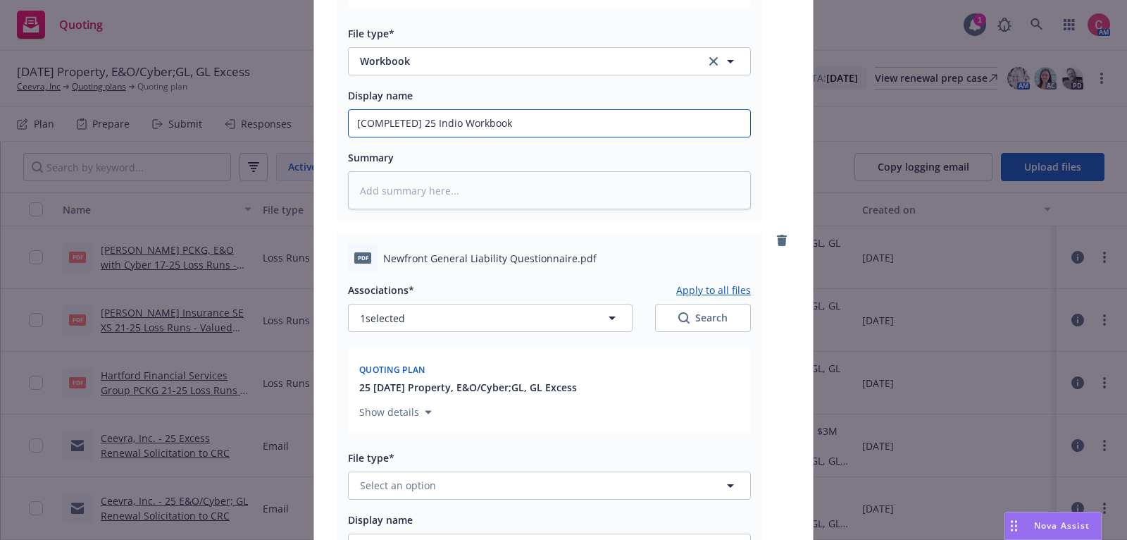
scroll to position [359, 0]
type input "[COMPLETED] 25 Indio Workbook"
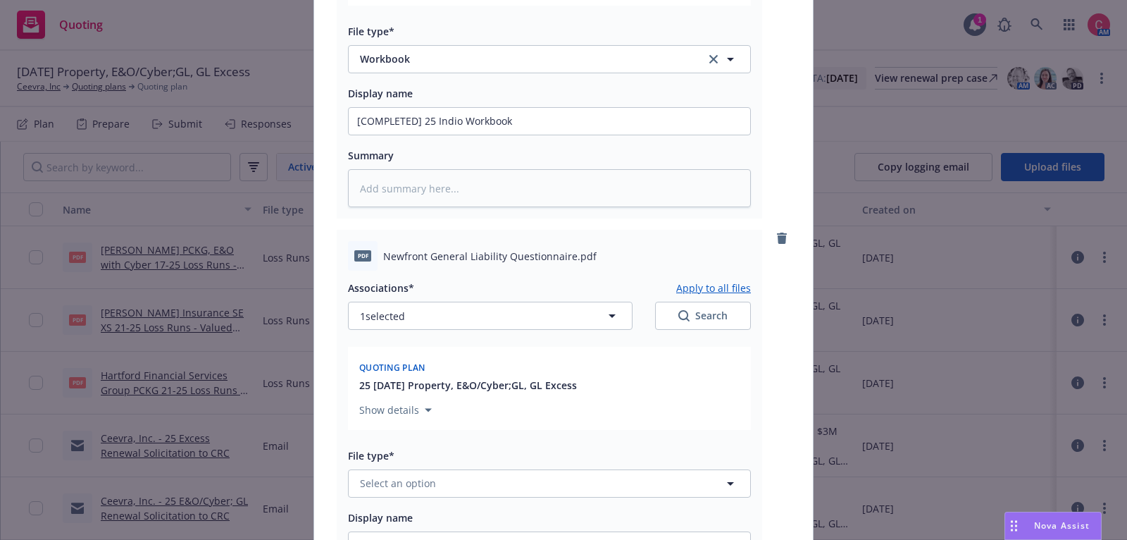
click at [481, 506] on div "Associations* Apply to all files 1 selected Search Quoting plan 25 10/23/25 Pro…" at bounding box center [549, 451] width 403 height 361
click at [479, 487] on button "Select an option" at bounding box center [549, 483] width 403 height 28
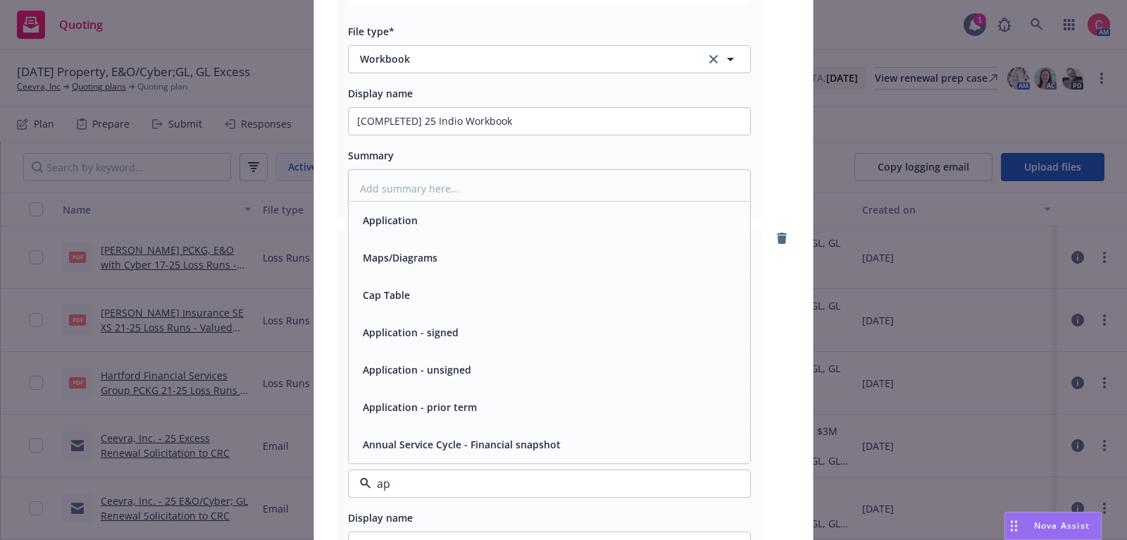
type input "app"
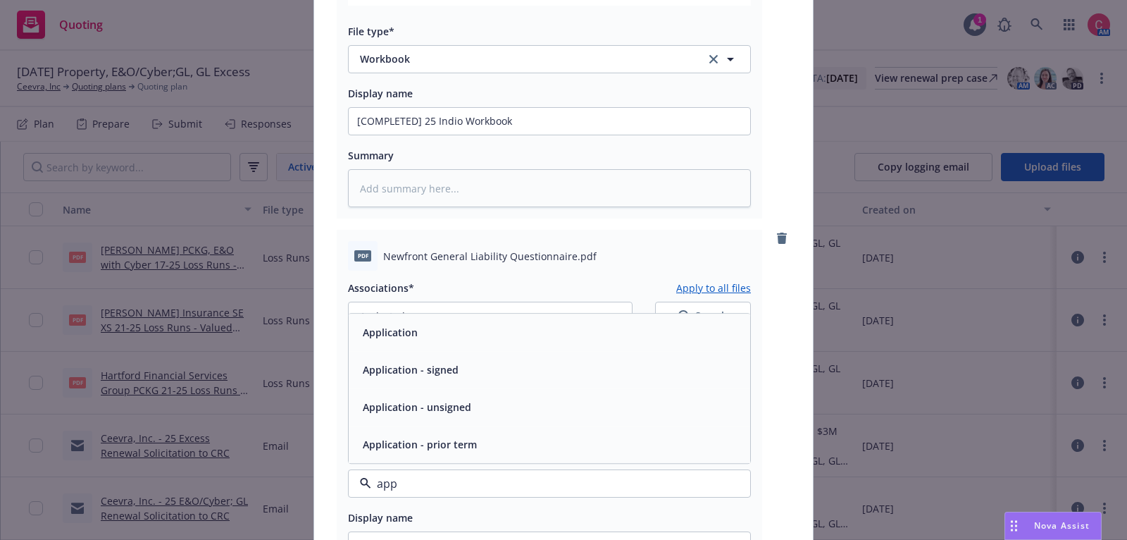
click at [517, 363] on div "Application - signed" at bounding box center [549, 369] width 385 height 20
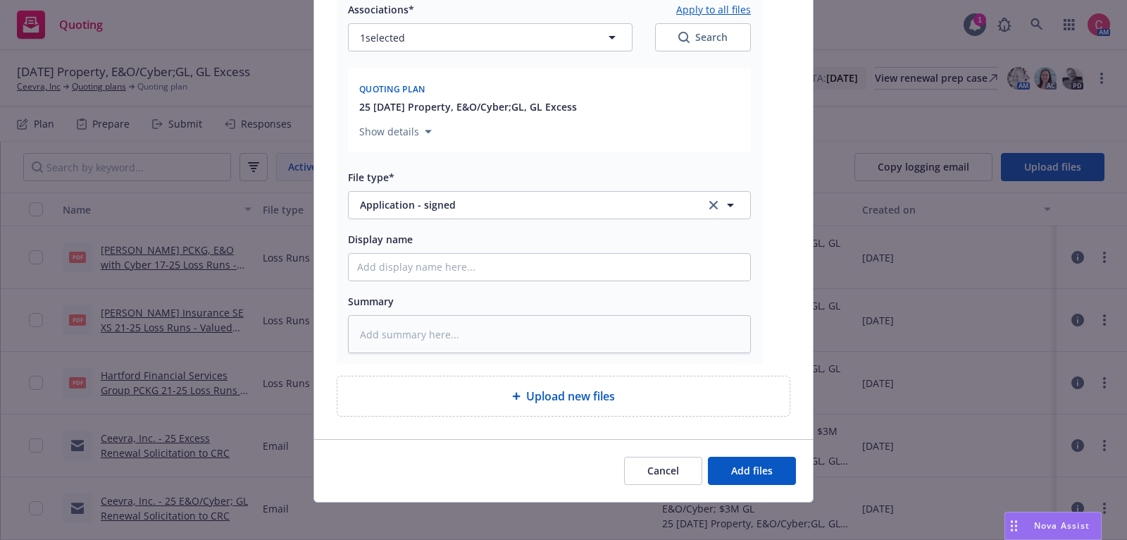
scroll to position [643, 0]
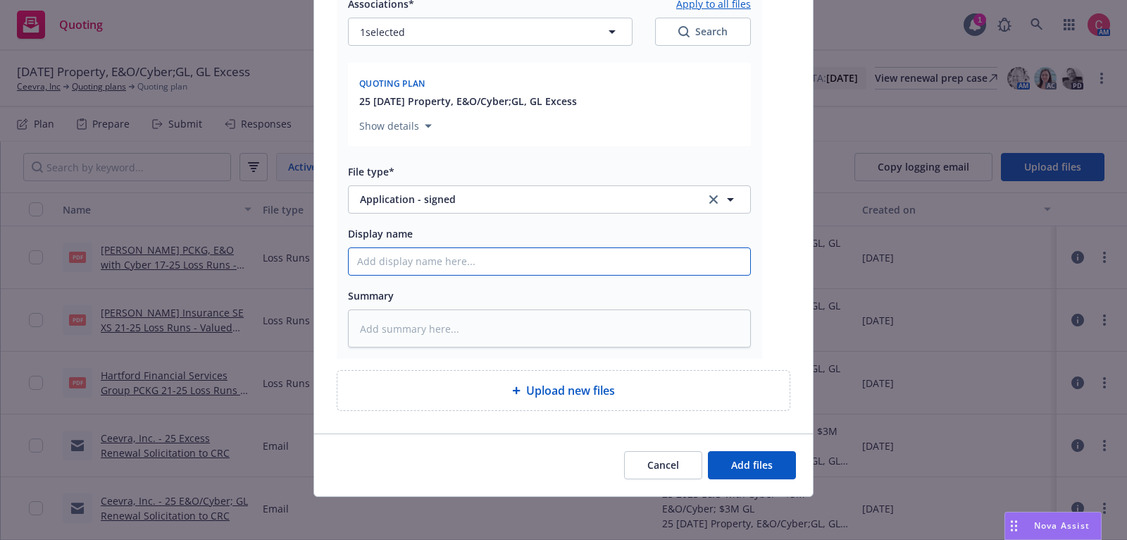
type textarea "x"
type input "["
type textarea "x"
type input "[CO"
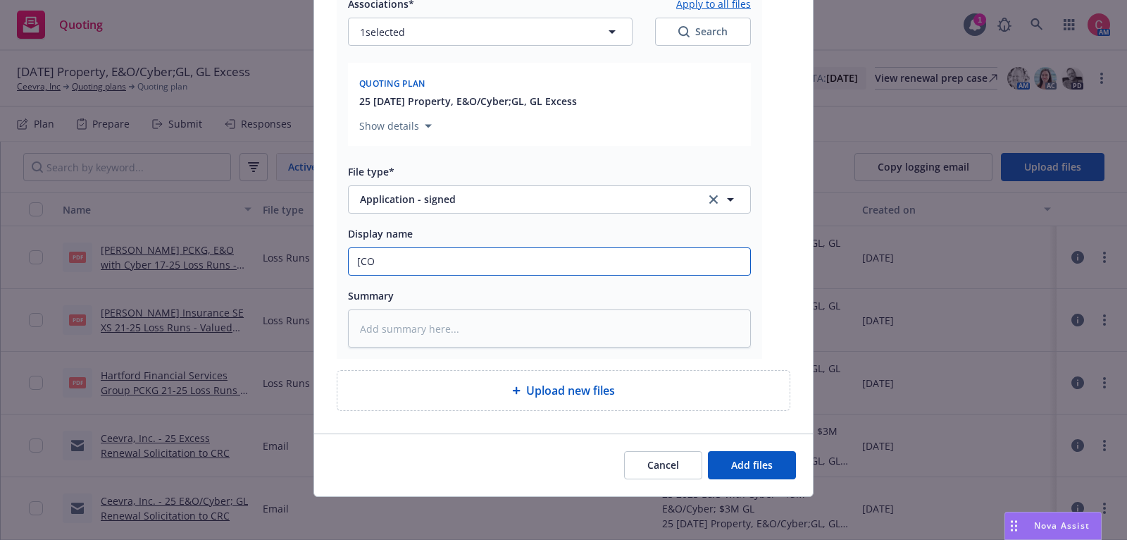
type textarea "x"
type input "[COM"
type textarea "x"
type input "[COMP"
type textarea "x"
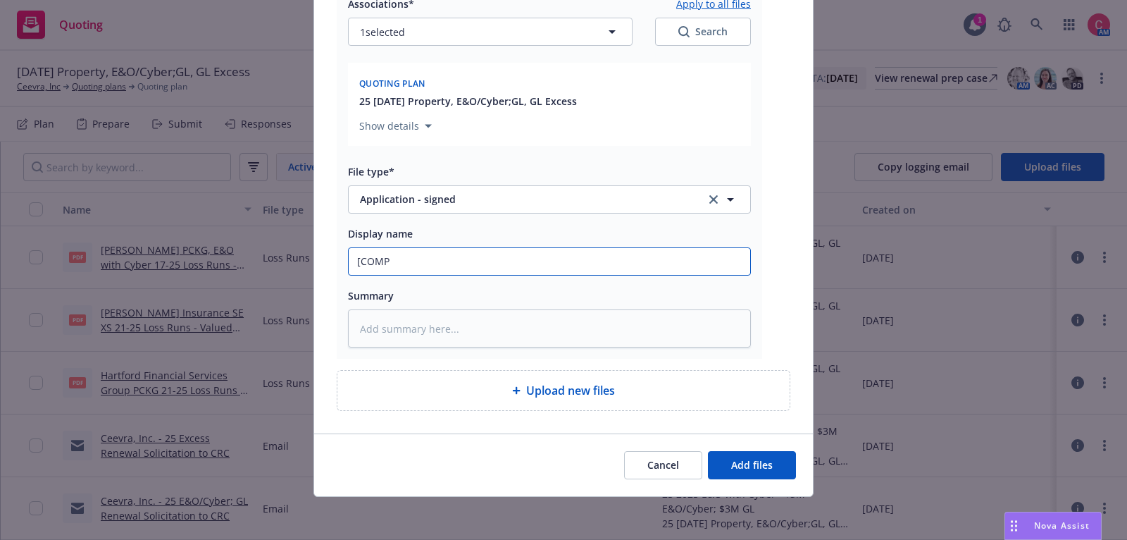
type input "[COMPL"
type textarea "x"
type input "[COMPLT"
type textarea "x"
type input "[COMPL"
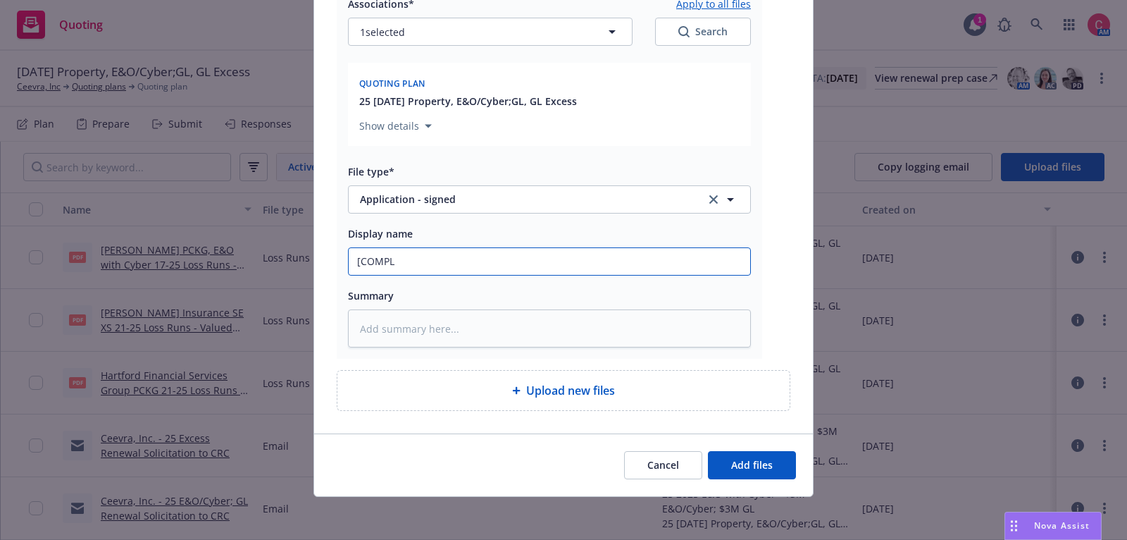
type textarea "x"
type input "[COMPLE"
type textarea "x"
type input "[COMPLET"
type textarea "x"
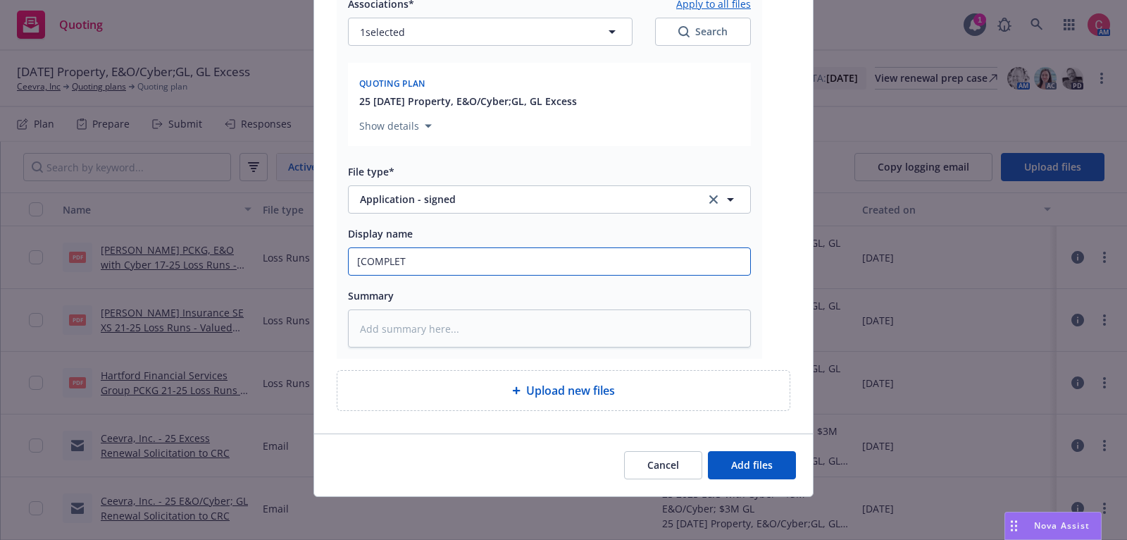
type input "[COMPLETE"
type textarea "x"
type input "[COMPLETED"
type textarea "x"
type input "[COMPLETED]"
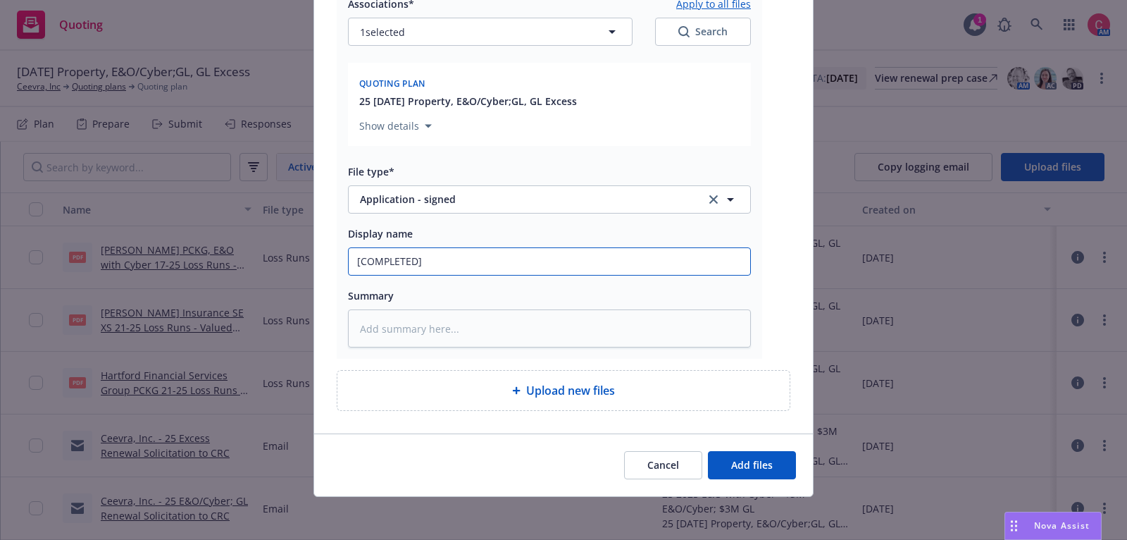
type textarea "x"
type input "[COMPLETED]"
type textarea "x"
type input "[COMPLETED] 25"
type textarea "x"
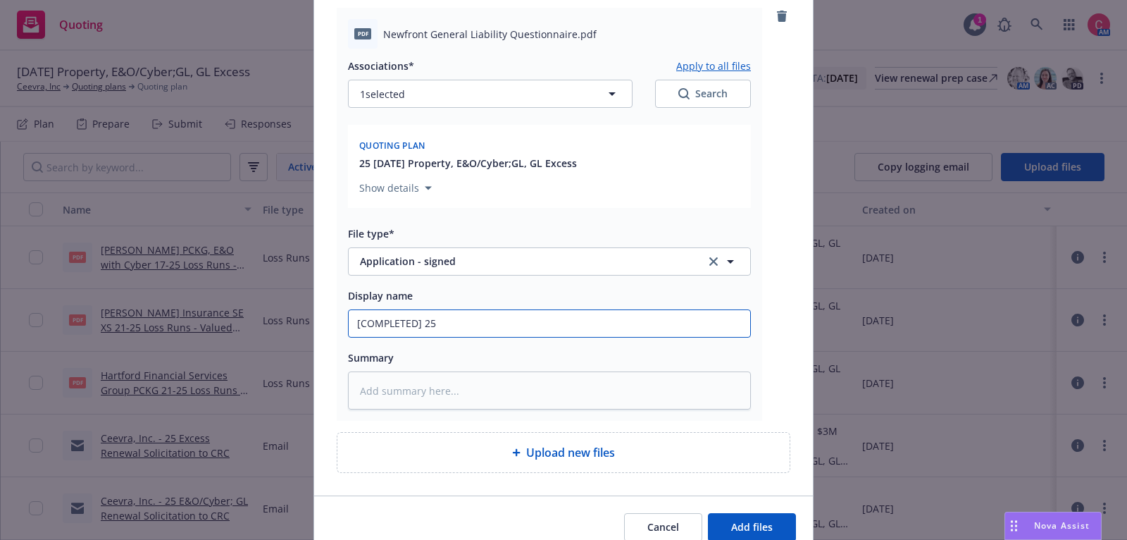
scroll to position [579, 0]
type input "[COMPLETED] 25"
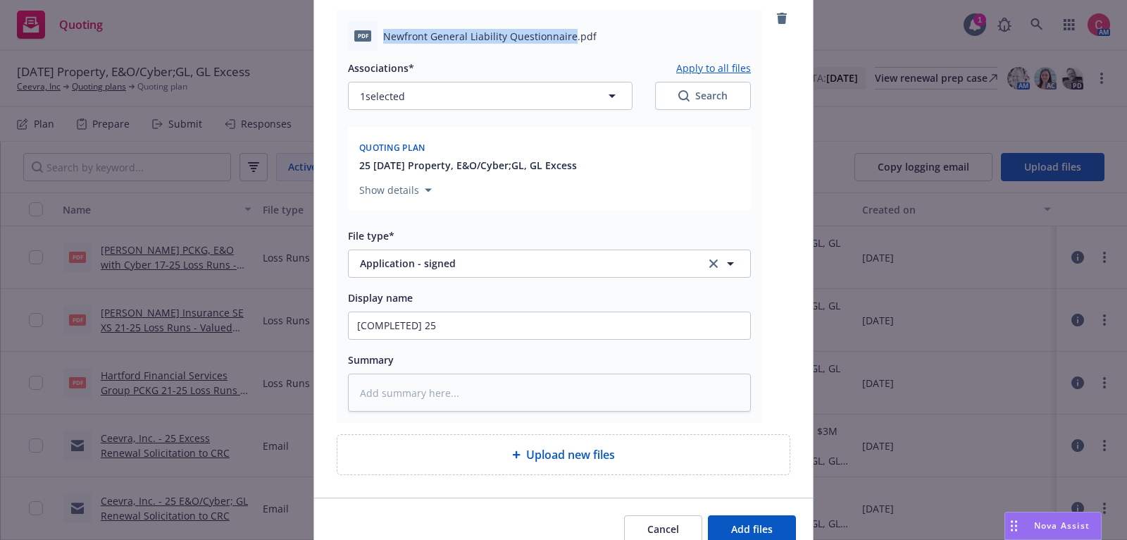
drag, startPoint x: 384, startPoint y: 30, endPoint x: 570, endPoint y: 27, distance: 186.0
click at [570, 29] on span "Newfront General Liability Questionnaire.pdf" at bounding box center [490, 36] width 214 height 15
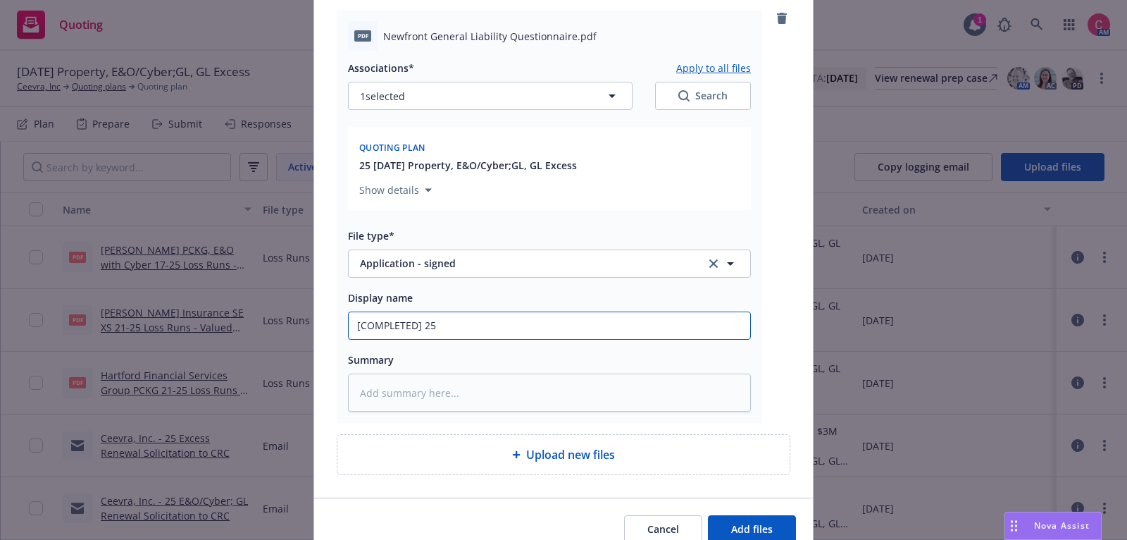
type textarea "x"
type input "[COMPLETED] 25"
paste input "support+dae6636e-5f8d-41ab-97b4-8345d376a8ce@newfront.com"
type textarea "x"
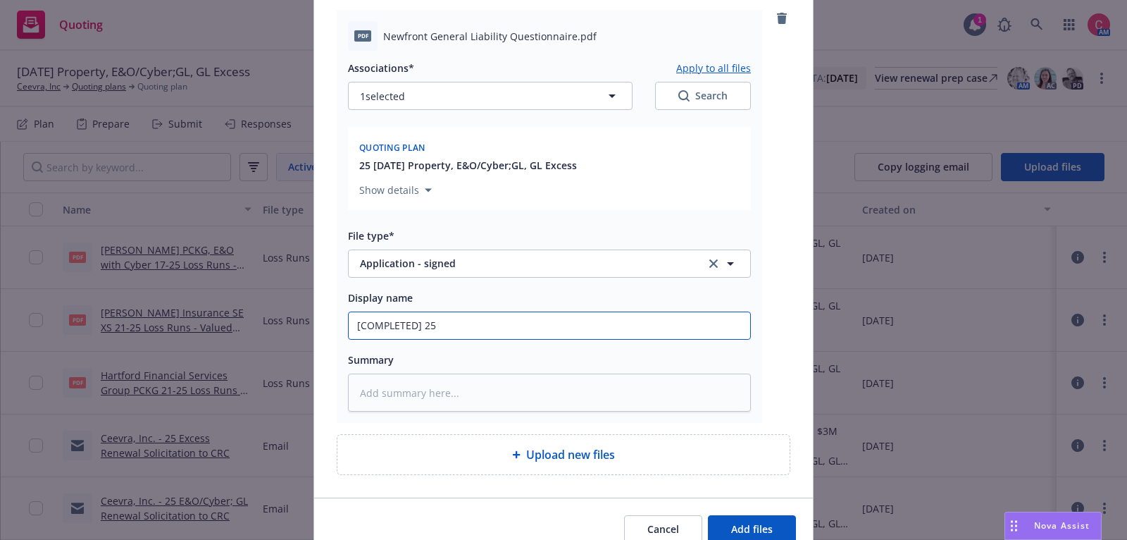
type input "[COMPLETED] 25 support+dae6636e-5f8d-41ab-97b4-8345d376a8ce@newfront.com"
type textarea "x"
type input "[COMPLETED] 25"
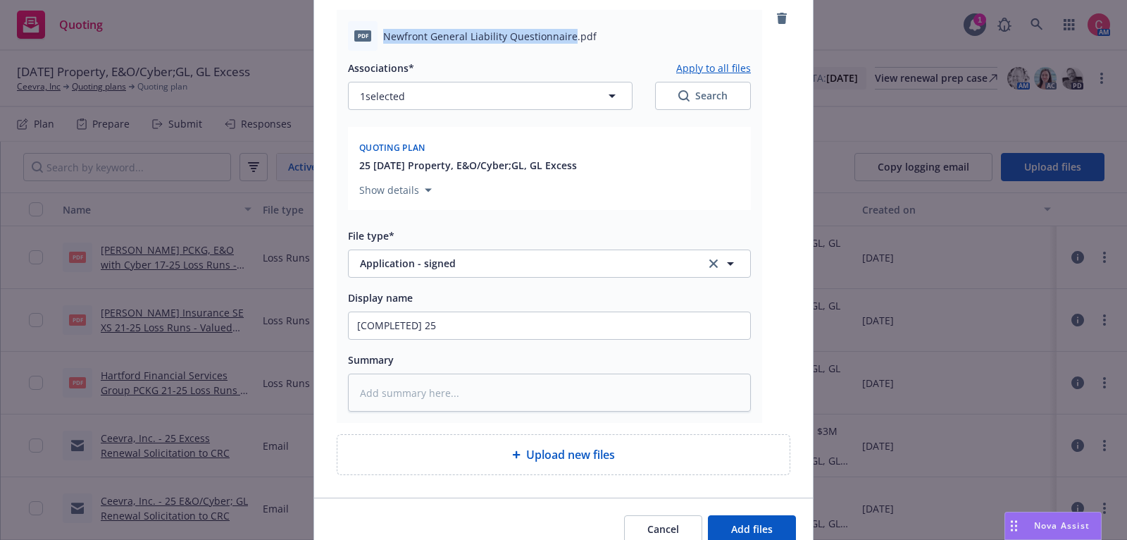
drag, startPoint x: 385, startPoint y: 35, endPoint x: 571, endPoint y: 37, distance: 186.7
click at [571, 37] on span "Newfront General Liability Questionnaire.pdf" at bounding box center [490, 36] width 214 height 15
copy span "Newfront General Liability Questionnaire"
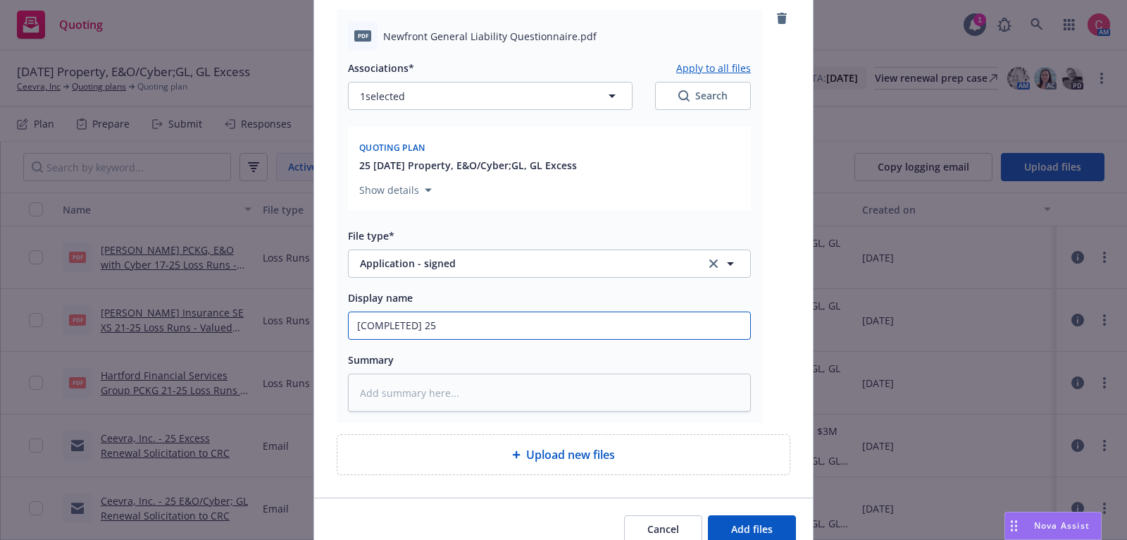
paste input "Newfront General Liability Questionnaire"
type textarea "x"
type input "[COMPLETED] 25 Newfront General Liability Questionnaire"
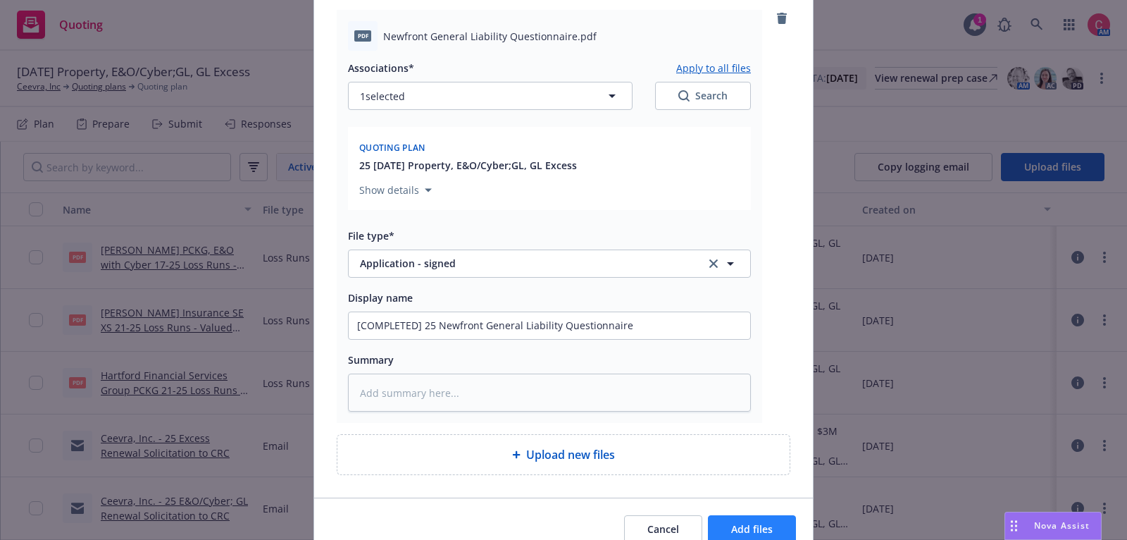
click at [756, 513] on div "Cancel Add files" at bounding box center [563, 528] width 499 height 63
click at [756, 528] on span "Add files" at bounding box center [752, 528] width 42 height 13
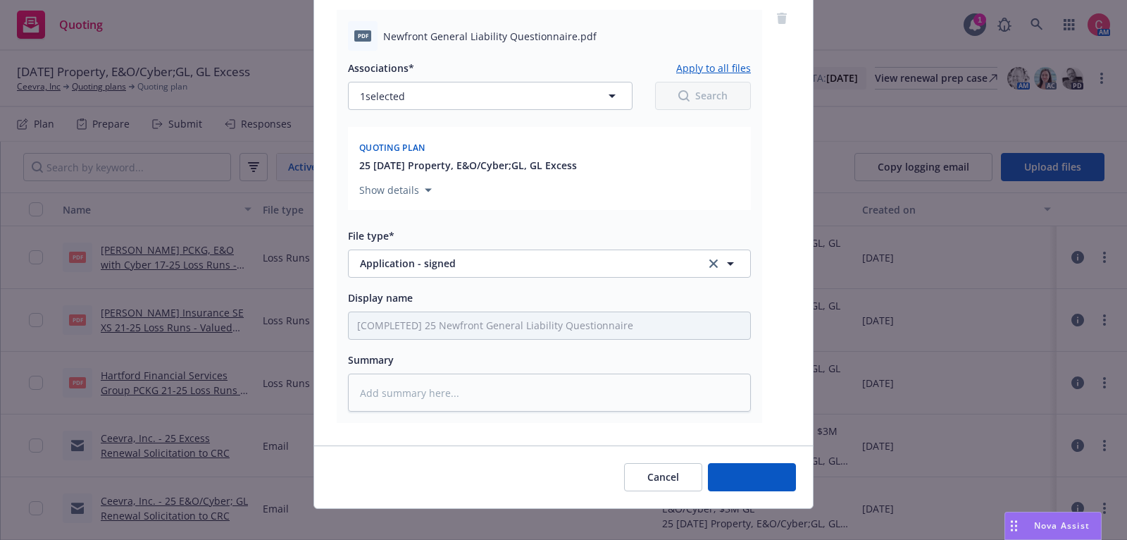
type textarea "x"
